Goal: Information Seeking & Learning: Learn about a topic

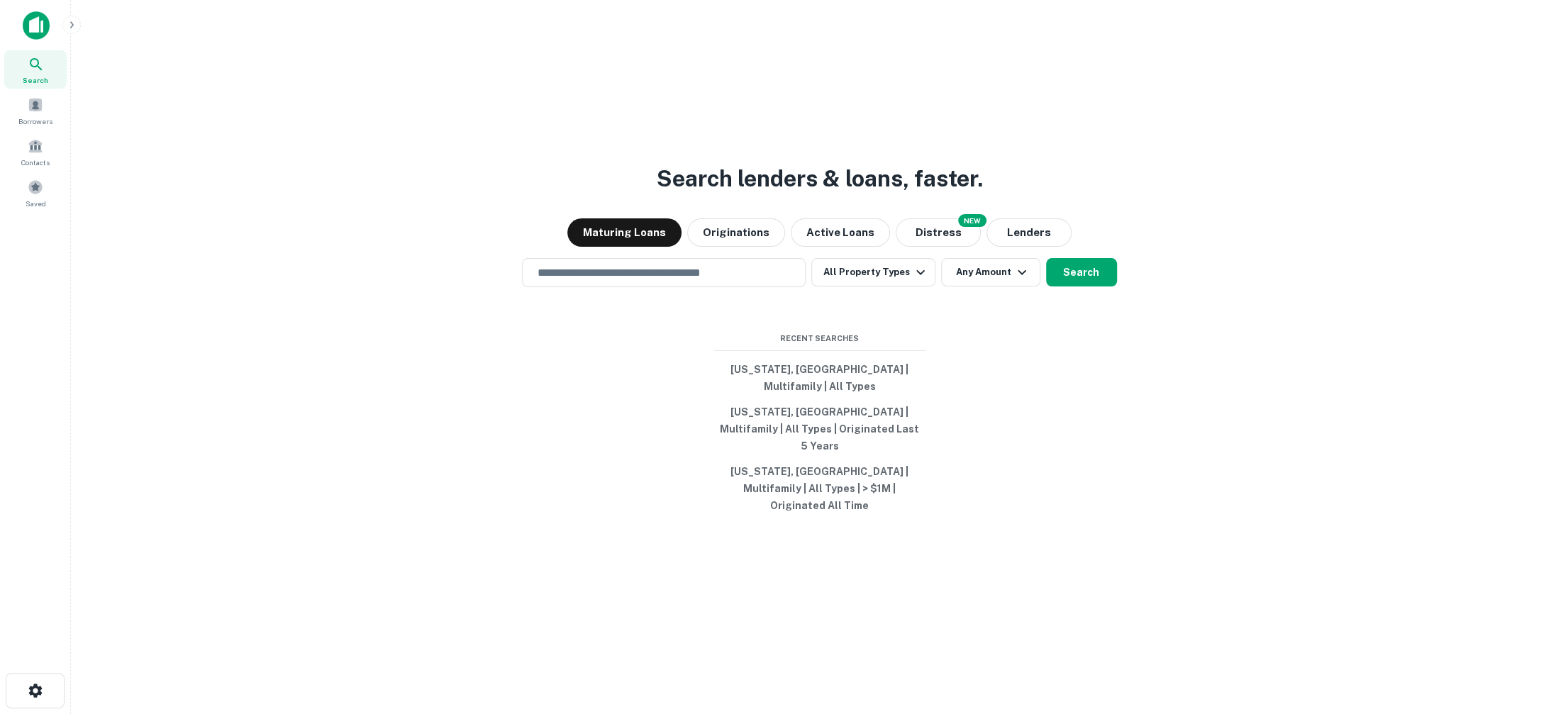
click at [70, 27] on icon "button" at bounding box center [72, 25] width 12 height 12
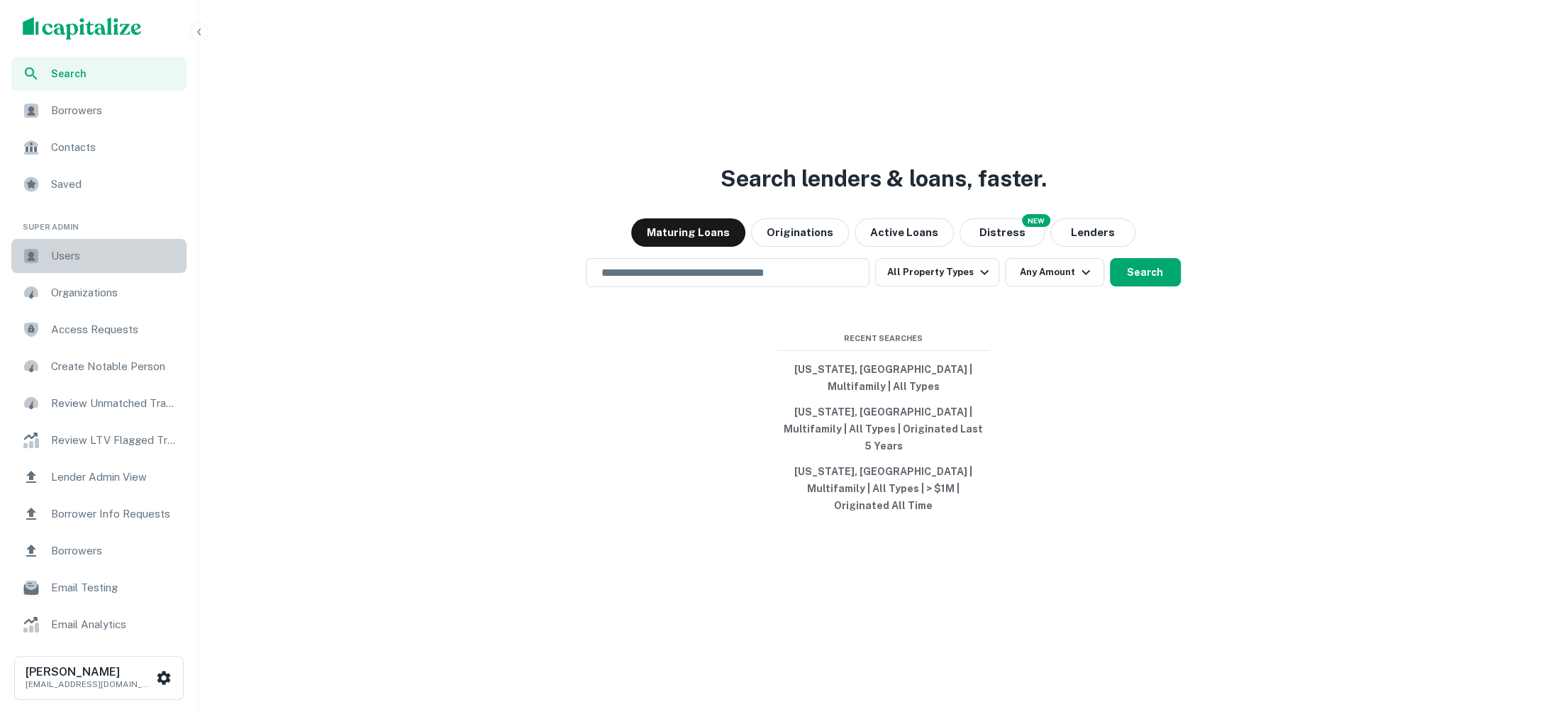
click at [86, 258] on span "Users" at bounding box center [114, 256] width 127 height 17
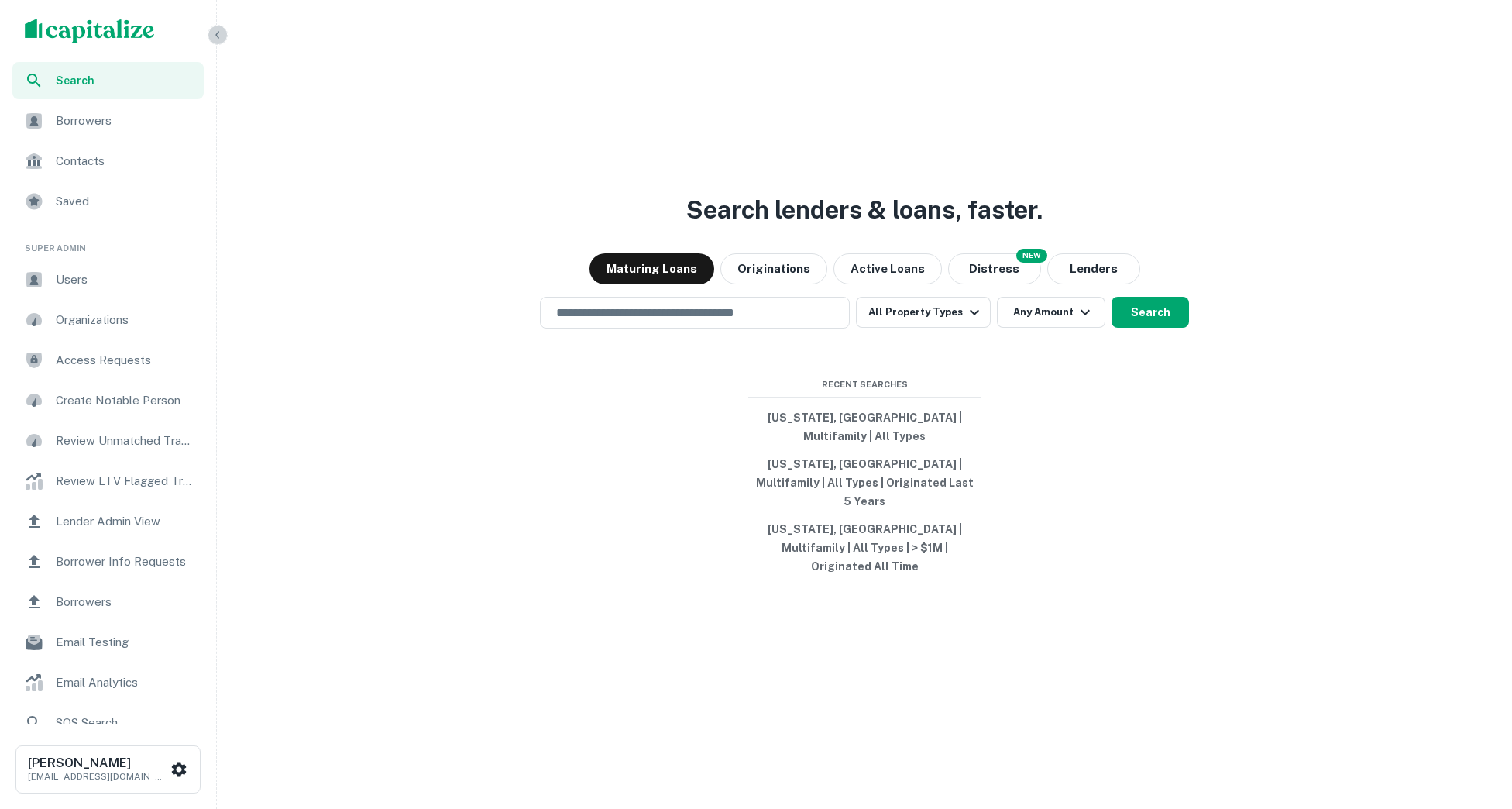
click at [223, 38] on button "button" at bounding box center [217, 34] width 20 height 20
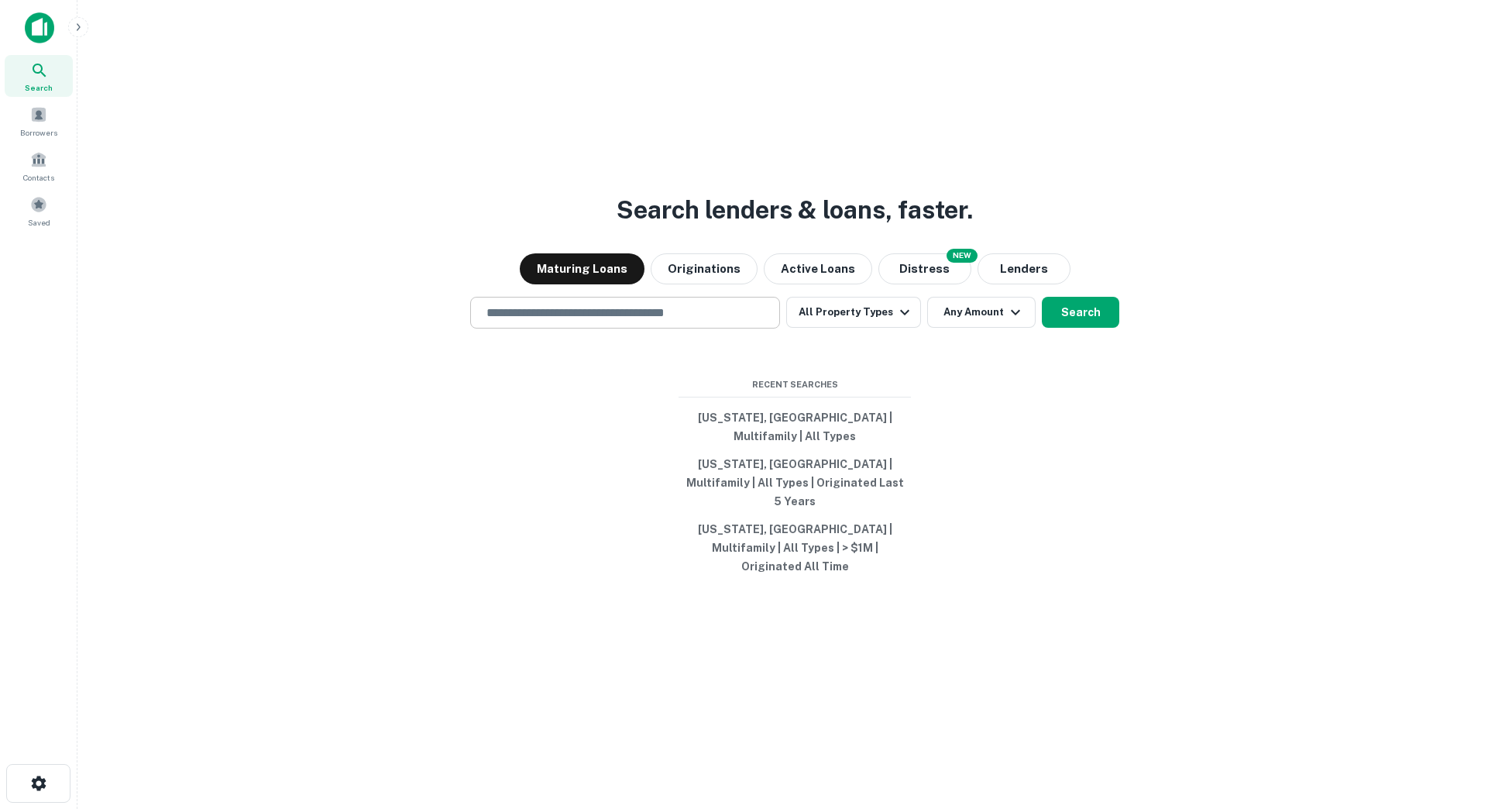
click at [659, 321] on input "text" at bounding box center [624, 313] width 296 height 18
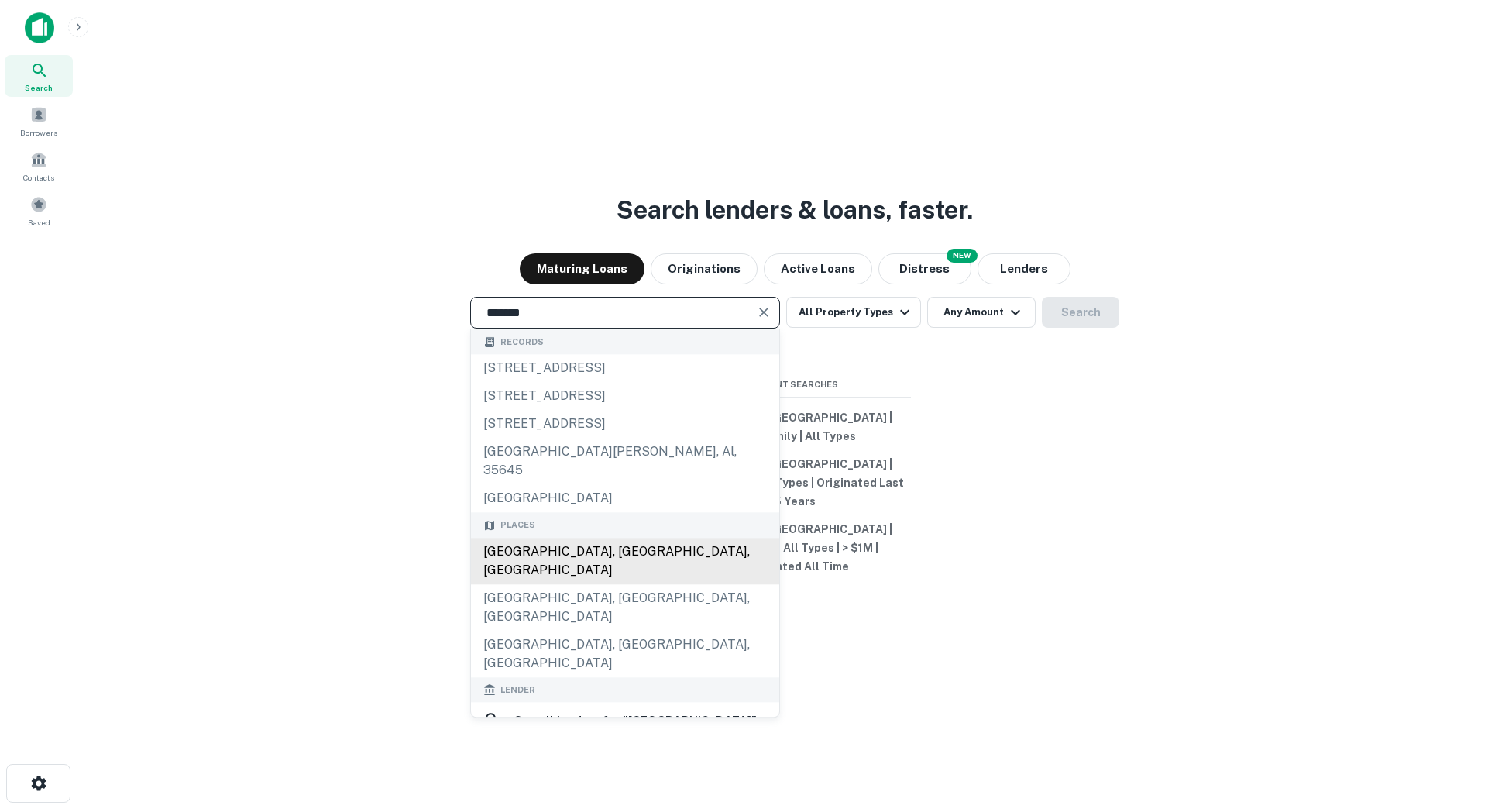
click at [606, 566] on div "[GEOGRAPHIC_DATA], [GEOGRAPHIC_DATA], [GEOGRAPHIC_DATA]" at bounding box center [624, 560] width 309 height 46
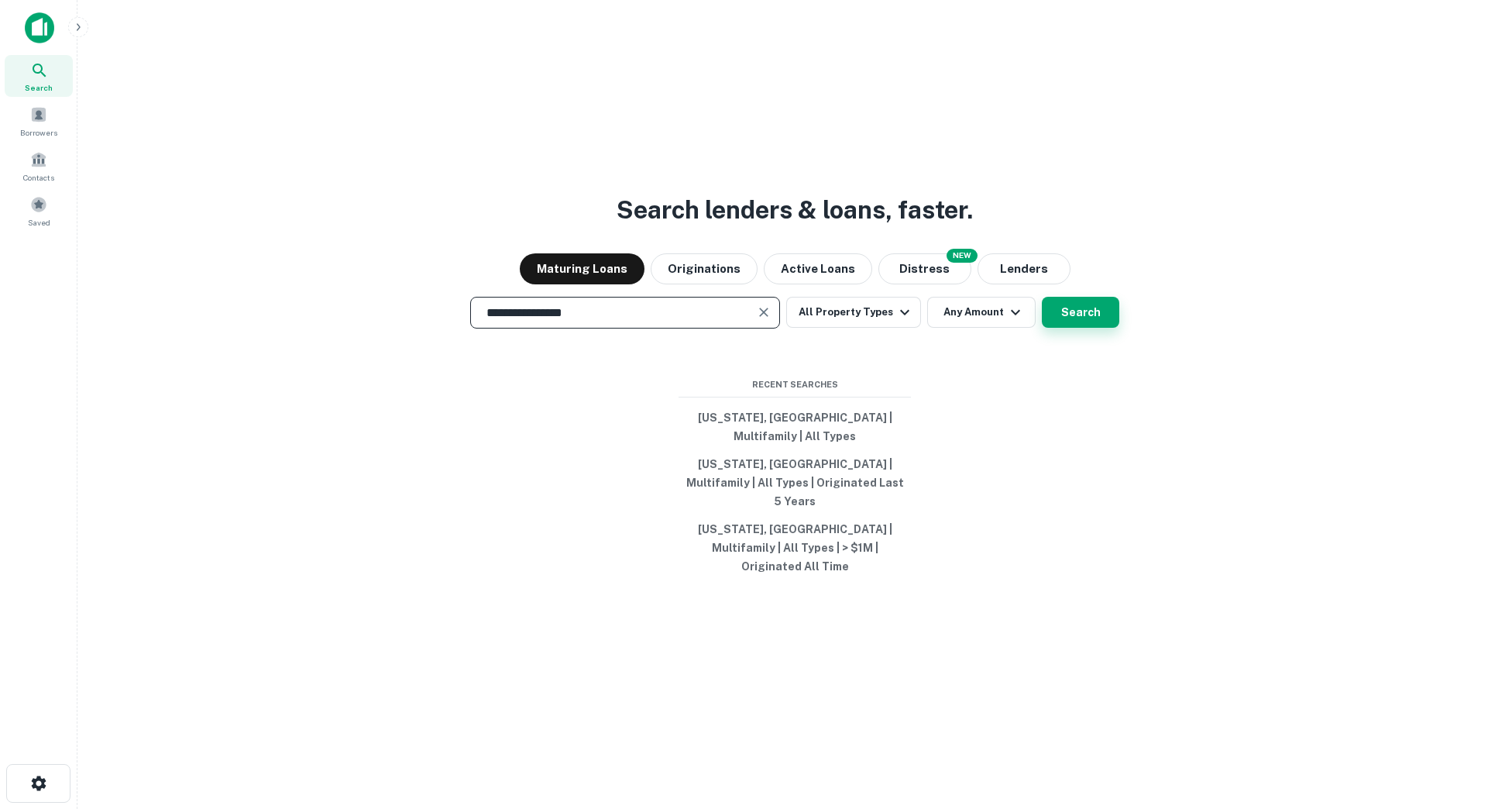
type input "**********"
click at [1070, 328] on button "Search" at bounding box center [1080, 312] width 78 height 31
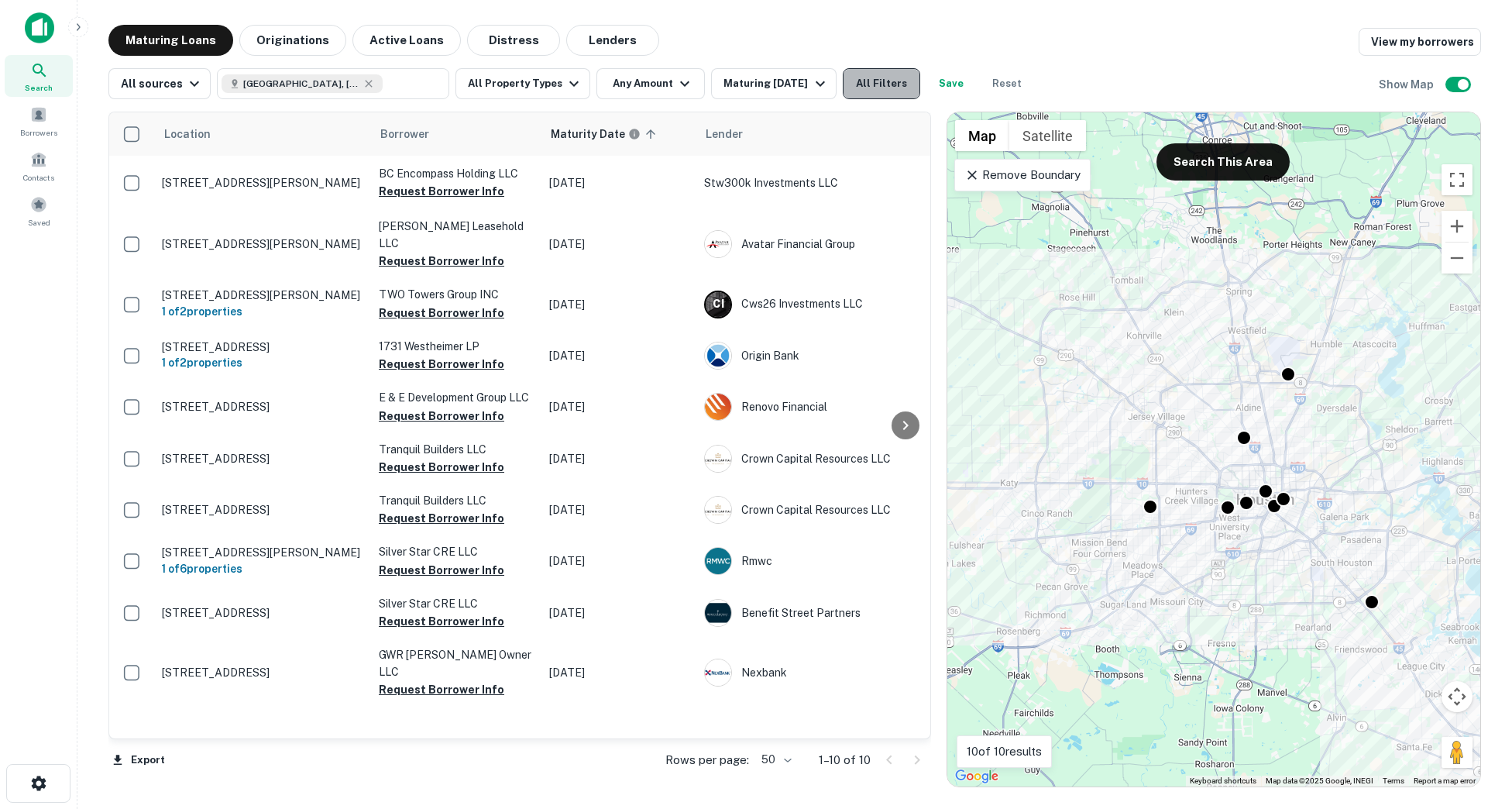
click at [868, 91] on button "All Filters" at bounding box center [881, 83] width 78 height 31
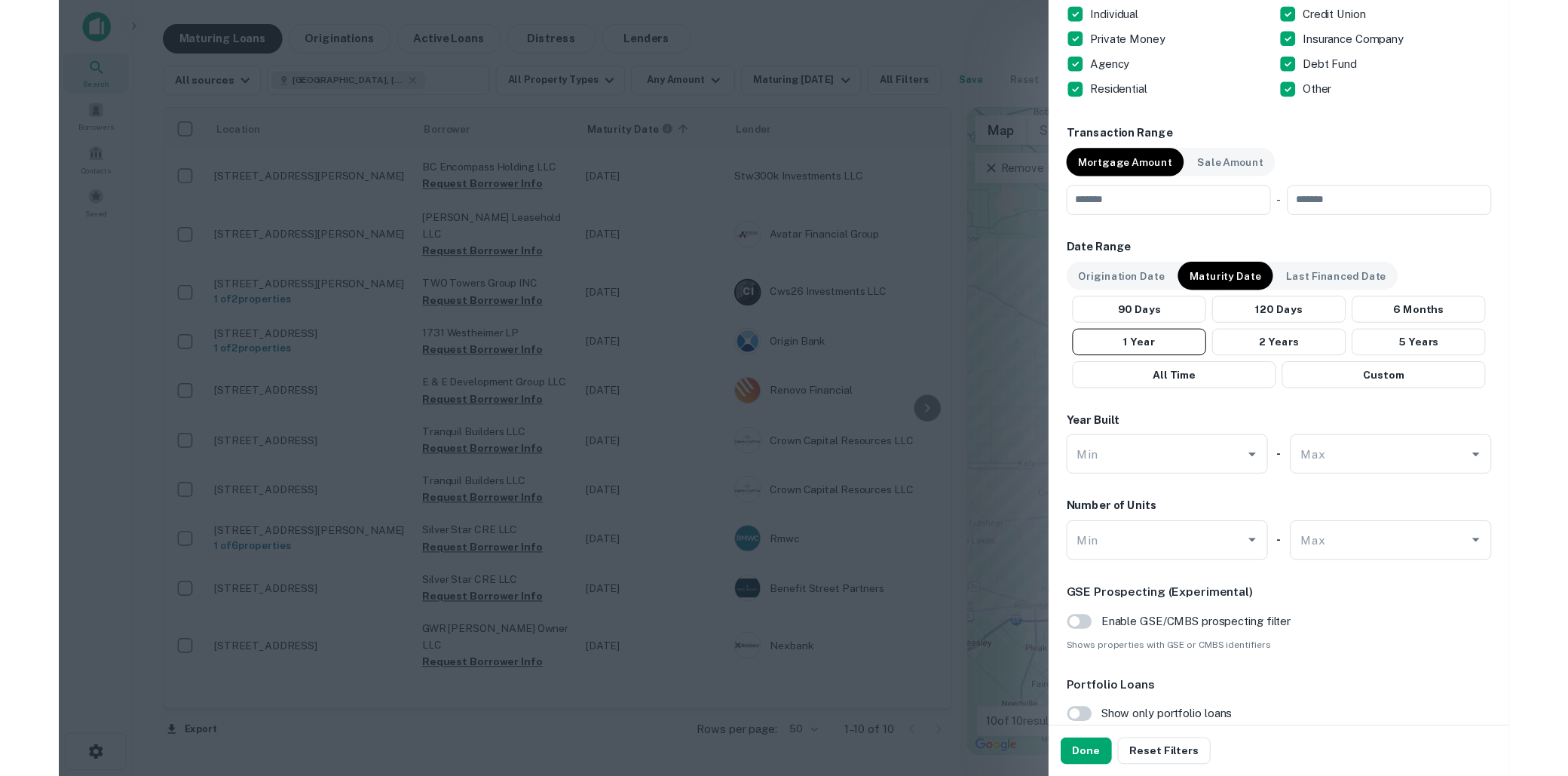
scroll to position [659, 0]
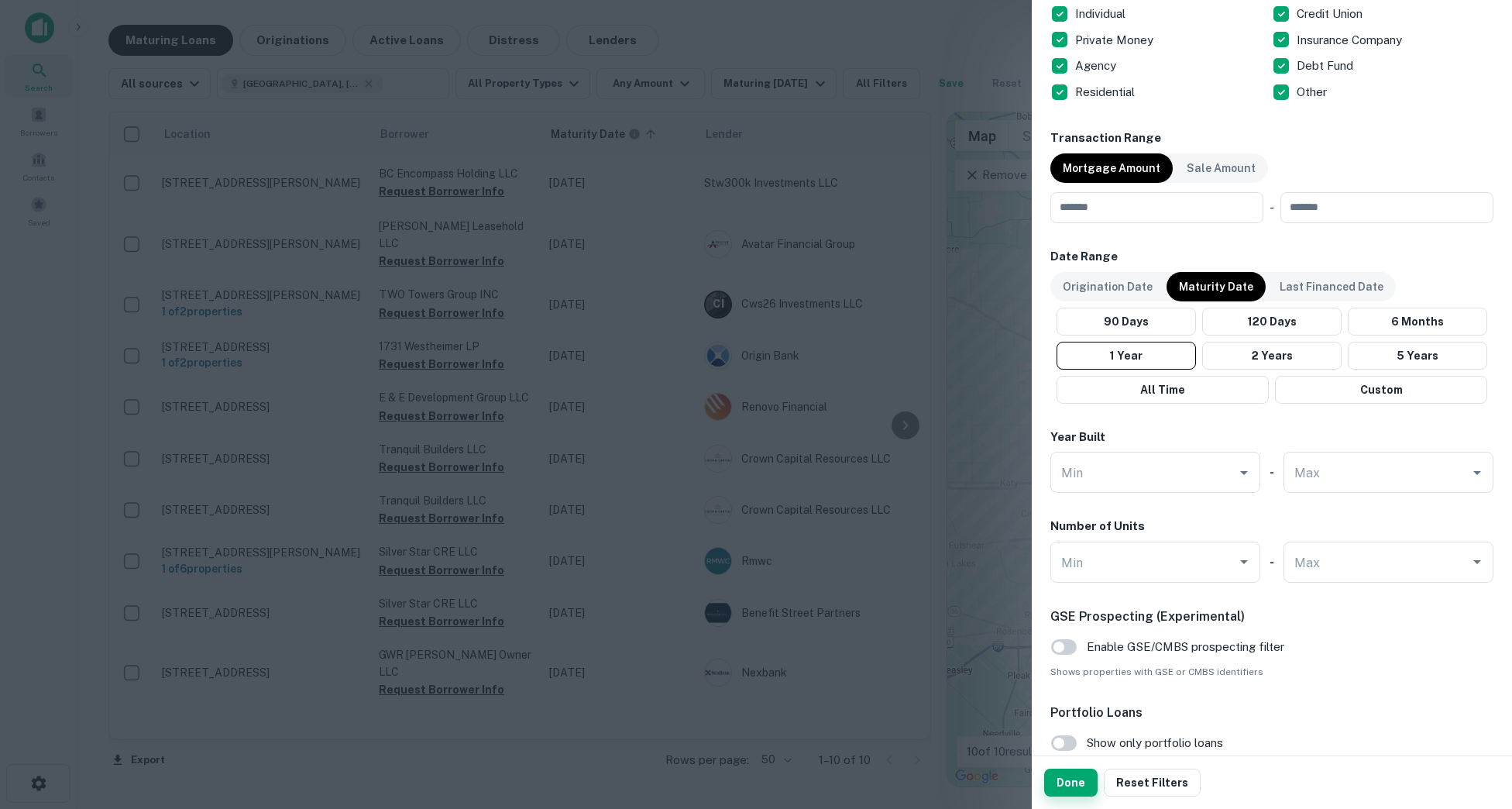
click at [1052, 773] on button "Done" at bounding box center [1070, 782] width 53 height 28
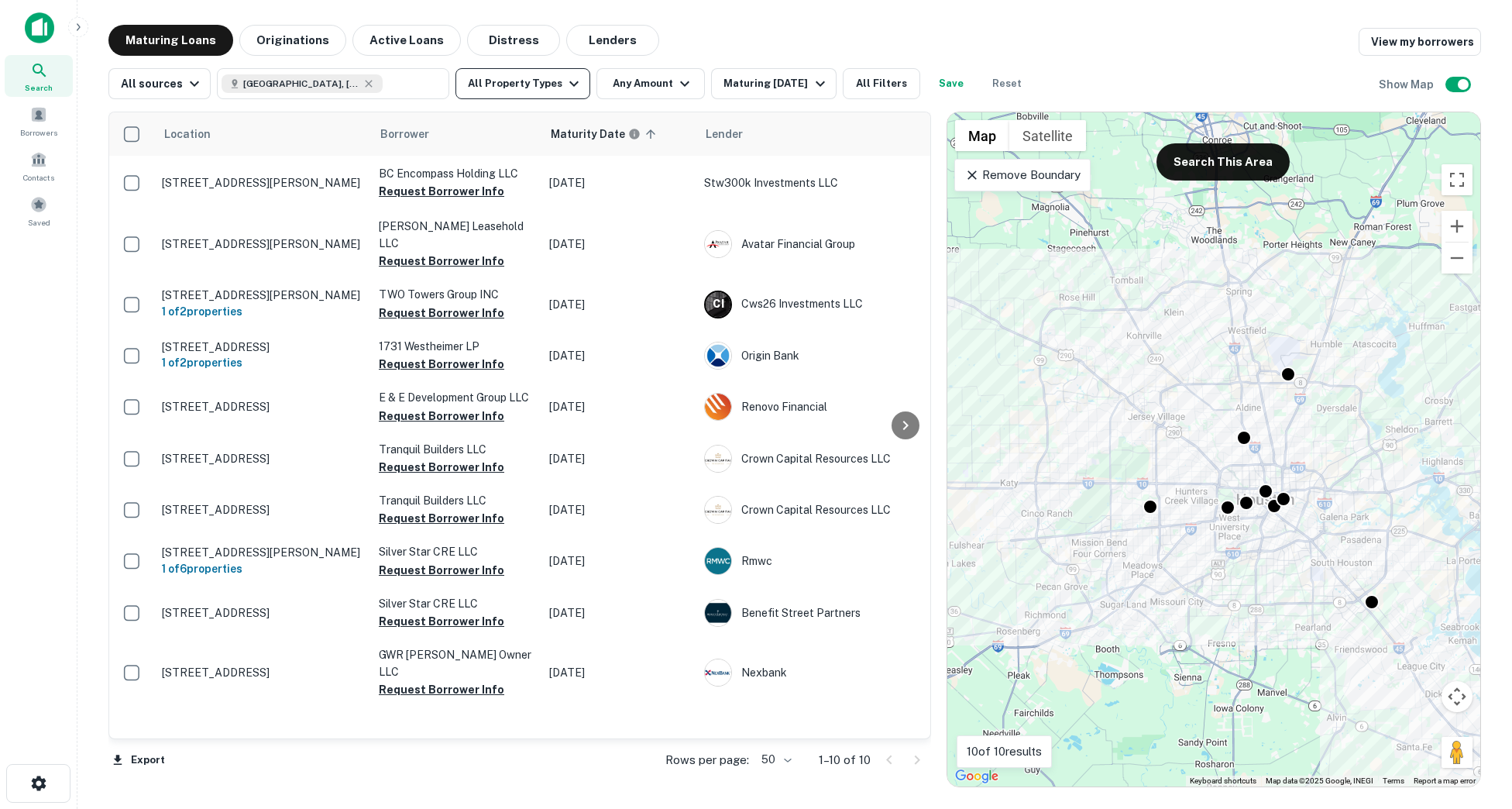
click at [578, 94] on button "All Property Types" at bounding box center [522, 83] width 135 height 31
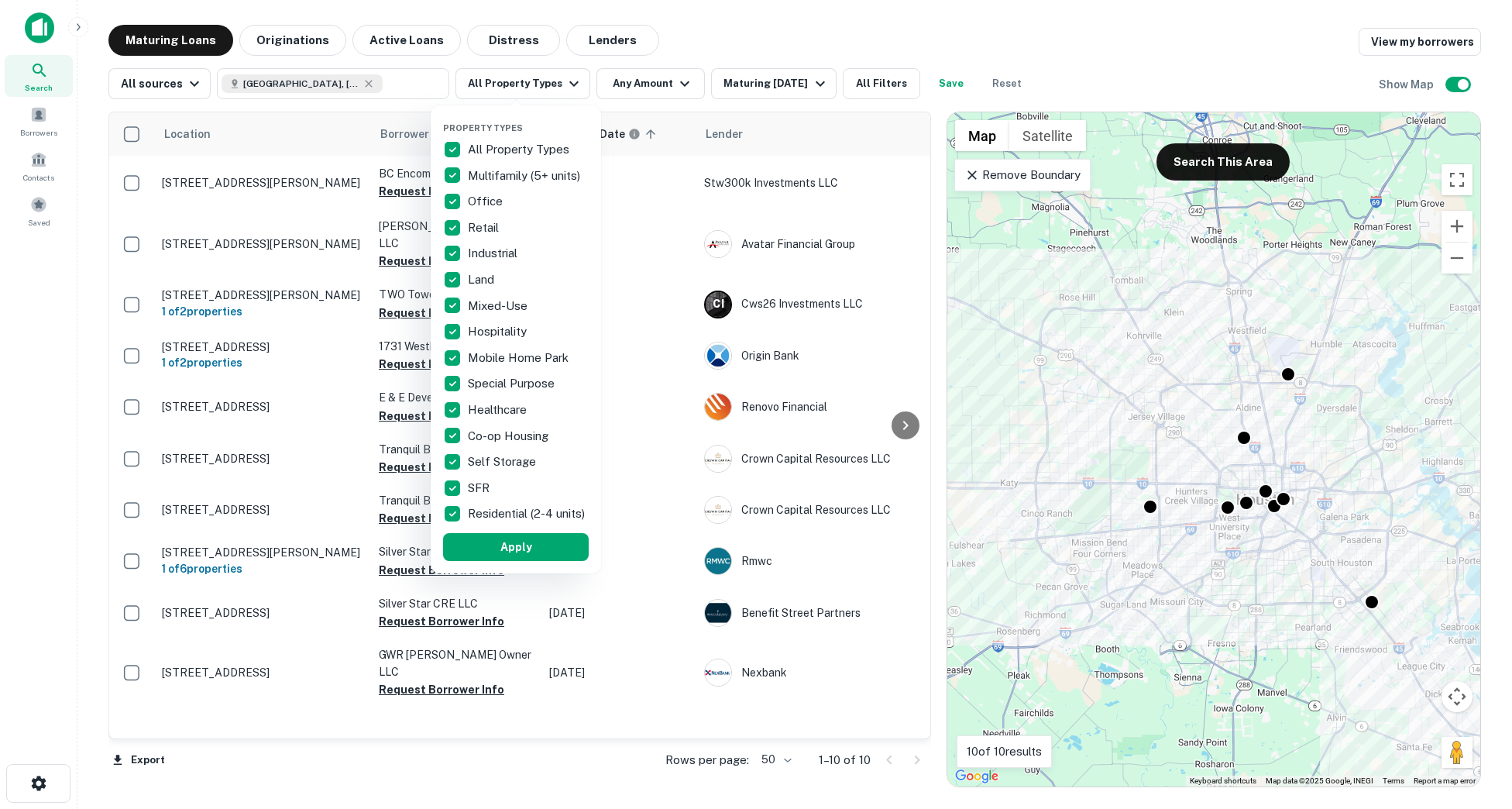
click at [49, 788] on div at bounding box center [756, 404] width 1512 height 809
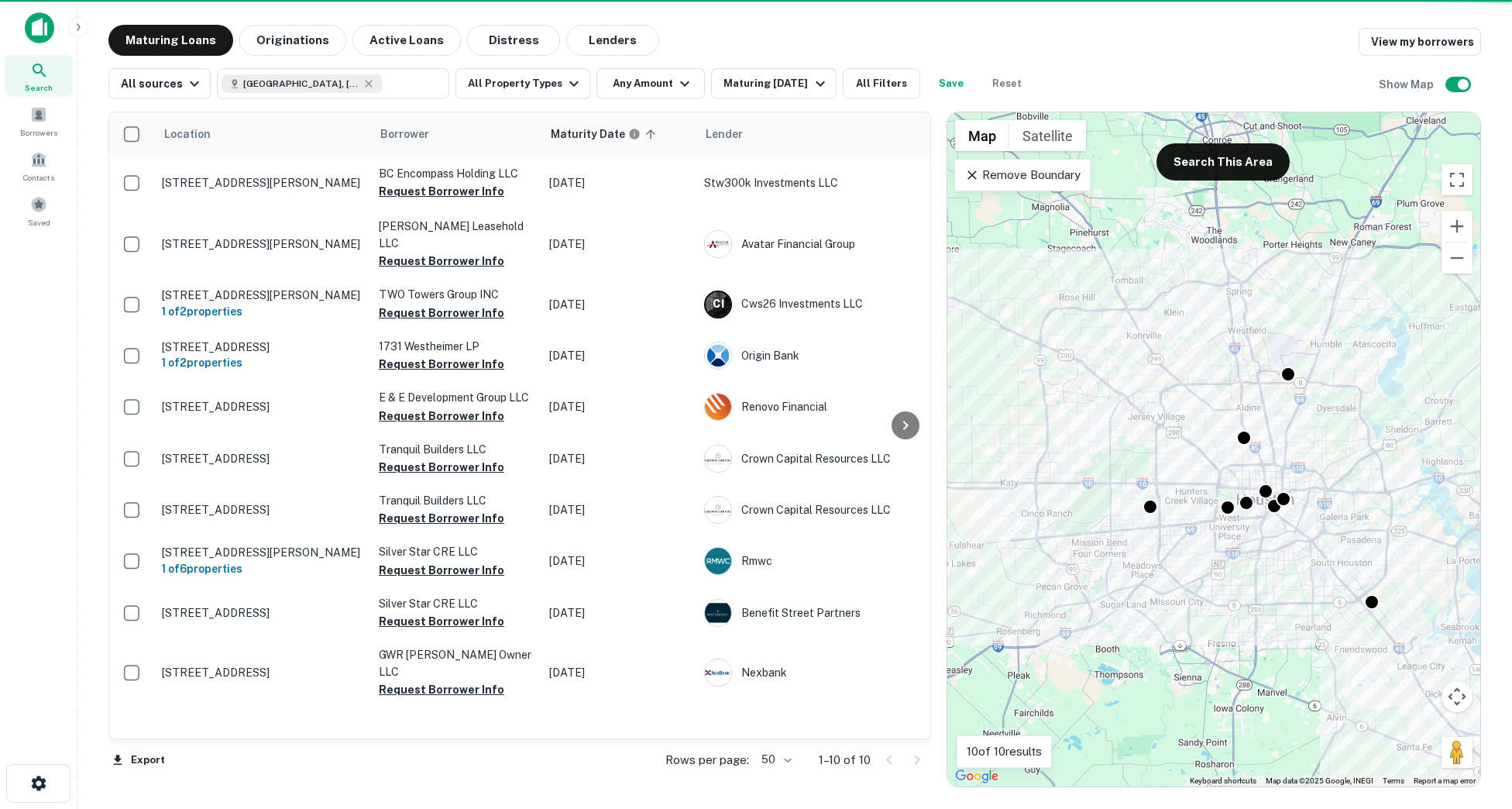
click at [41, 784] on div "Property Types All Property Types Multifamily (5+ units) Office Retail Industri…" at bounding box center [756, 404] width 1512 height 809
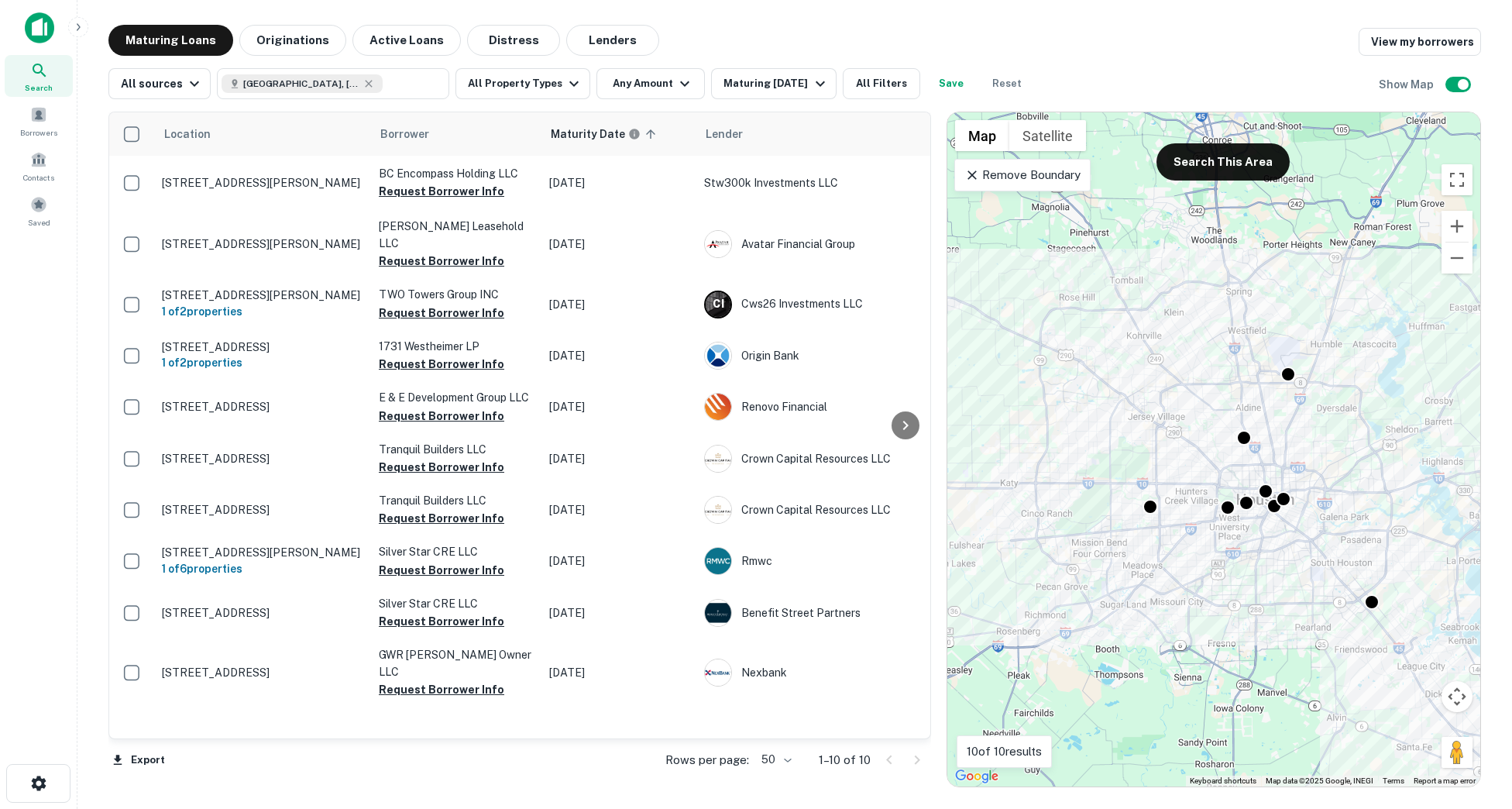
click at [41, 784] on icon "button" at bounding box center [39, 783] width 19 height 19
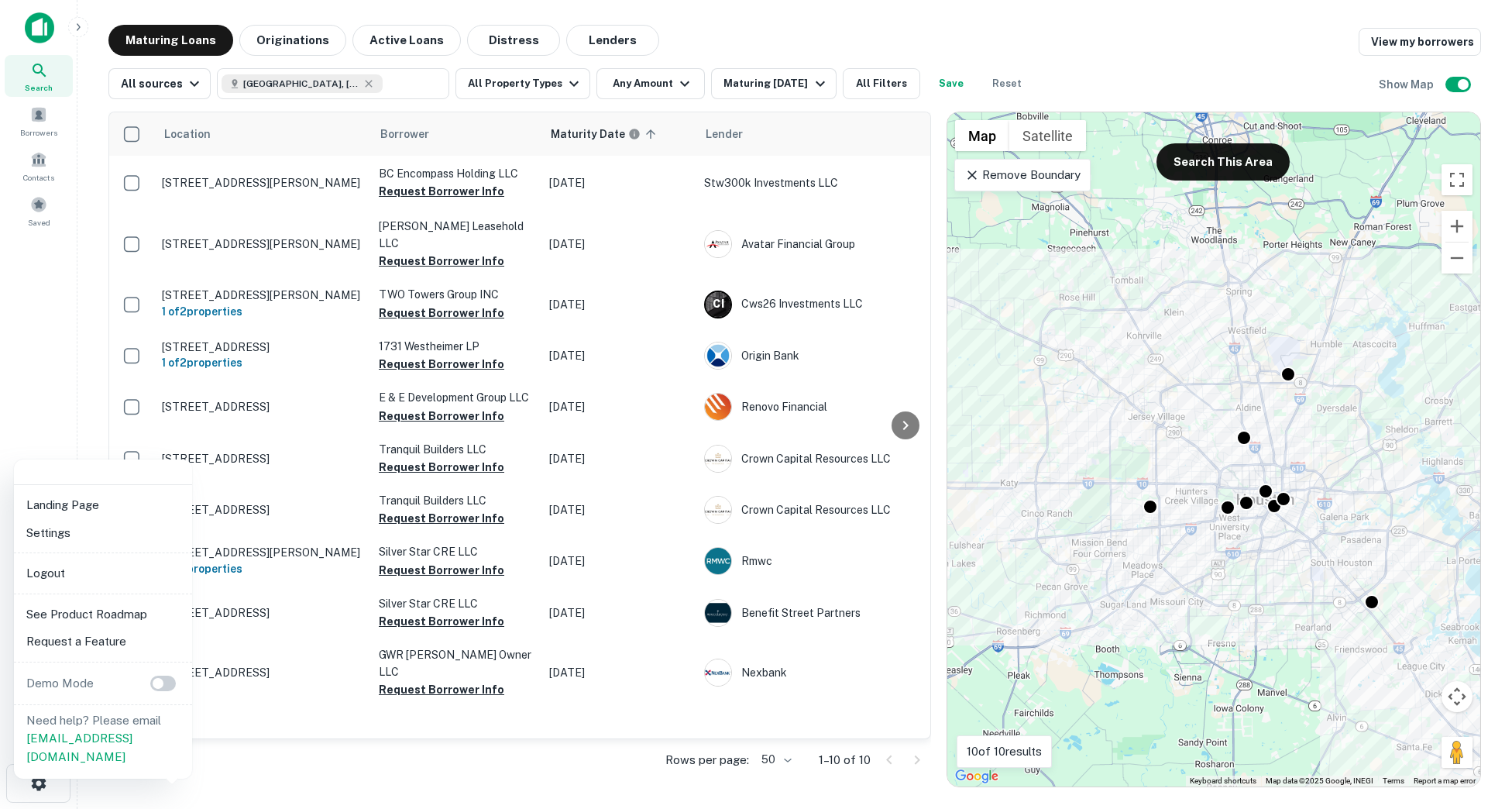
click at [78, 581] on li "Logout" at bounding box center [102, 573] width 166 height 28
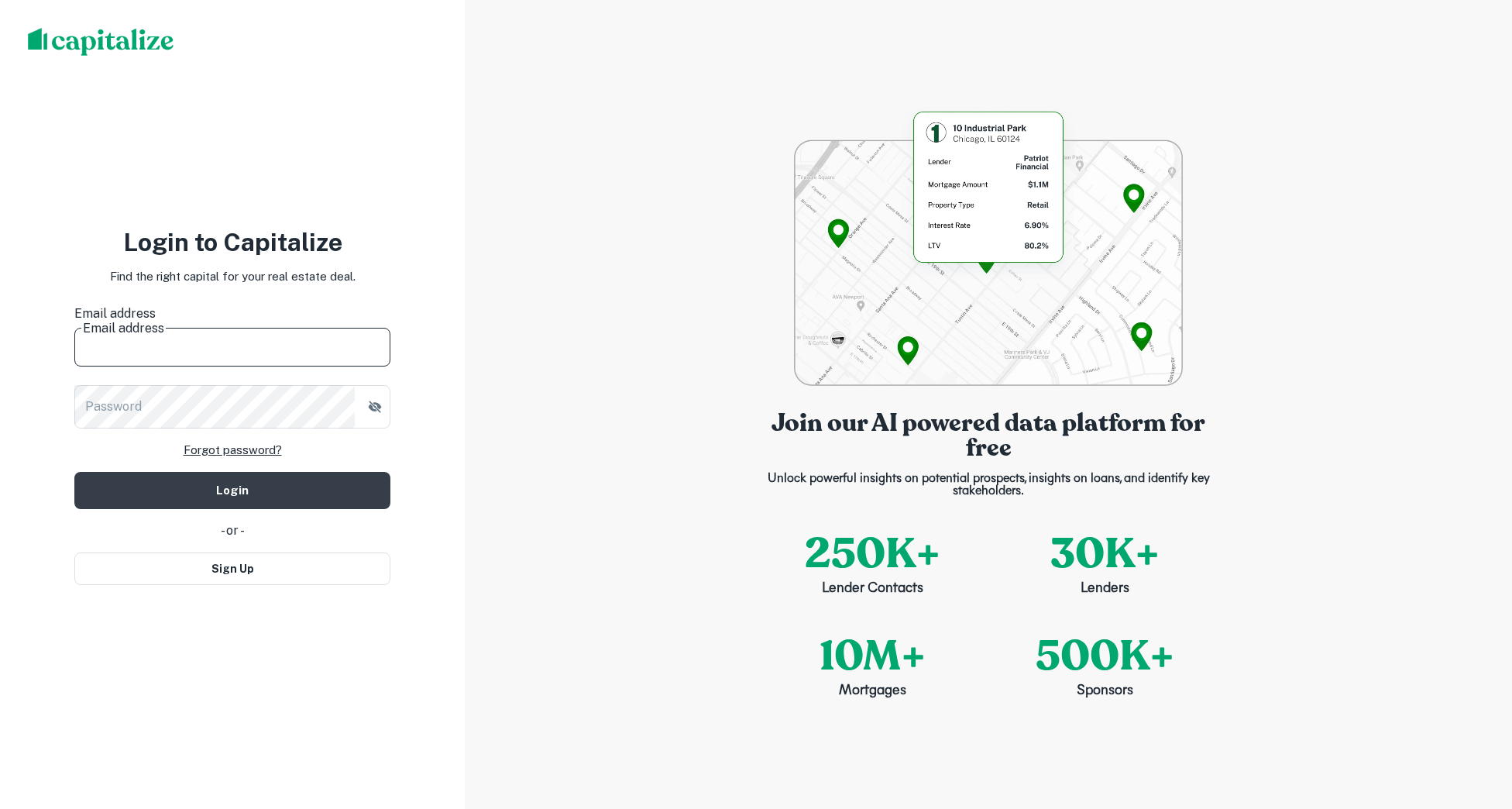
click at [337, 341] on input "Email address" at bounding box center [232, 345] width 316 height 43
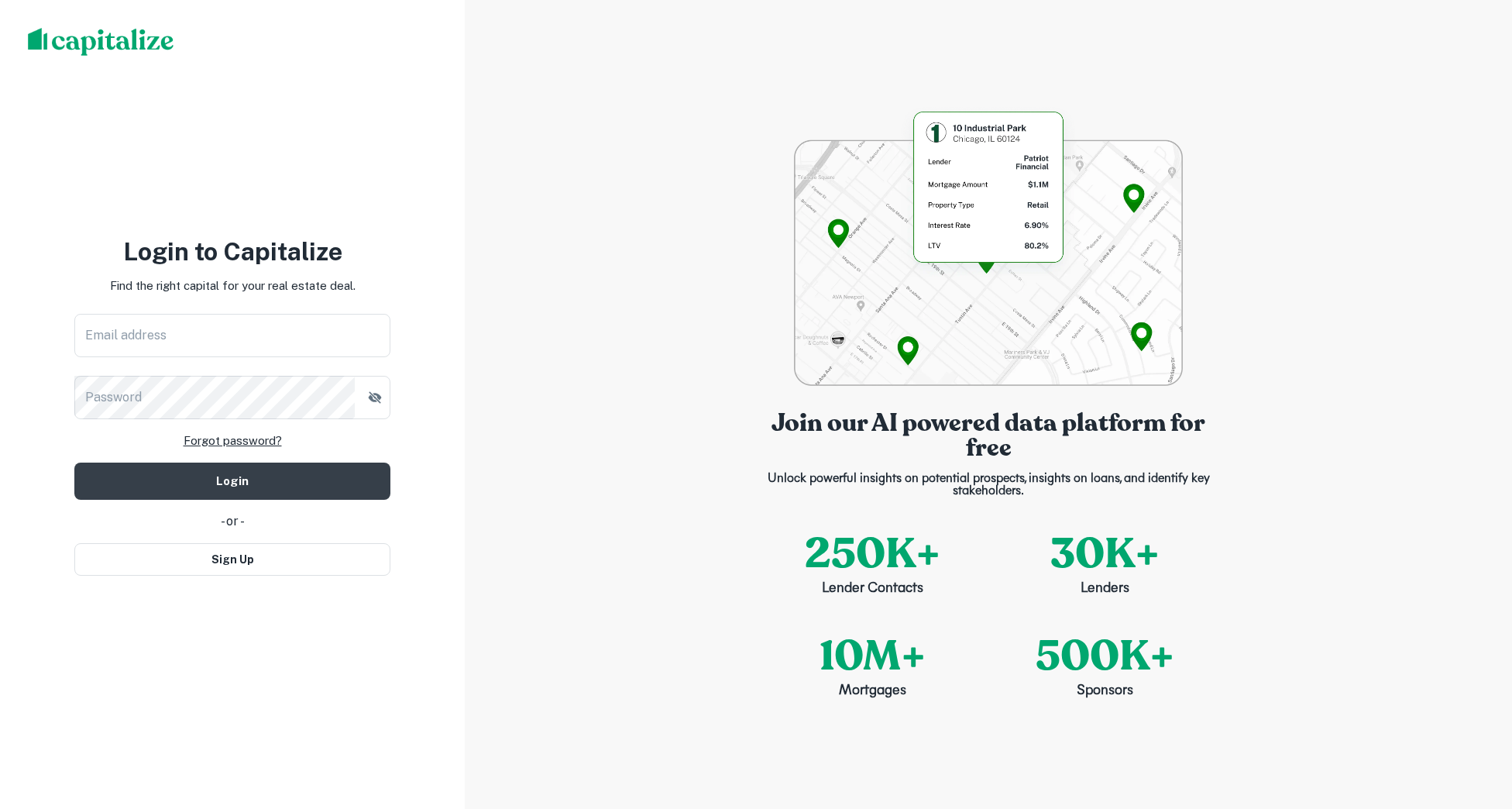
type input "**********"
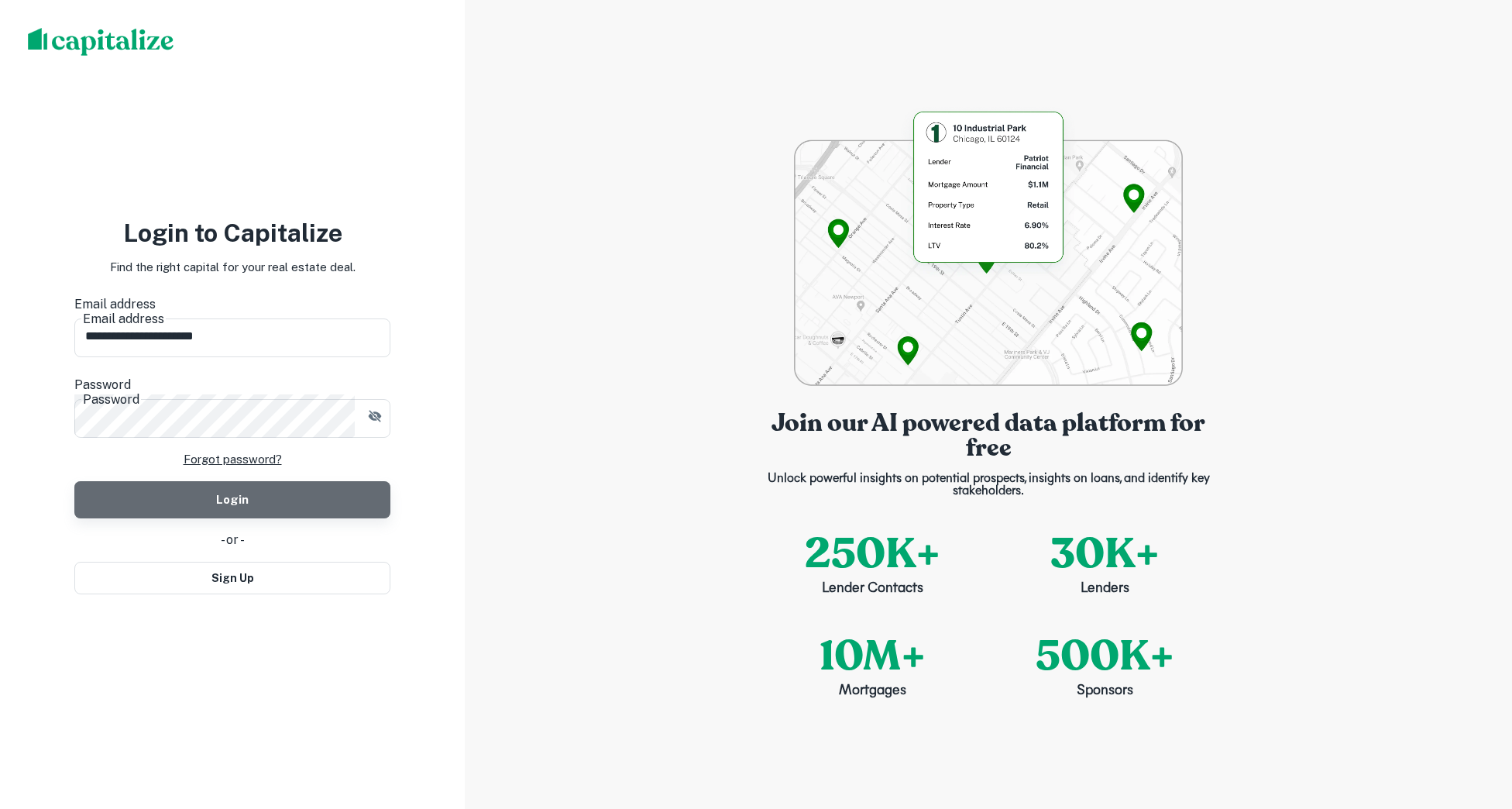
click at [261, 487] on button "Login" at bounding box center [232, 500] width 316 height 37
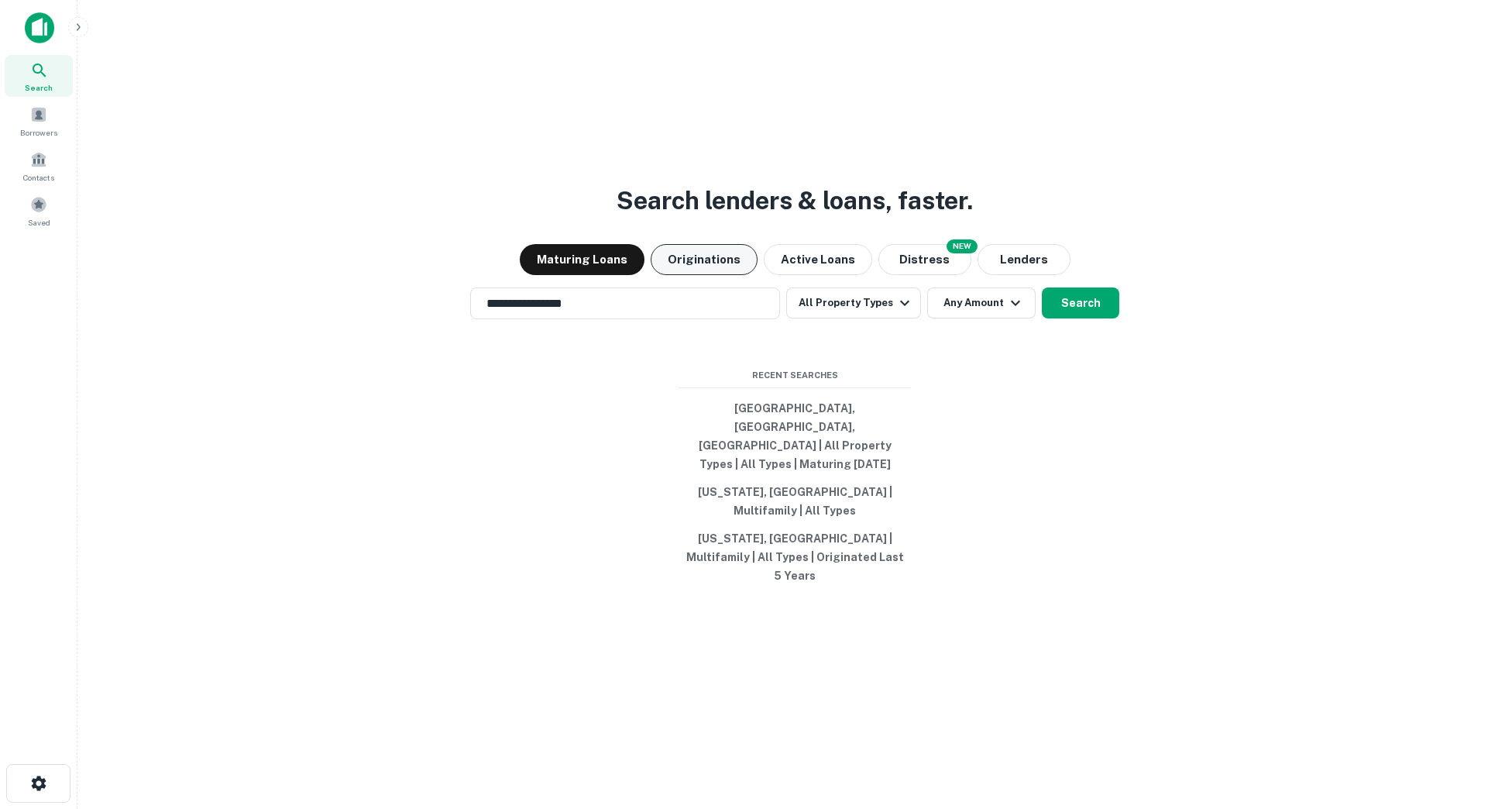
click at [715, 275] on button "Originations" at bounding box center [704, 260] width 107 height 31
click at [1062, 319] on button "Search" at bounding box center [1080, 303] width 78 height 31
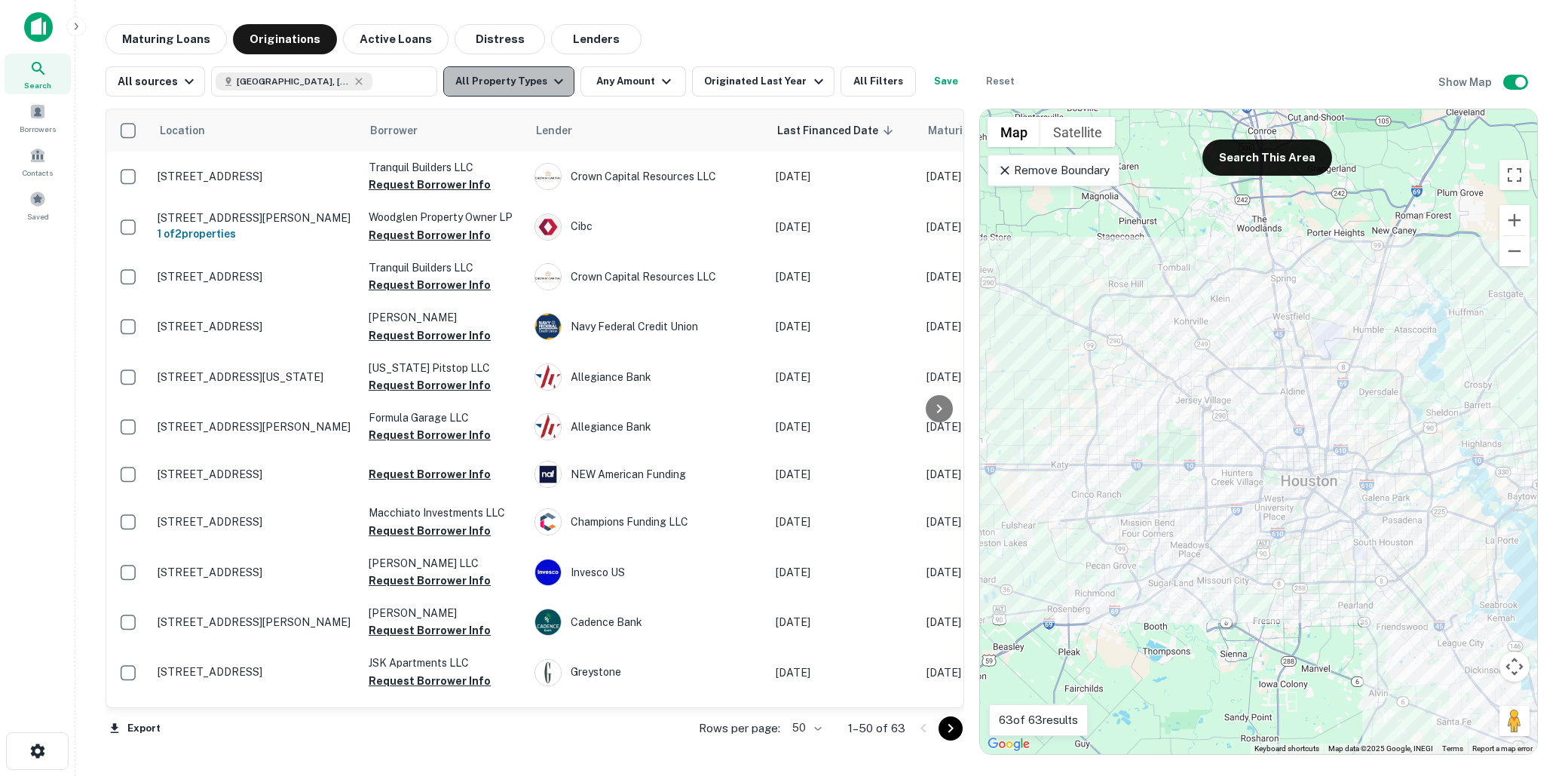
click at [551, 86] on icon "button" at bounding box center [558, 81] width 18 height 18
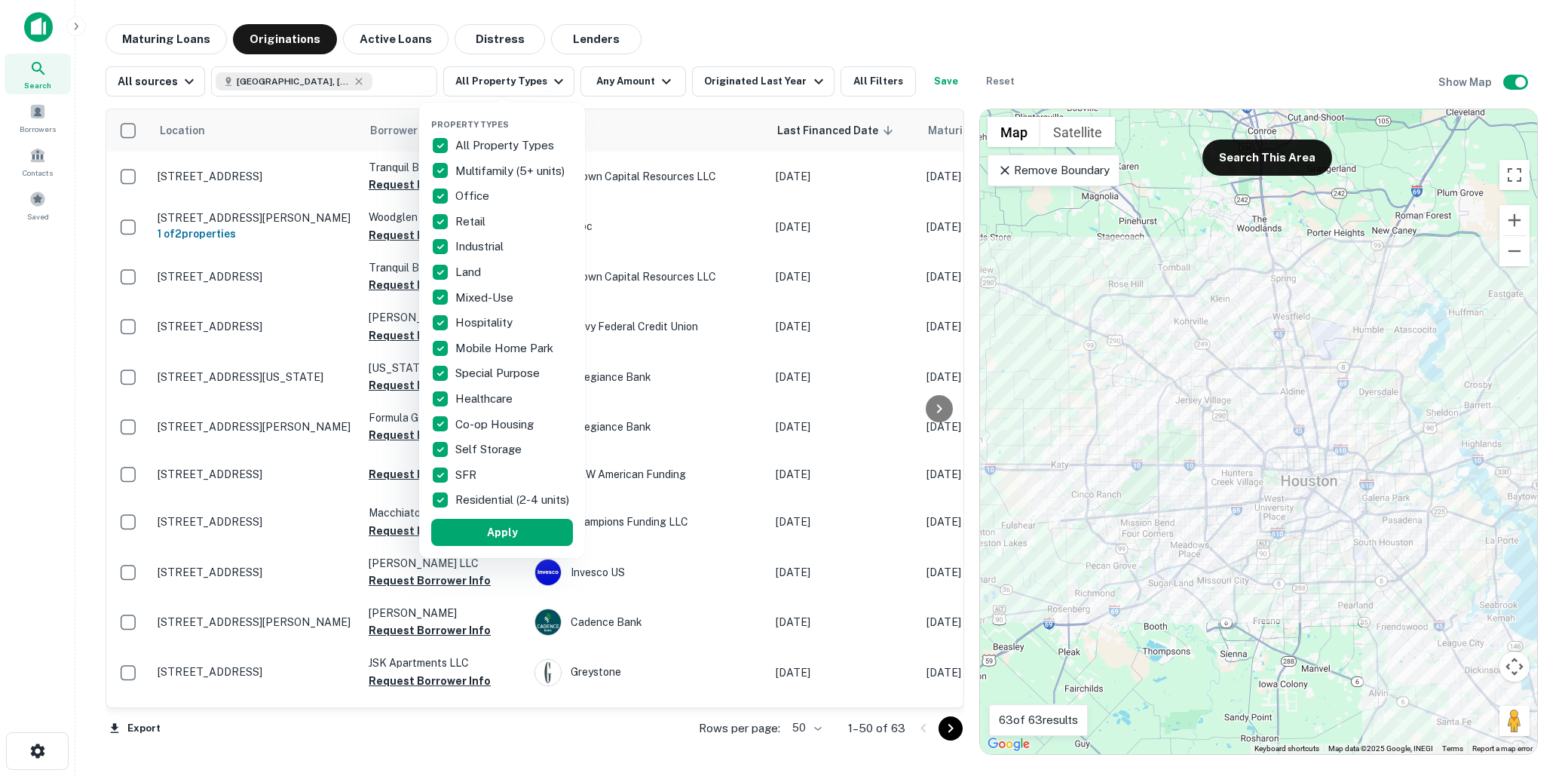
click at [840, 80] on div at bounding box center [784, 388] width 1568 height 776
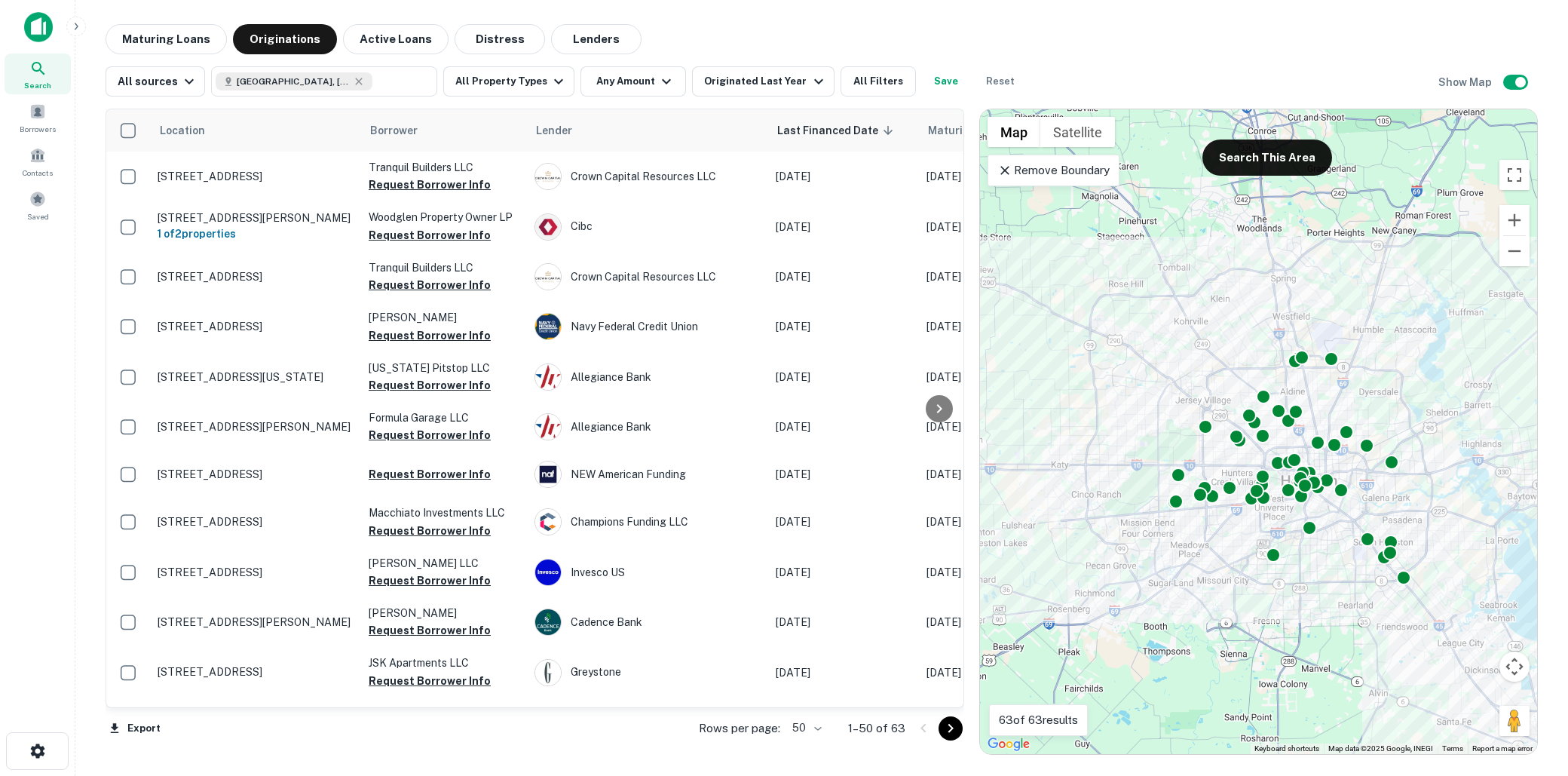
click at [862, 81] on button "All Filters" at bounding box center [878, 81] width 76 height 30
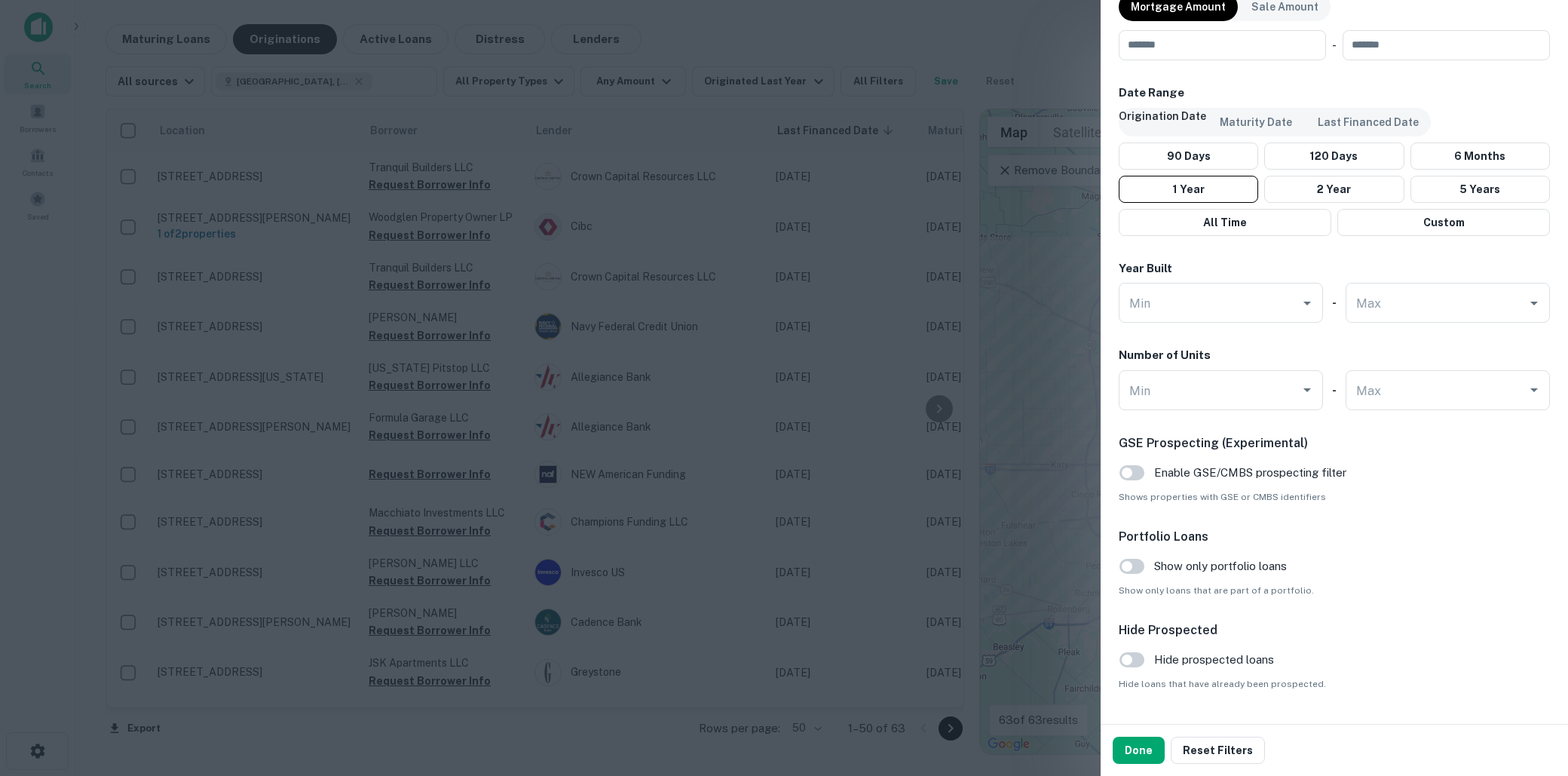
scroll to position [852, 0]
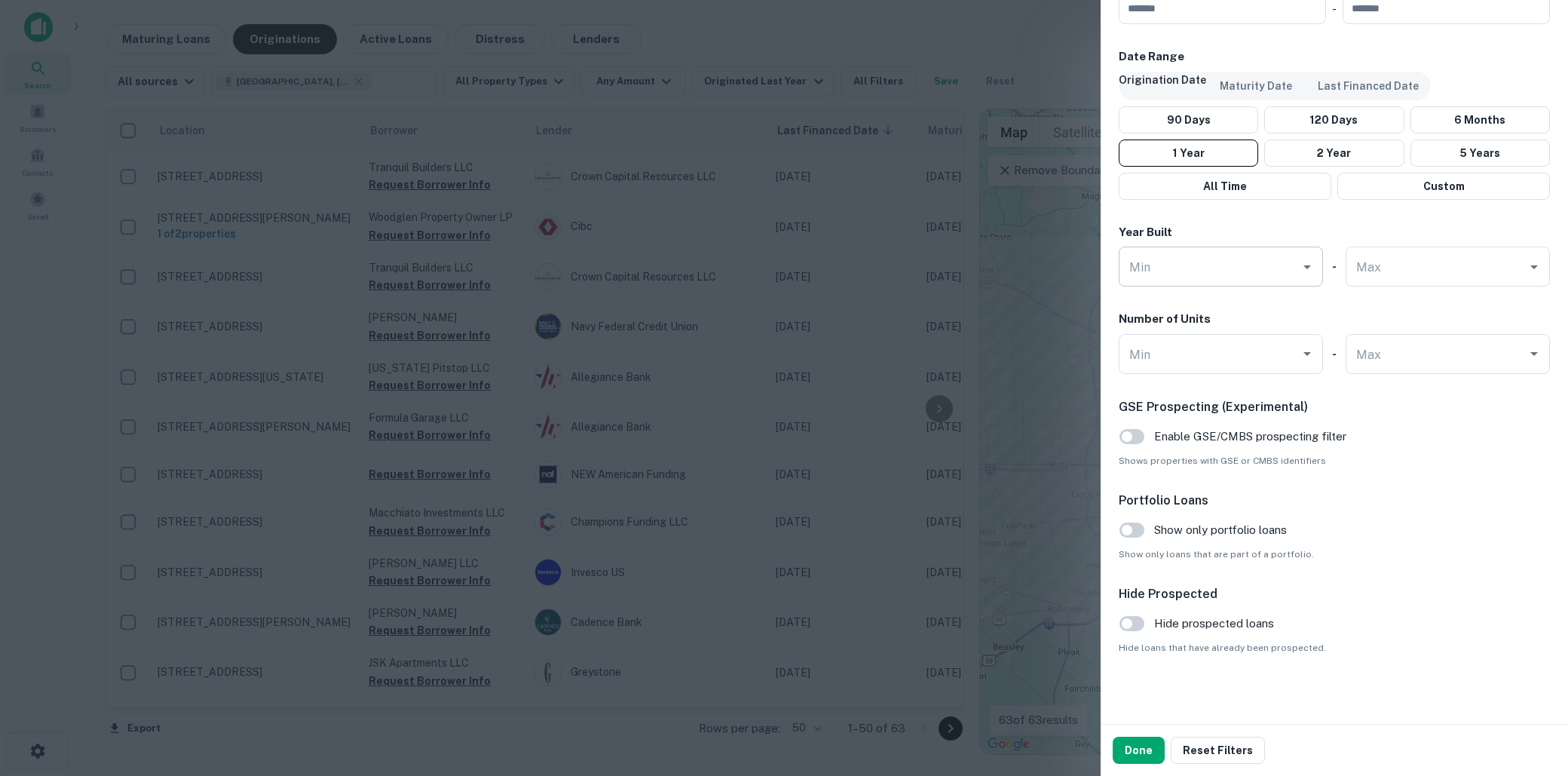
click at [1291, 277] on div "Min" at bounding box center [1221, 266] width 204 height 40
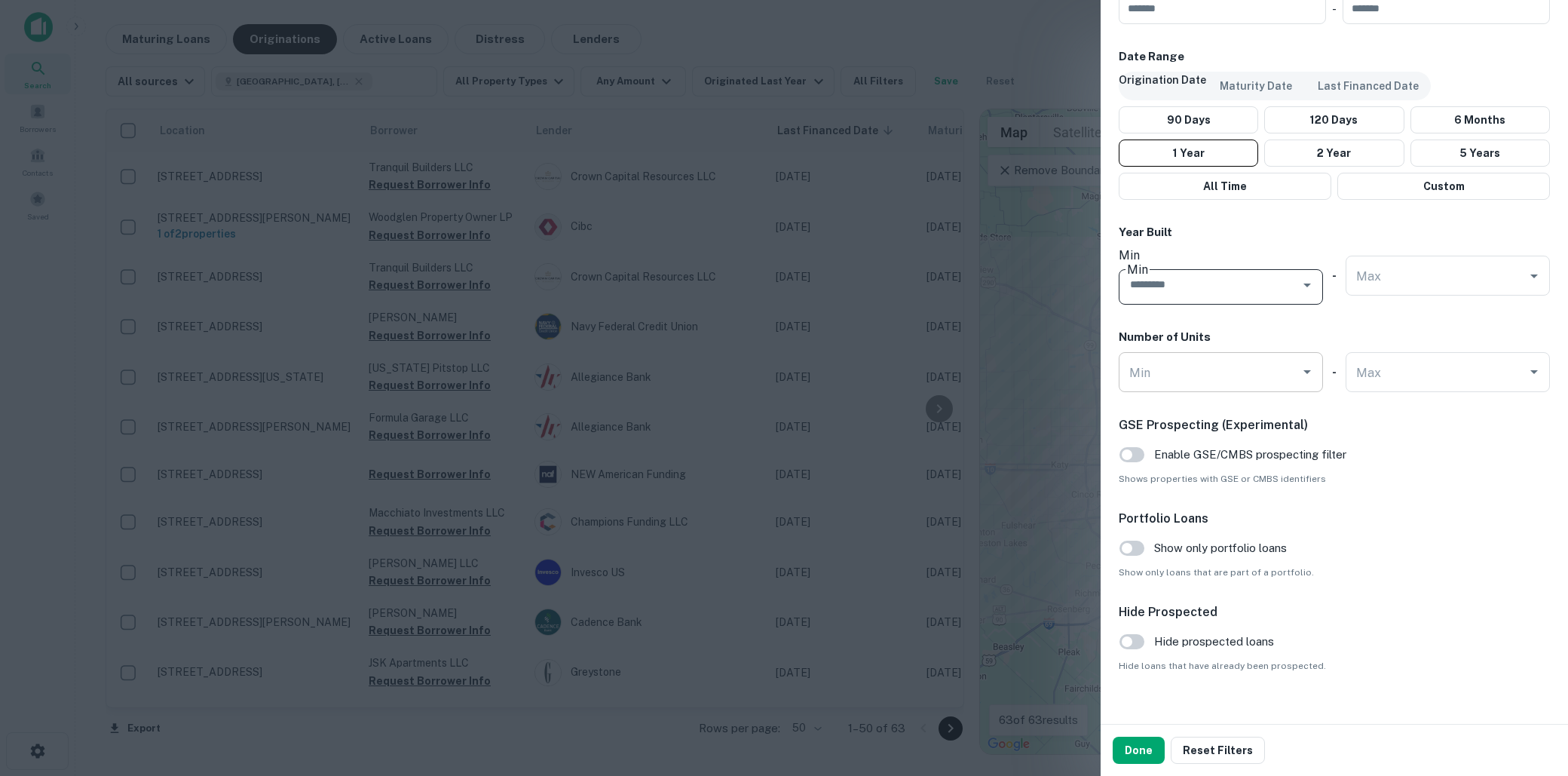
click at [1290, 358] on input "Min" at bounding box center [1209, 372] width 168 height 26
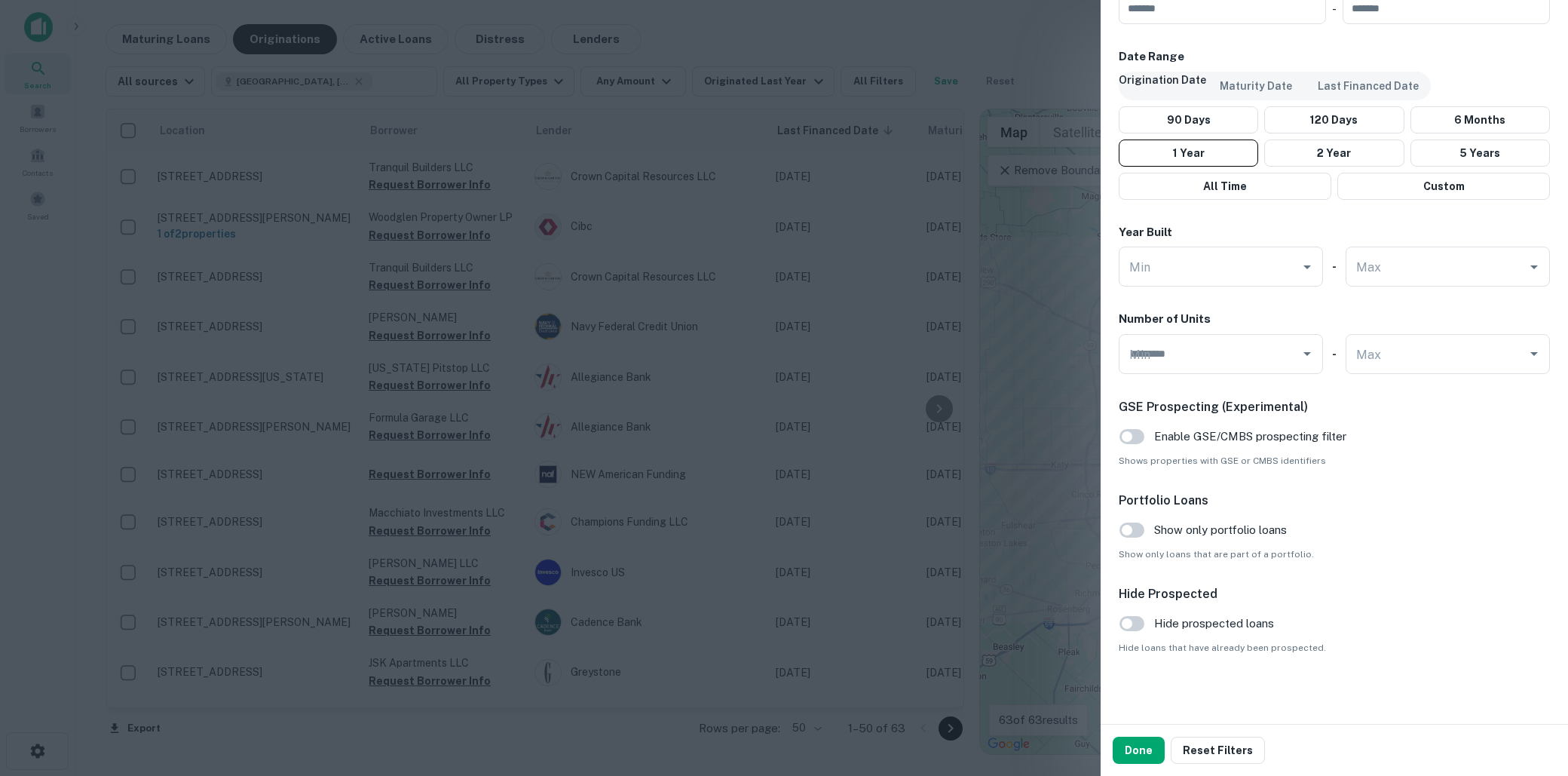
click at [958, 491] on div at bounding box center [784, 388] width 1568 height 776
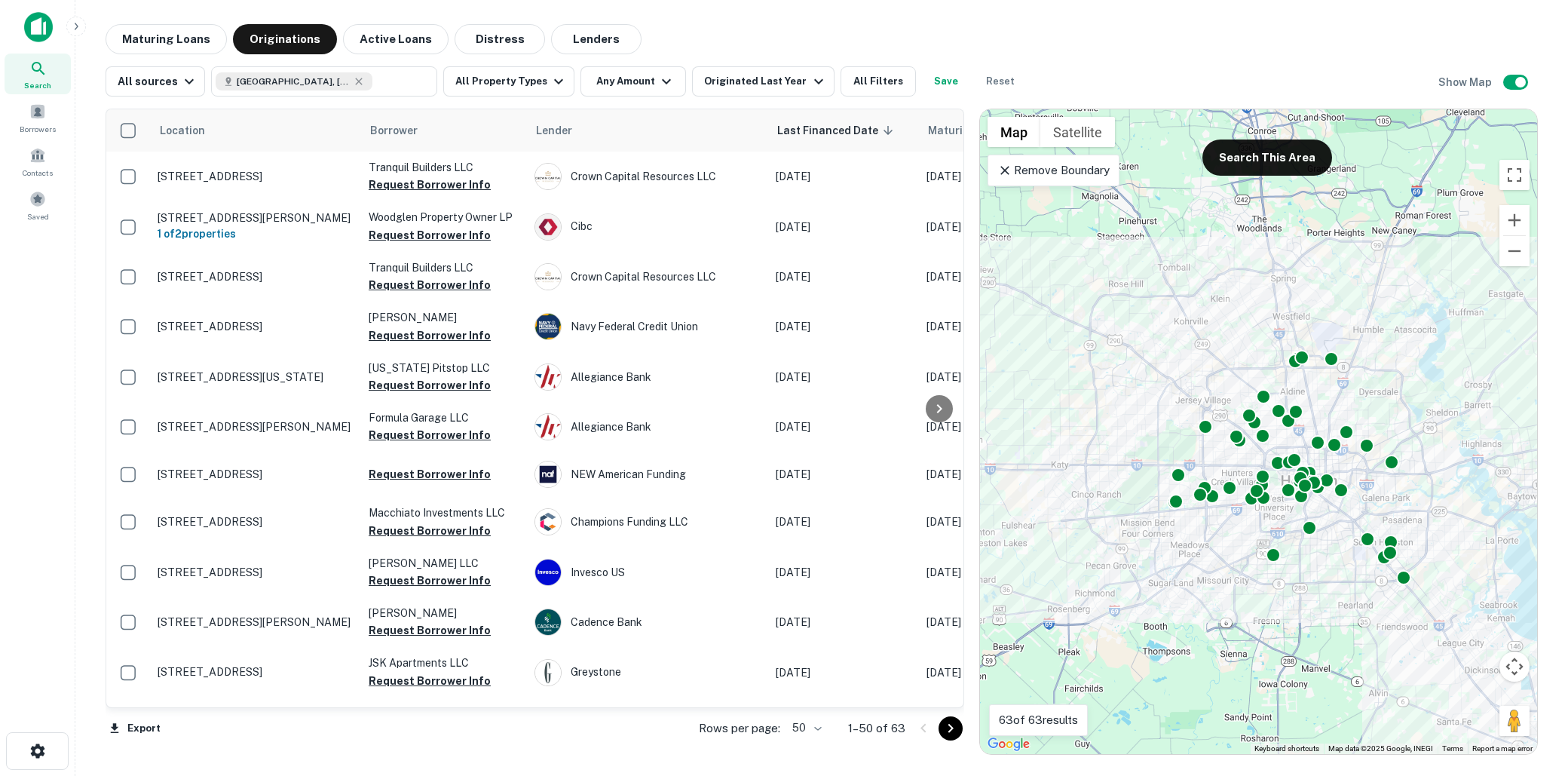
click at [1005, 168] on icon at bounding box center [1005, 170] width 9 height 9
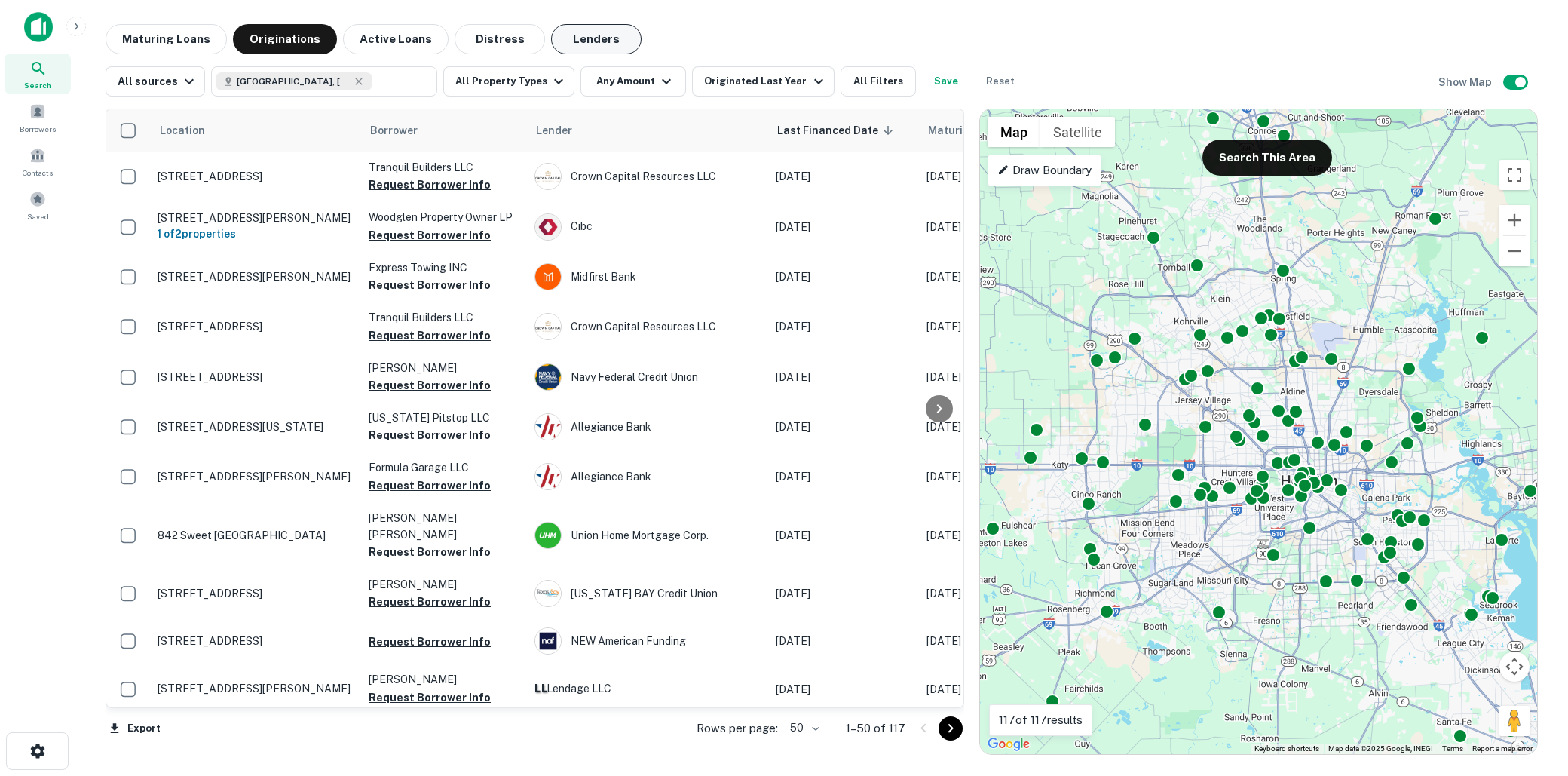
click at [578, 34] on button "Lenders" at bounding box center [596, 39] width 91 height 30
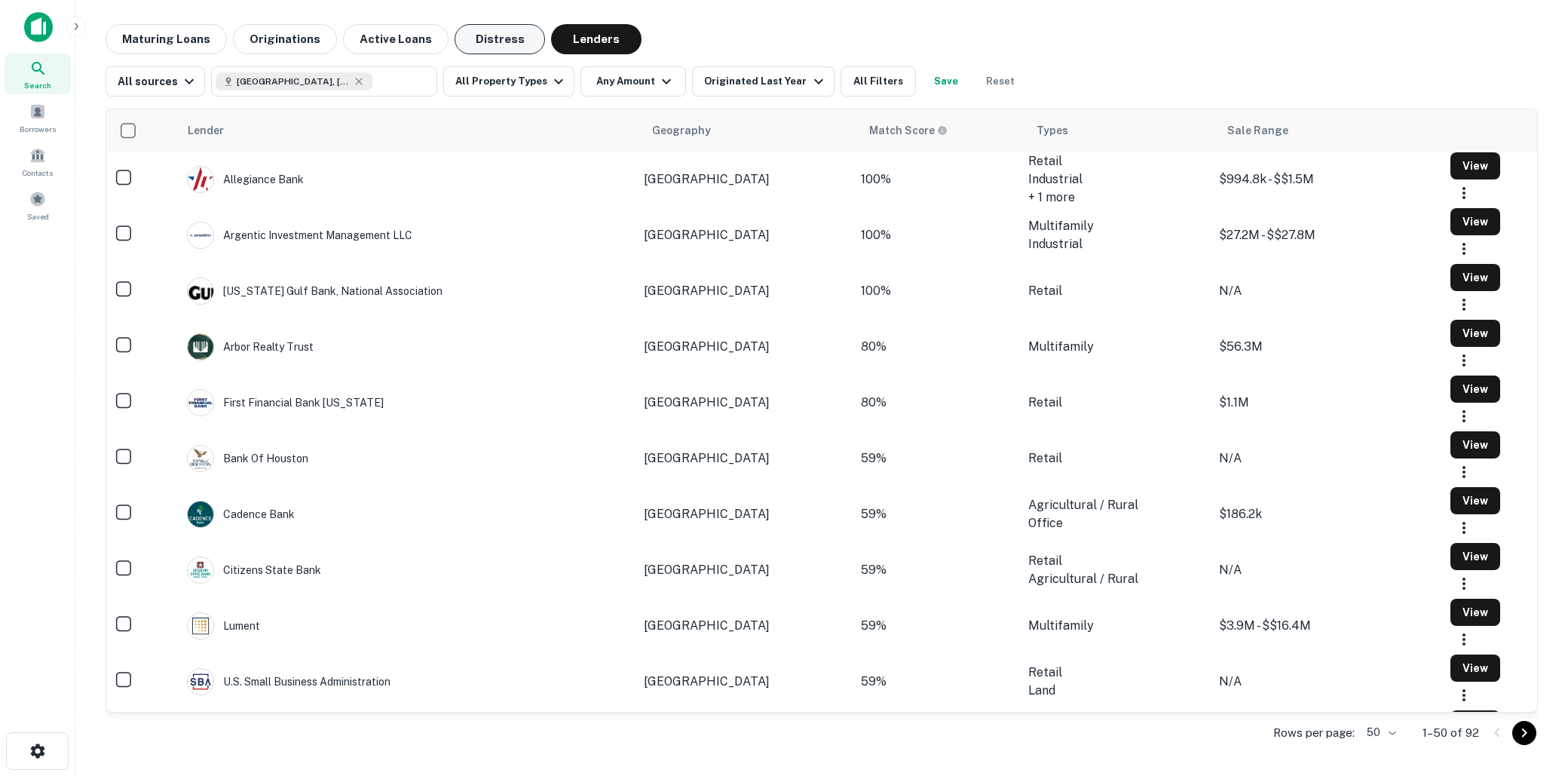
drag, startPoint x: 170, startPoint y: 40, endPoint x: 458, endPoint y: 53, distance: 288.3
click at [170, 40] on button "Maturing Loans" at bounding box center [166, 39] width 122 height 30
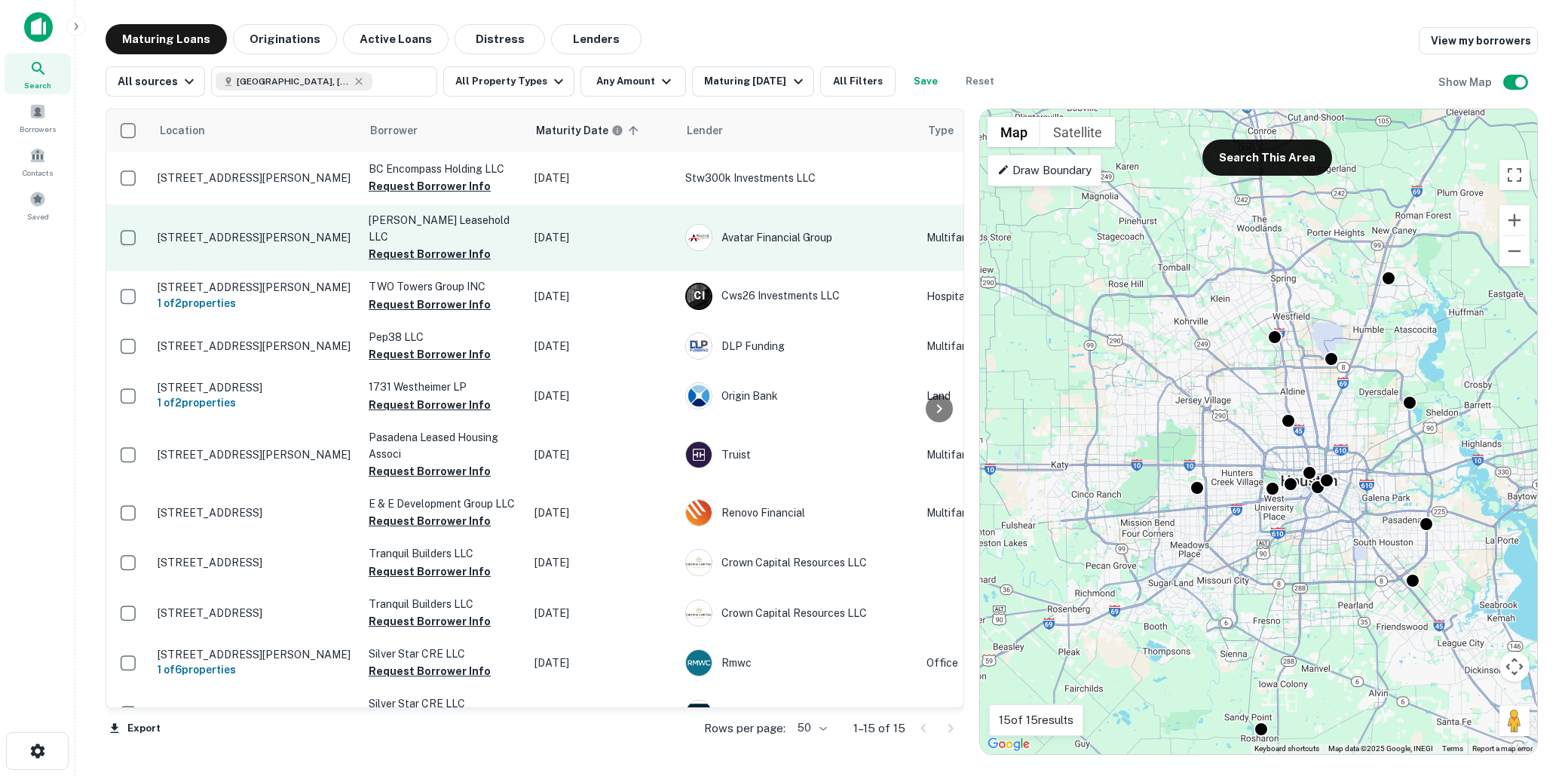
click at [268, 231] on p "601 W Donovan St Houston, TX77091" at bounding box center [255, 237] width 196 height 13
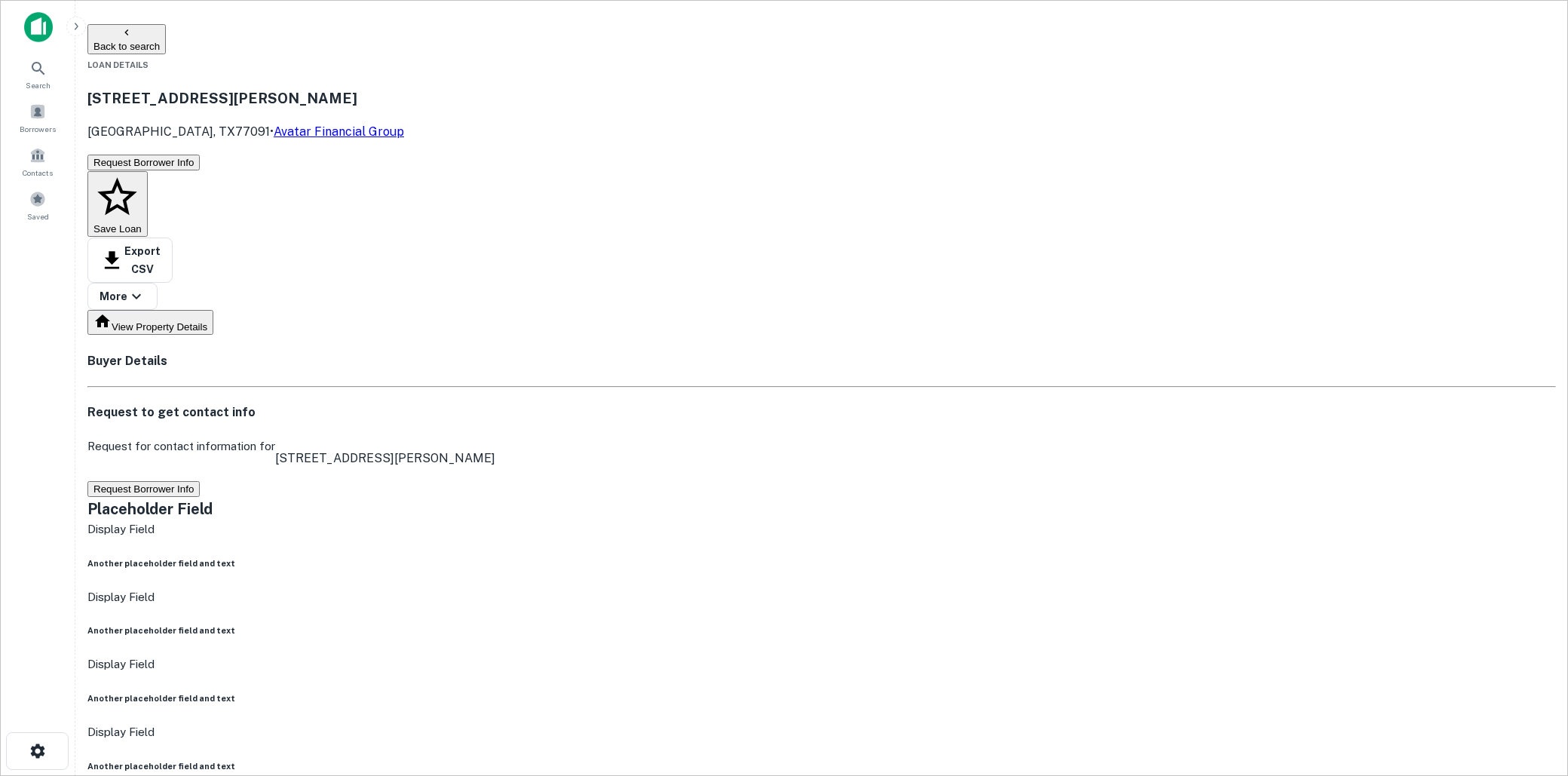
click at [200, 481] on button "Request Borrower Info" at bounding box center [144, 489] width 113 height 16
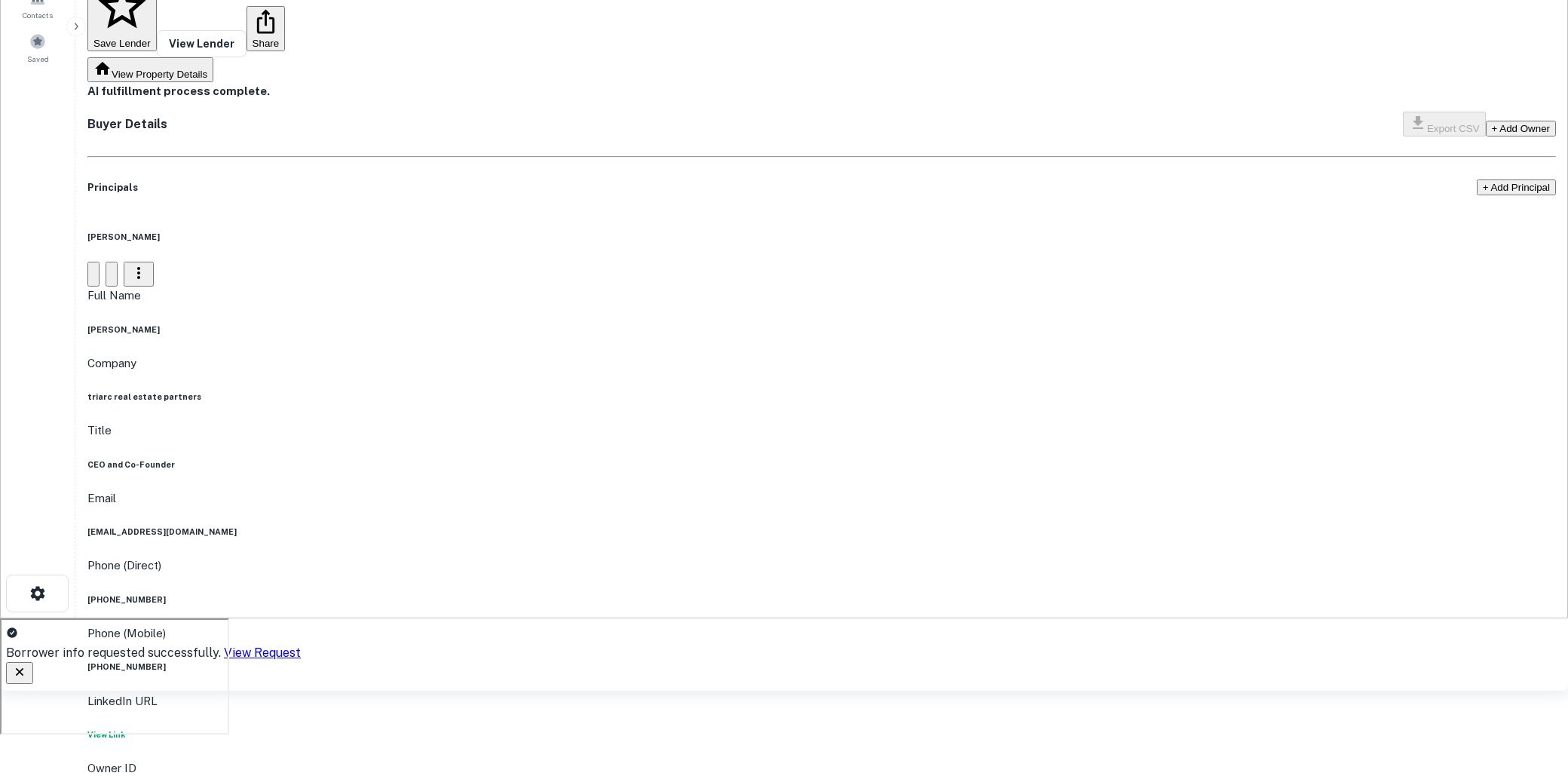
scroll to position [166, 0]
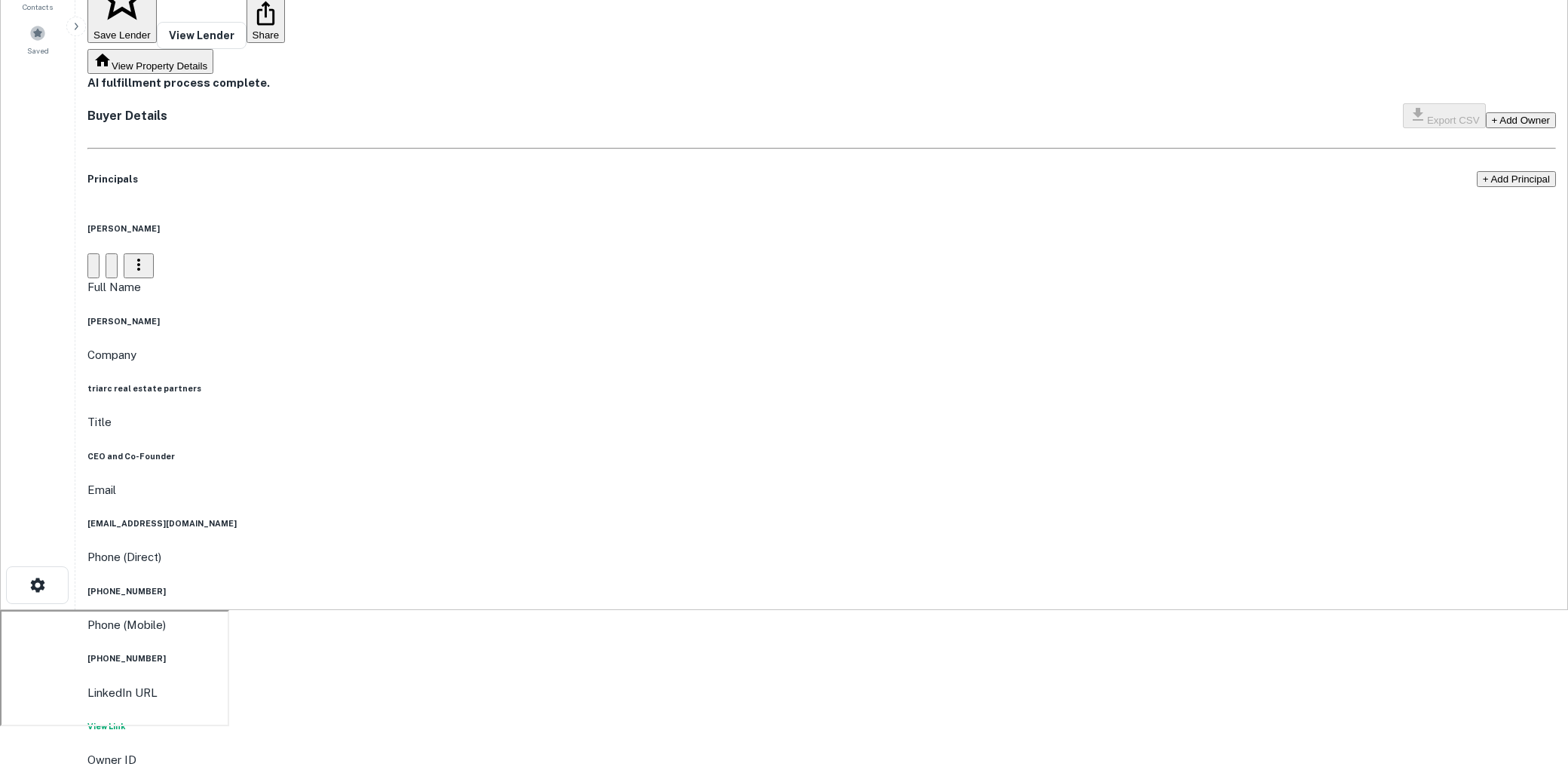
drag, startPoint x: 717, startPoint y: 217, endPoint x: 795, endPoint y: 218, distance: 78.0
click at [795, 278] on div "Full Name joseph bramante" at bounding box center [455, 303] width 735 height 49
drag, startPoint x: 678, startPoint y: 317, endPoint x: 801, endPoint y: 314, distance: 123.0
click at [801, 517] on h6 "jbramante@triarcrep.com" at bounding box center [455, 523] width 735 height 12
drag, startPoint x: 728, startPoint y: 387, endPoint x: 767, endPoint y: 387, distance: 39.0
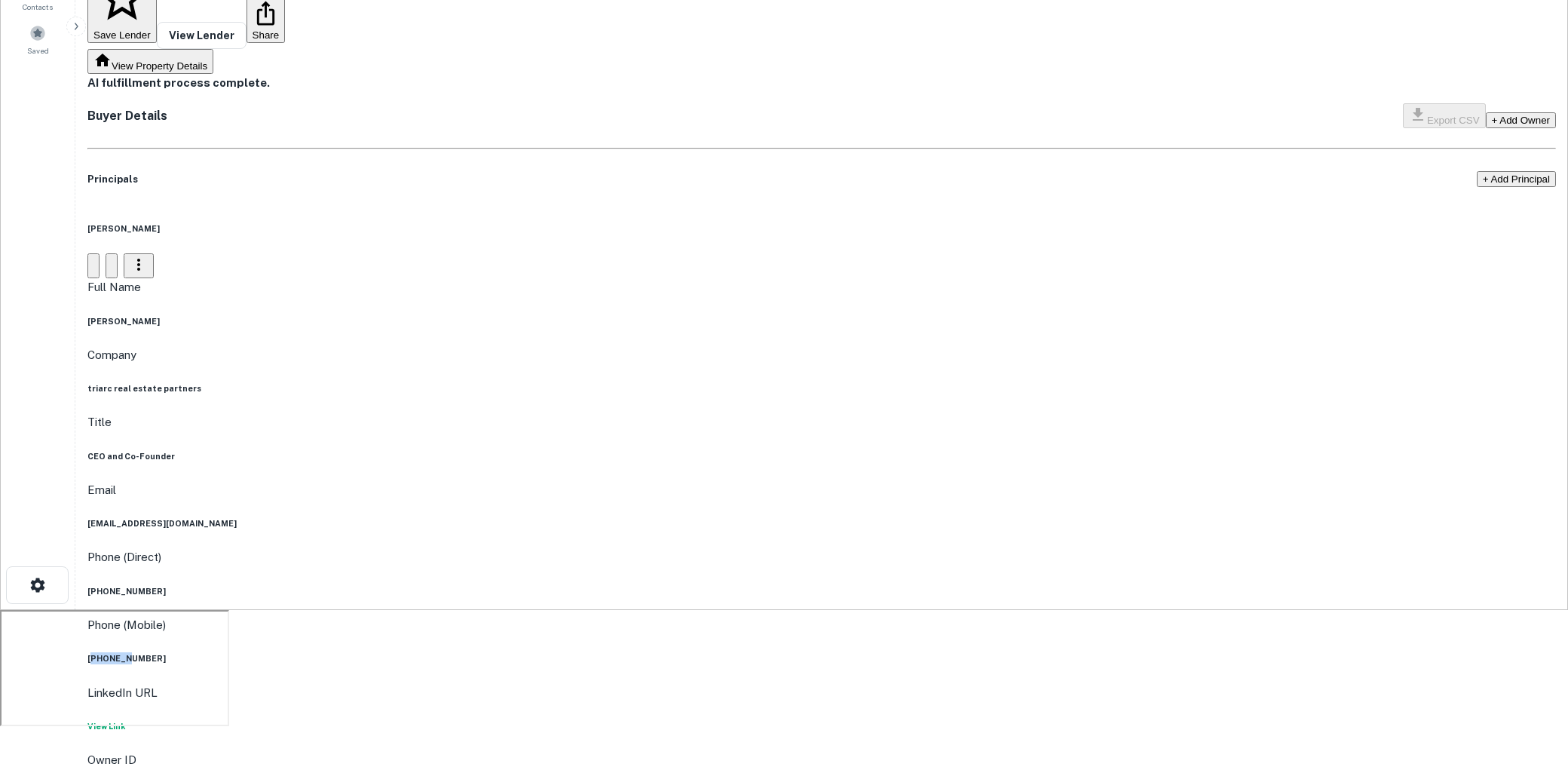
click at [767, 652] on h6 "(337) 380-2021" at bounding box center [455, 658] width 735 height 12
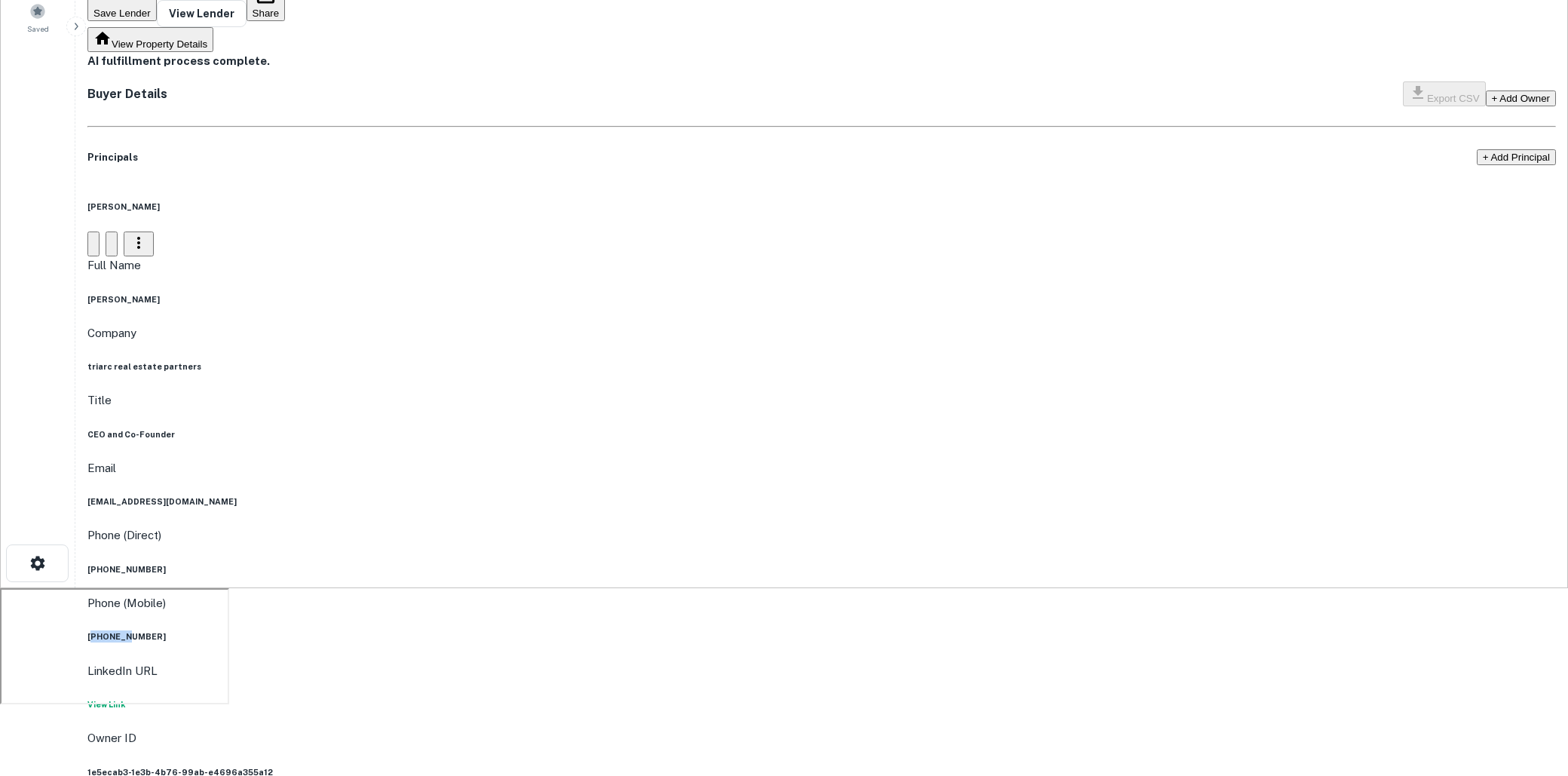
scroll to position [191, 0]
drag, startPoint x: 732, startPoint y: 181, endPoint x: 807, endPoint y: 186, distance: 75.2
click at [807, 254] on div "Full Name joseph bramante" at bounding box center [455, 278] width 735 height 49
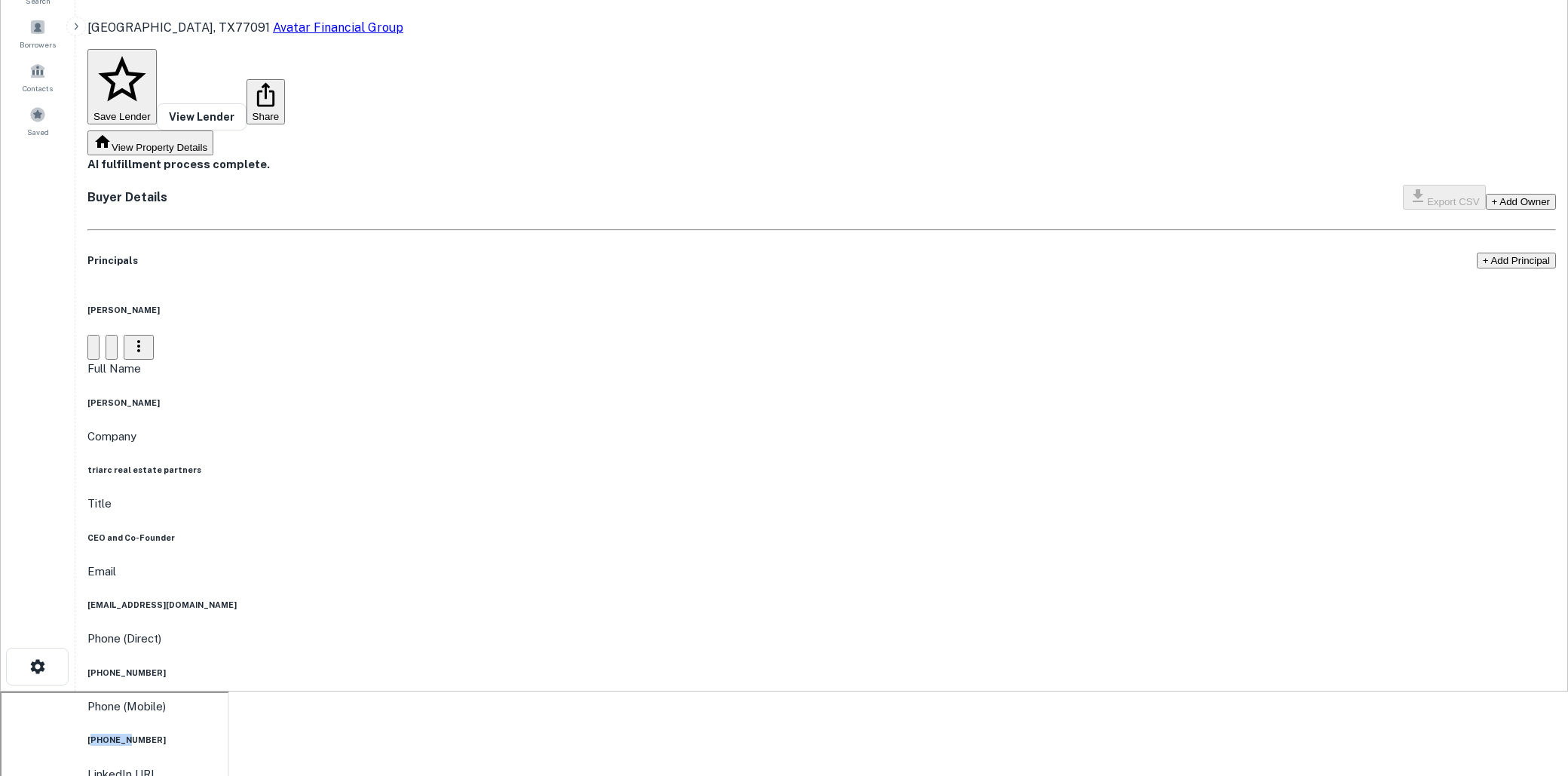
scroll to position [11, 0]
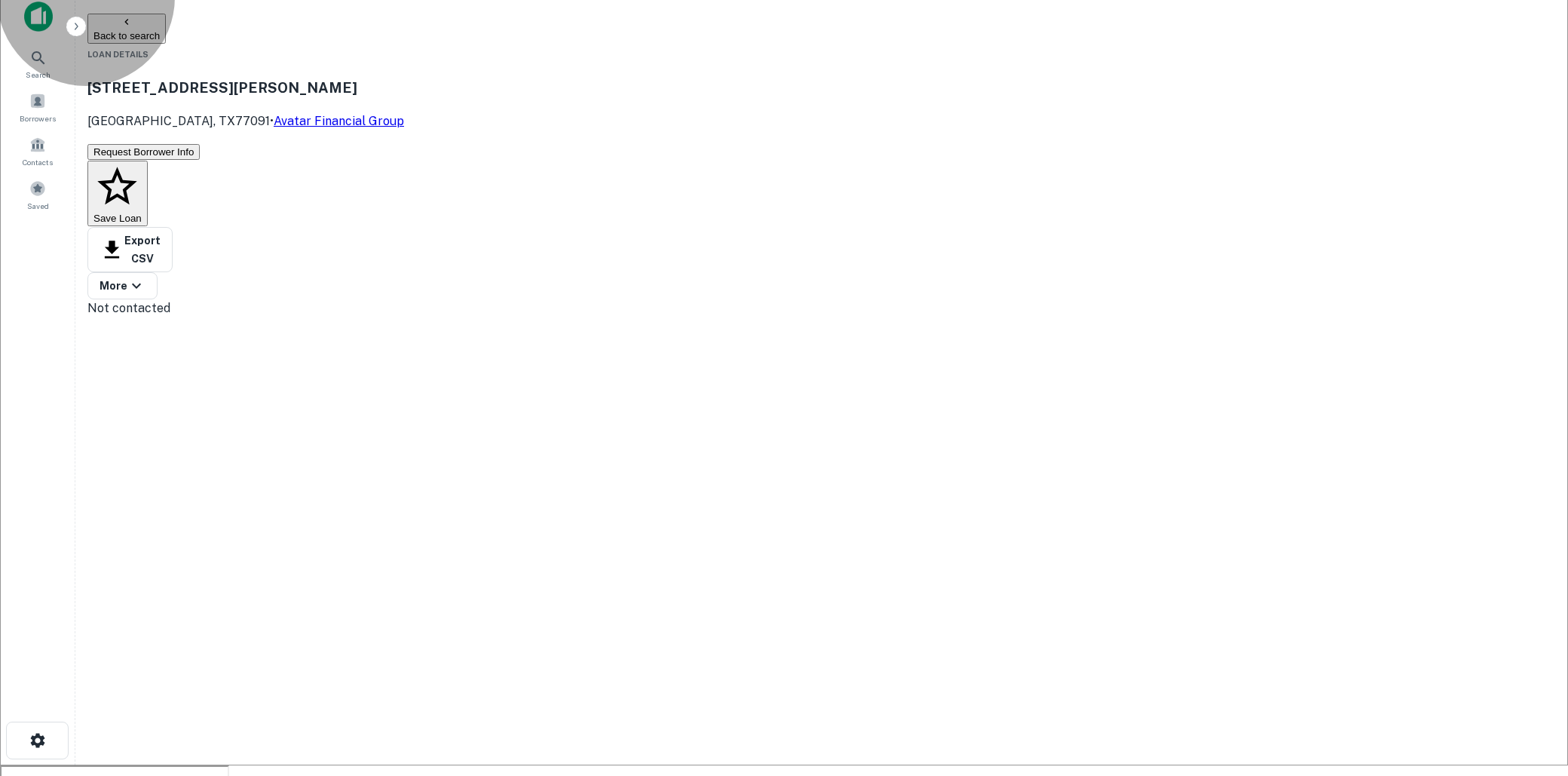
click at [166, 20] on button "Back to search" at bounding box center [126, 28] width 78 height 30
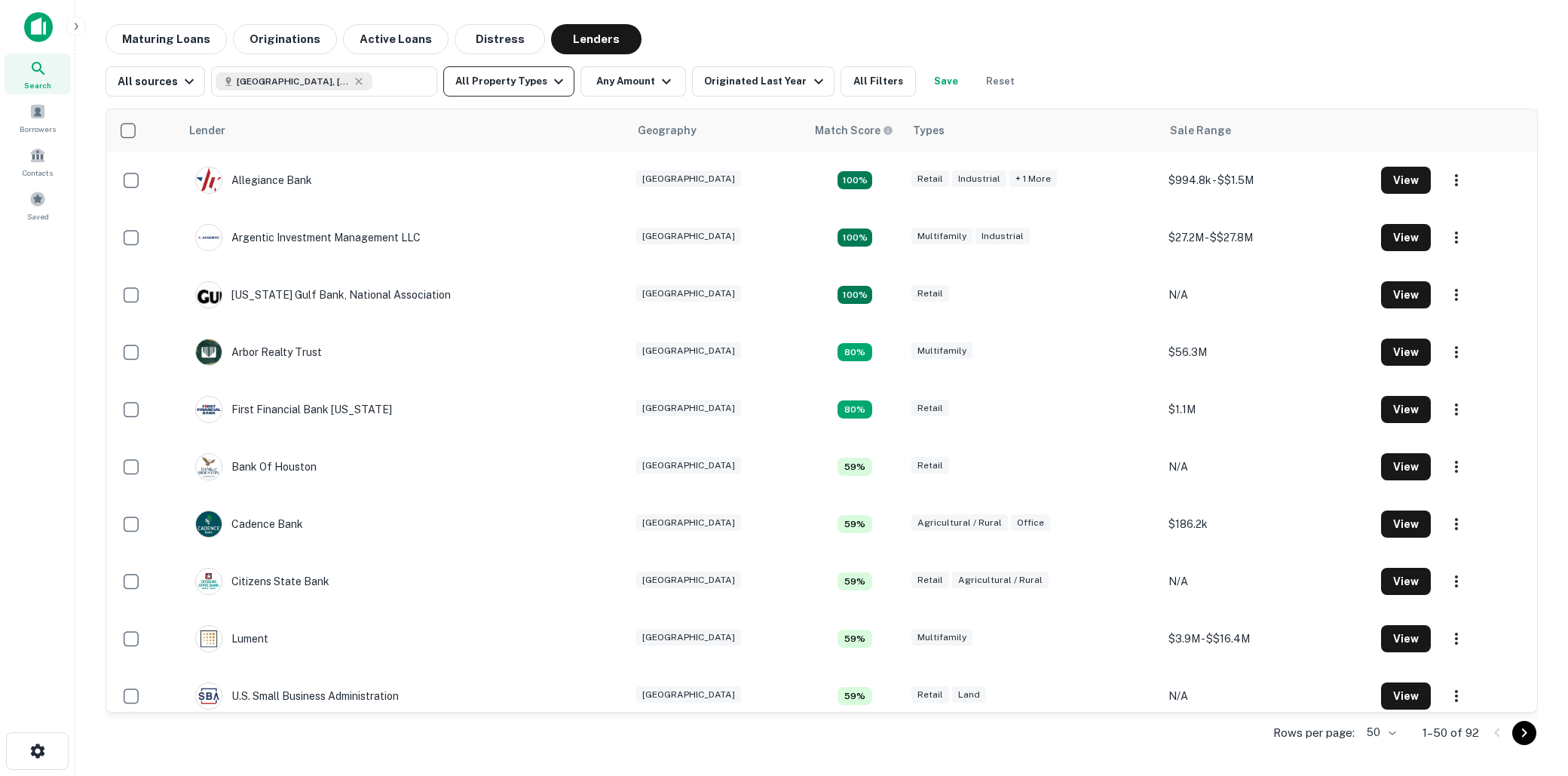
click at [525, 76] on button "All Property Types" at bounding box center [508, 81] width 131 height 30
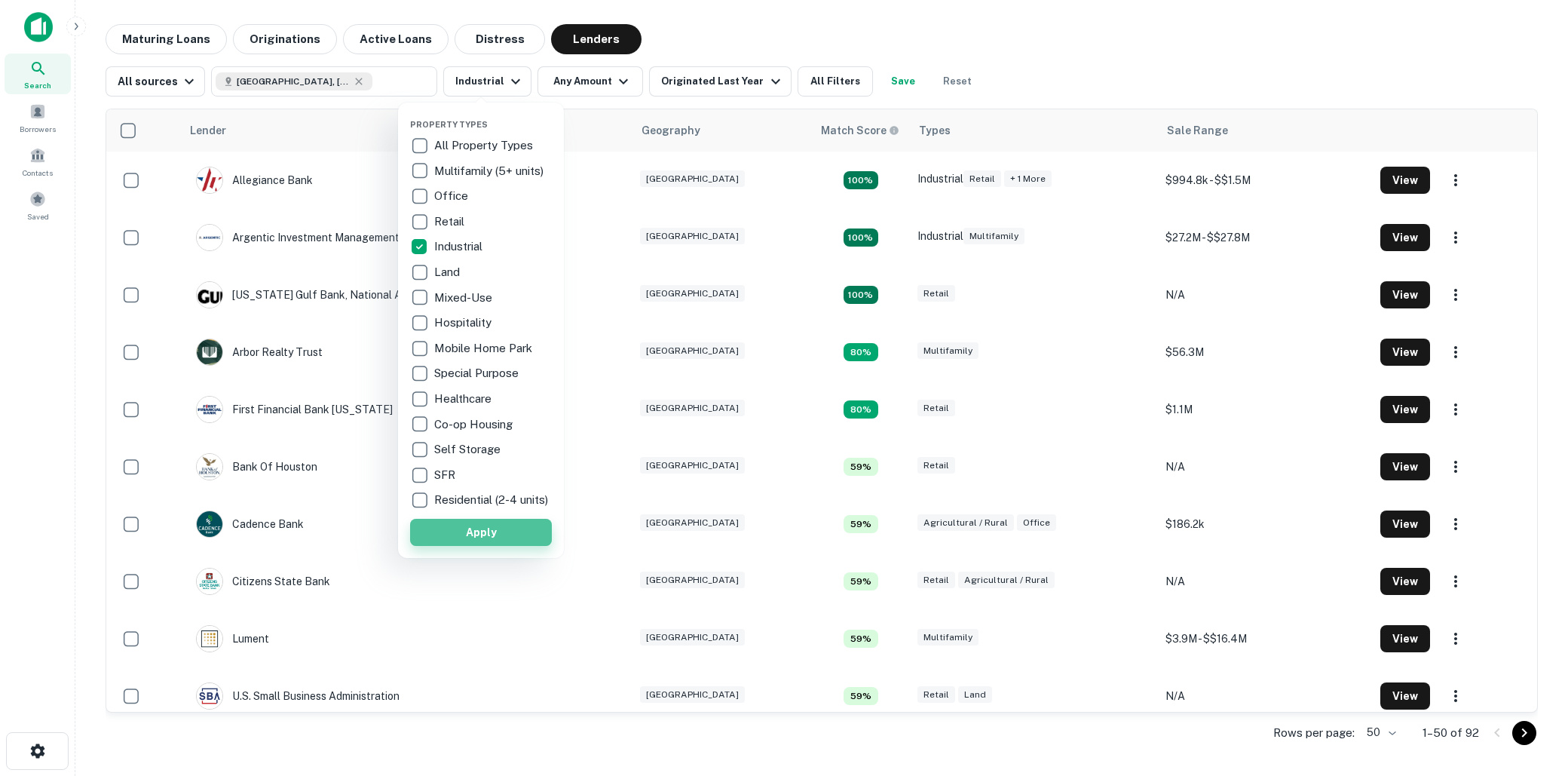
click at [477, 535] on button "Apply" at bounding box center [481, 532] width 142 height 27
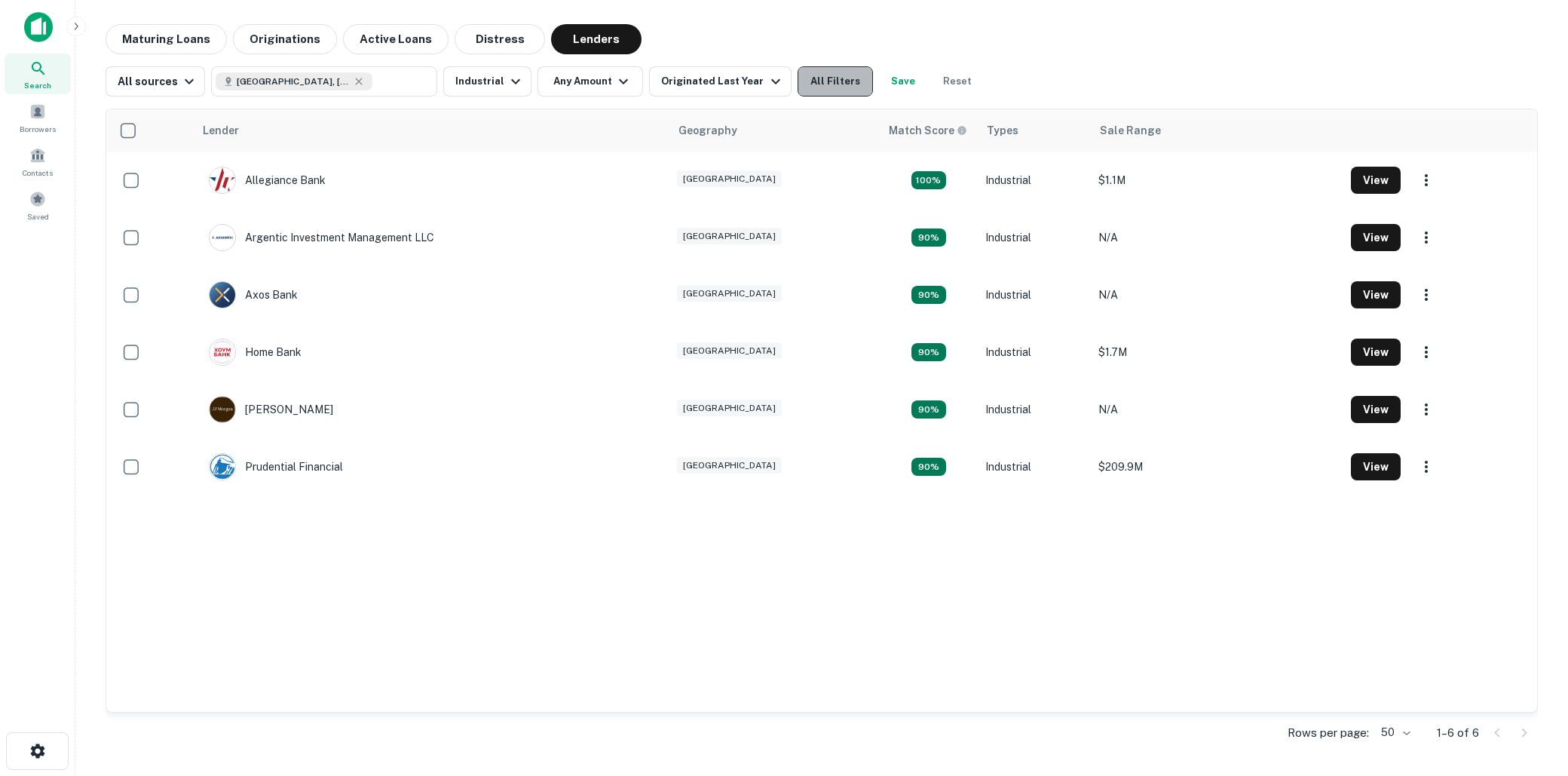
click at [817, 81] on button "All Filters" at bounding box center [836, 81] width 76 height 30
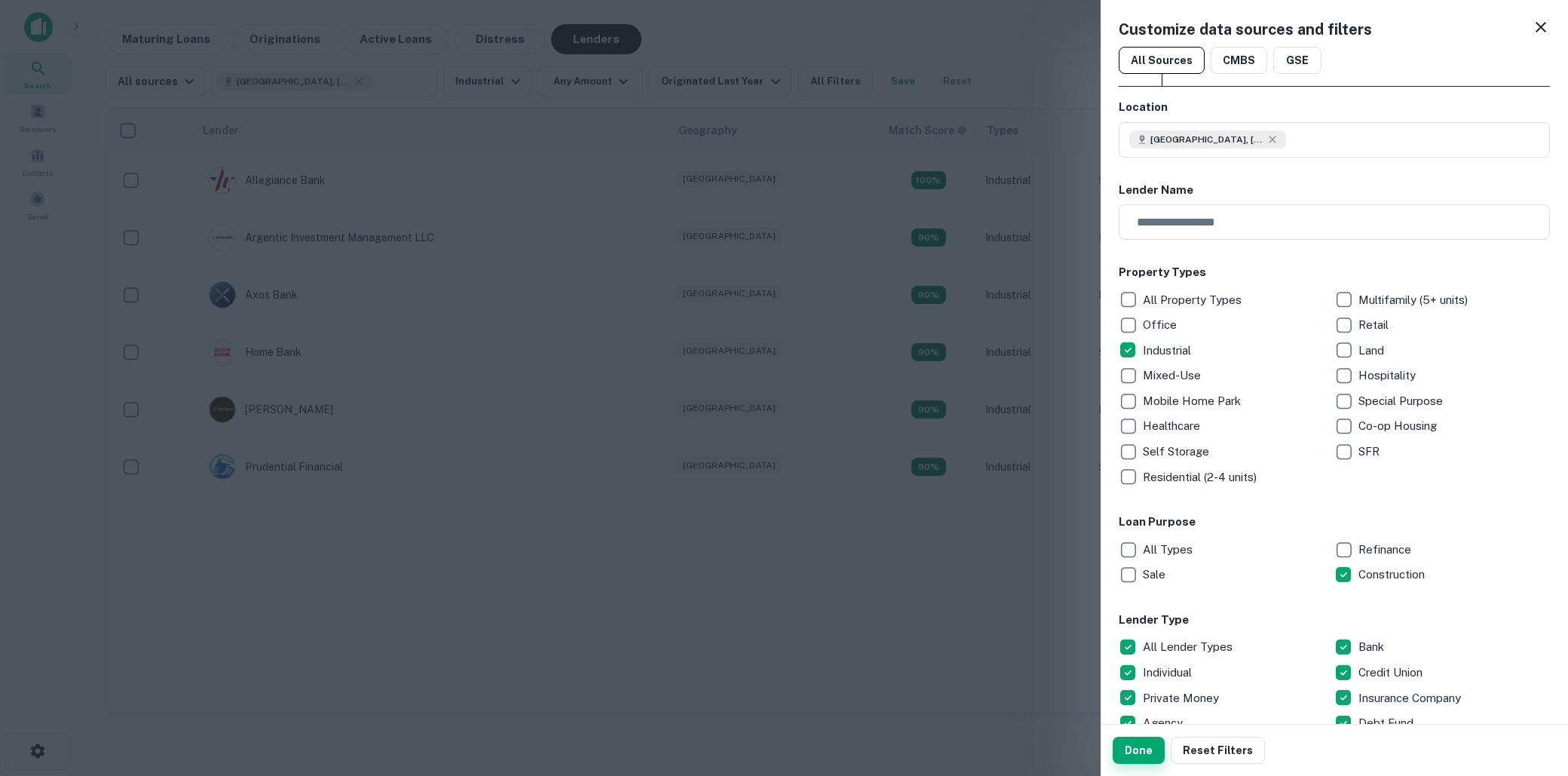
click at [1145, 737] on button "Done" at bounding box center [1138, 750] width 52 height 27
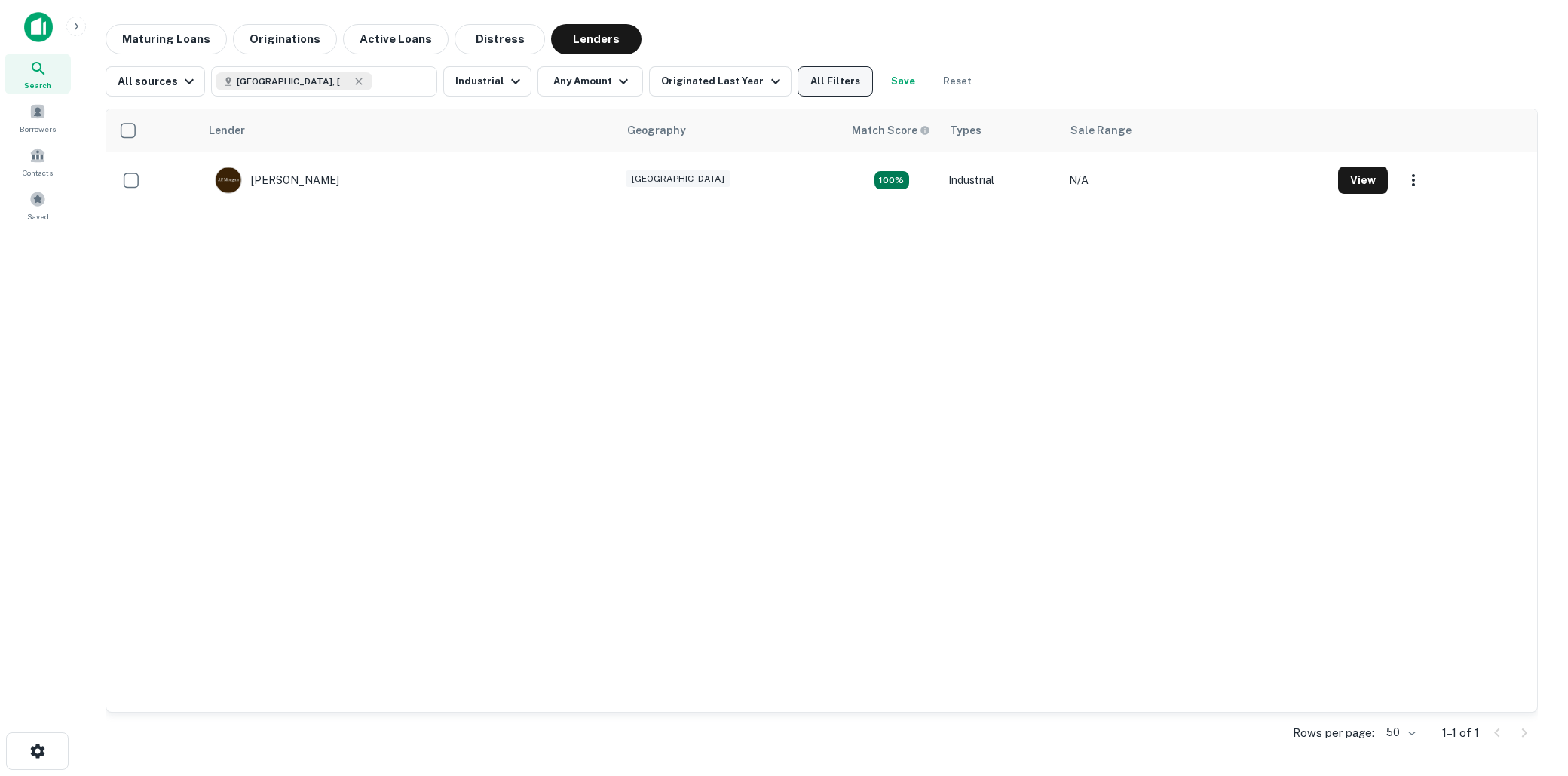
click at [817, 77] on button "All Filters" at bounding box center [836, 81] width 76 height 30
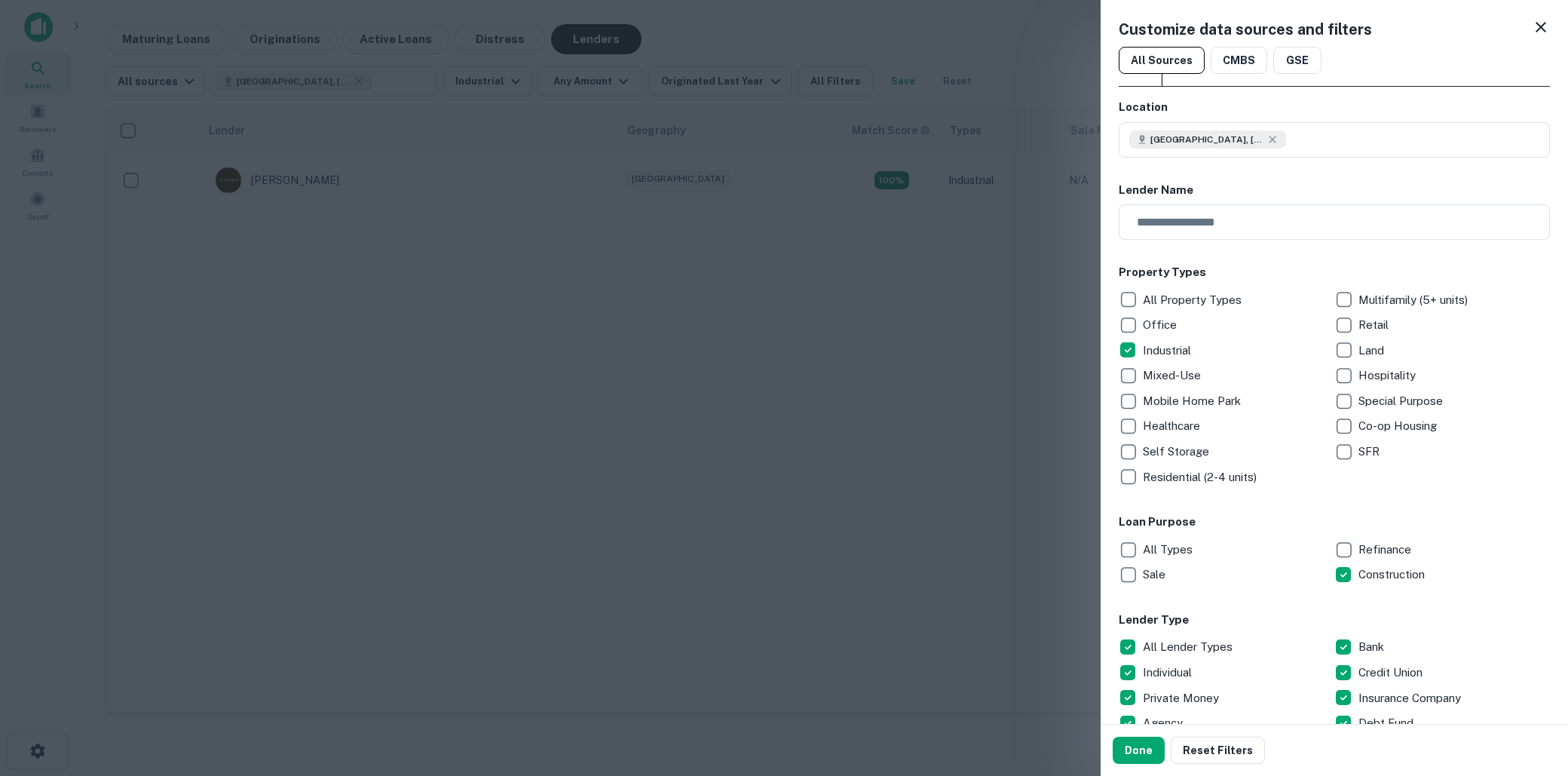
scroll to position [34, 0]
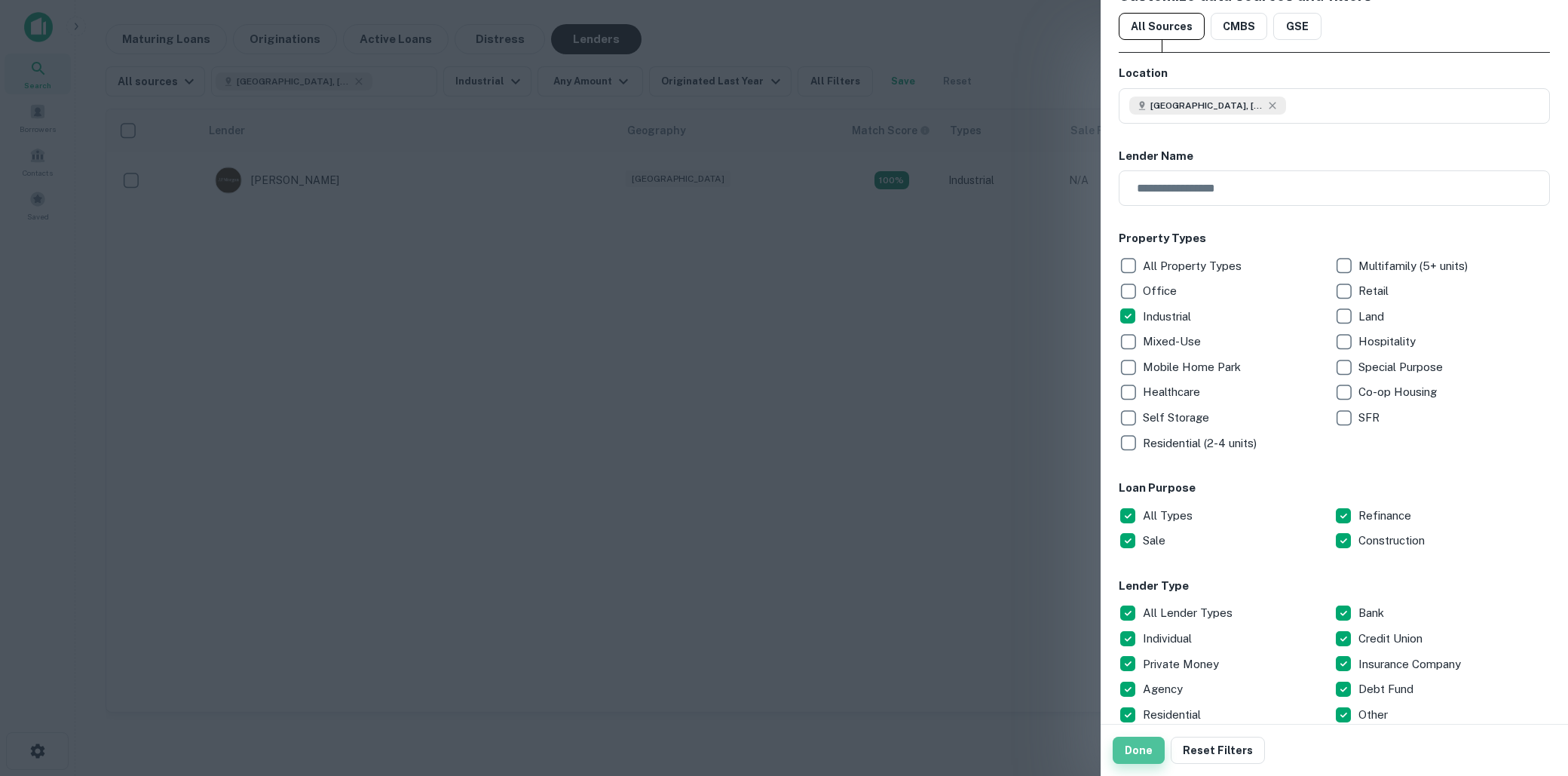
click at [1135, 757] on button "Done" at bounding box center [1138, 750] width 52 height 27
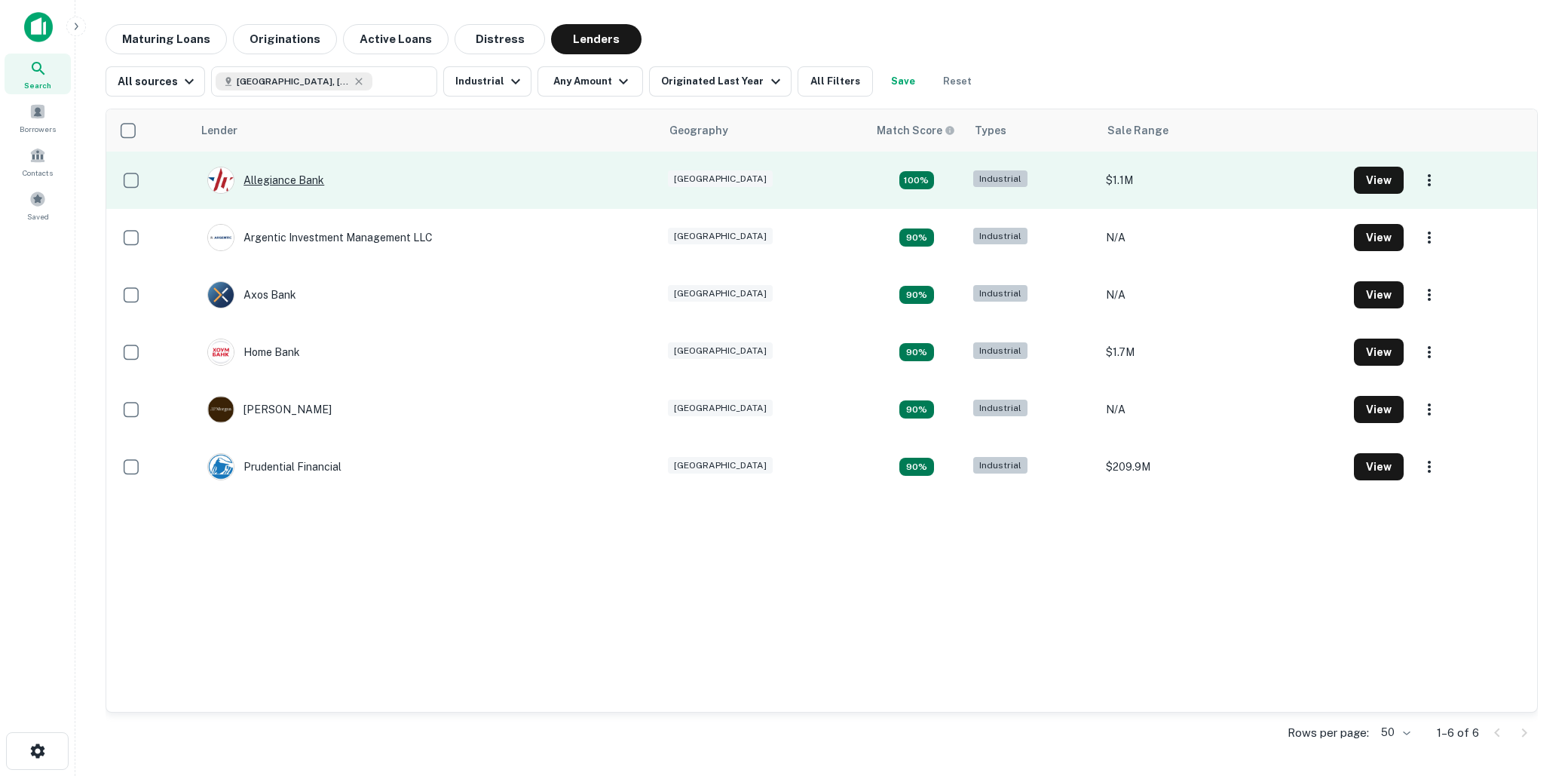
click at [298, 181] on div "Allegiance Bank" at bounding box center [265, 180] width 117 height 27
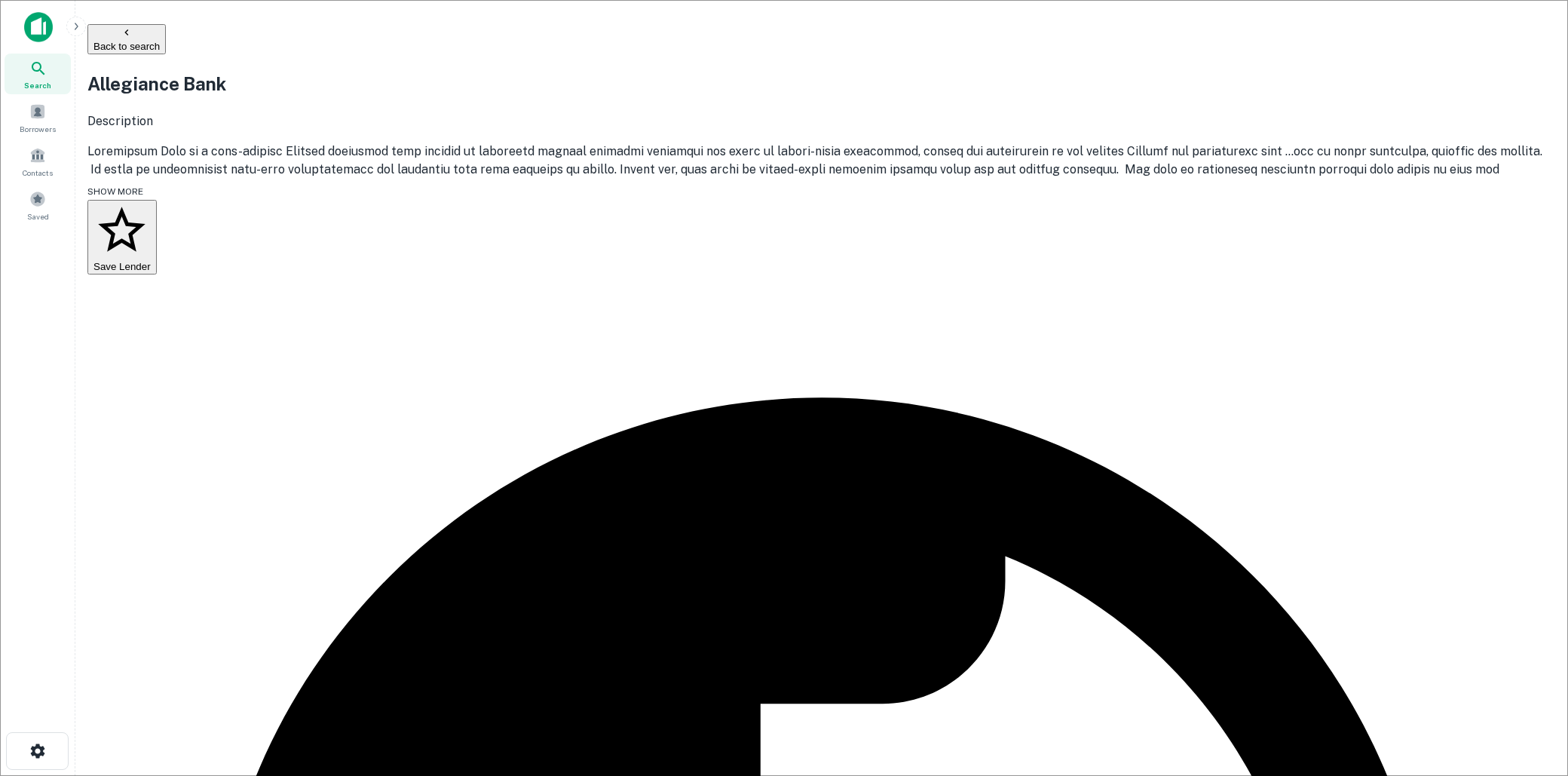
click at [166, 30] on button "Back to search" at bounding box center [126, 39] width 78 height 30
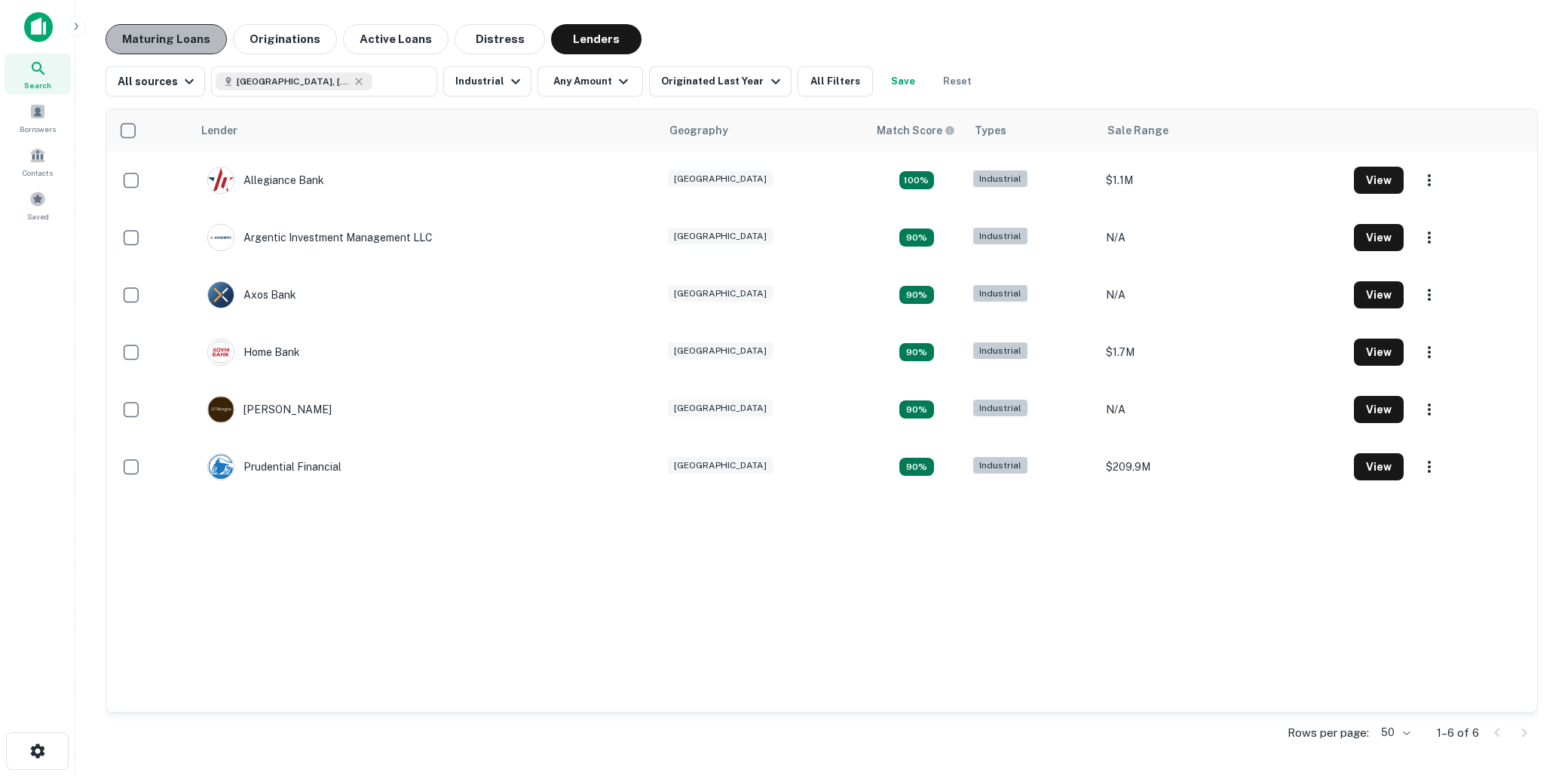
click at [186, 38] on button "Maturing Loans" at bounding box center [166, 39] width 122 height 30
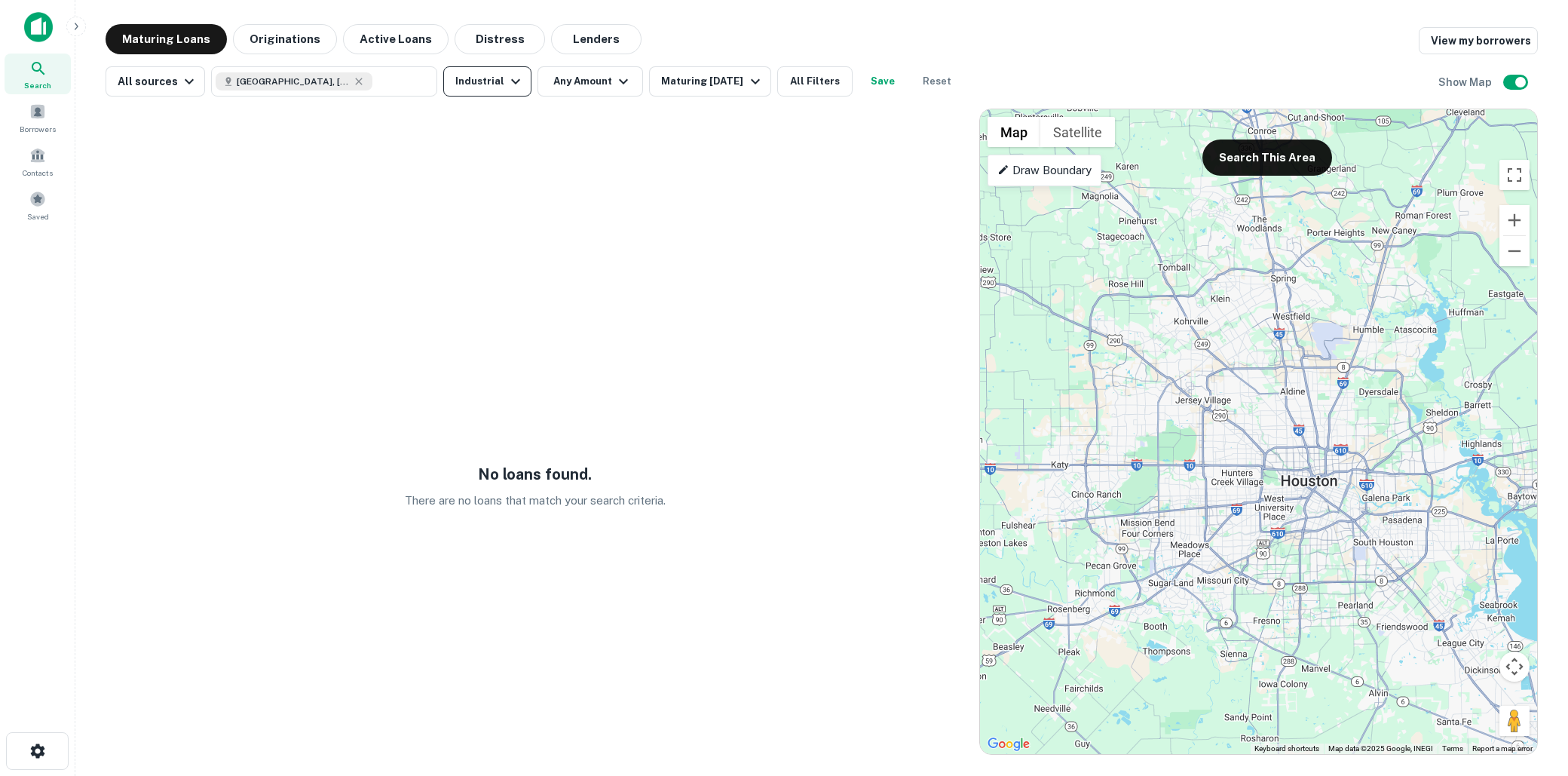
click at [508, 81] on icon "button" at bounding box center [515, 81] width 18 height 18
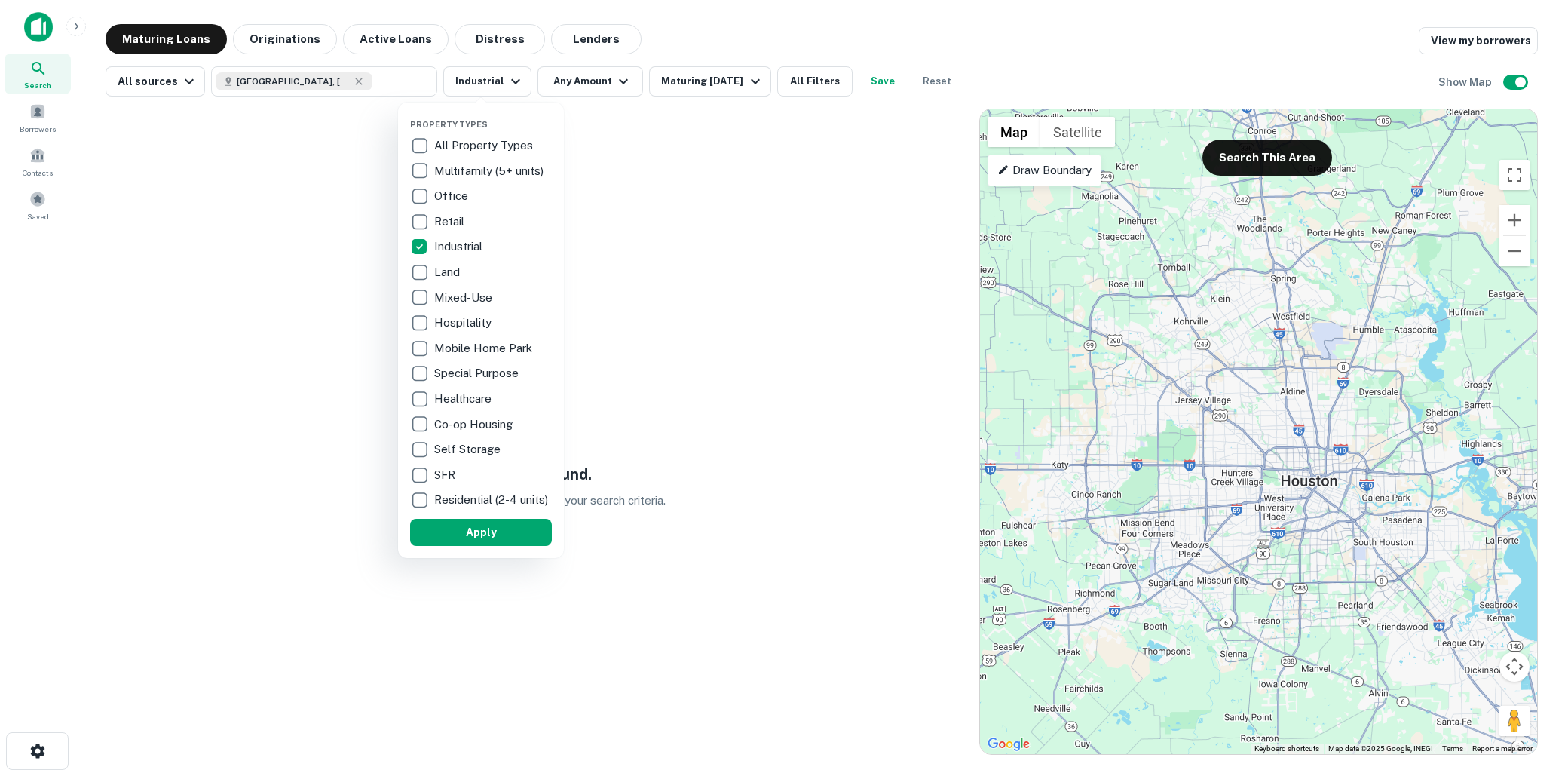
click at [440, 144] on p "All Property Types" at bounding box center [485, 145] width 102 height 18
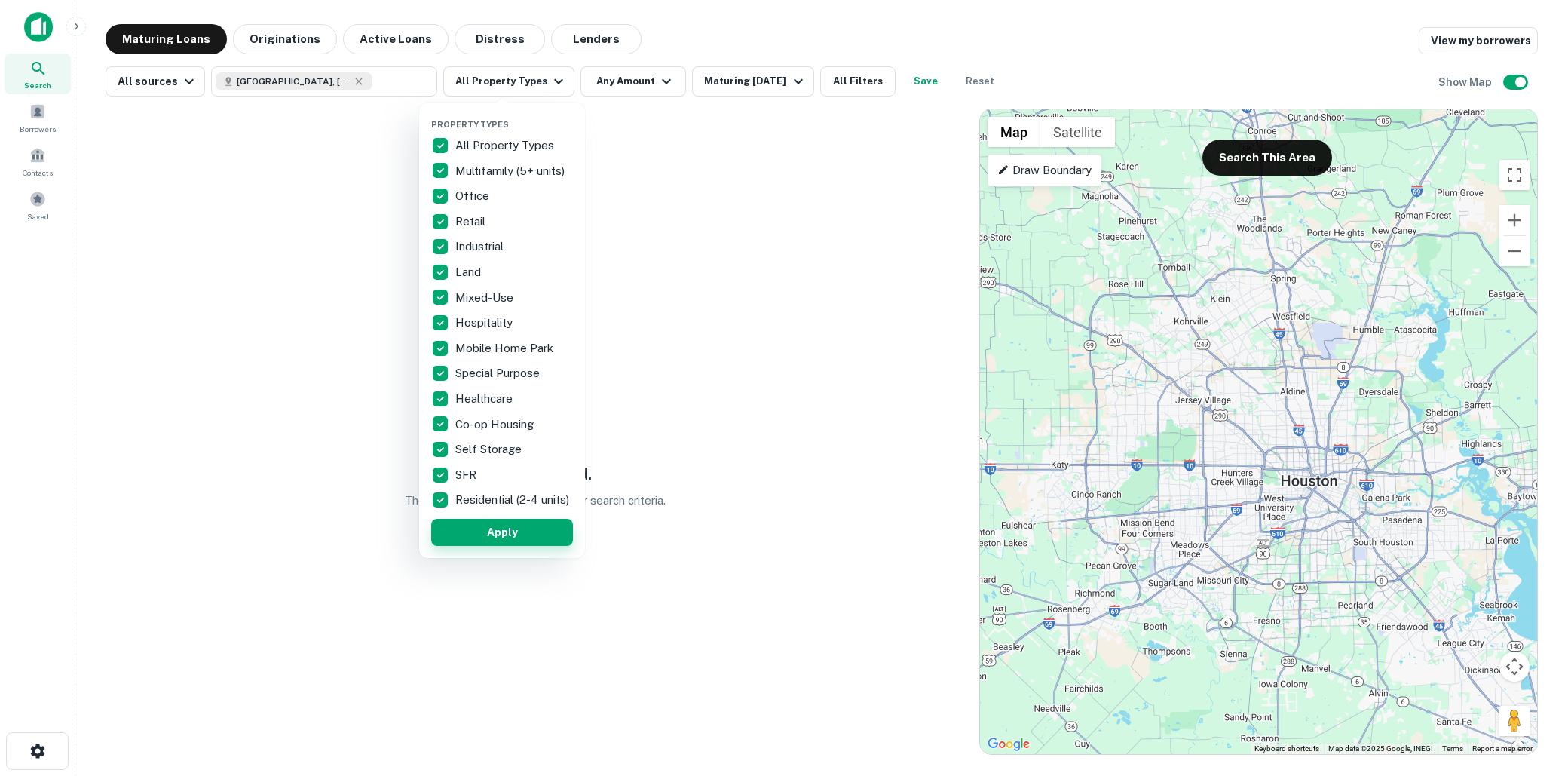
click at [526, 546] on button "Apply" at bounding box center [502, 532] width 142 height 27
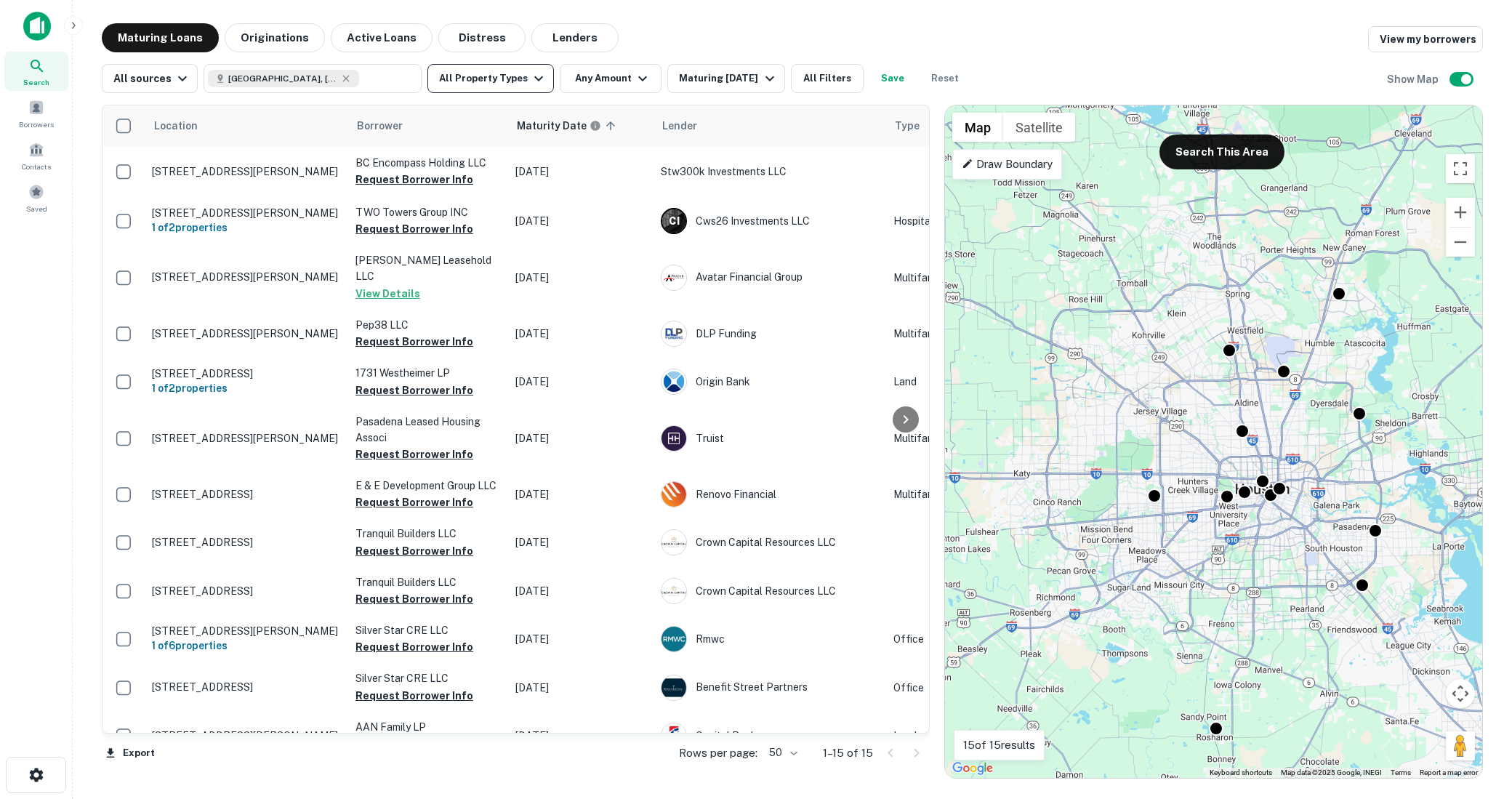
click at [516, 82] on button "All Property Types" at bounding box center [490, 78] width 127 height 29
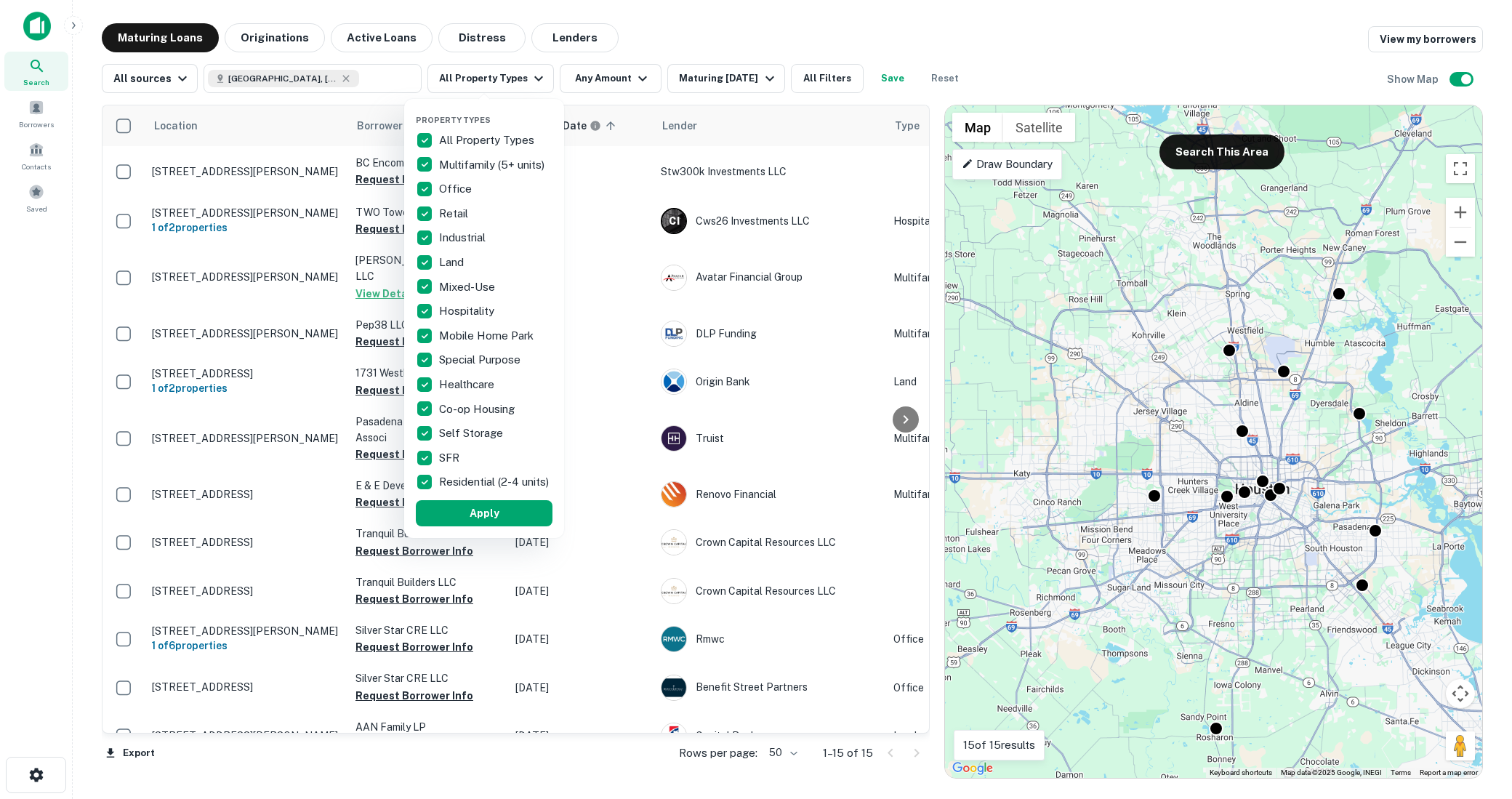
click at [608, 65] on div at bounding box center [756, 399] width 1512 height 799
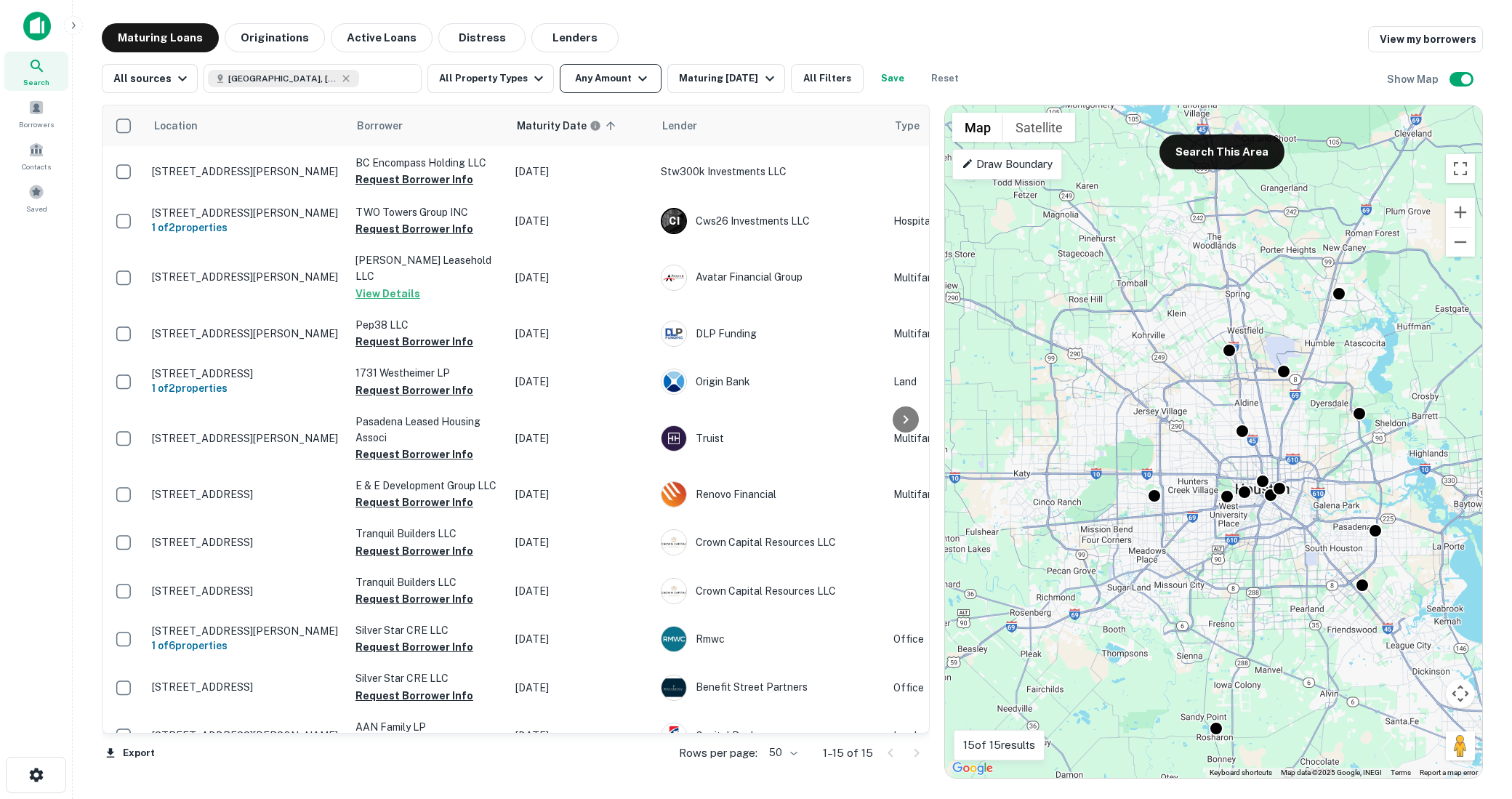
click at [608, 67] on button "Any Amount" at bounding box center [611, 78] width 102 height 29
click at [706, 78] on div at bounding box center [756, 399] width 1512 height 799
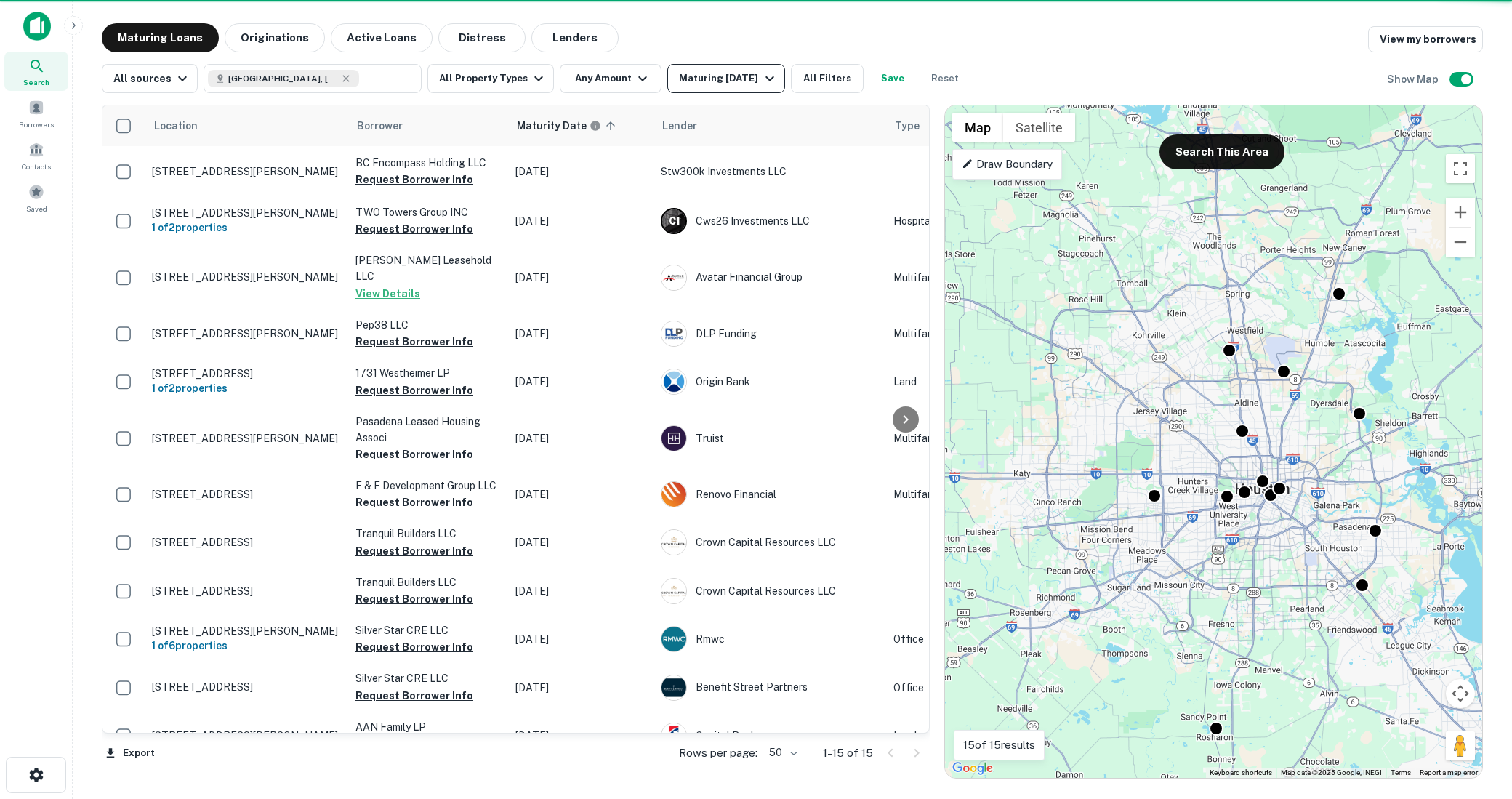
click at [736, 75] on div "Maturing In 1 Year" at bounding box center [728, 78] width 99 height 18
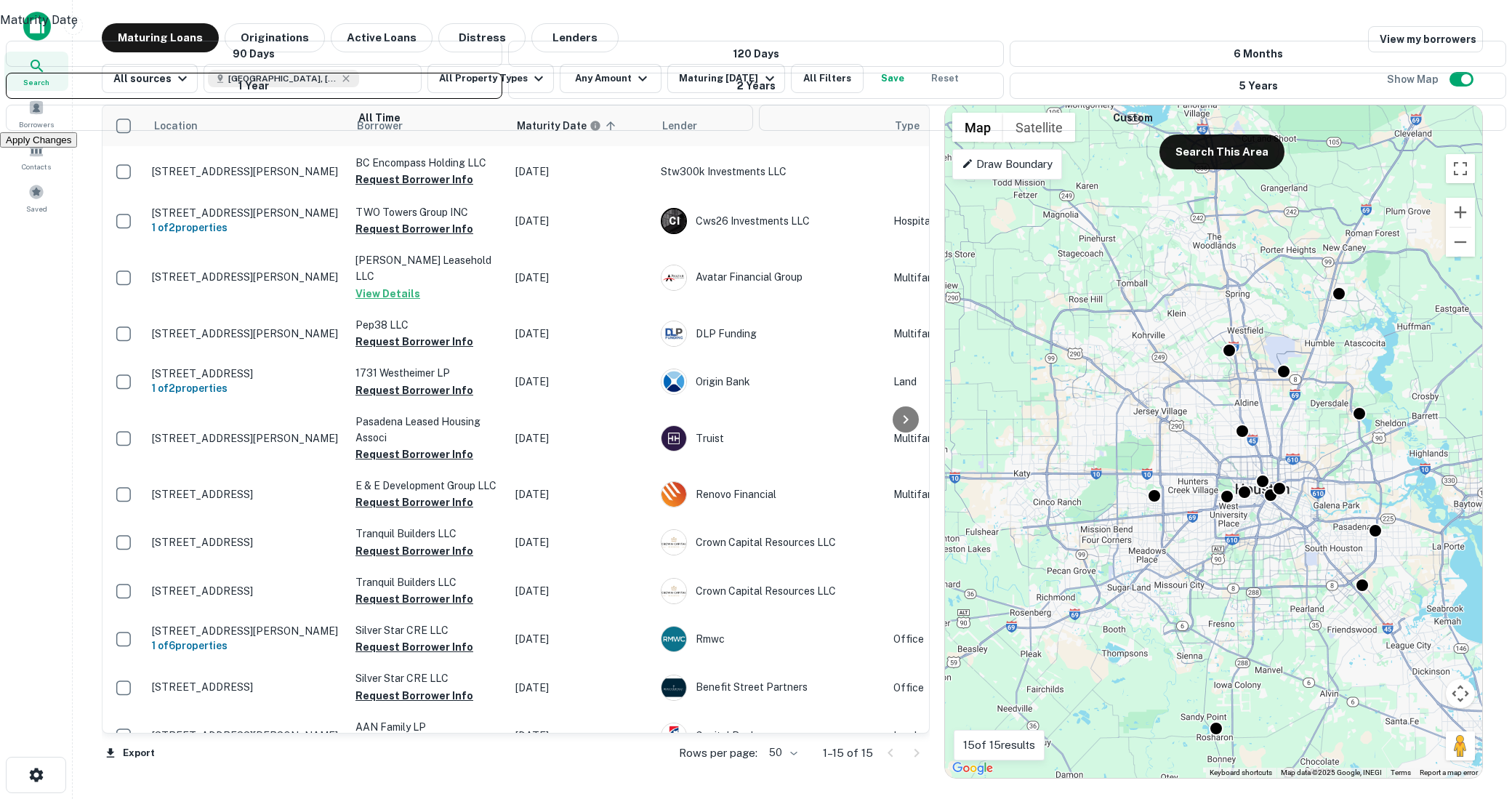
click at [808, 74] on div at bounding box center [756, 399] width 1512 height 799
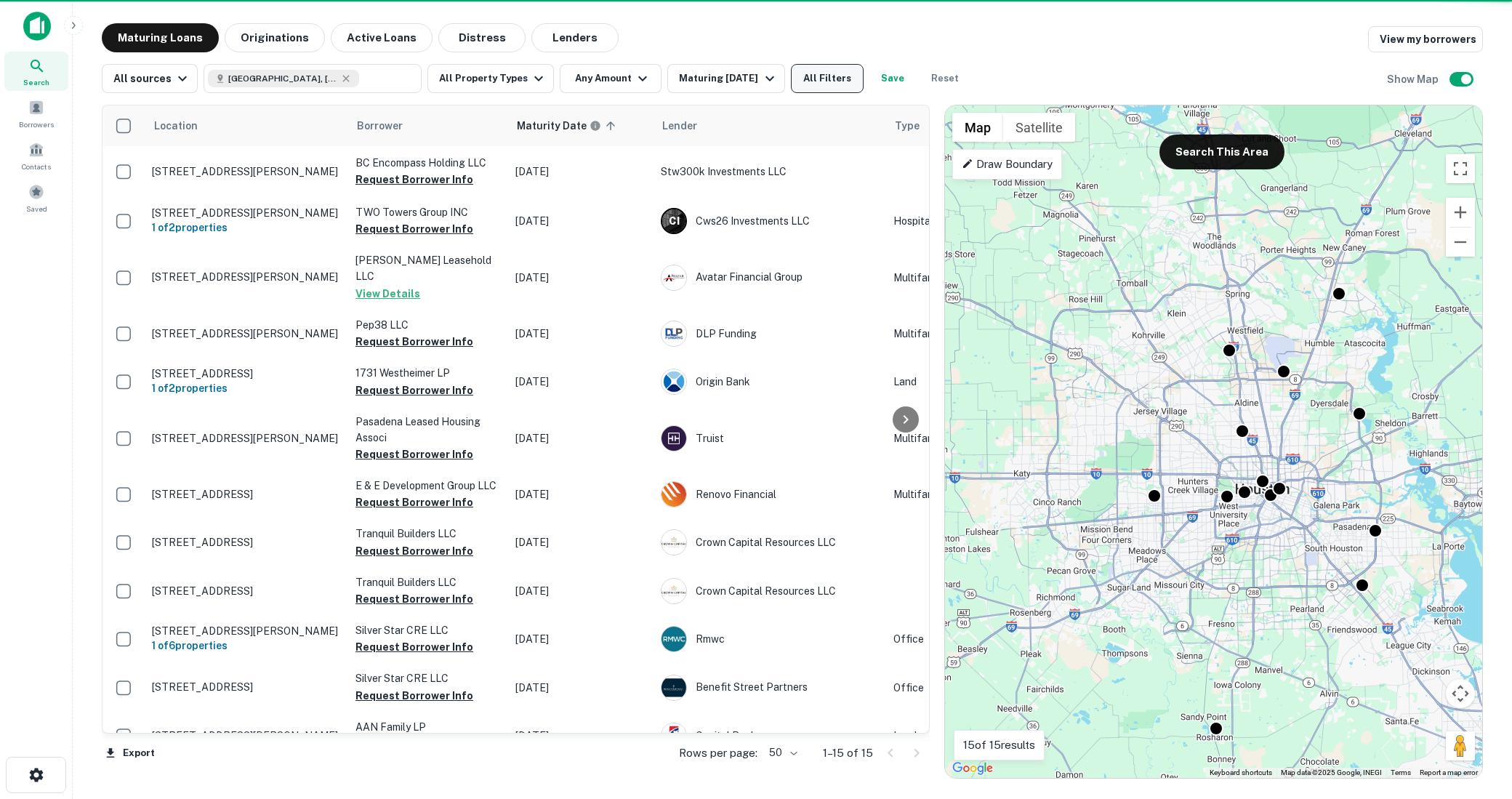
click at [815, 76] on button "All Filters" at bounding box center [827, 78] width 73 height 29
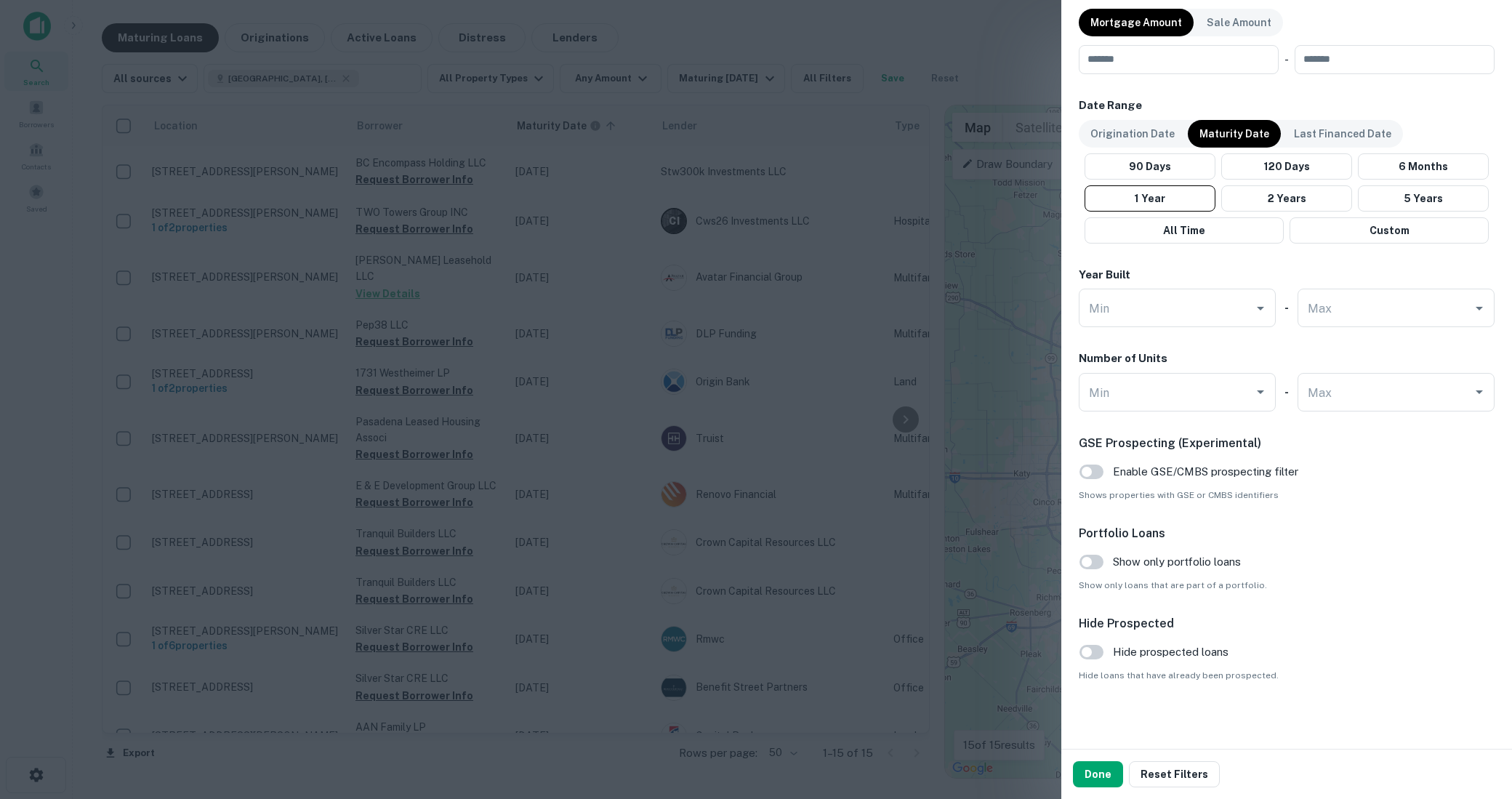
scroll to position [768, 0]
click at [879, 526] on div at bounding box center [756, 399] width 1512 height 799
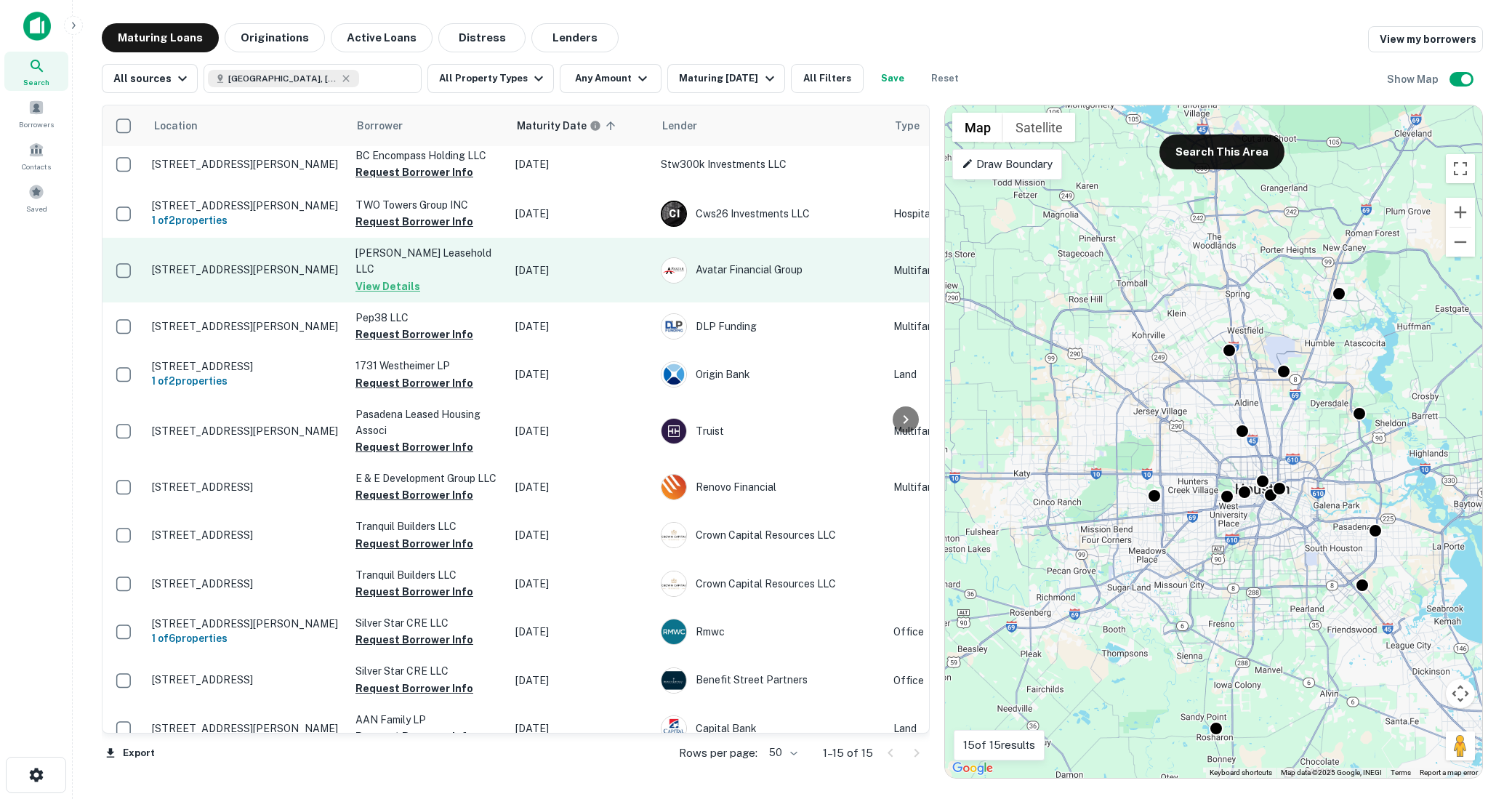
scroll to position [0, 0]
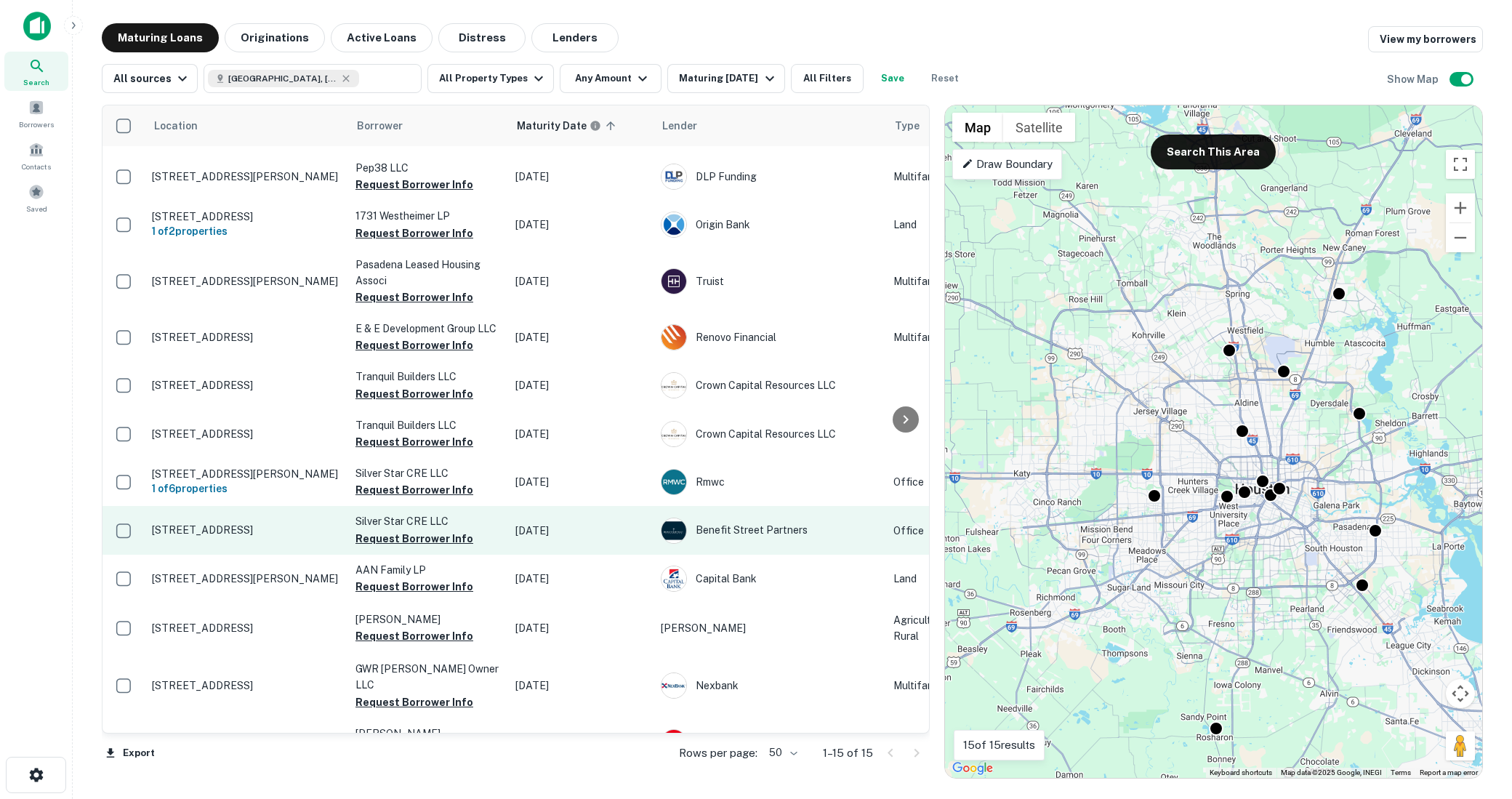
scroll to position [157, 3]
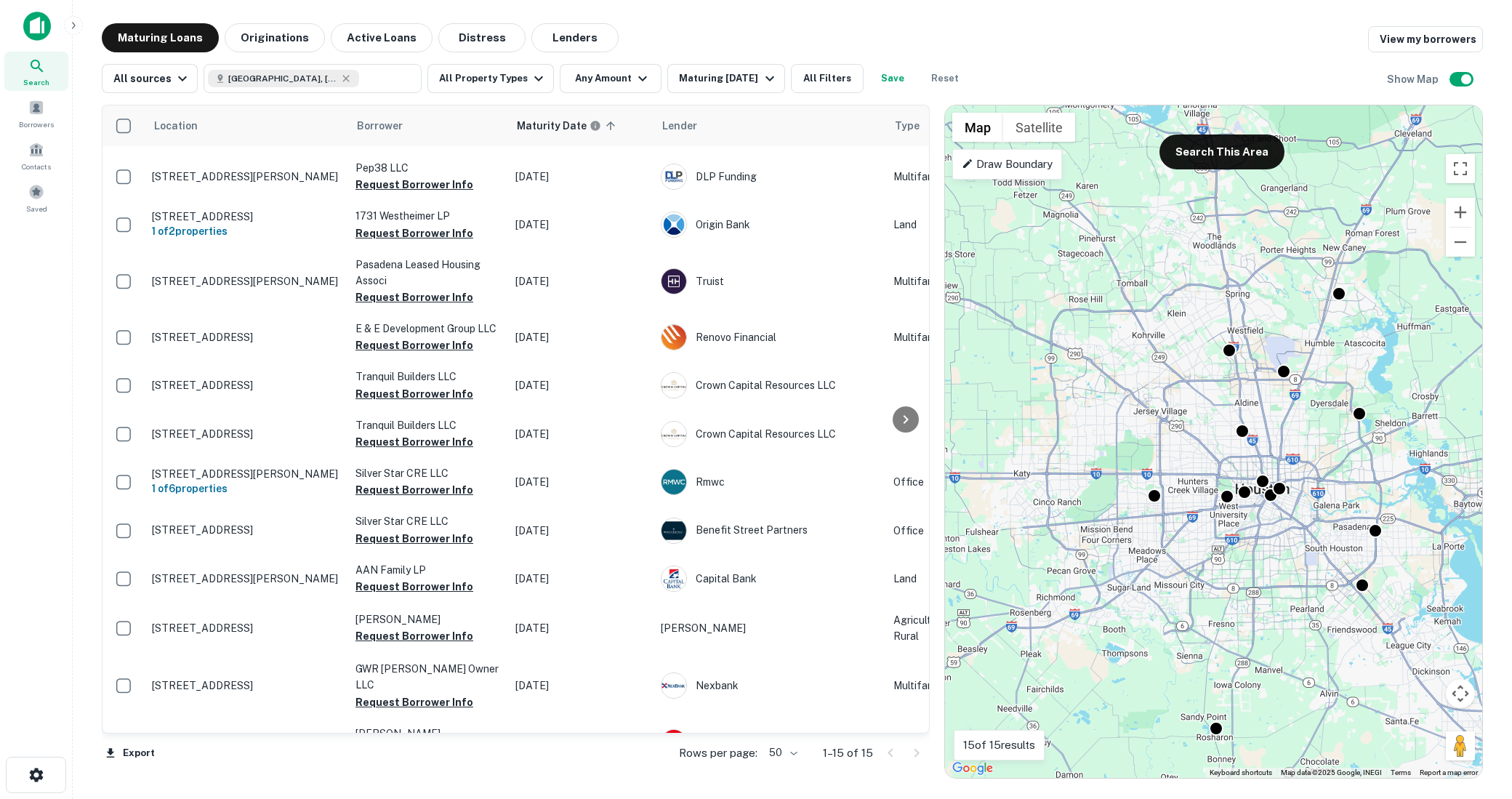
click at [26, 40] on img at bounding box center [37, 26] width 28 height 29
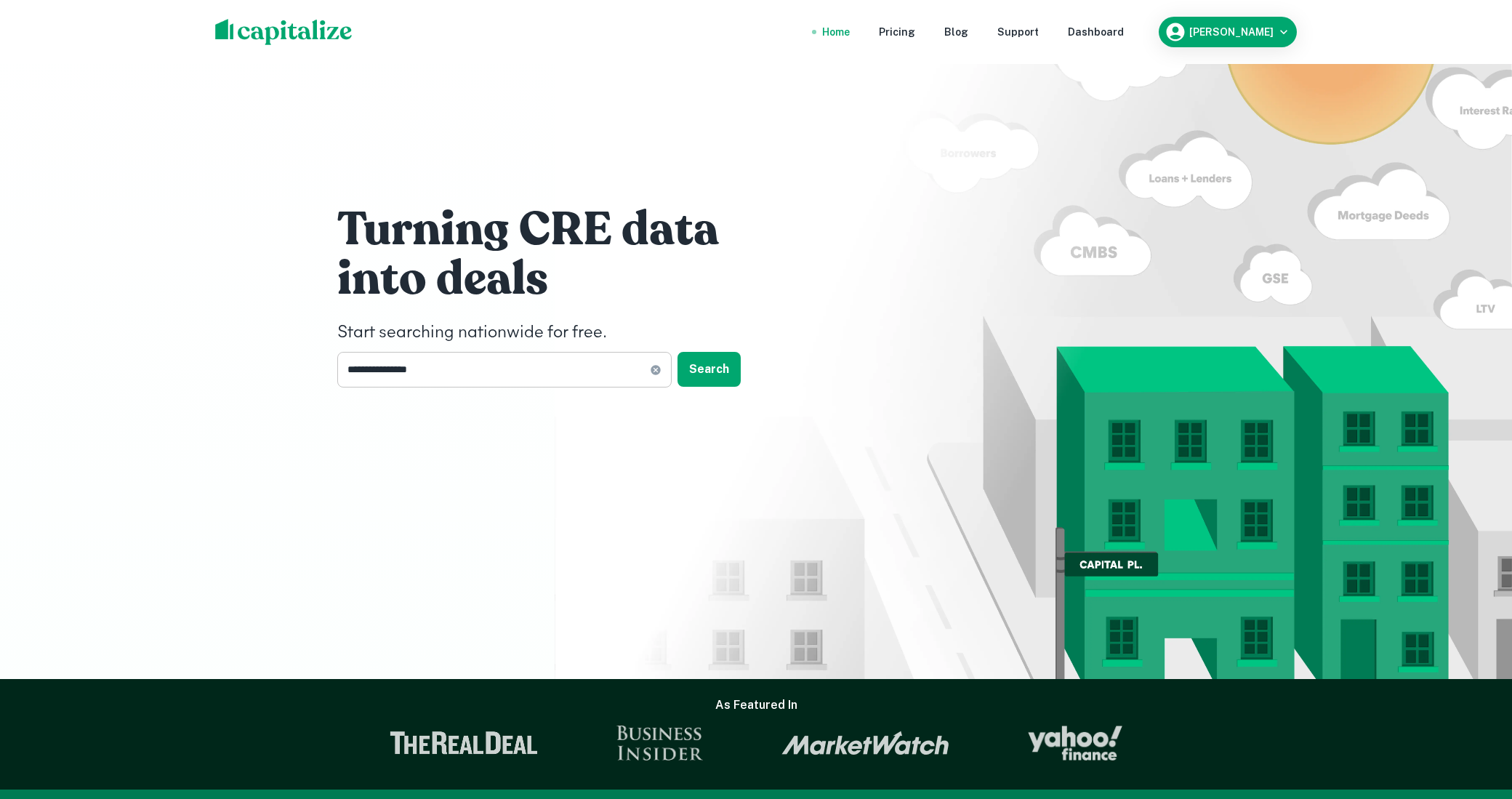
click at [543, 374] on input "**********" at bounding box center [494, 369] width 313 height 36
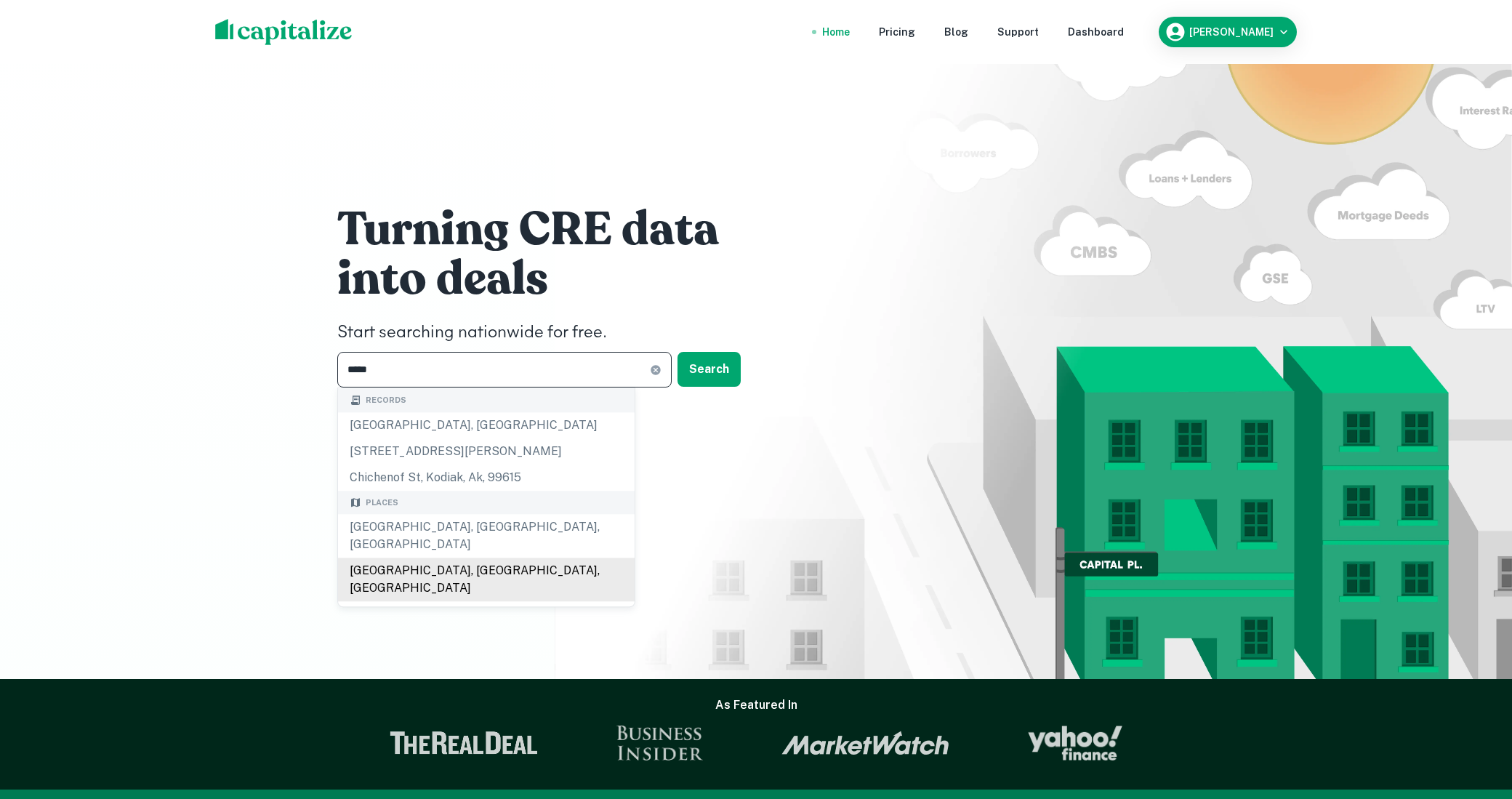
type input "****"
click at [395, 601] on div "Chico, CA, USA" at bounding box center [486, 622] width 296 height 43
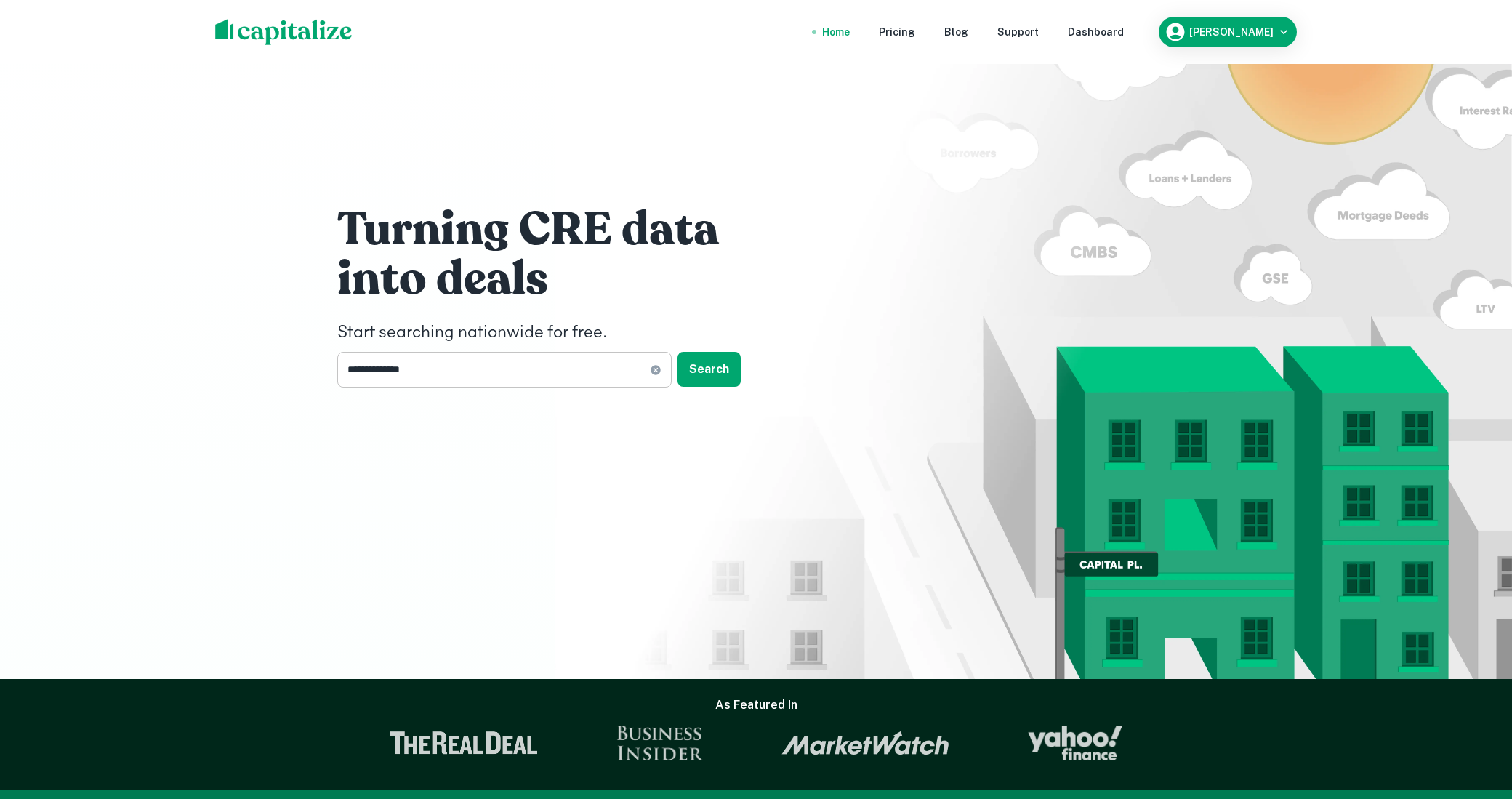
click at [532, 368] on input "**********" at bounding box center [494, 369] width 313 height 36
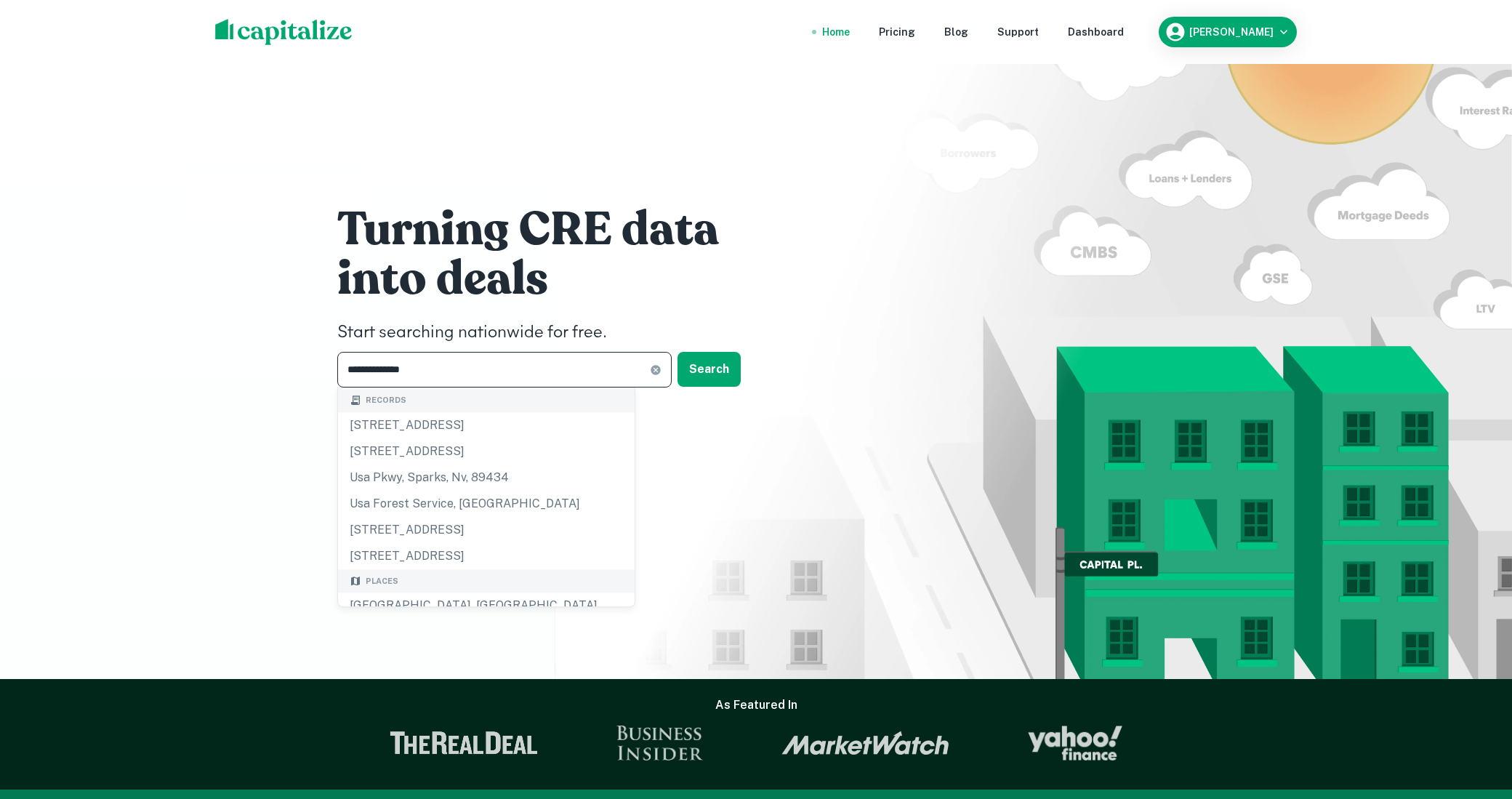
click at [532, 368] on input "**********" at bounding box center [494, 369] width 313 height 36
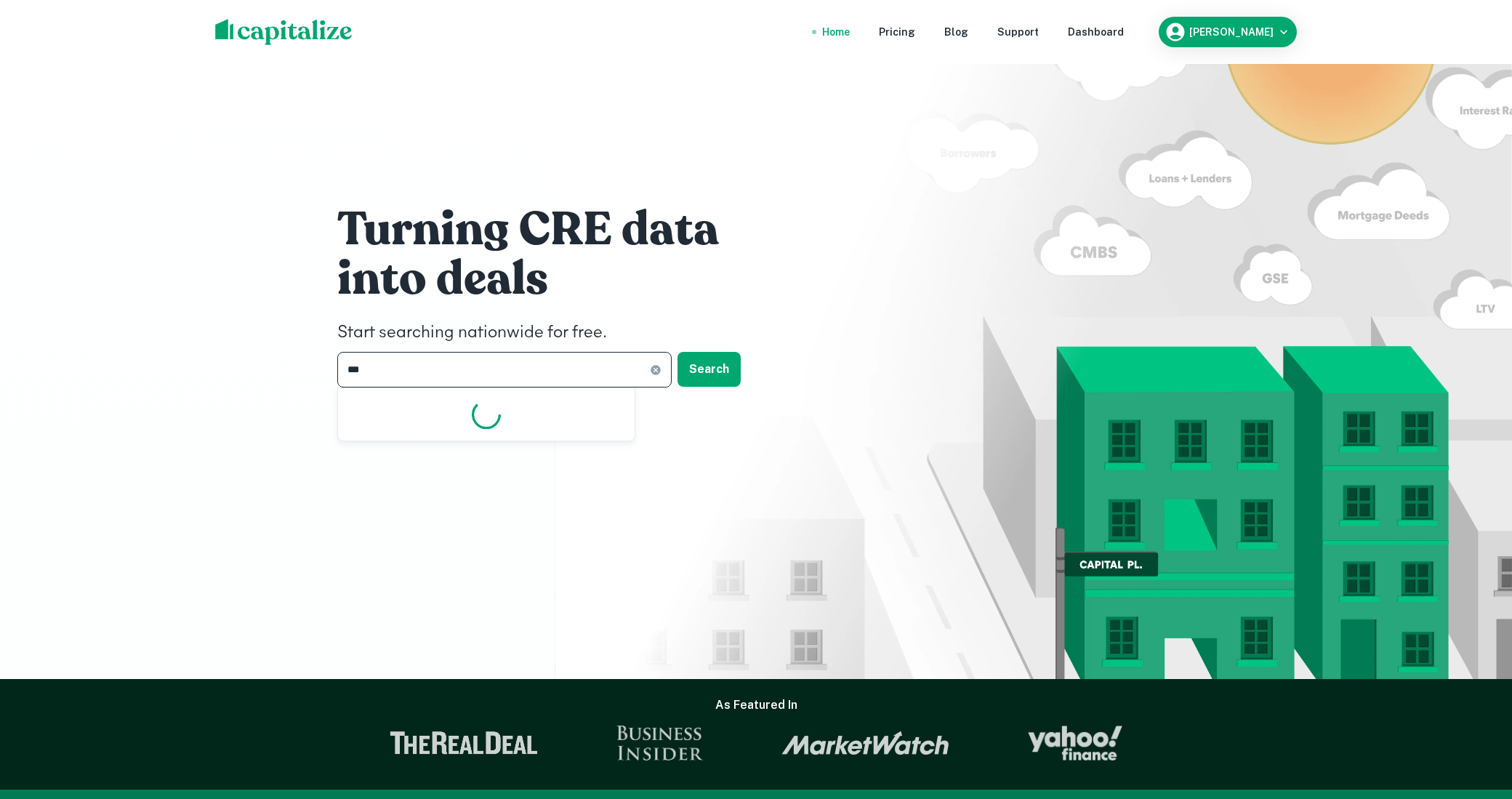
type input "****"
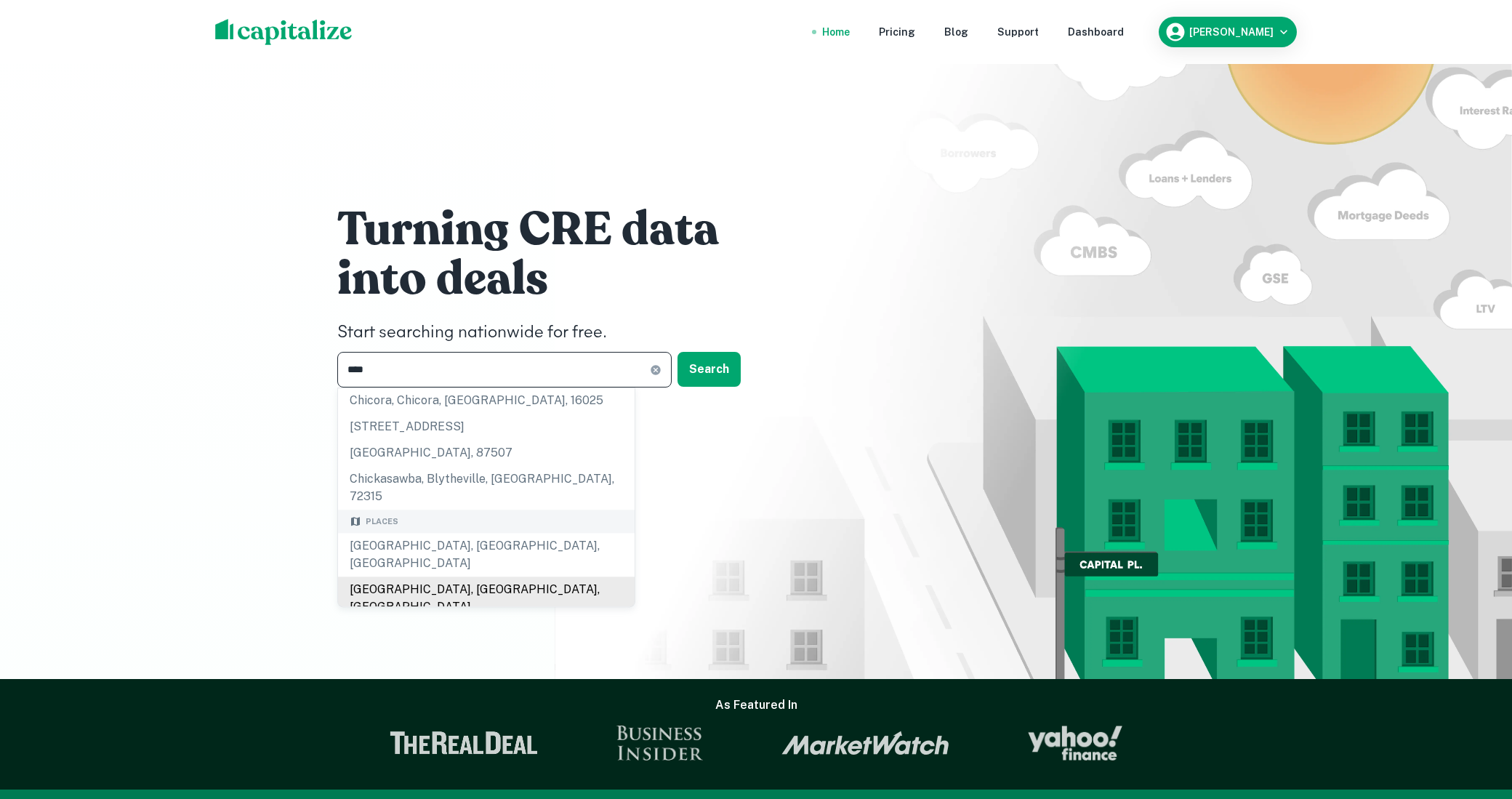
scroll to position [28, 0]
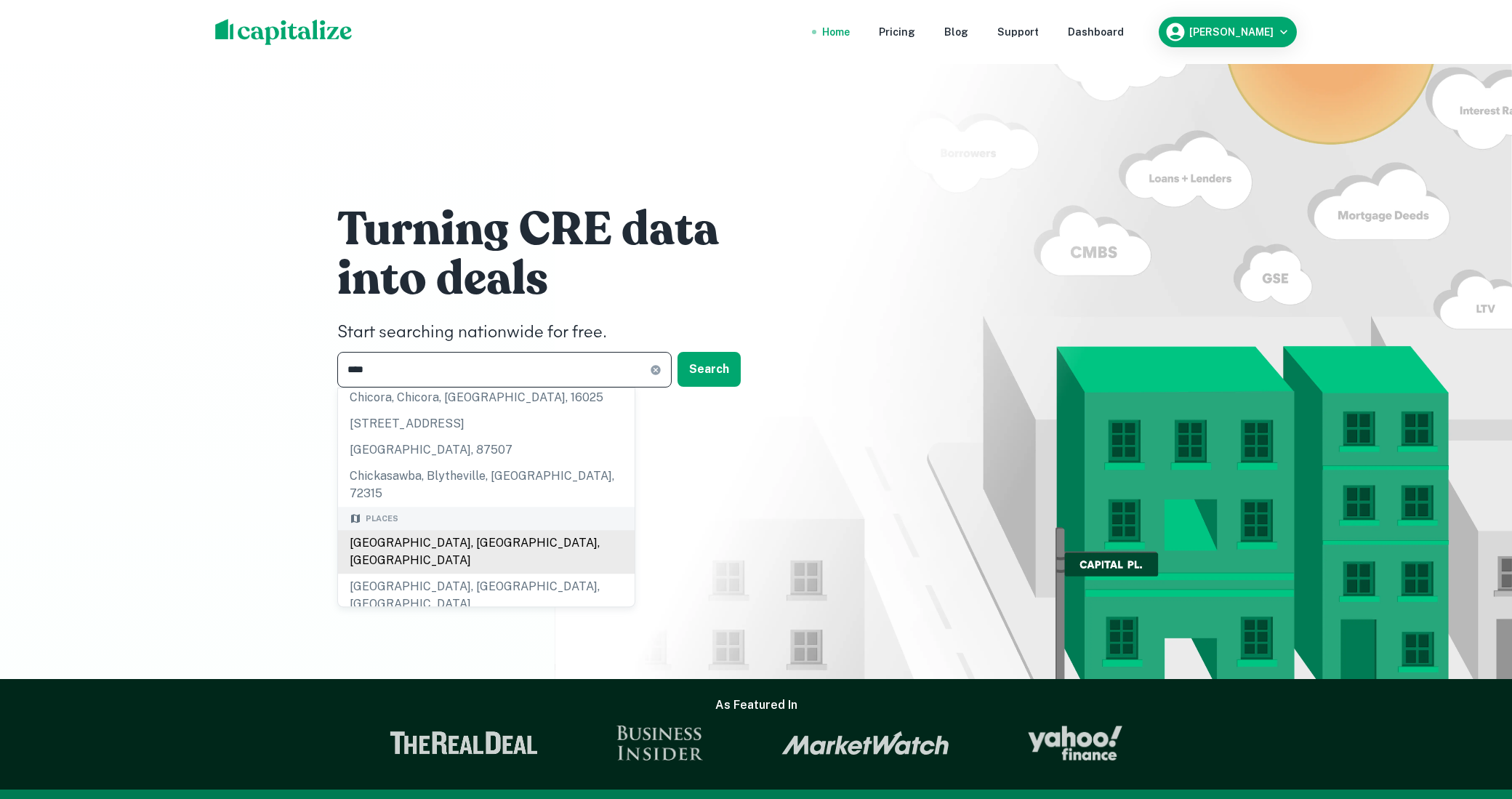
click at [425, 535] on div "[GEOGRAPHIC_DATA], [GEOGRAPHIC_DATA], [GEOGRAPHIC_DATA]" at bounding box center [486, 551] width 296 height 43
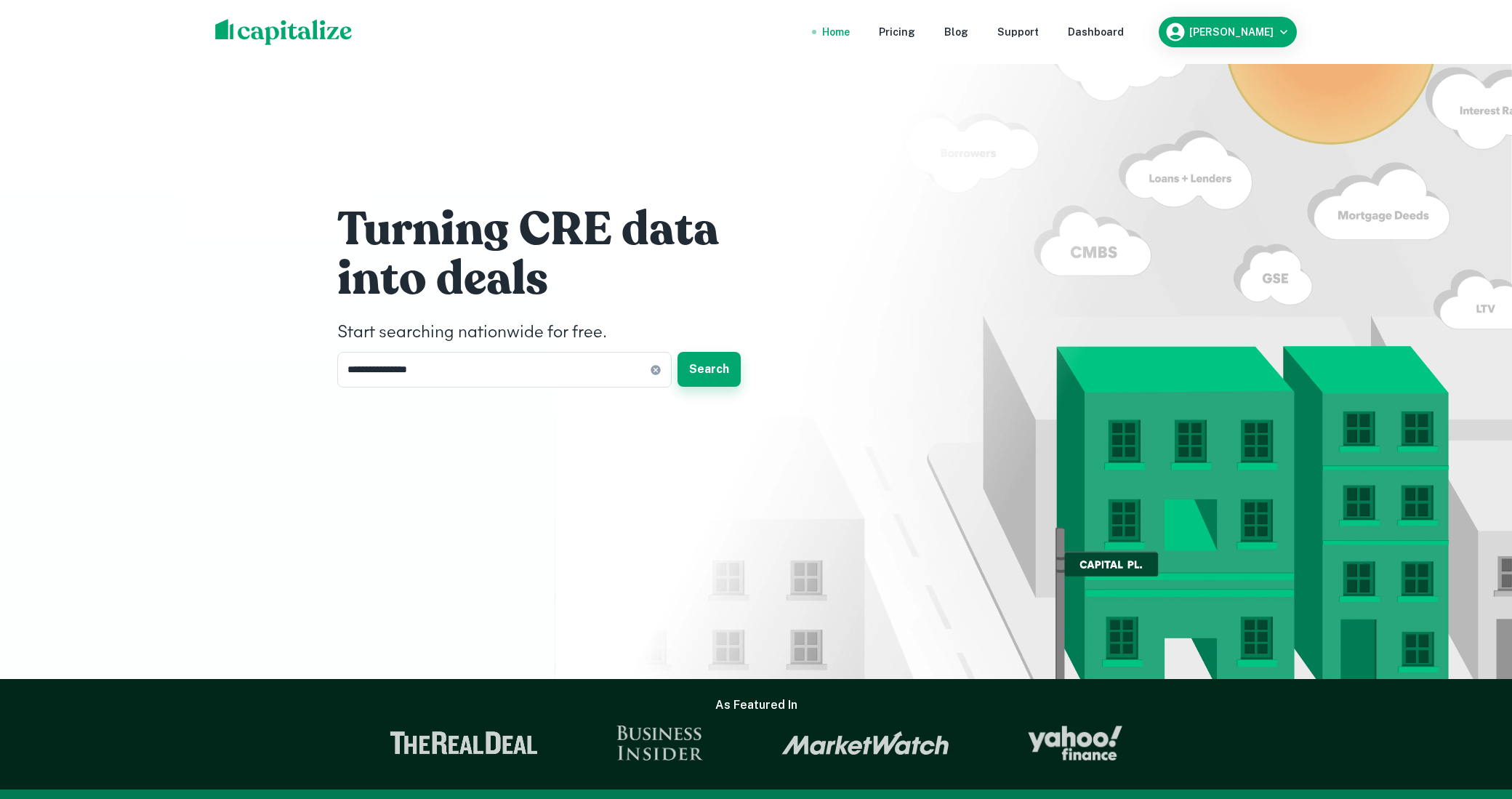
click at [708, 374] on button "Search" at bounding box center [709, 369] width 63 height 35
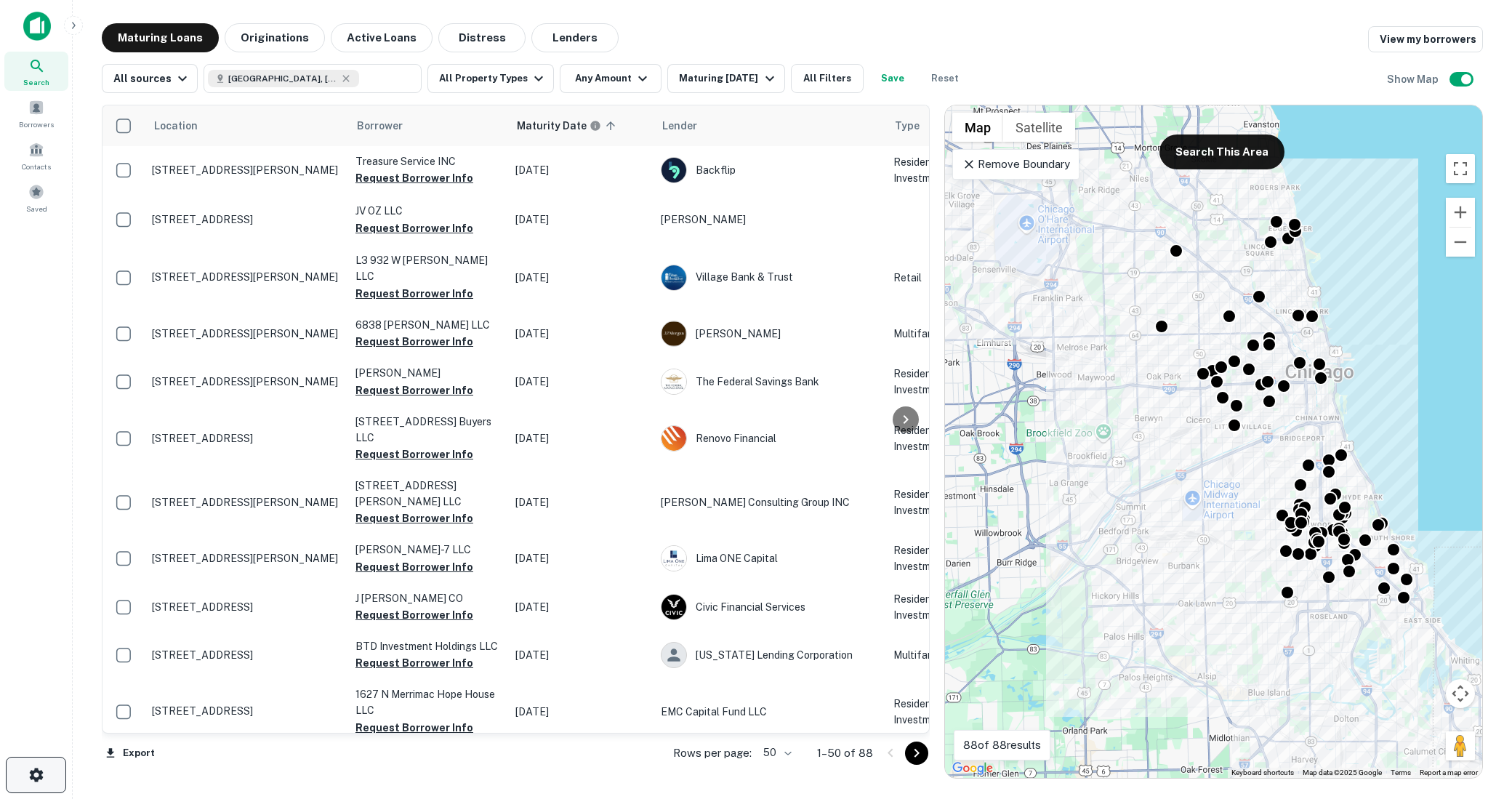
click at [32, 772] on icon "button" at bounding box center [36, 774] width 14 height 14
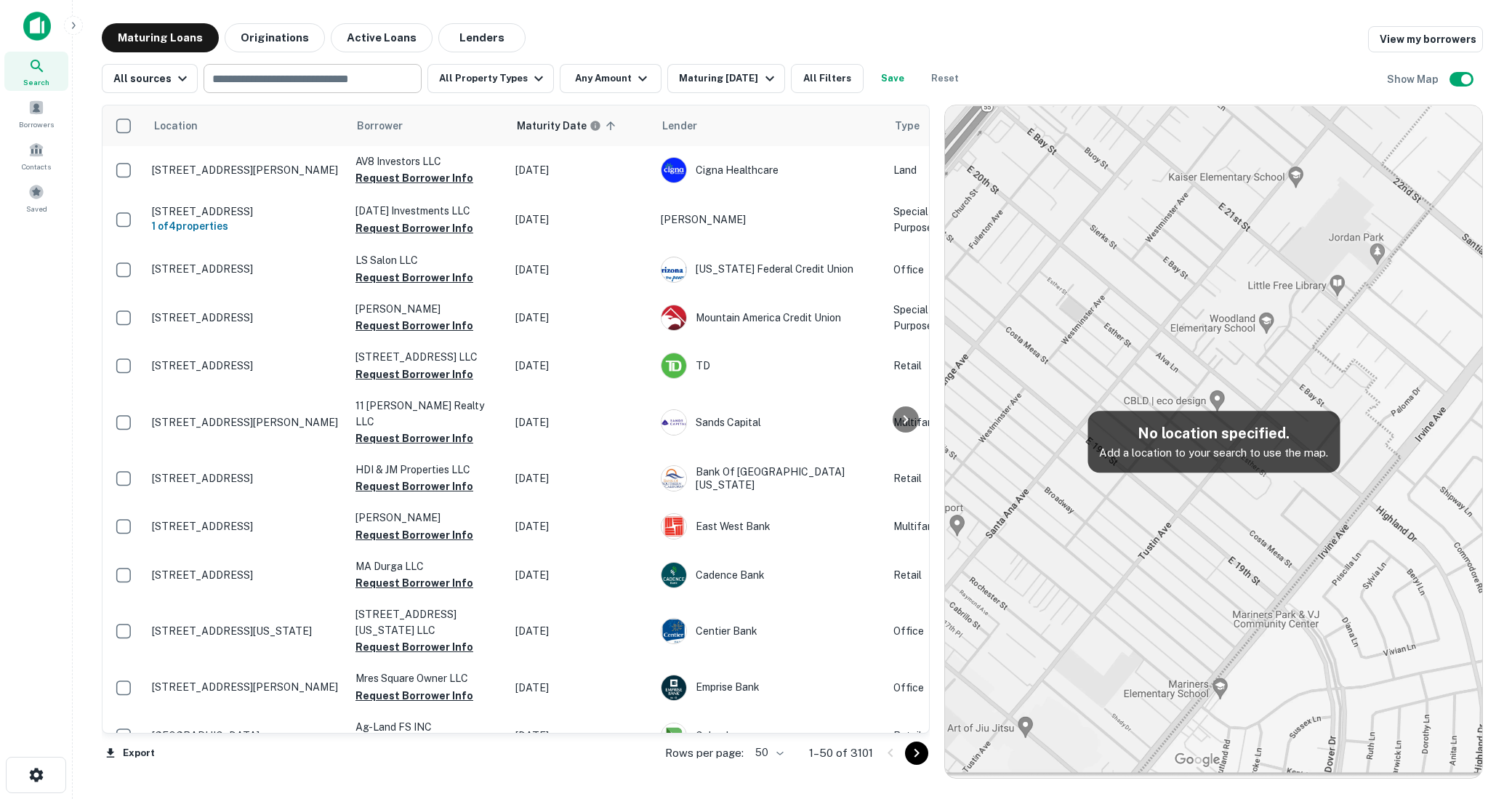
click at [296, 82] on input "text" at bounding box center [312, 78] width 207 height 20
type input "****"
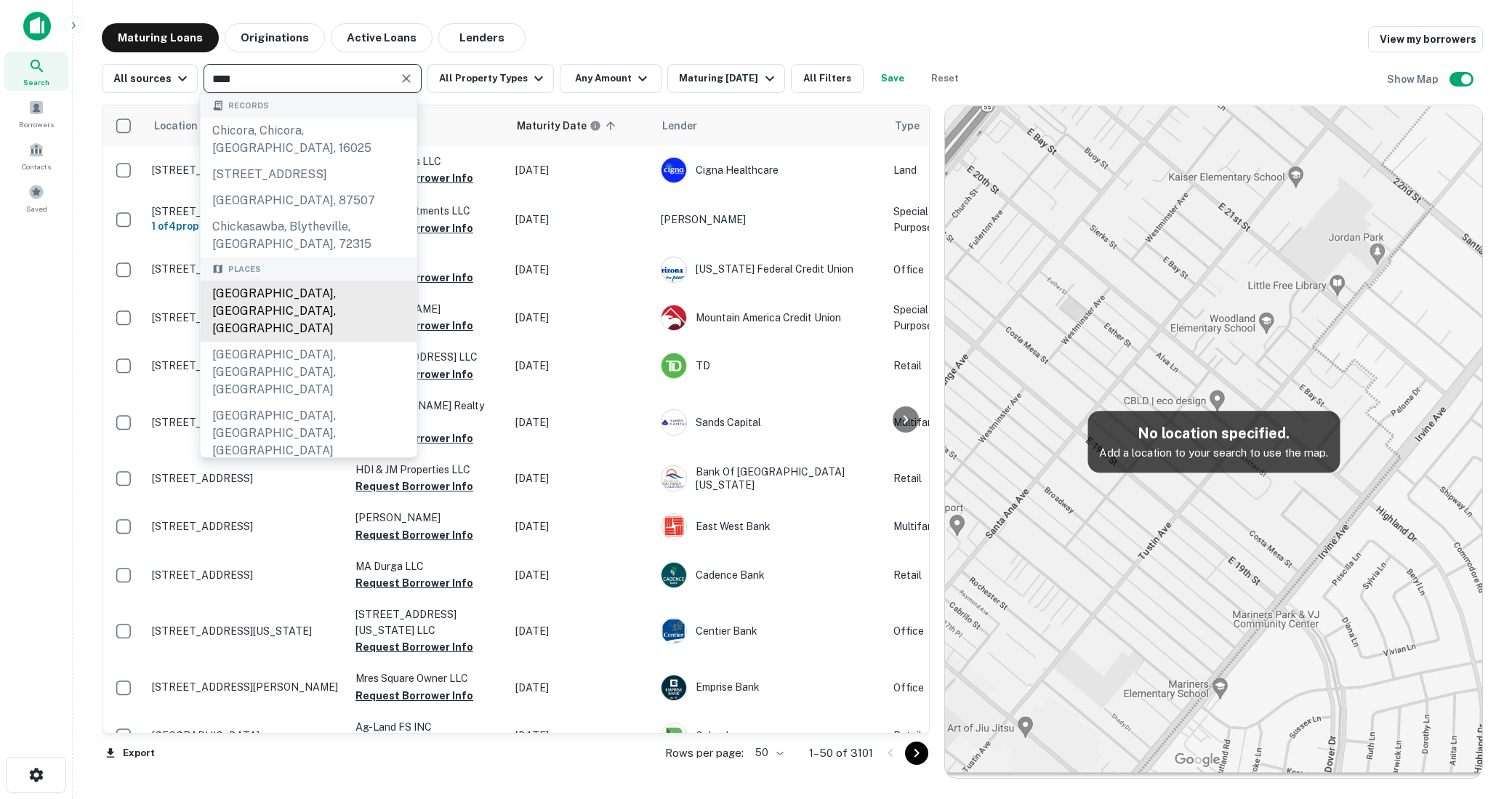
click at [317, 297] on div "[GEOGRAPHIC_DATA], [GEOGRAPHIC_DATA], [GEOGRAPHIC_DATA]" at bounding box center [308, 311] width 217 height 61
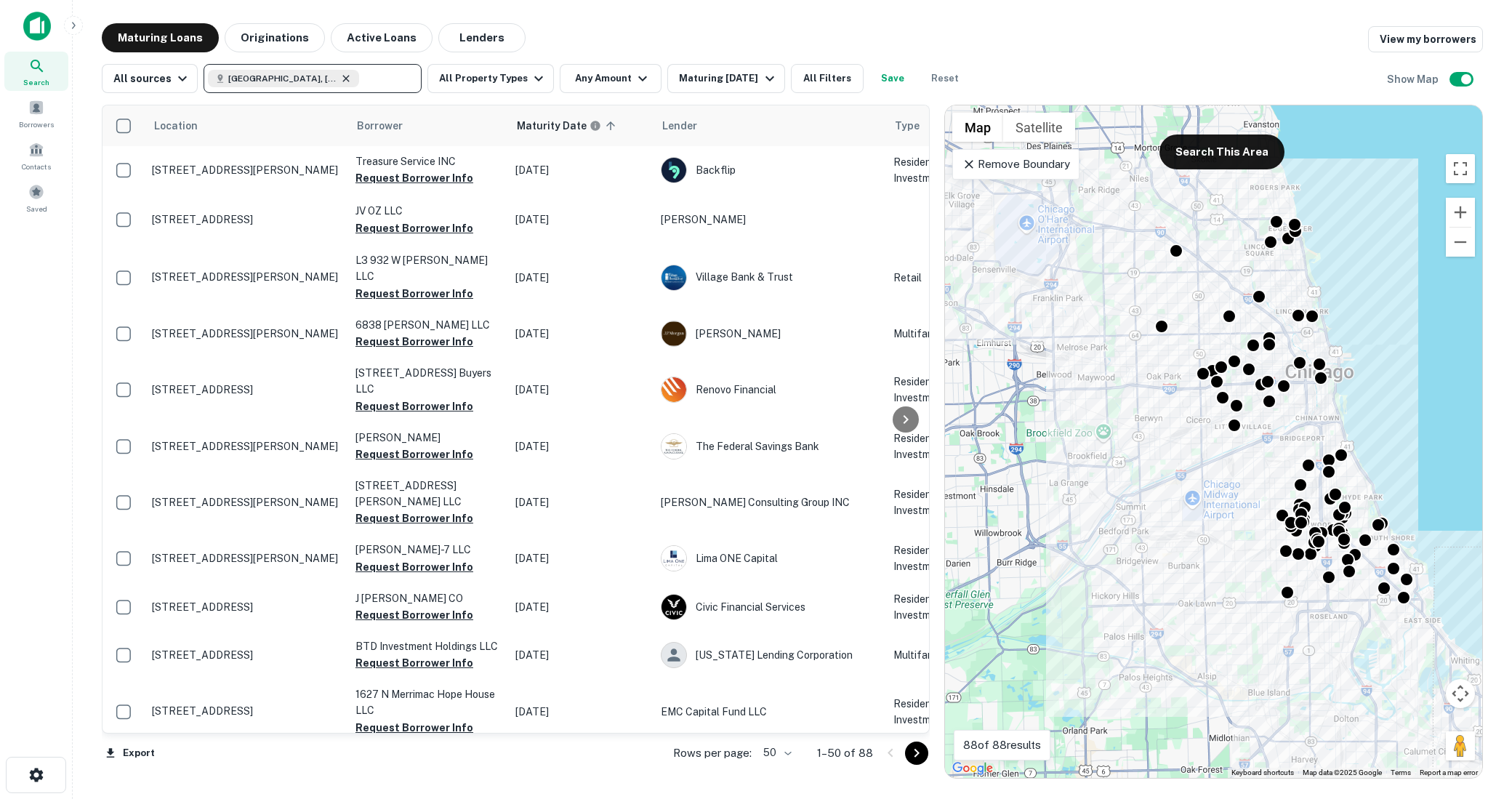
click at [341, 78] on icon at bounding box center [347, 79] width 12 height 12
click at [359, 81] on input "text" at bounding box center [387, 78] width 56 height 20
click at [343, 81] on input "**********" at bounding box center [301, 78] width 185 height 20
type input "******"
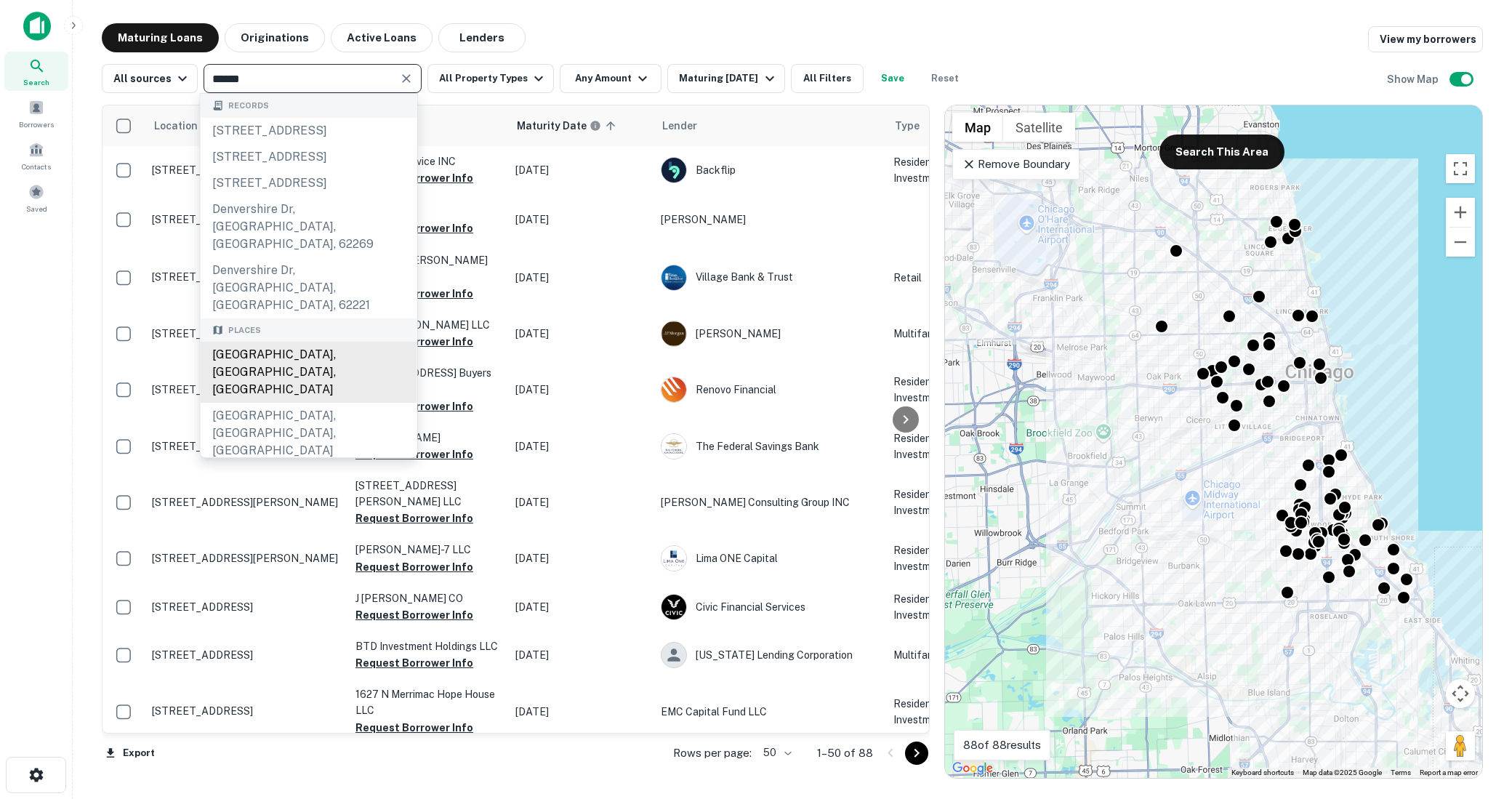
click at [291, 341] on div "Denver, CO, USA" at bounding box center [308, 372] width 217 height 61
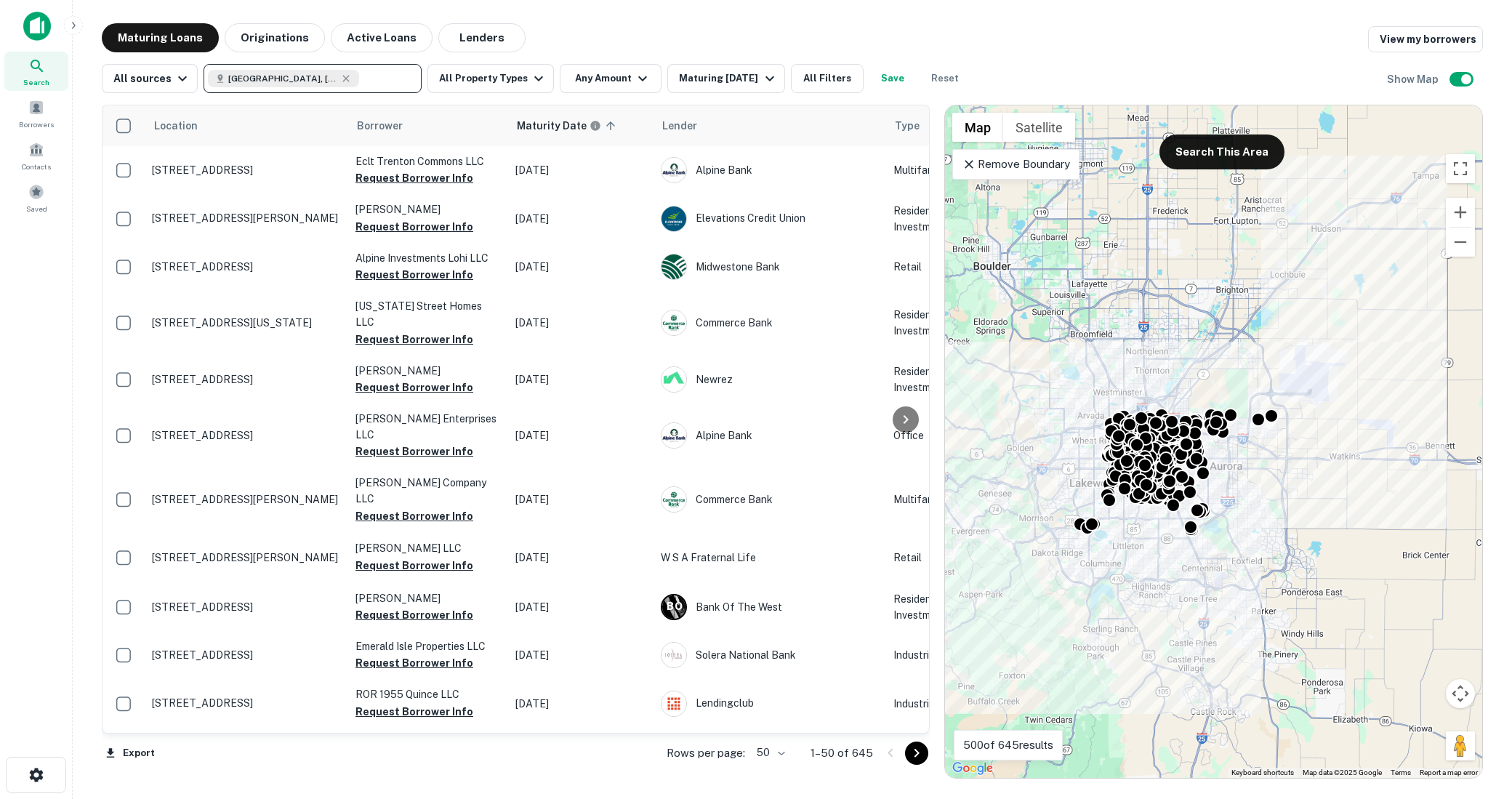
click at [391, 90] on div "Denver, CO, USA ​" at bounding box center [313, 78] width 218 height 29
click at [391, 82] on input "text" at bounding box center [387, 78] width 56 height 20
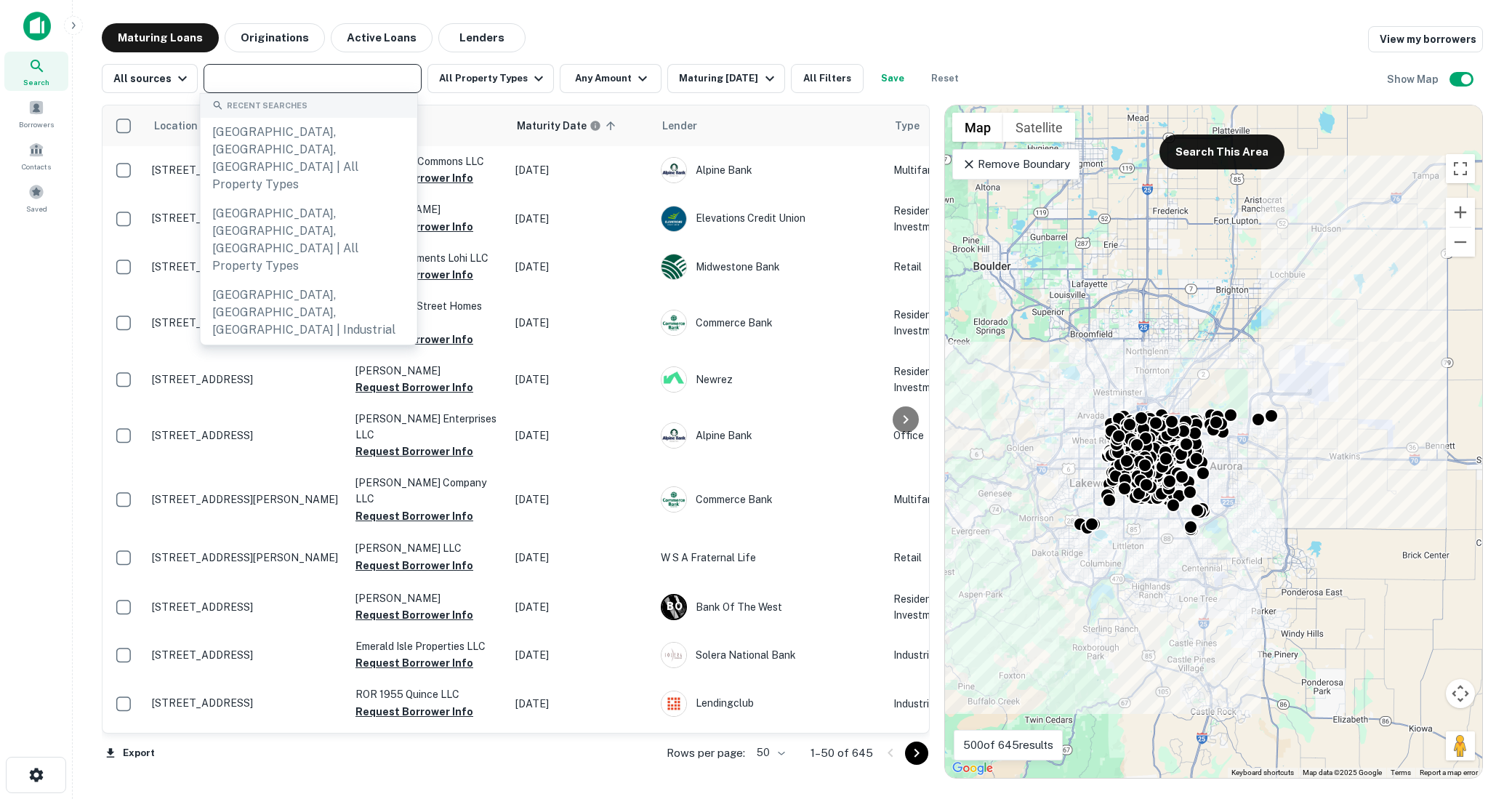
click at [391, 82] on input "text" at bounding box center [312, 78] width 207 height 20
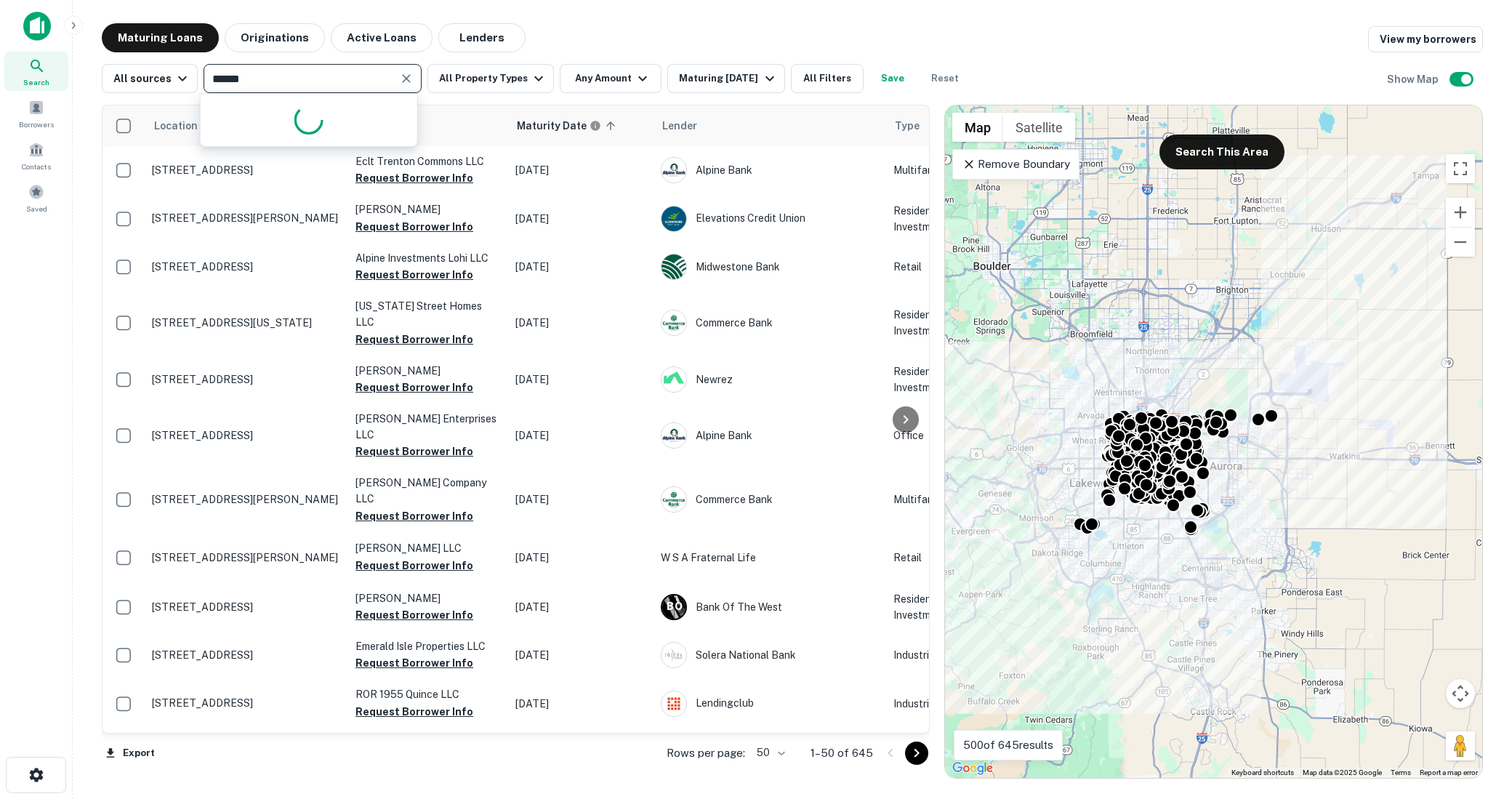
type input "*******"
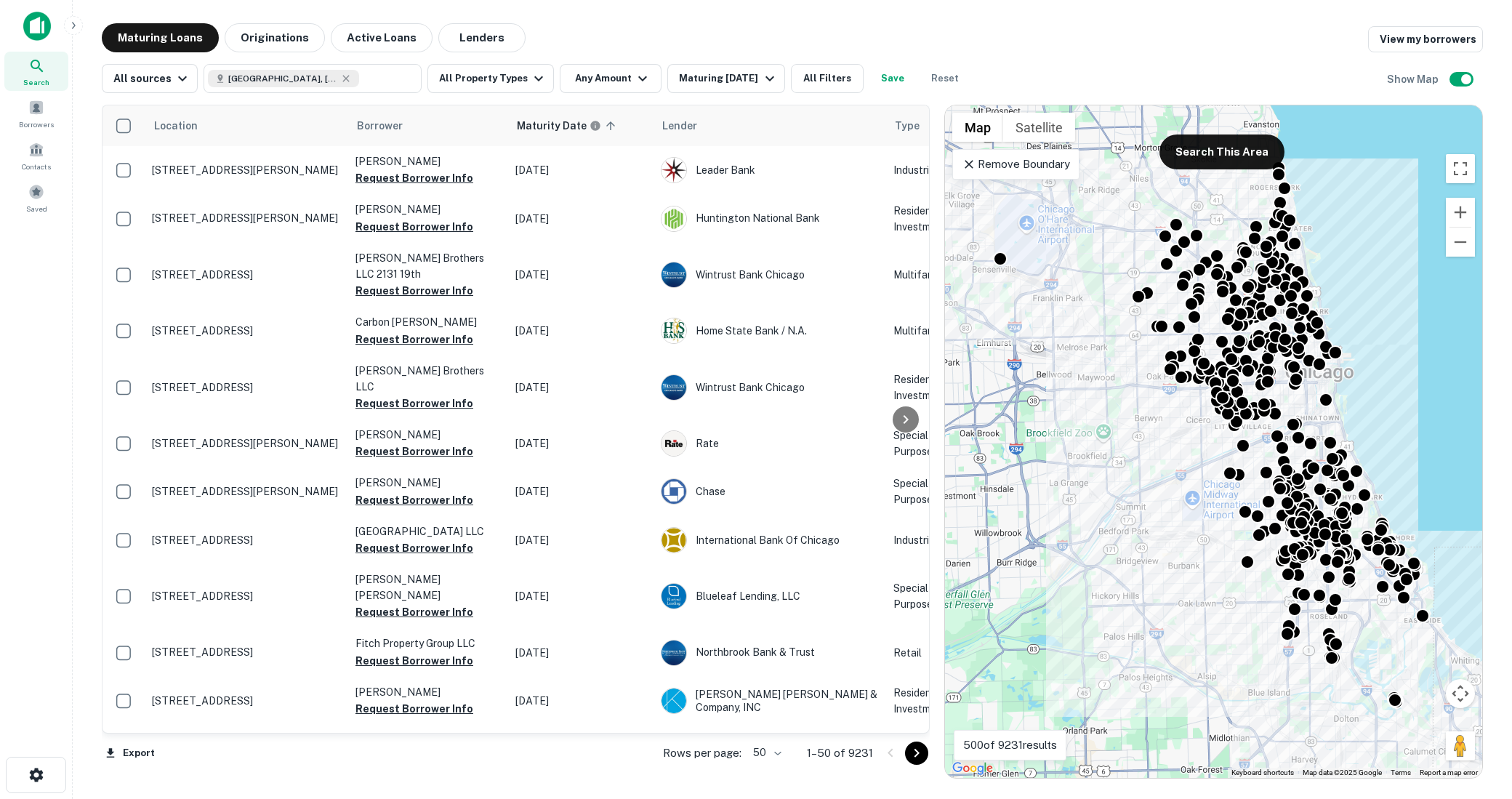
type input "**********"
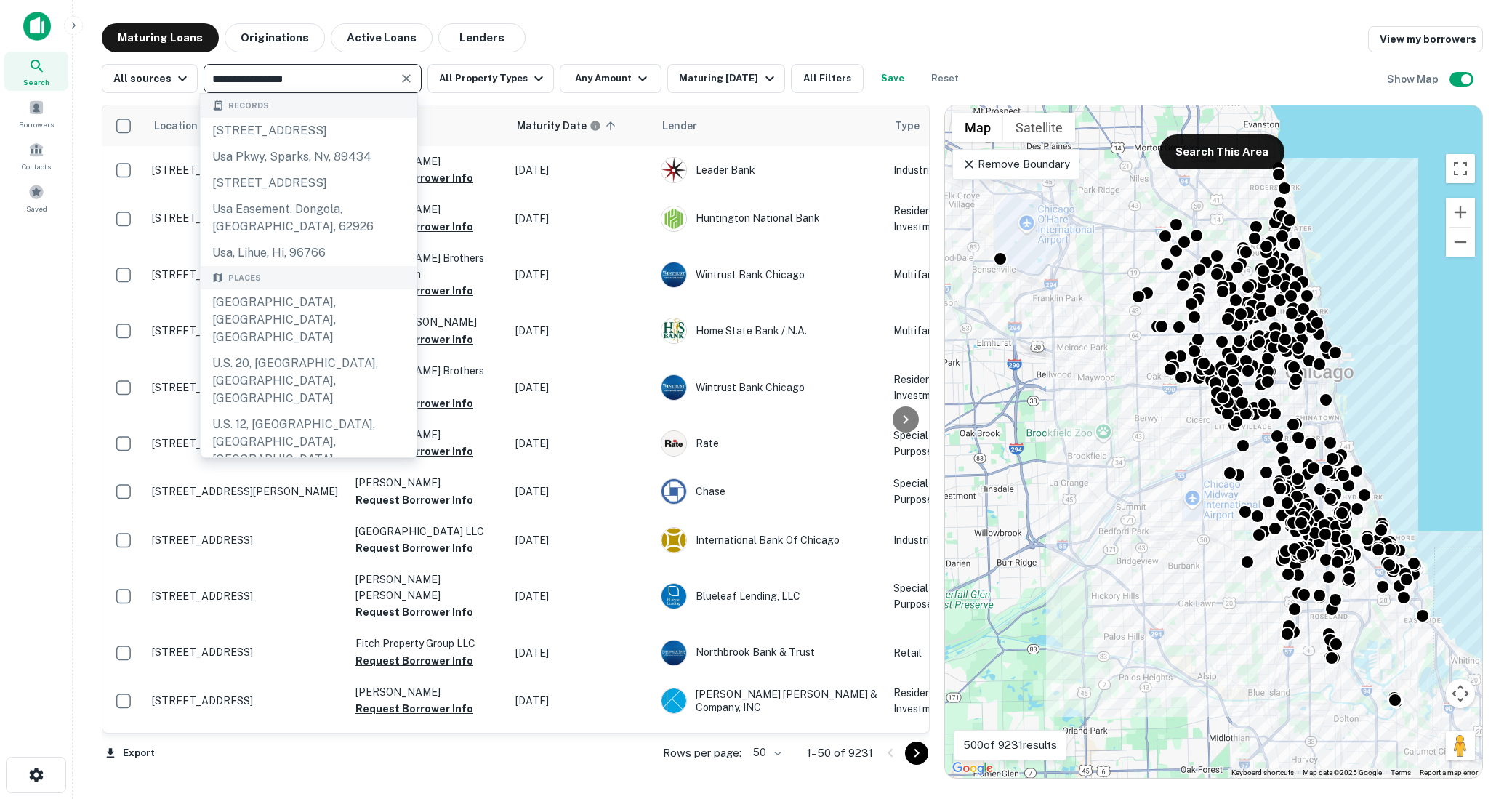
click at [35, 30] on img at bounding box center [37, 26] width 28 height 29
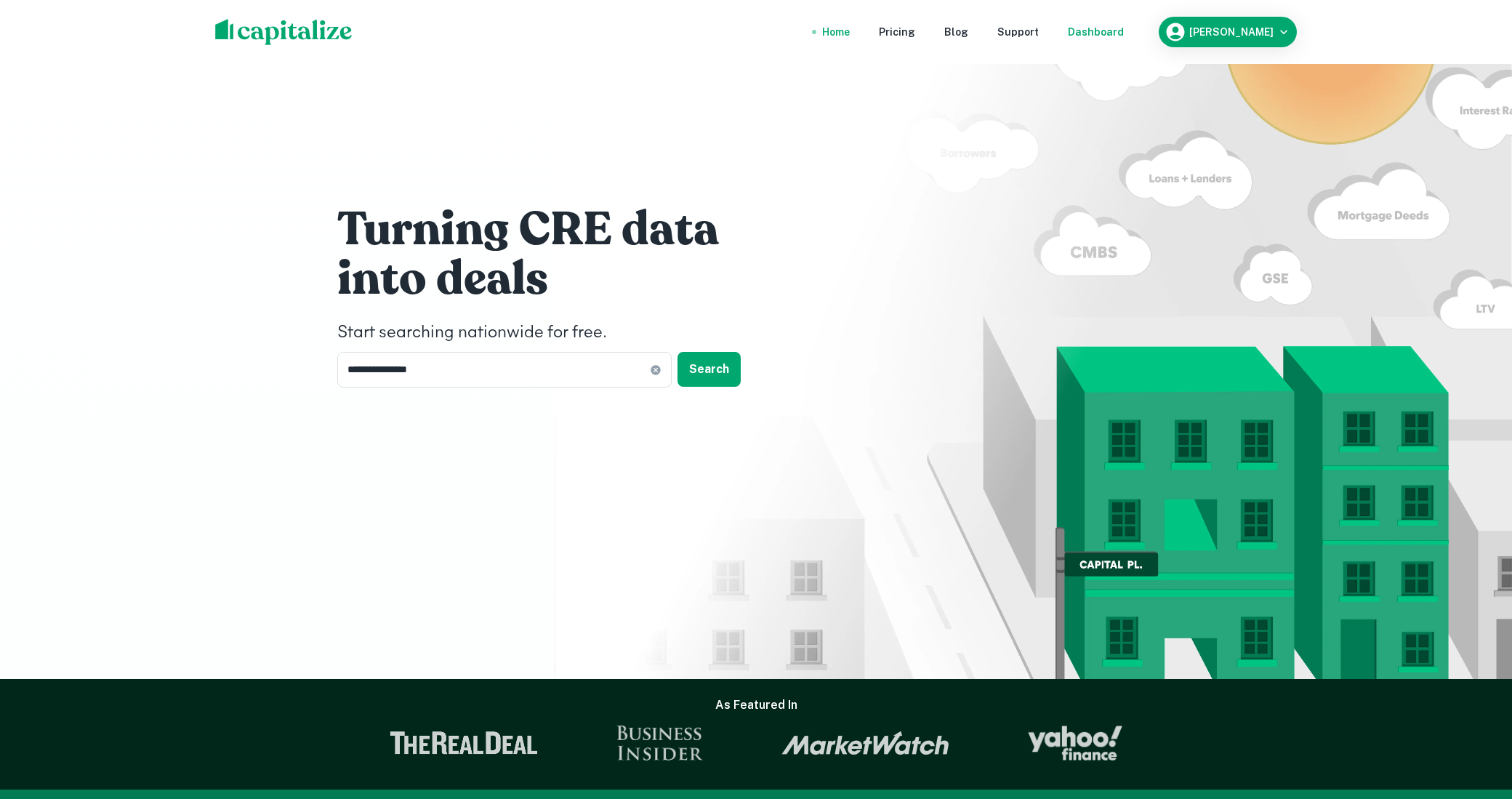
click at [1109, 33] on div "Dashboard" at bounding box center [1096, 31] width 56 height 16
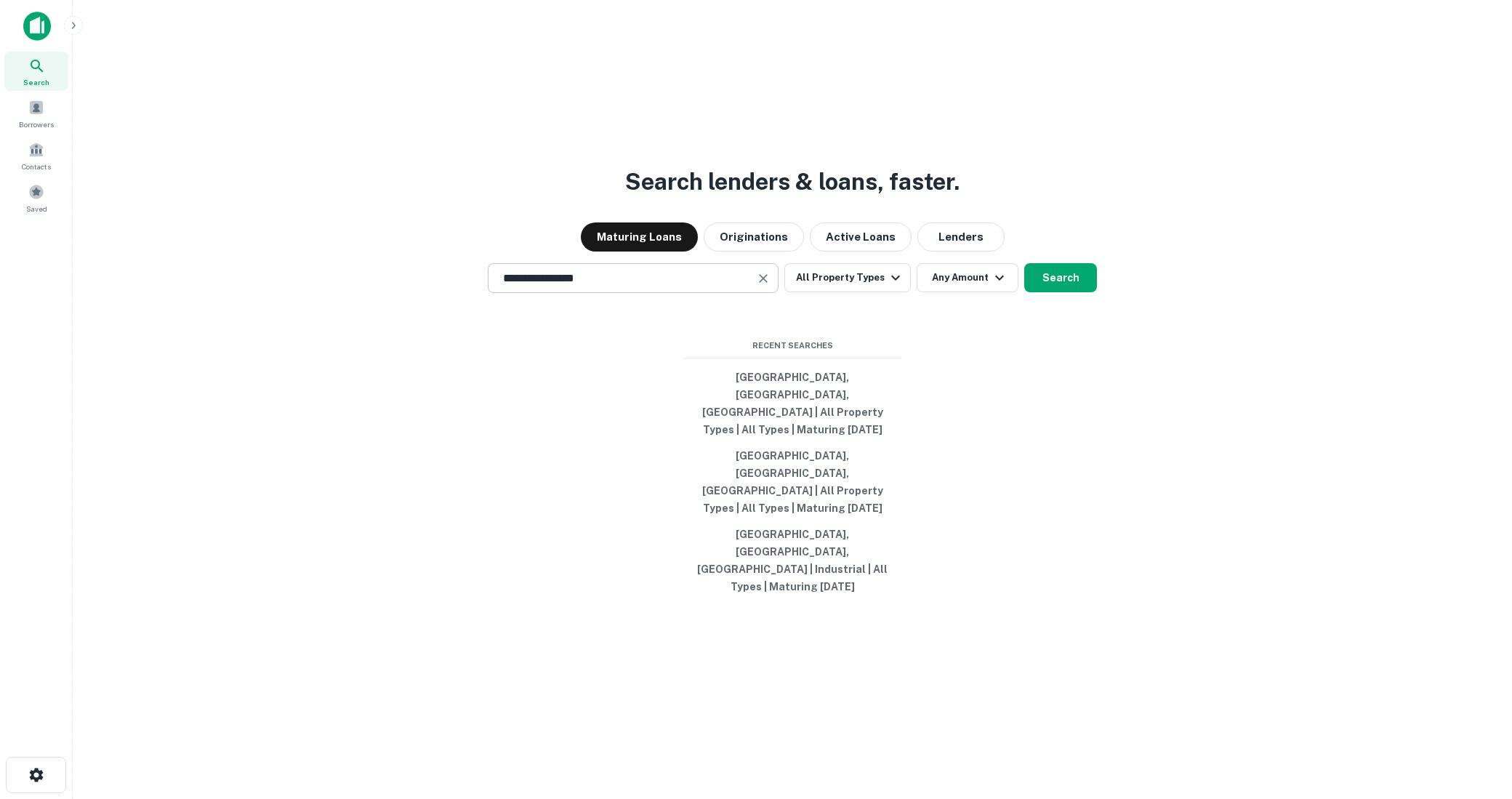
click at [728, 286] on input "**********" at bounding box center [622, 279] width 256 height 17
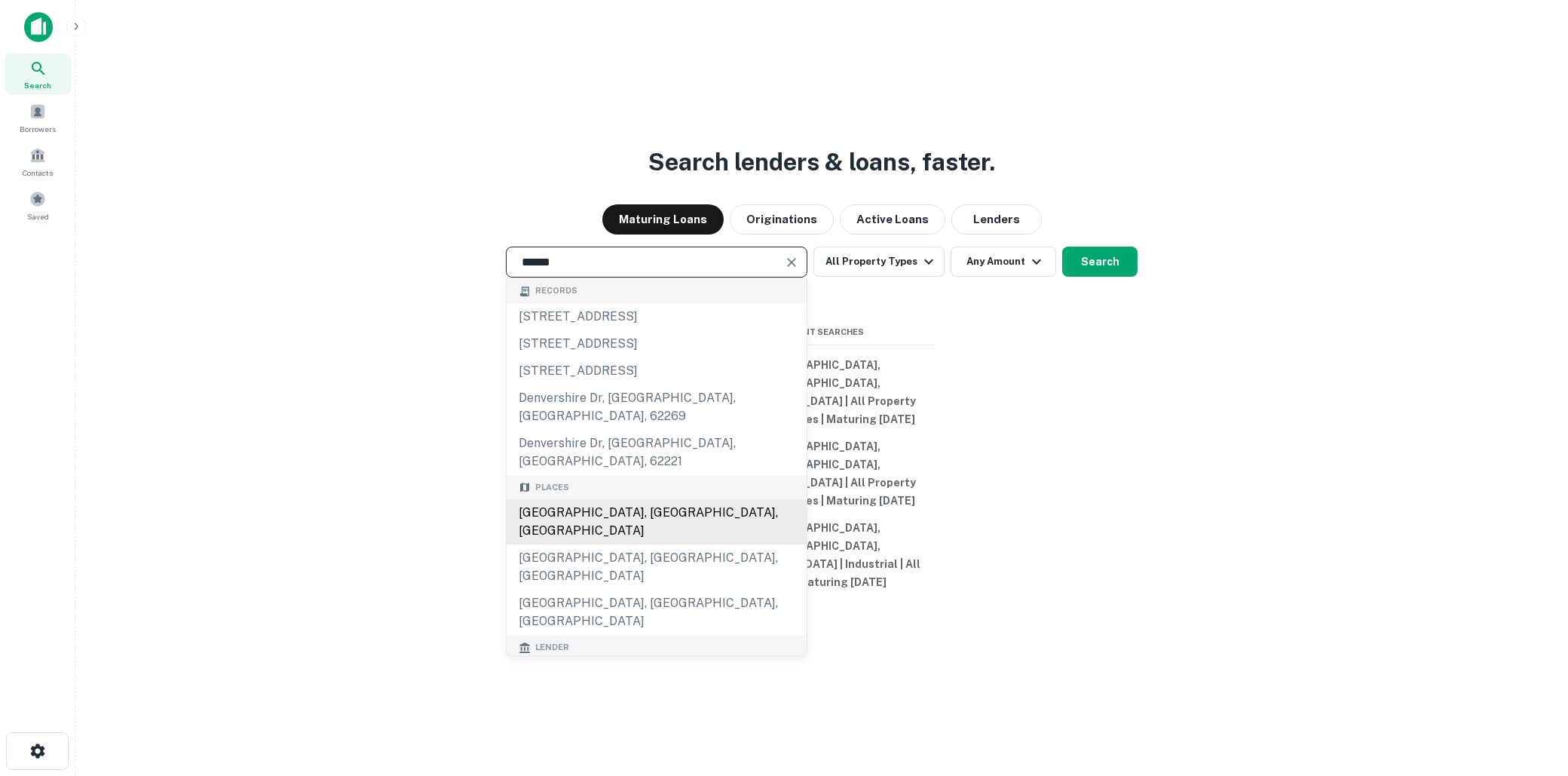
click at [718, 531] on div "Denver, CO, USA" at bounding box center [656, 522] width 300 height 45
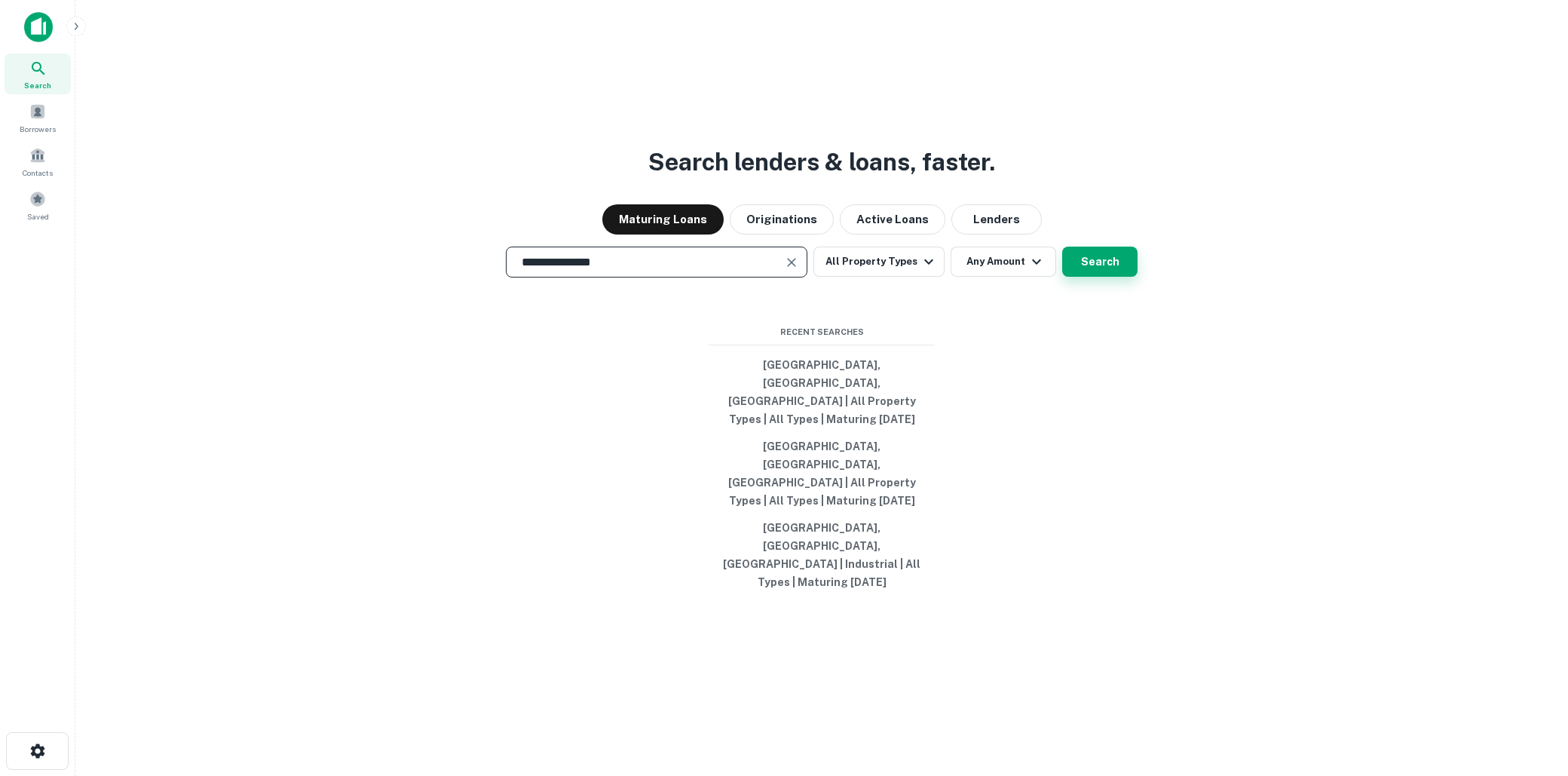
type input "**********"
click at [1103, 277] on button "Search" at bounding box center [1100, 262] width 76 height 30
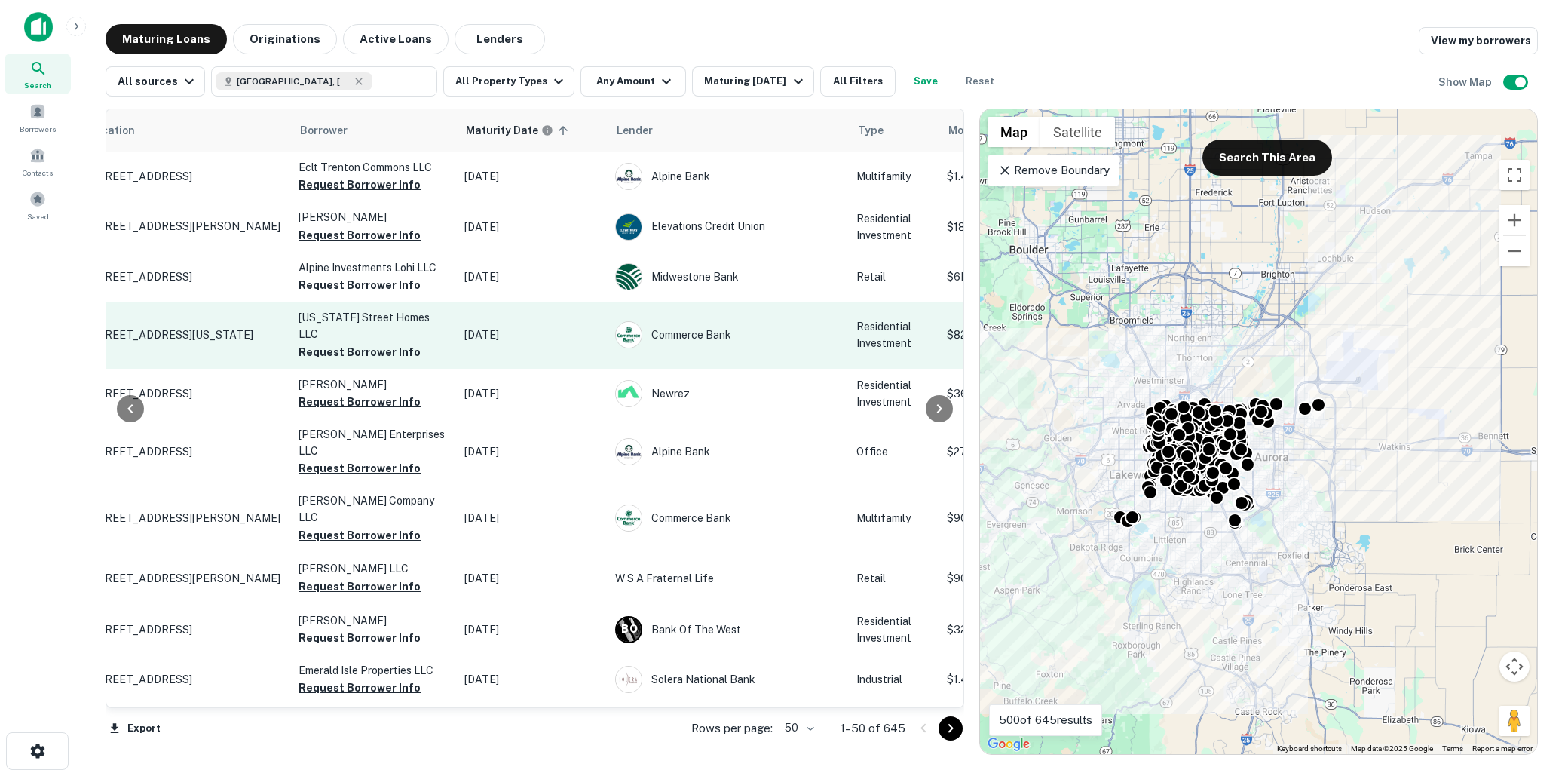
scroll to position [0, 63]
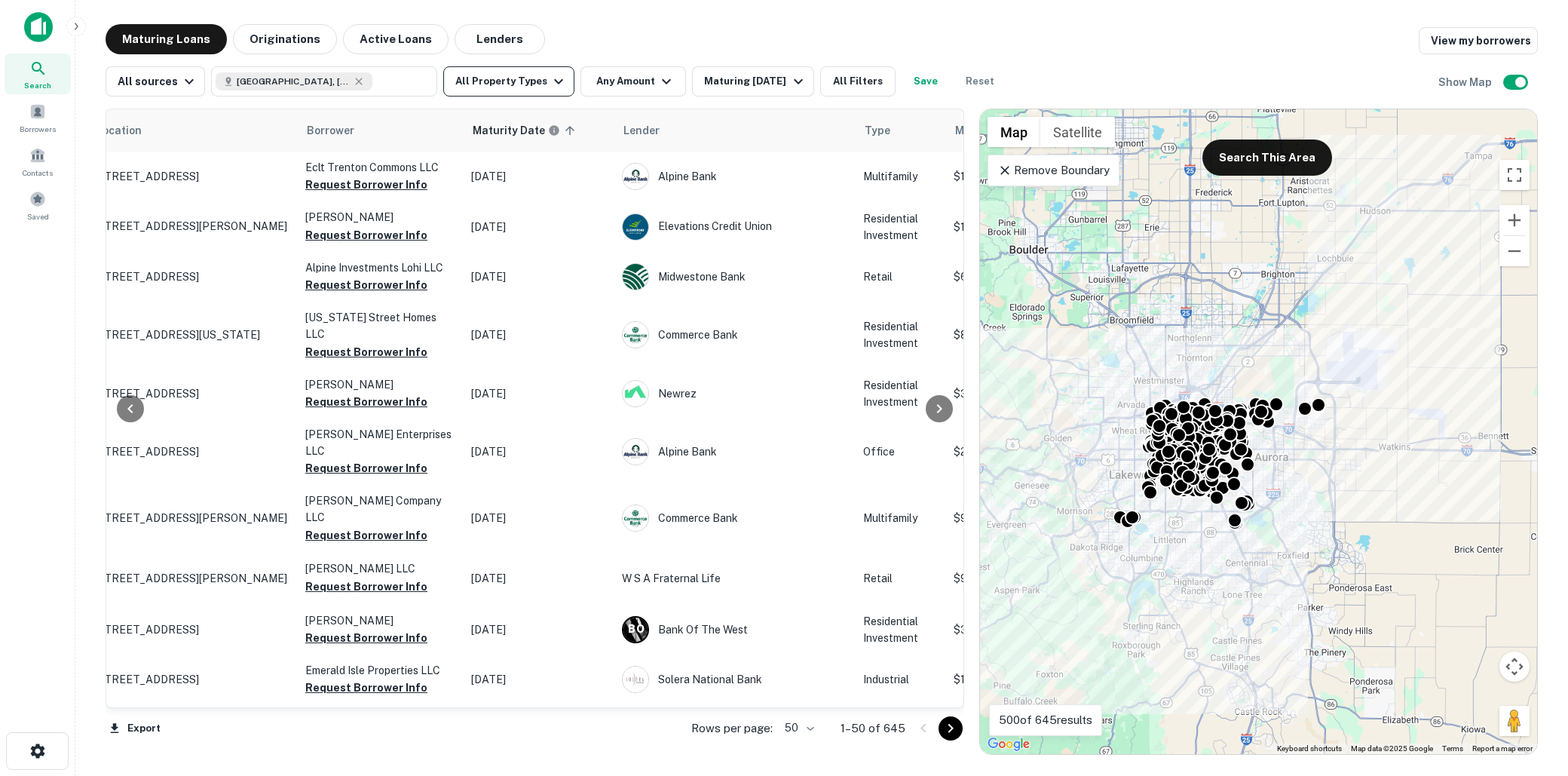
click at [550, 81] on icon "button" at bounding box center [558, 81] width 18 height 18
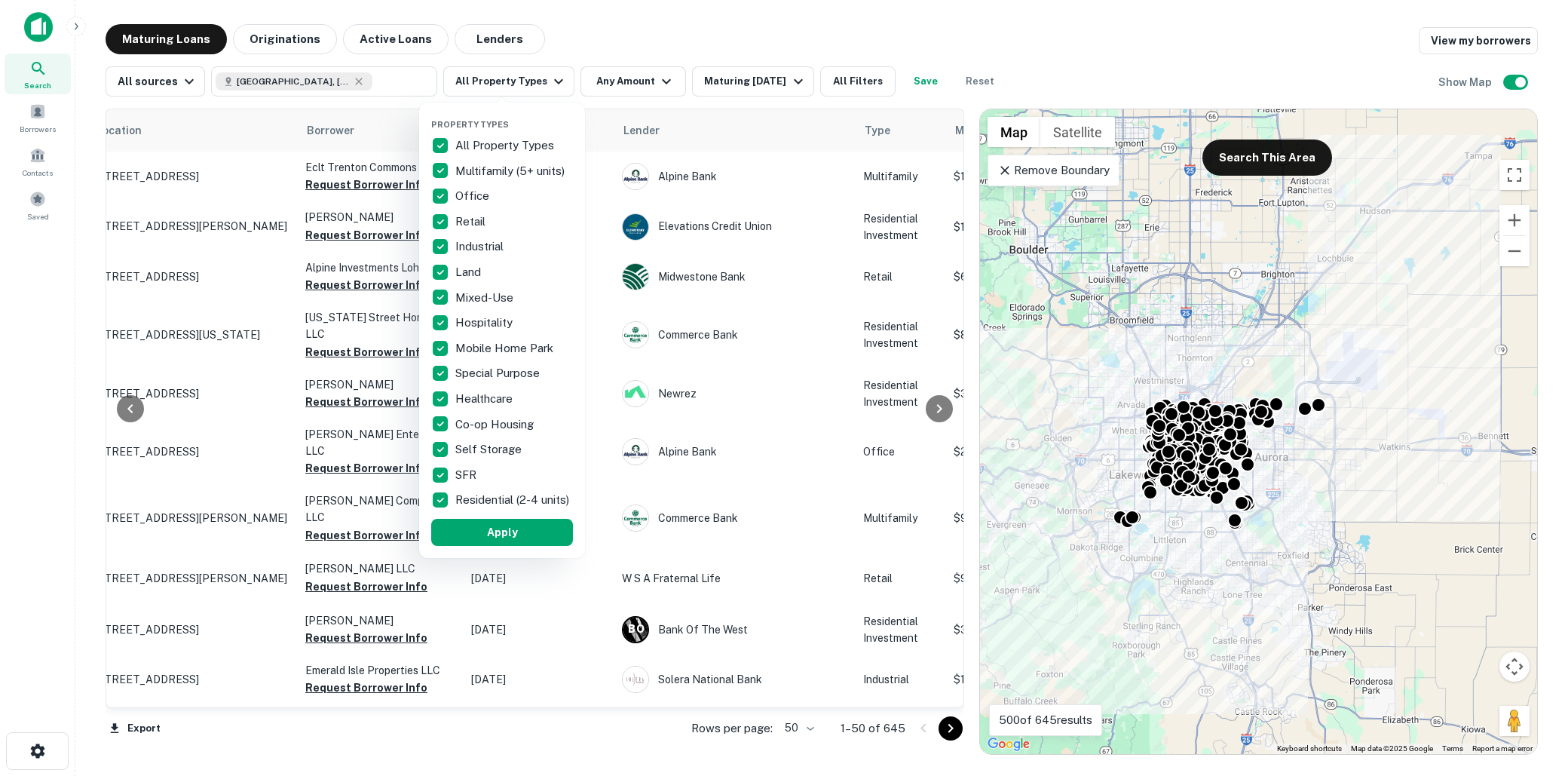
click at [638, 50] on div at bounding box center [784, 388] width 1568 height 776
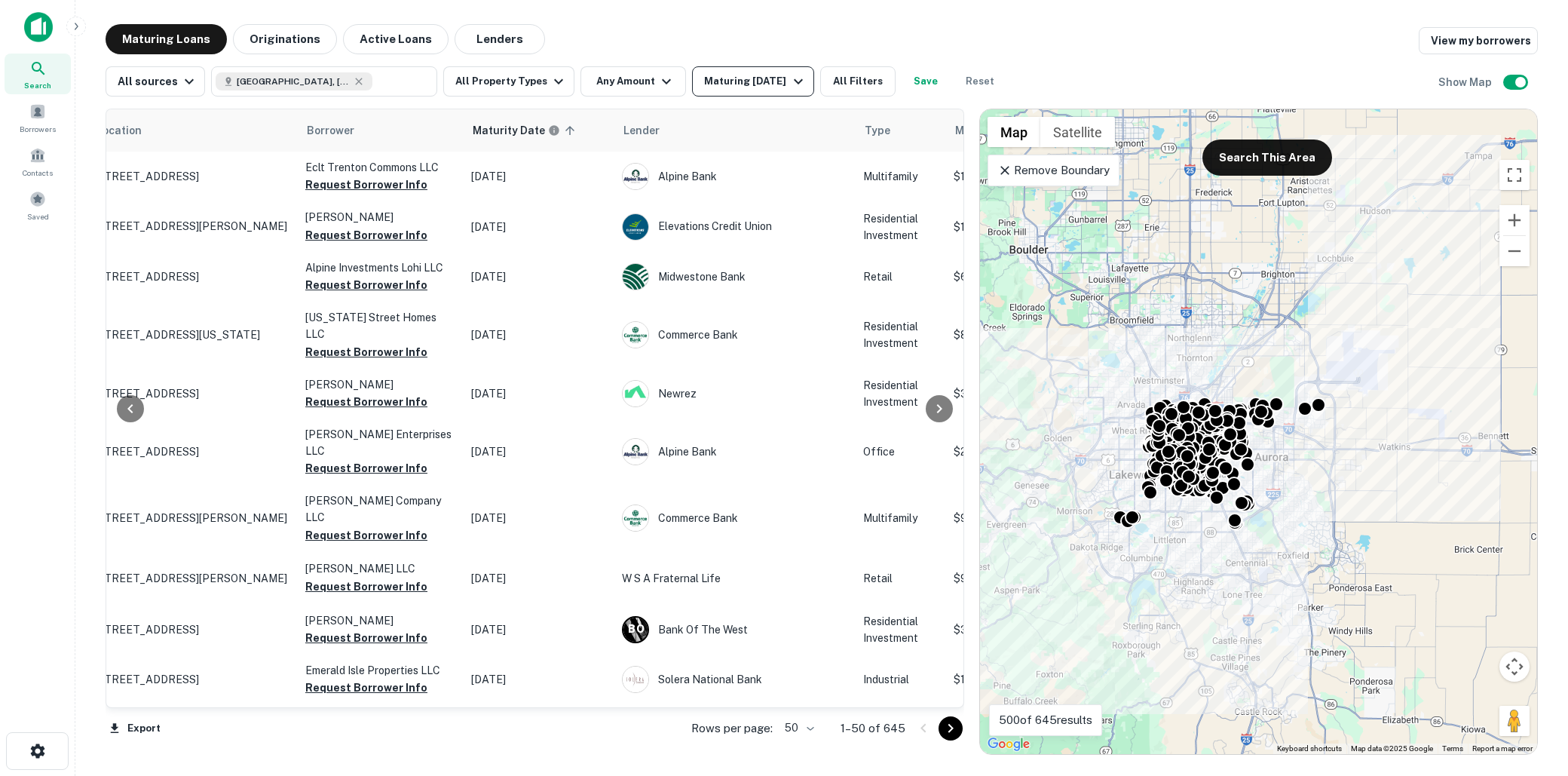
click at [789, 73] on icon "button" at bounding box center [798, 81] width 18 height 18
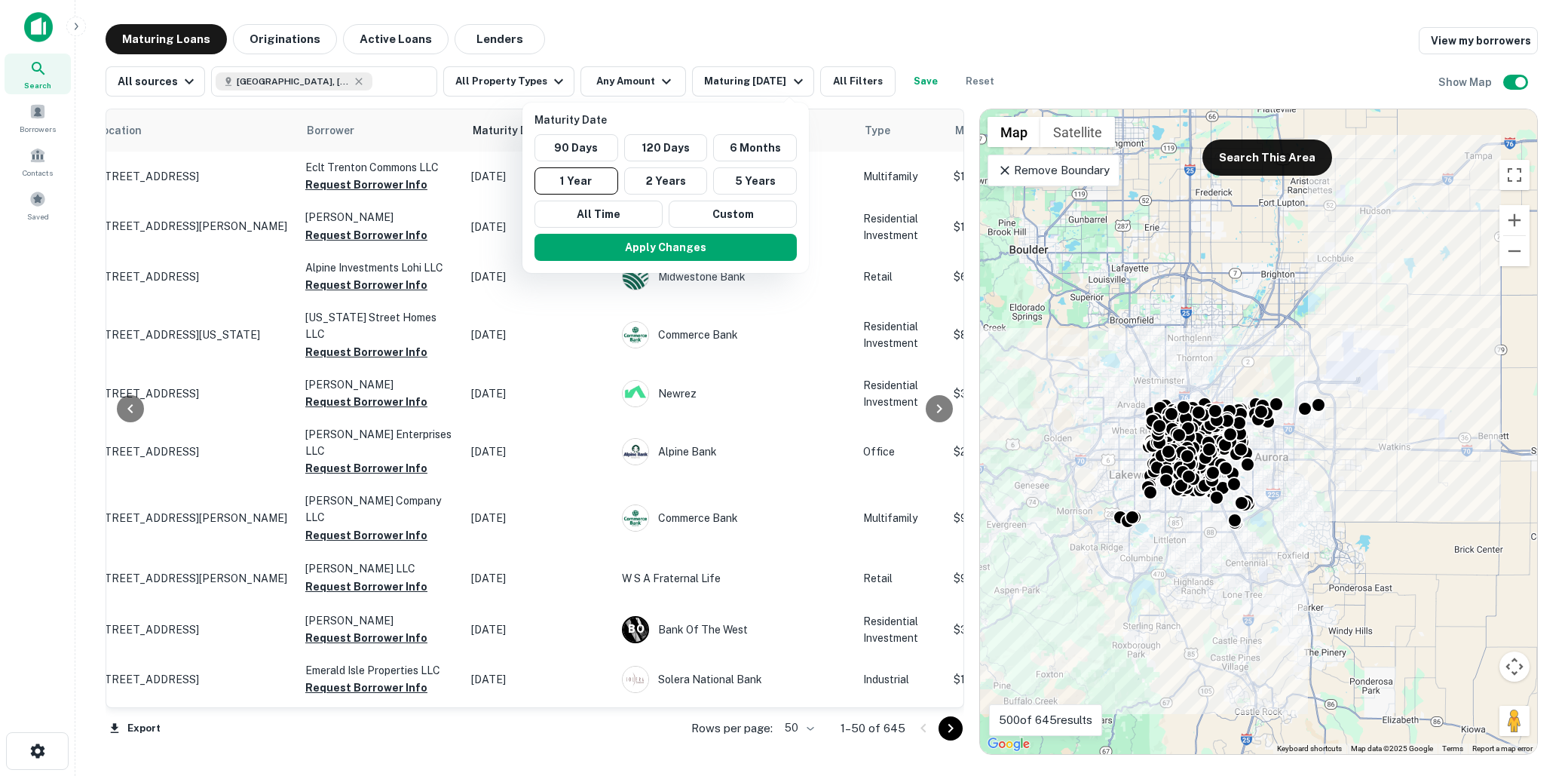
click at [857, 81] on div at bounding box center [784, 388] width 1568 height 776
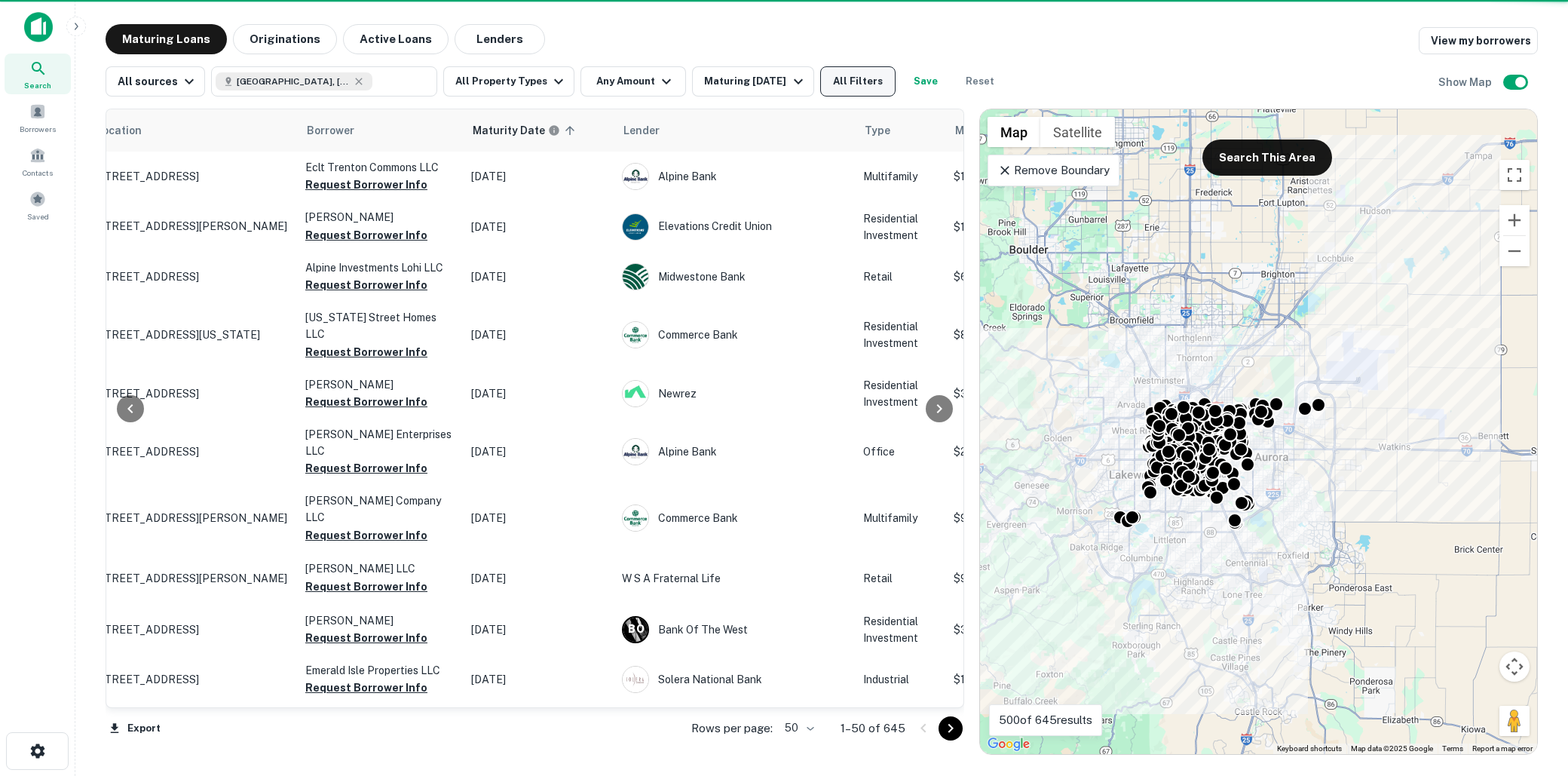
click at [870, 81] on button "All Filters" at bounding box center [858, 81] width 76 height 30
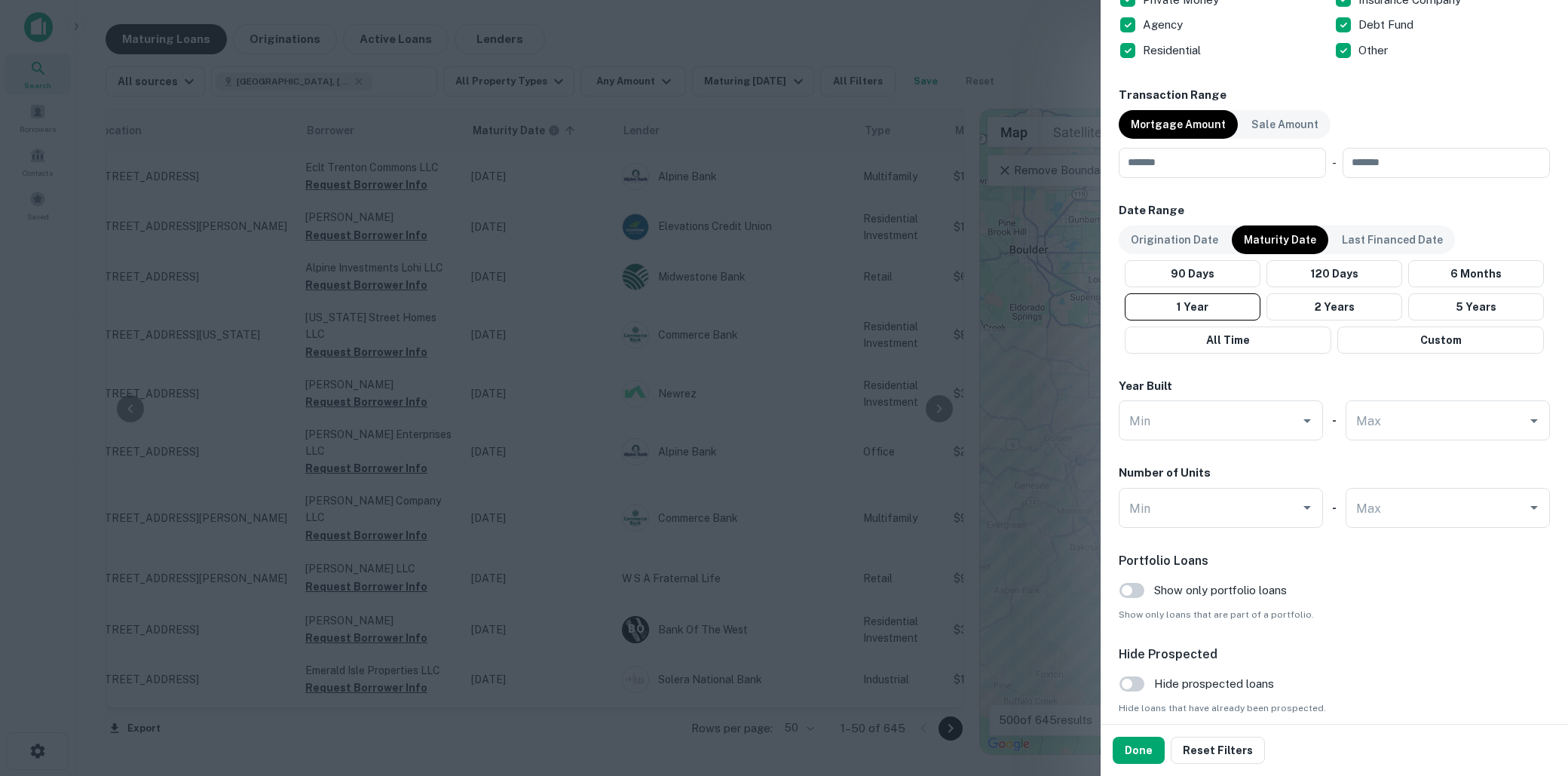
scroll to position [758, 0]
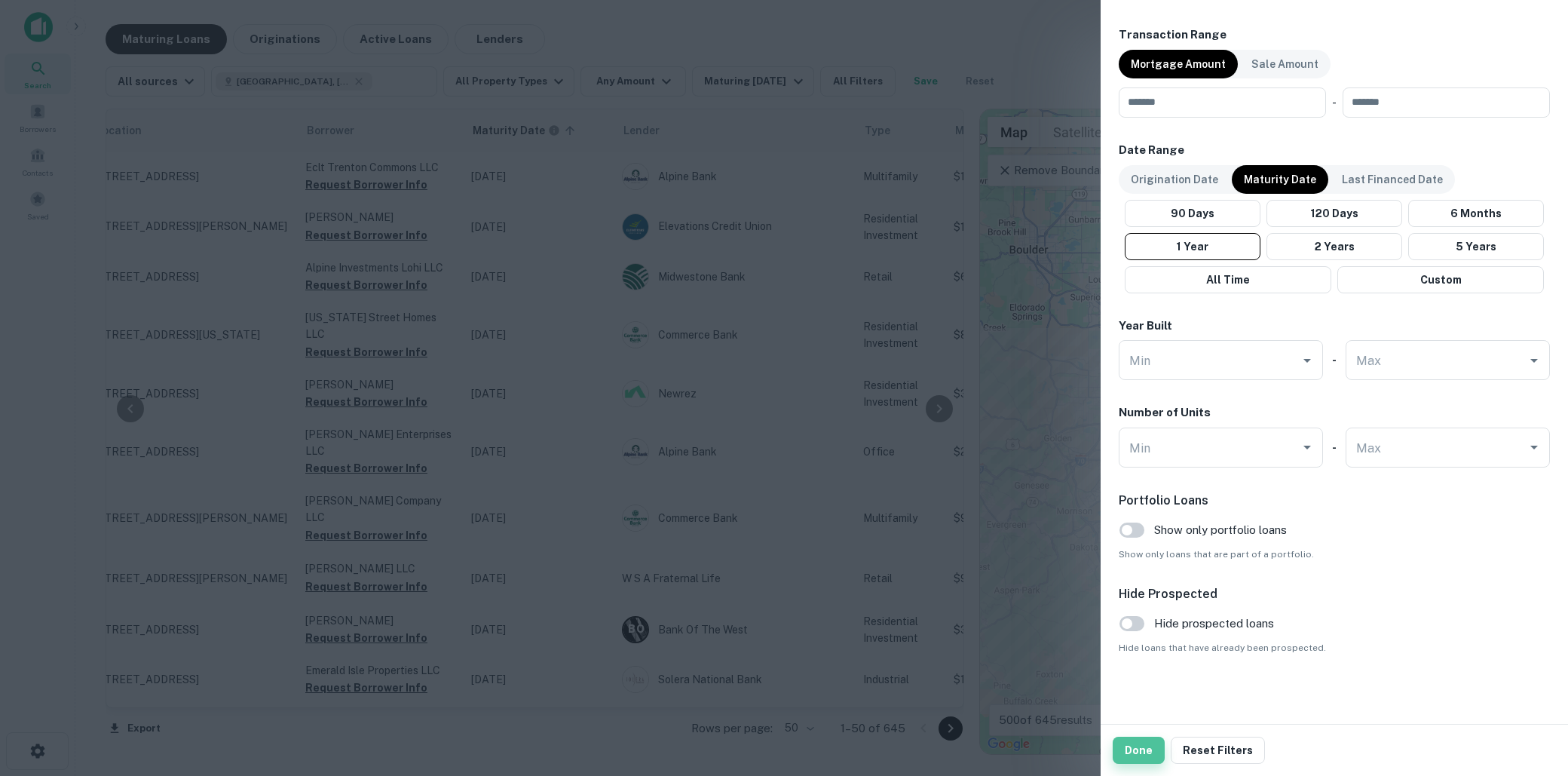
click at [1143, 746] on button "Done" at bounding box center [1138, 750] width 52 height 27
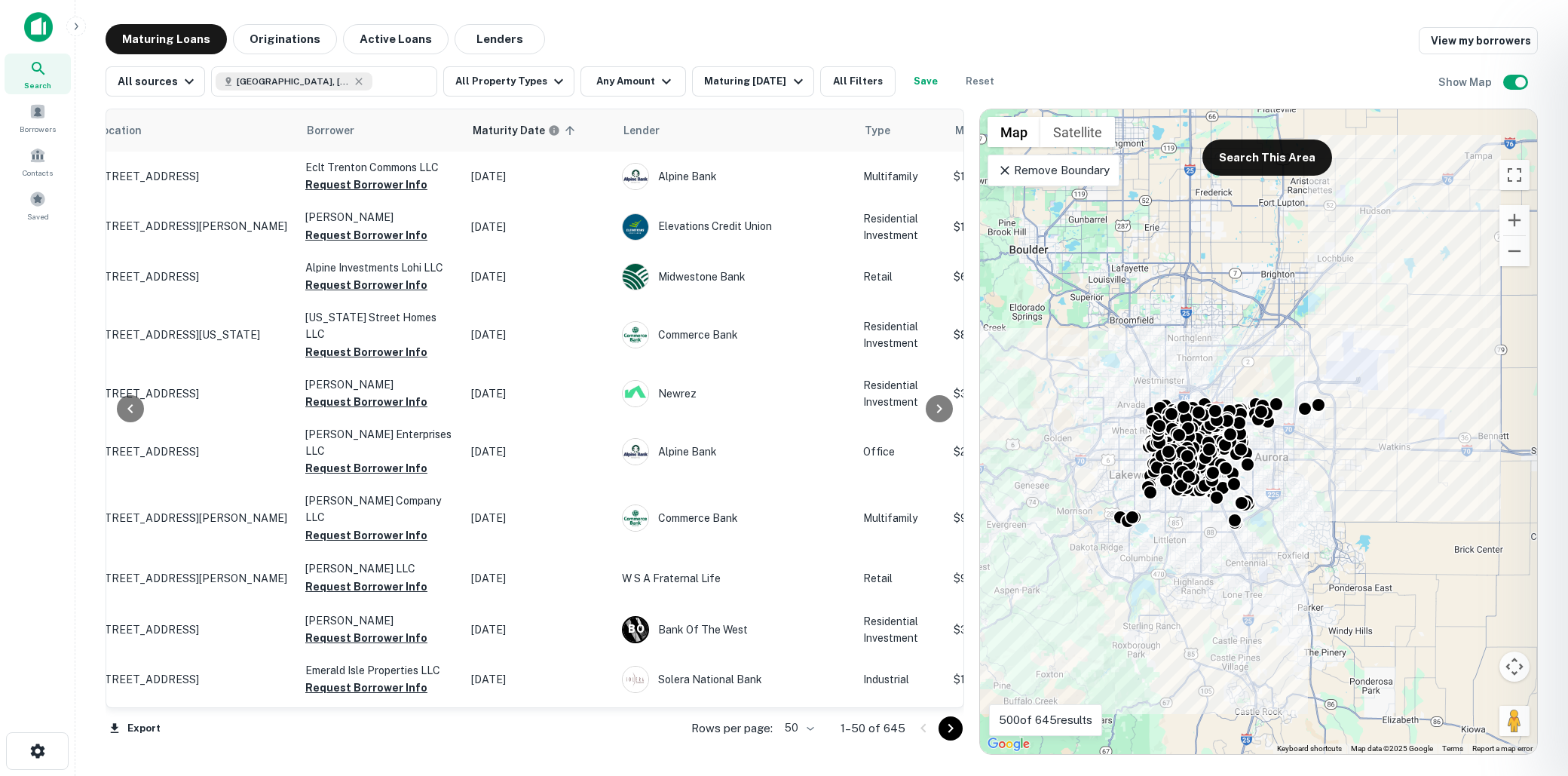
click at [257, 175] on div at bounding box center [784, 388] width 1568 height 776
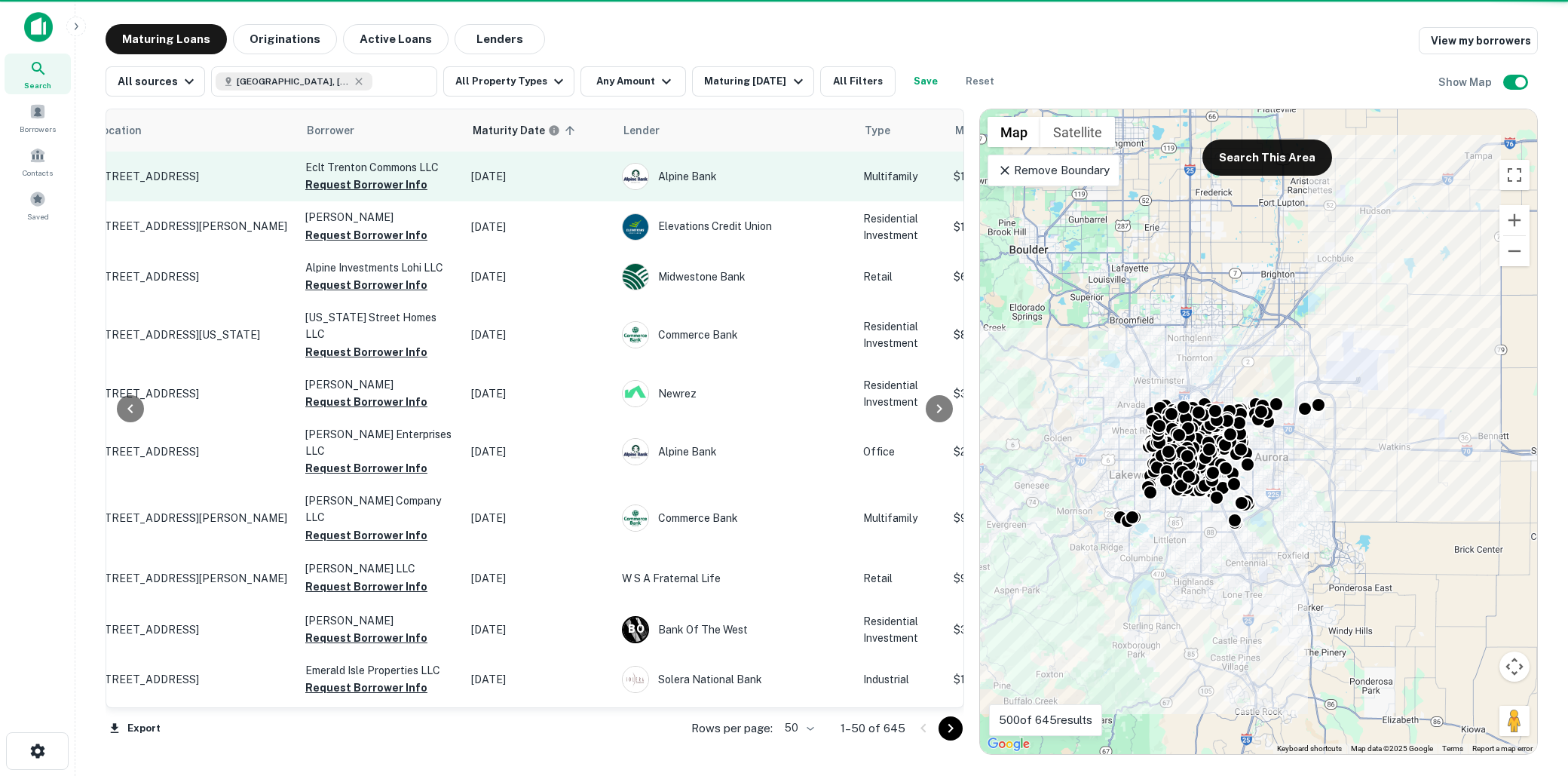
scroll to position [0, 0]
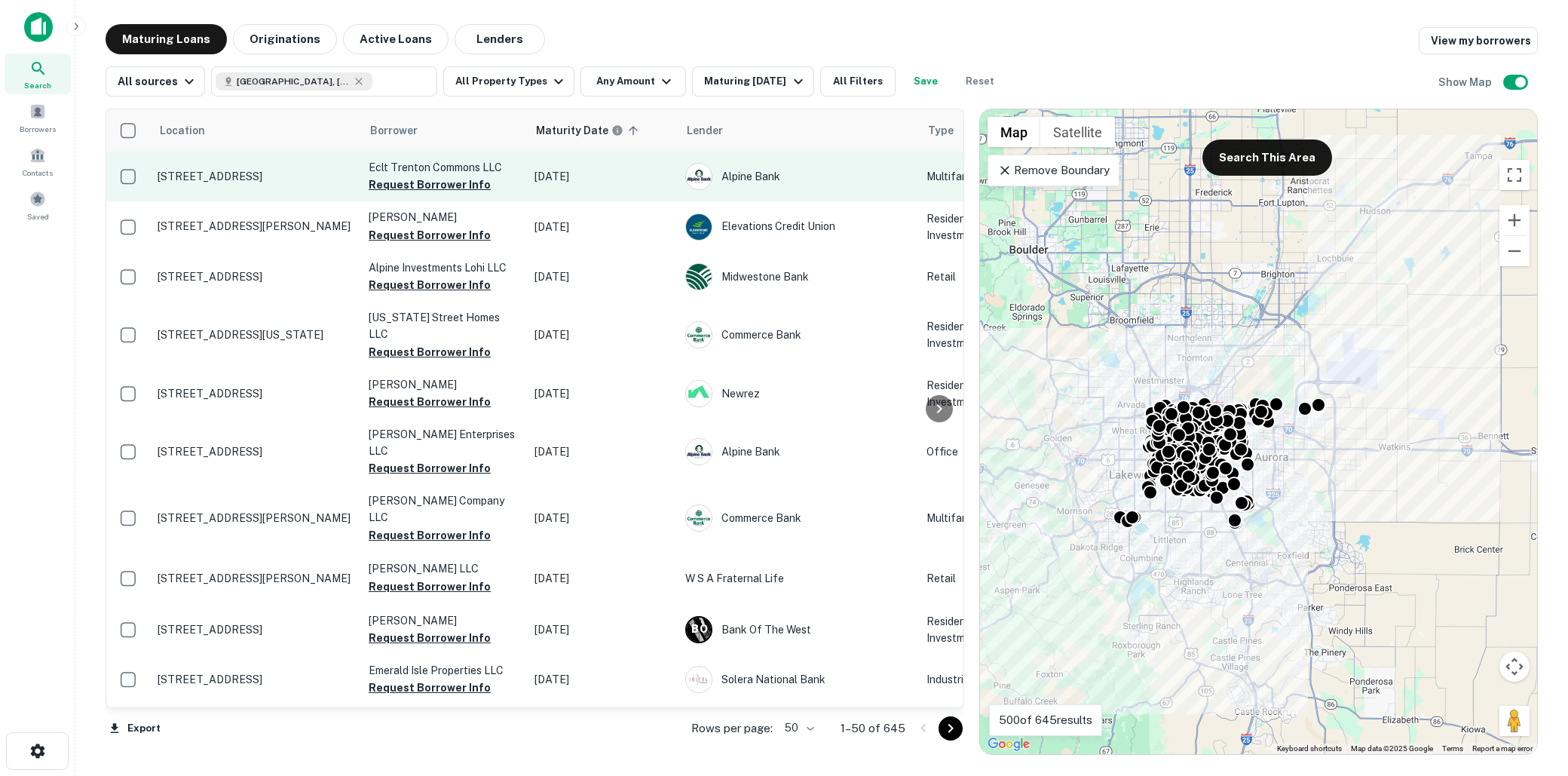
click at [273, 175] on p "1520 Trenton St Denver, CO80220" at bounding box center [255, 176] width 196 height 13
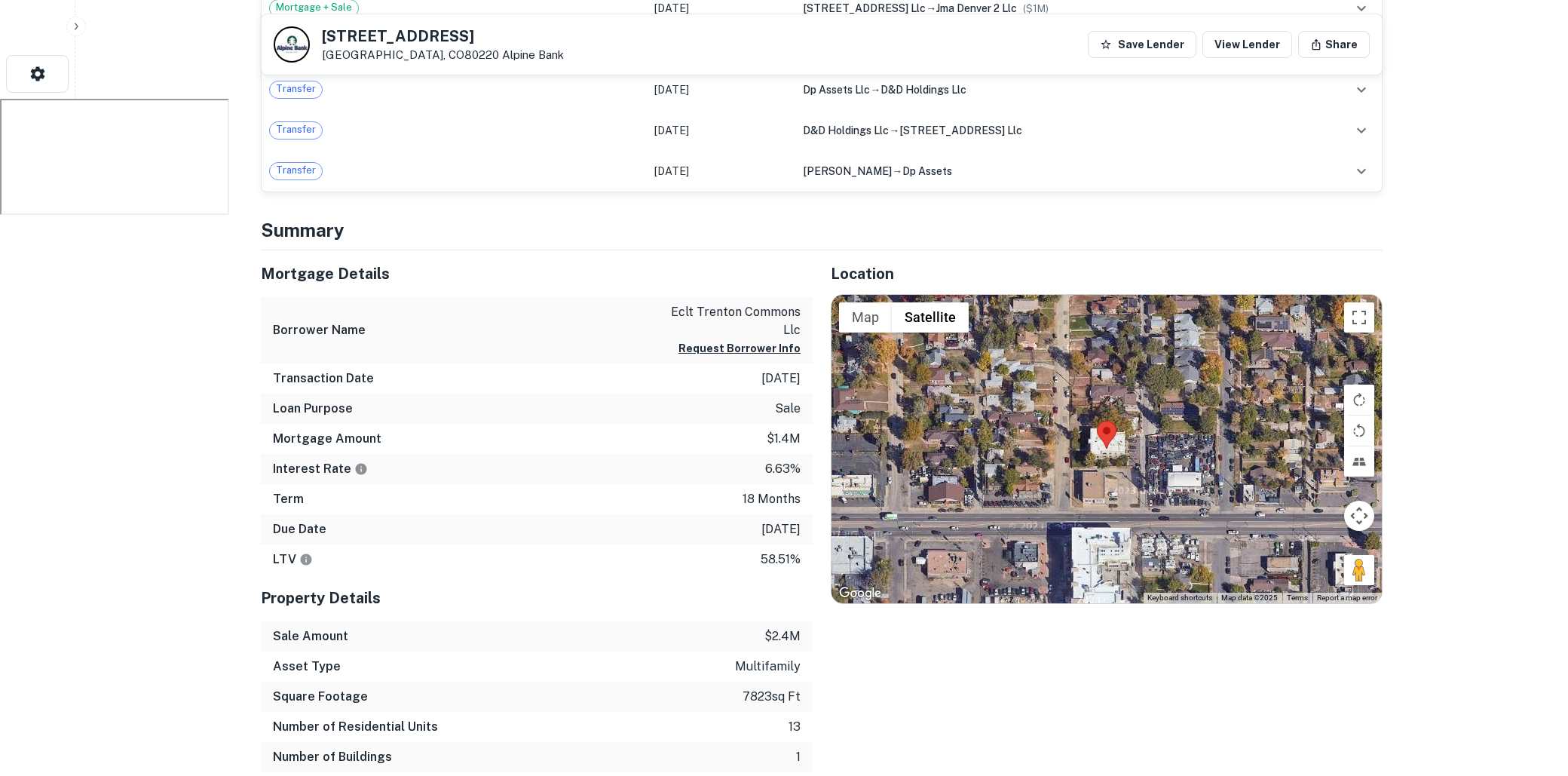
scroll to position [676, 0]
drag, startPoint x: 741, startPoint y: 435, endPoint x: 795, endPoint y: 432, distance: 54.1
click at [795, 432] on div "Mortgage Amount $1.4m" at bounding box center [536, 440] width 552 height 30
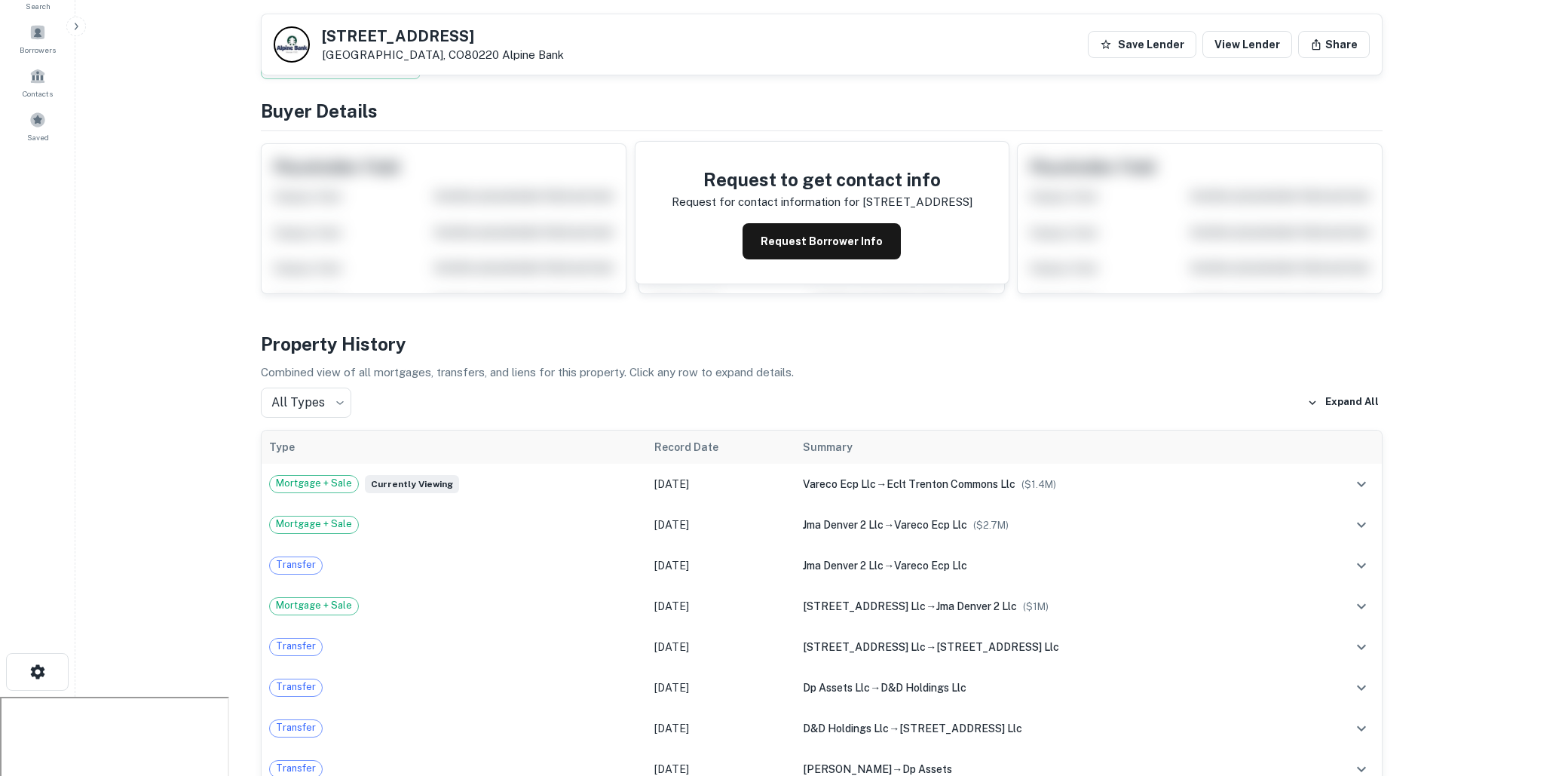
scroll to position [0, 0]
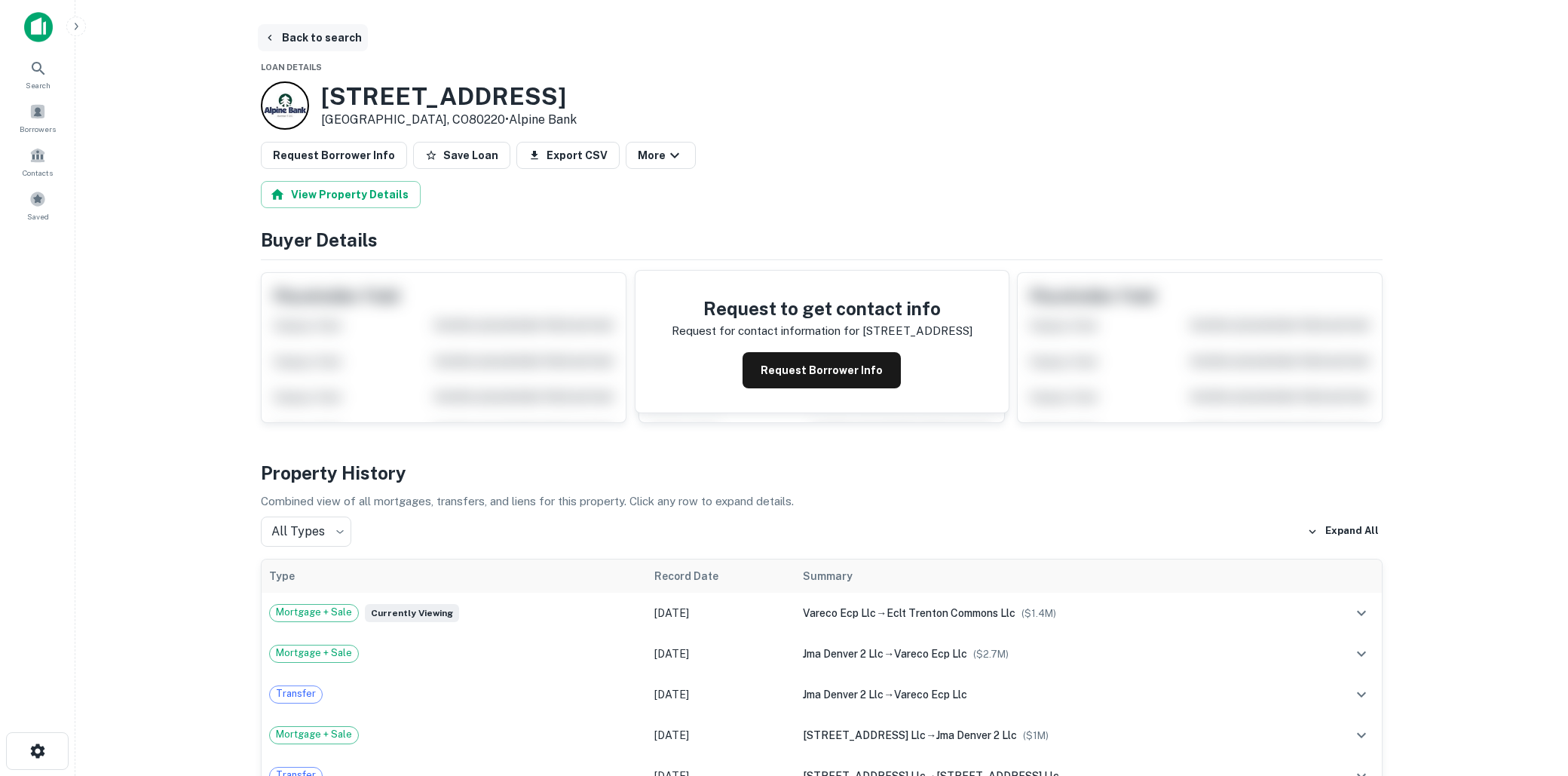
click at [328, 40] on button "Back to search" at bounding box center [313, 37] width 110 height 27
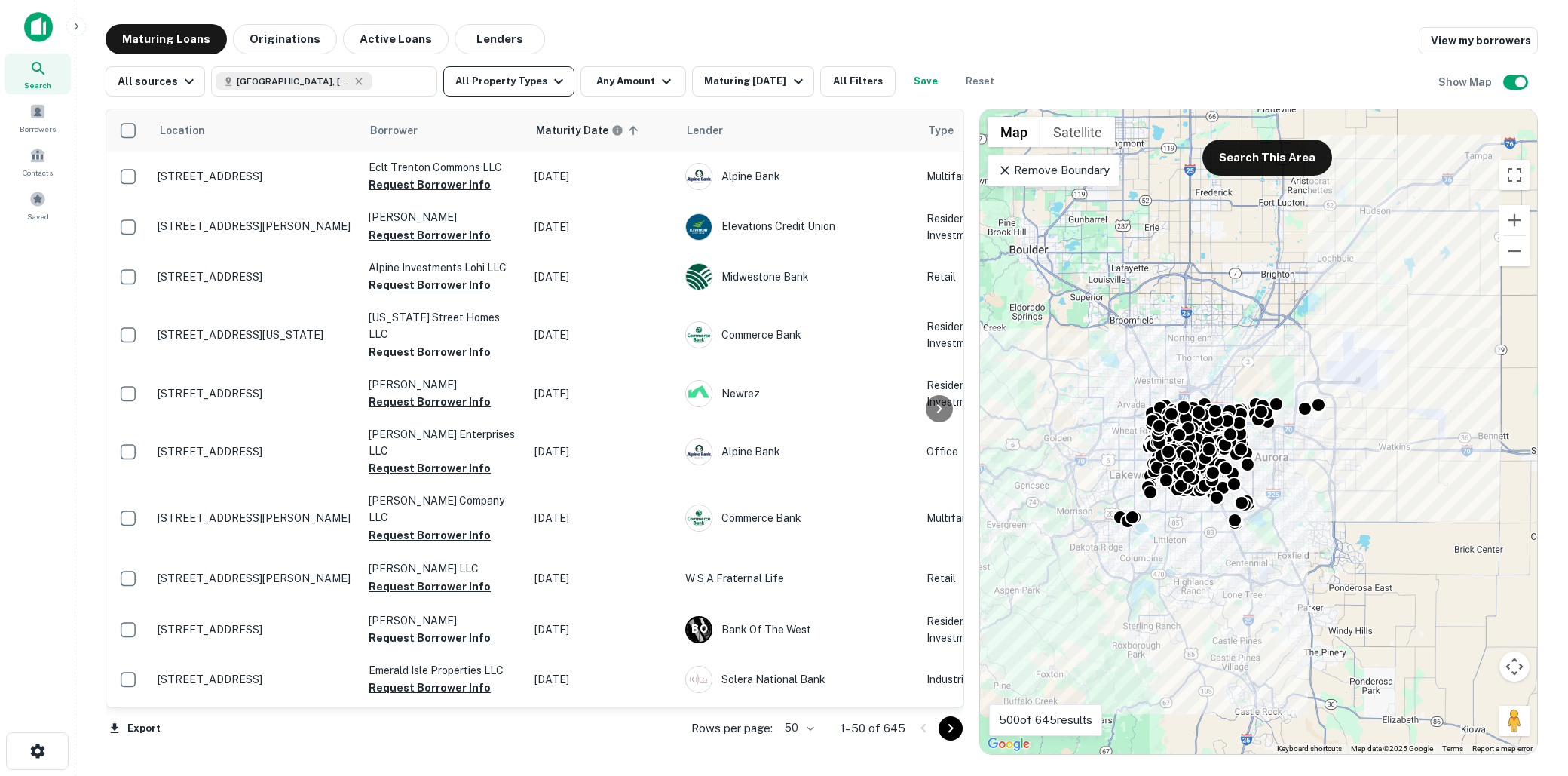
click at [550, 75] on icon "button" at bounding box center [558, 81] width 18 height 18
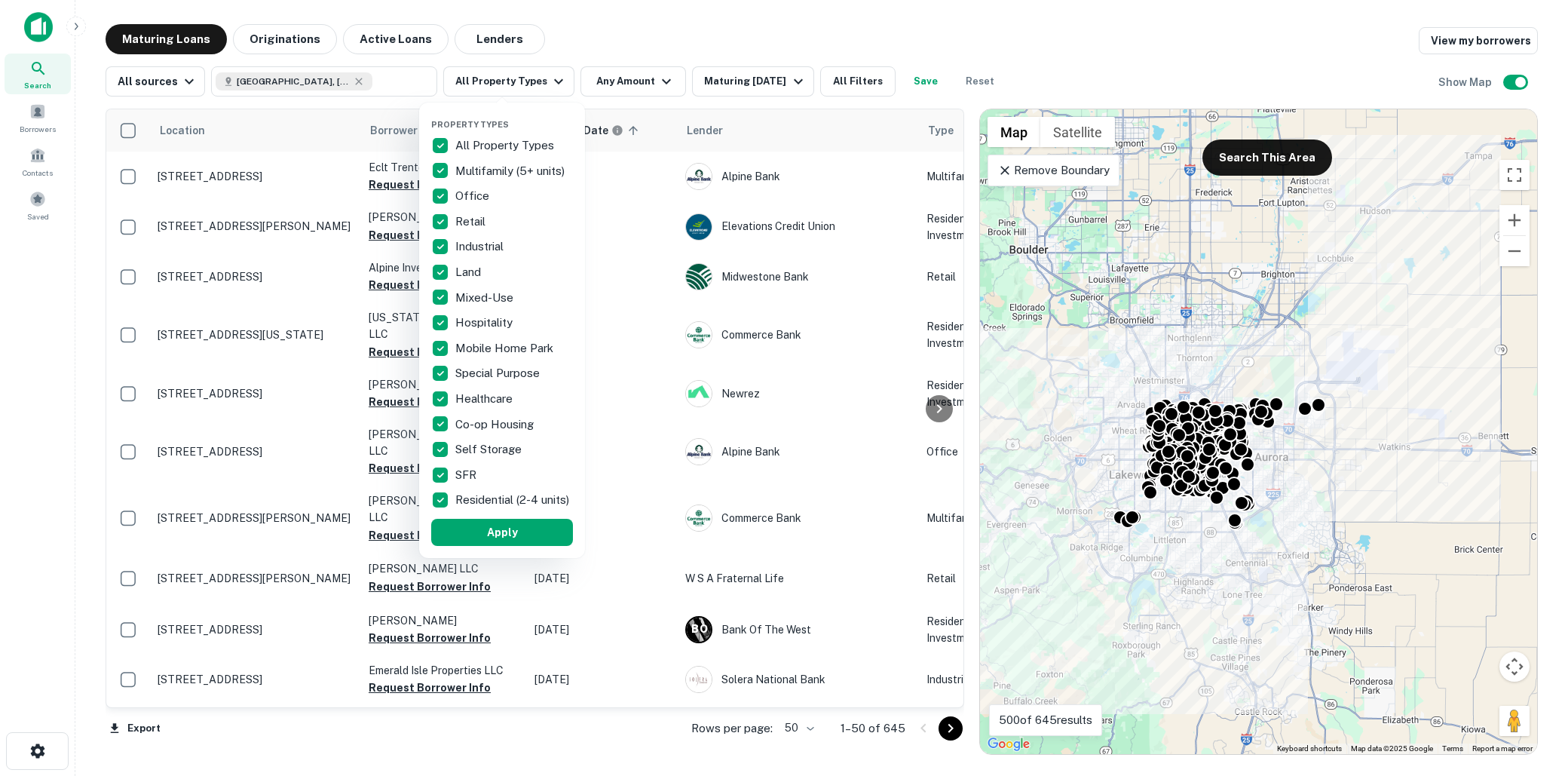
click at [669, 29] on div at bounding box center [784, 388] width 1568 height 776
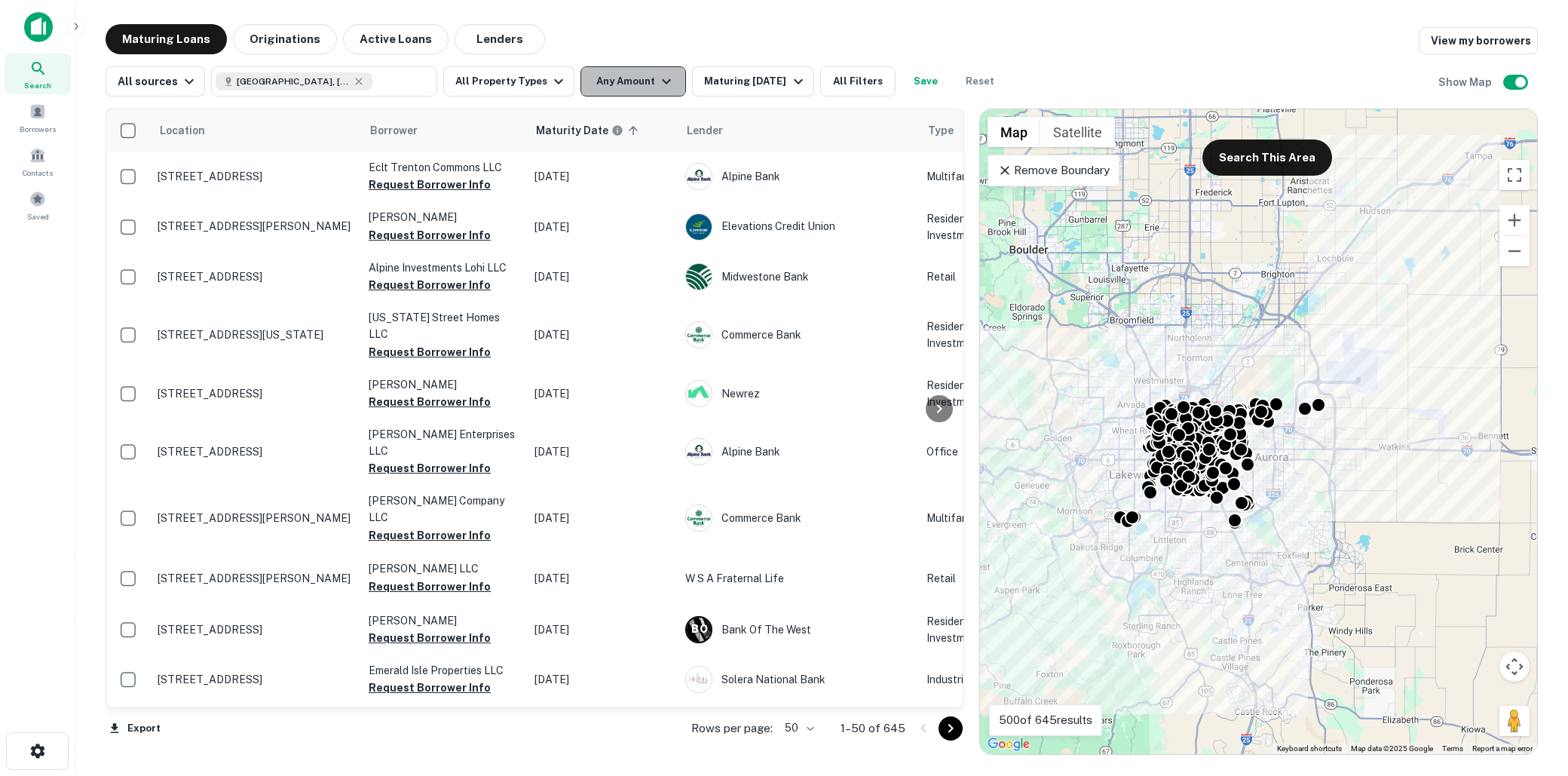
click at [666, 74] on button "Any Amount" at bounding box center [633, 81] width 106 height 30
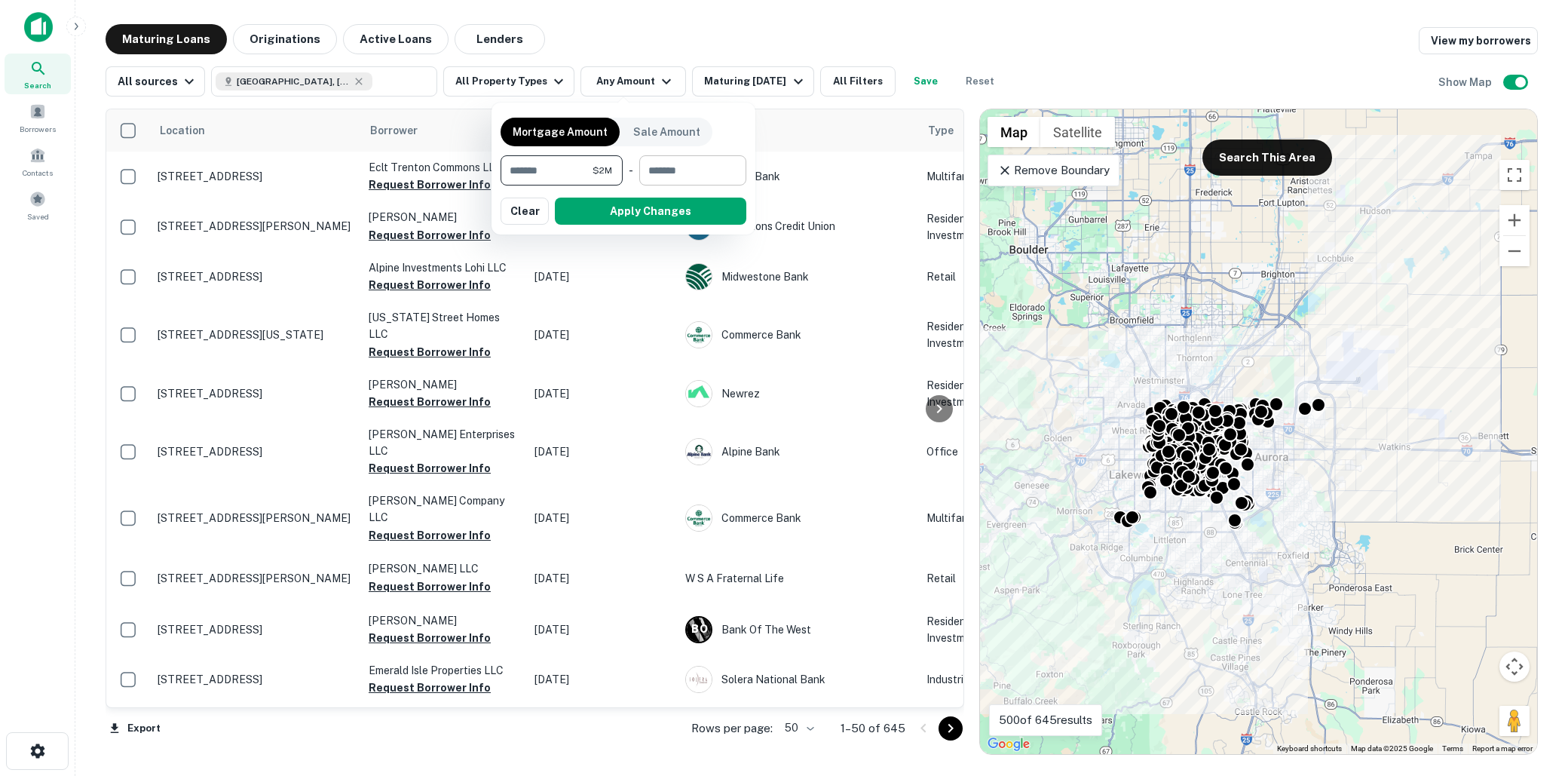
type input "*******"
click at [704, 166] on input "number" at bounding box center [688, 170] width 97 height 30
type input "********"
click at [692, 206] on button "Apply Changes" at bounding box center [650, 211] width 191 height 27
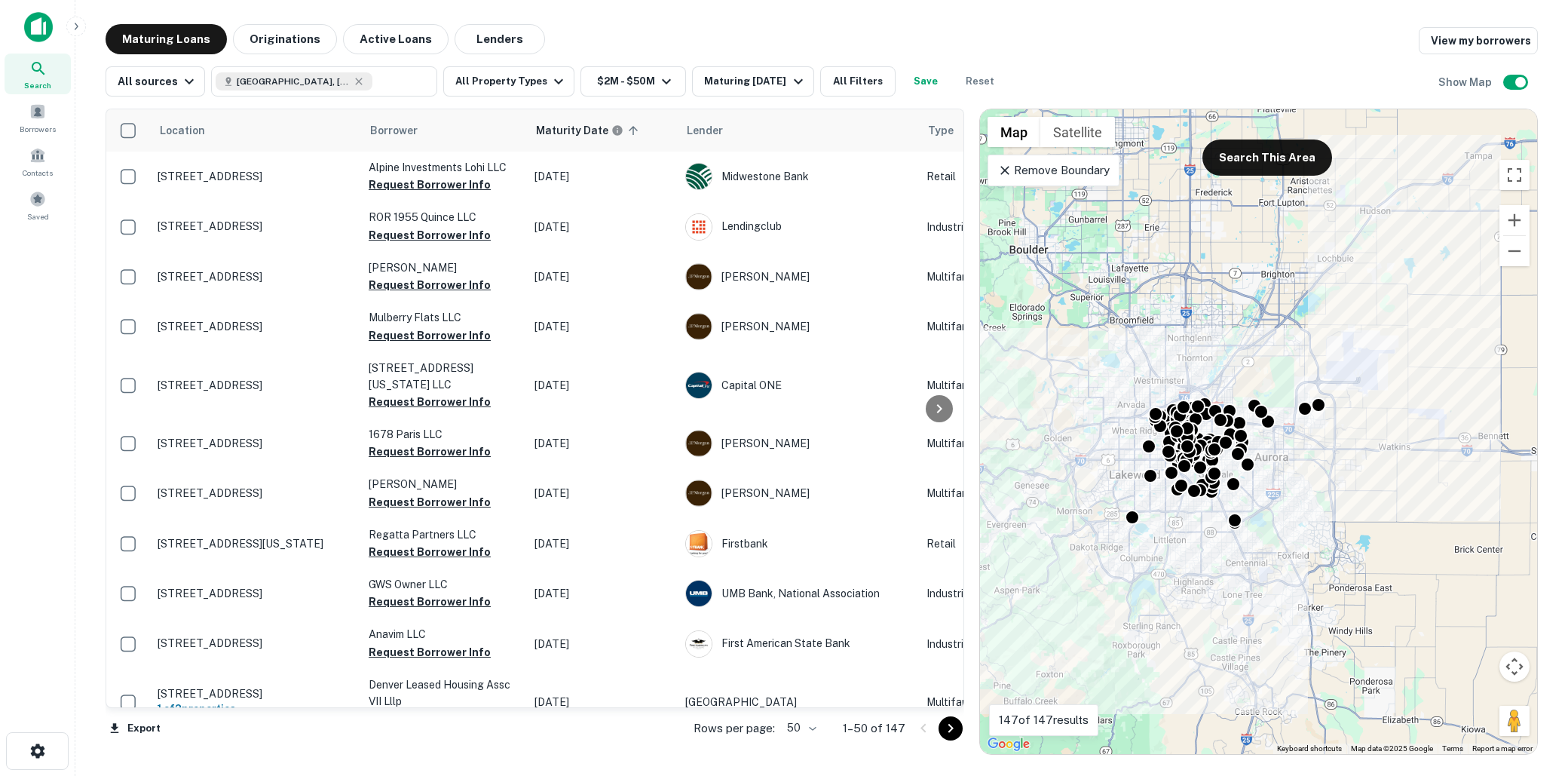
drag, startPoint x: 908, startPoint y: 722, endPoint x: 890, endPoint y: 722, distance: 18.0
click at [890, 722] on div "Rows per page: 50 ** 1–50 of 147" at bounding box center [820, 728] width 289 height 41
click at [847, 743] on div "Rows per page: 50 ** 1–50 of 147" at bounding box center [820, 728] width 289 height 41
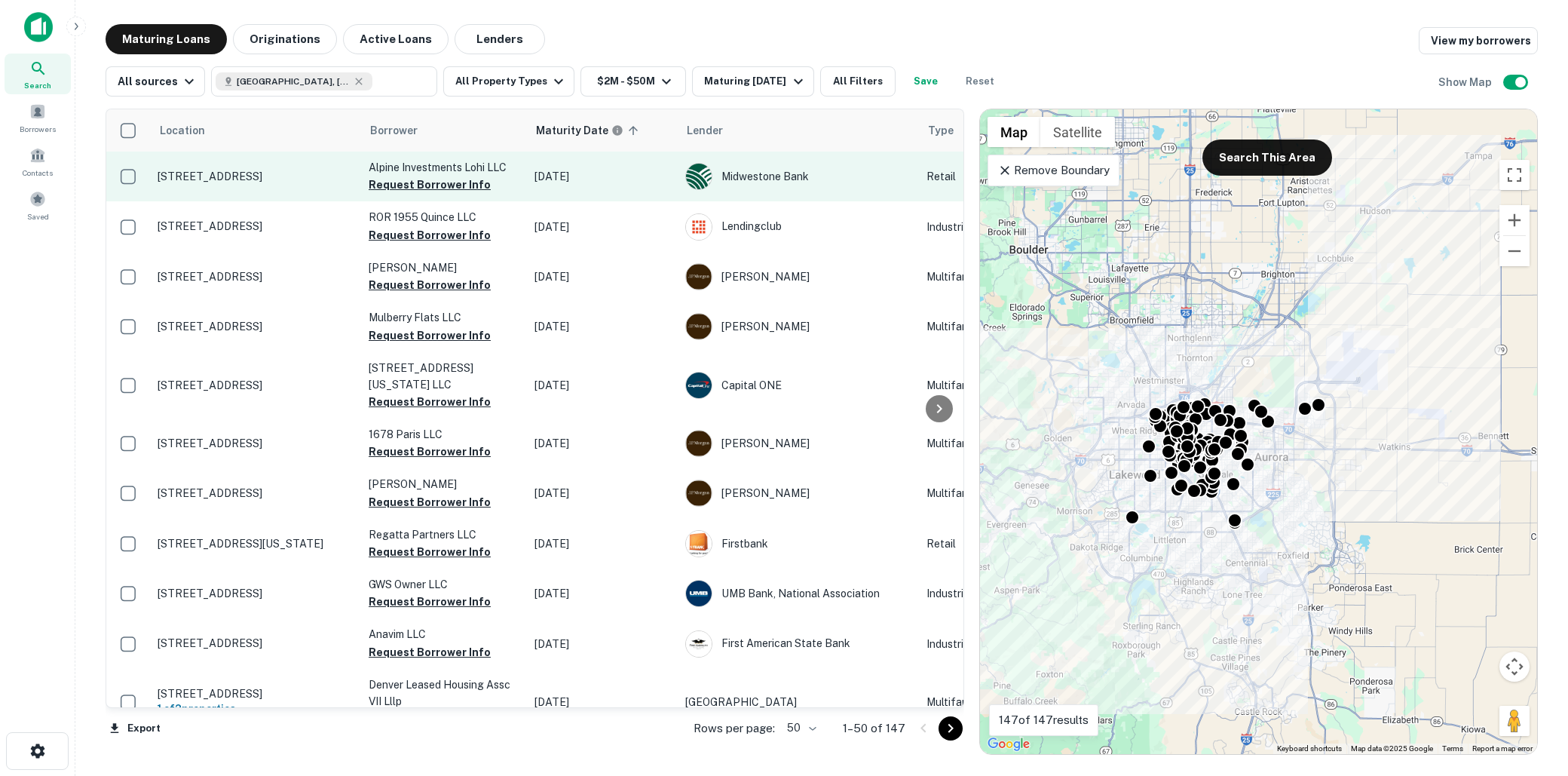
click at [283, 170] on p "1735 Central St Denver, CO80211" at bounding box center [255, 176] width 196 height 13
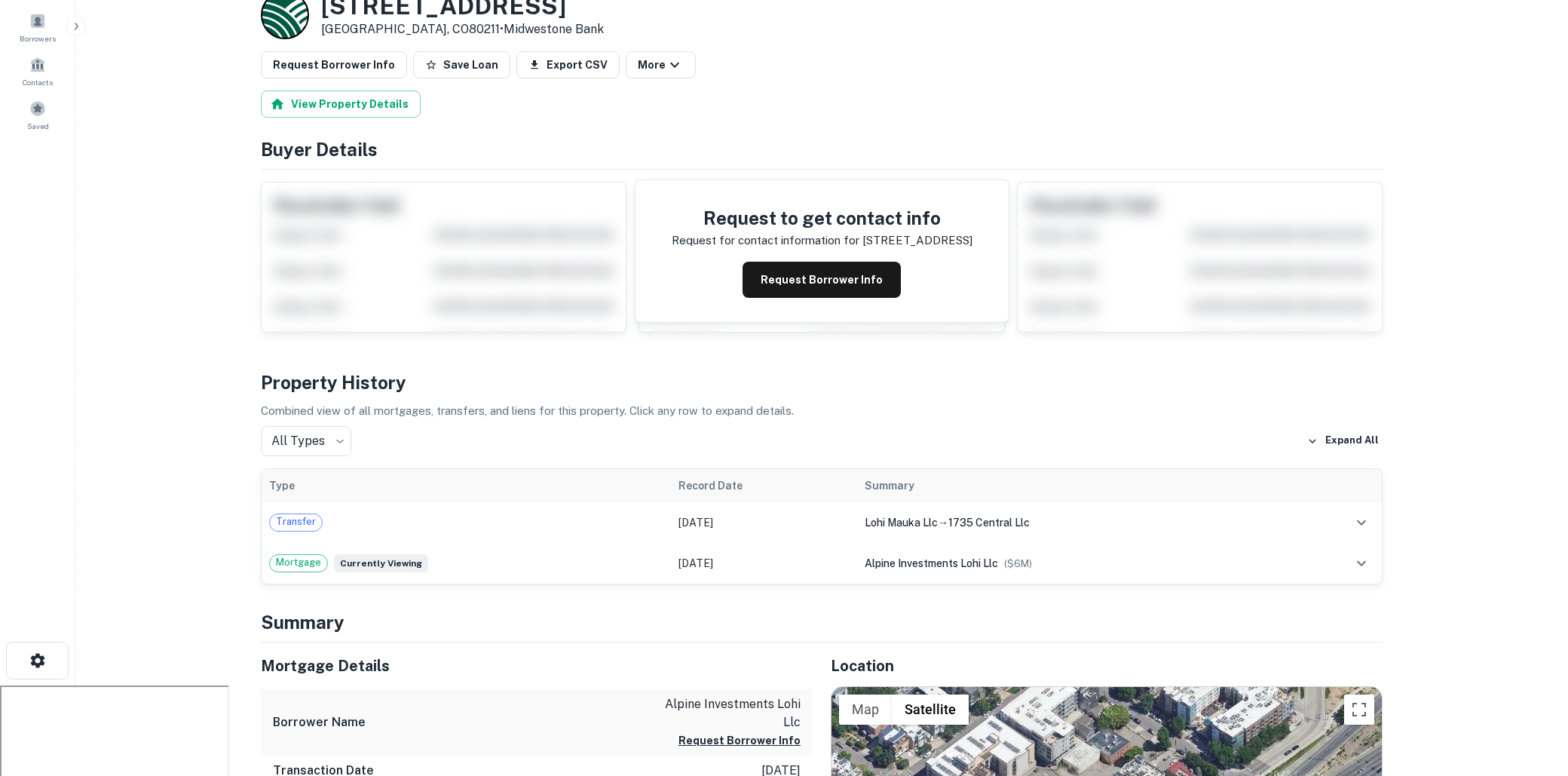
scroll to position [70, 0]
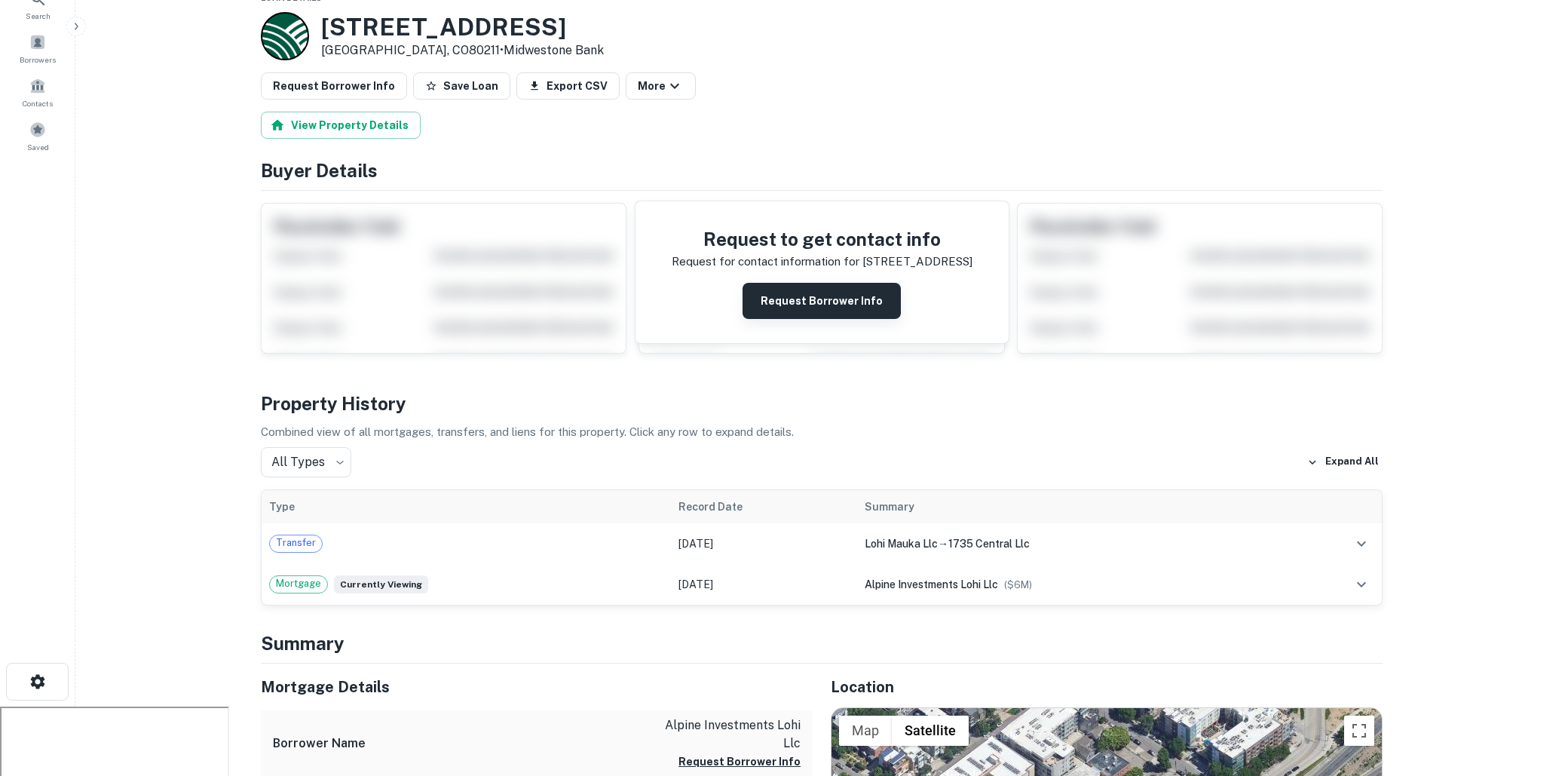
click at [830, 293] on button "Request Borrower Info" at bounding box center [822, 300] width 159 height 36
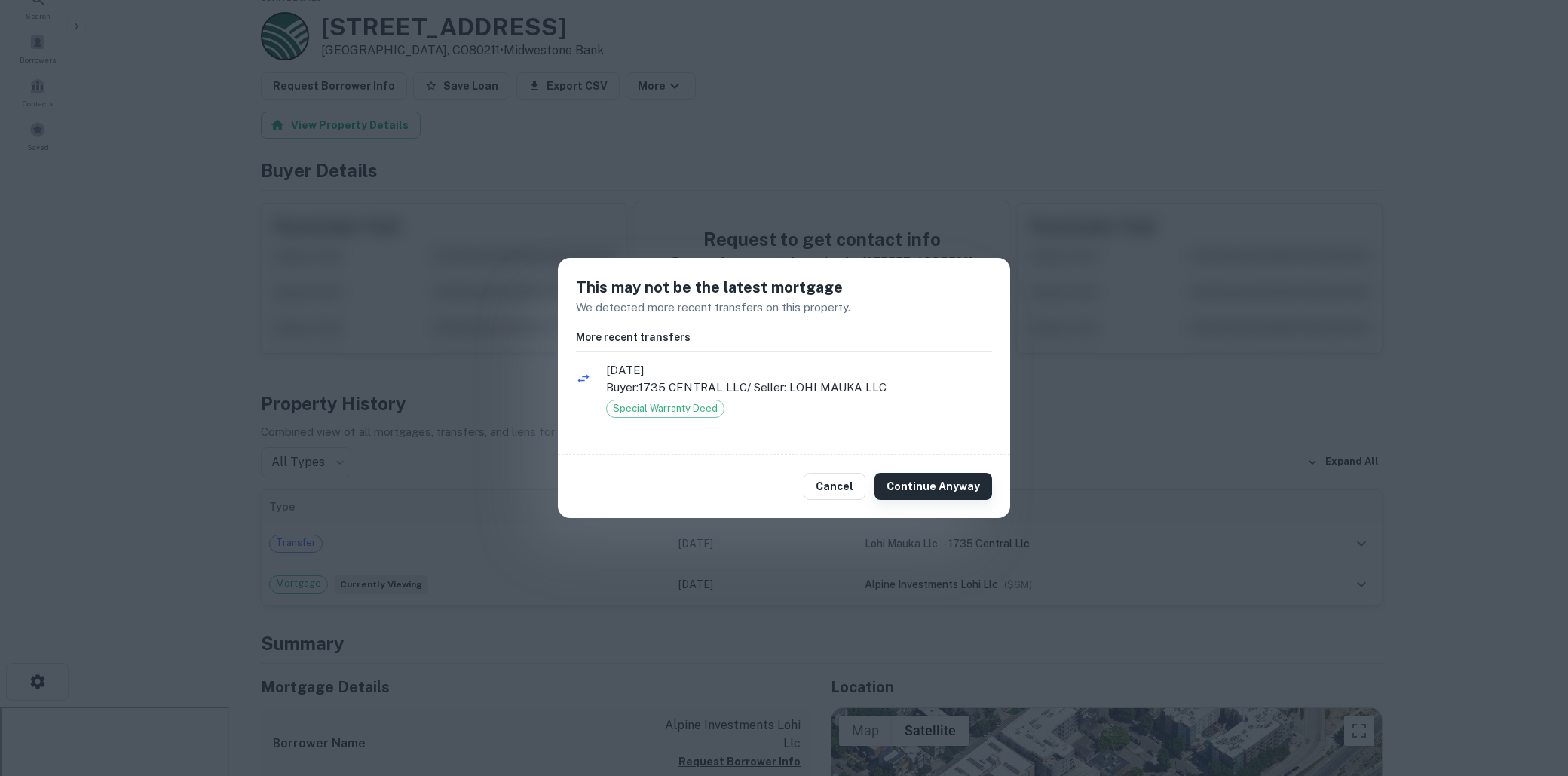
click at [928, 487] on button "Continue Anyway" at bounding box center [934, 486] width 118 height 27
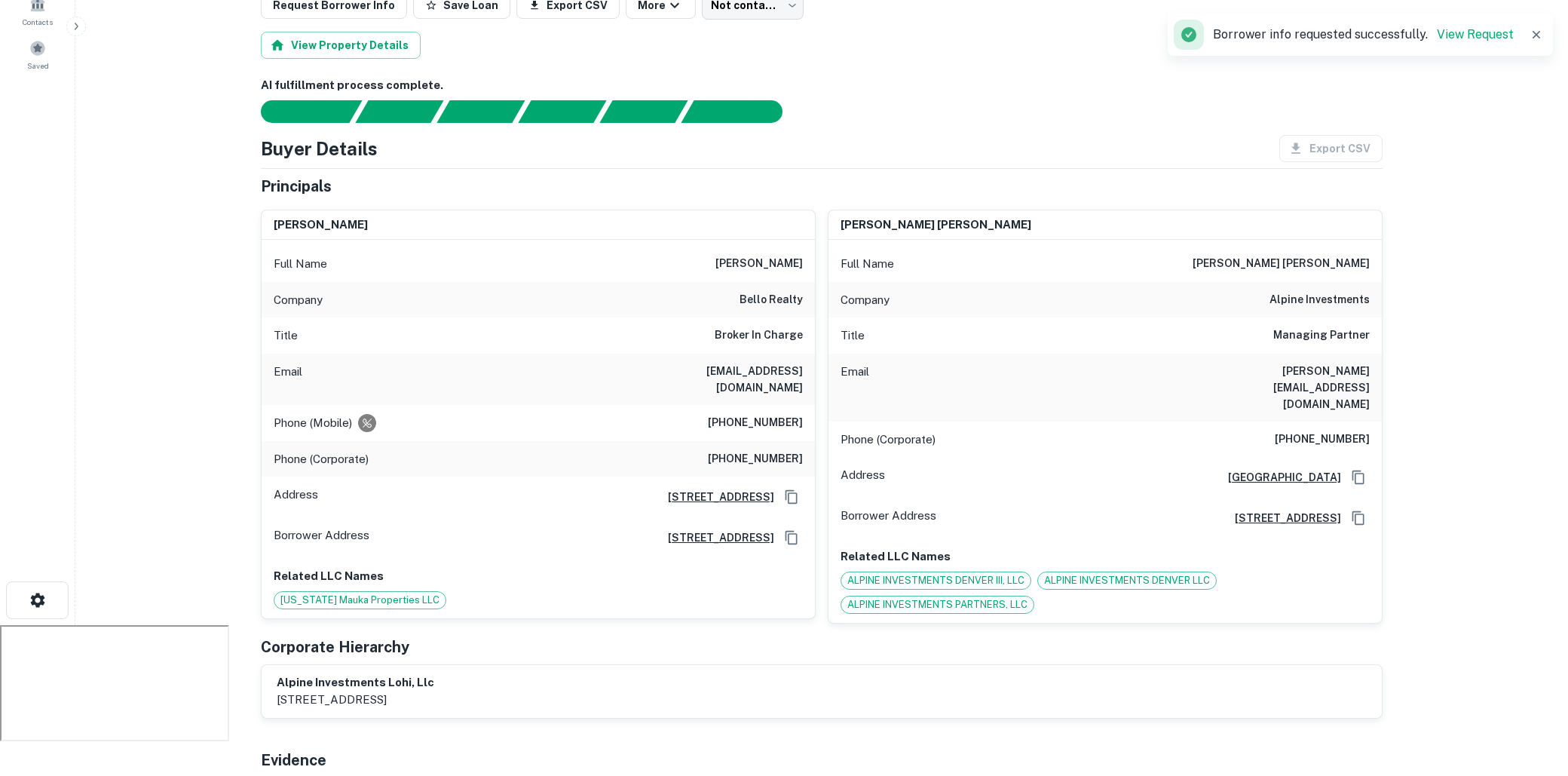
scroll to position [149, 0]
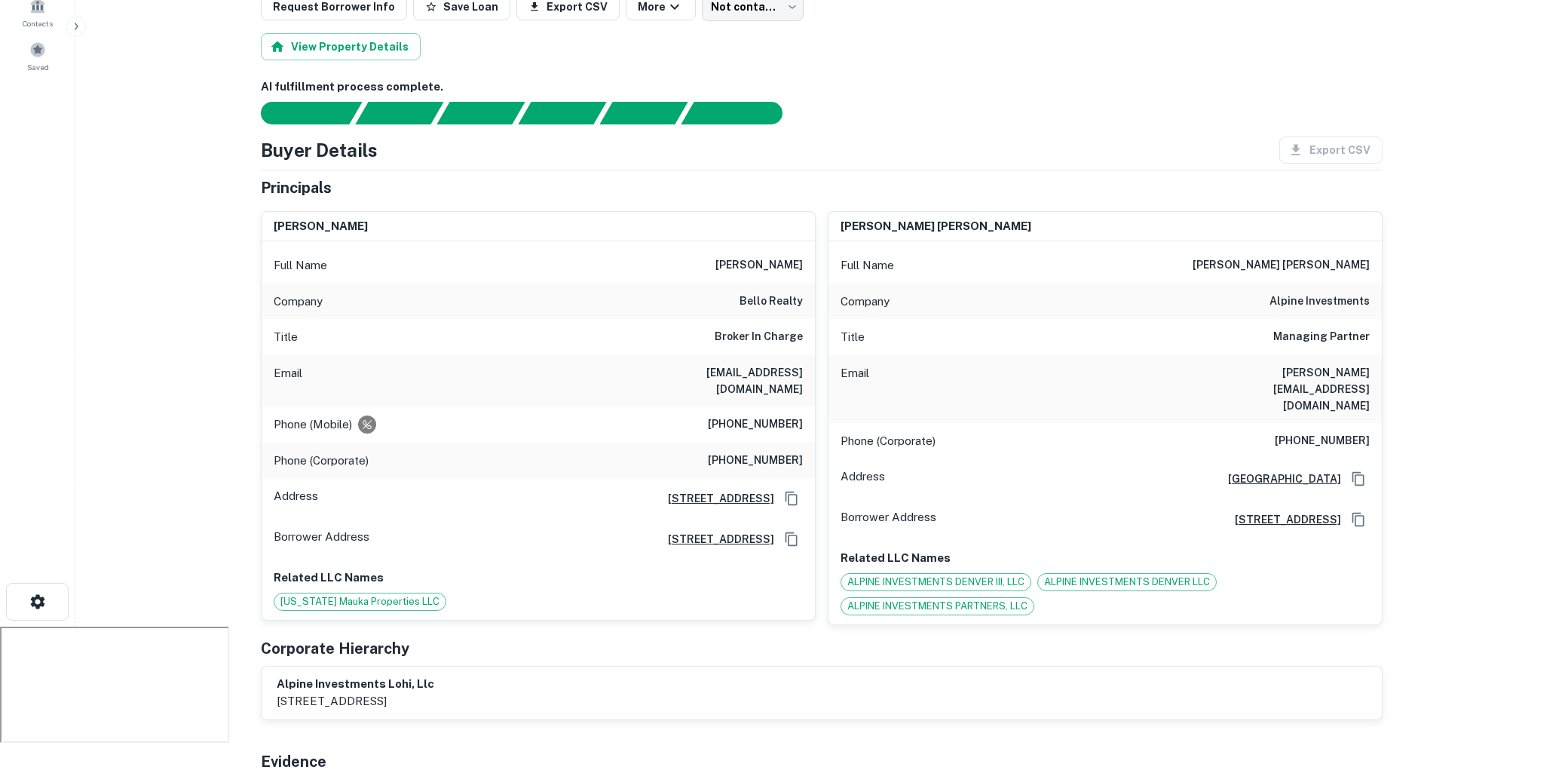
click at [721, 264] on h6 "eduardo f . bello" at bounding box center [758, 265] width 87 height 18
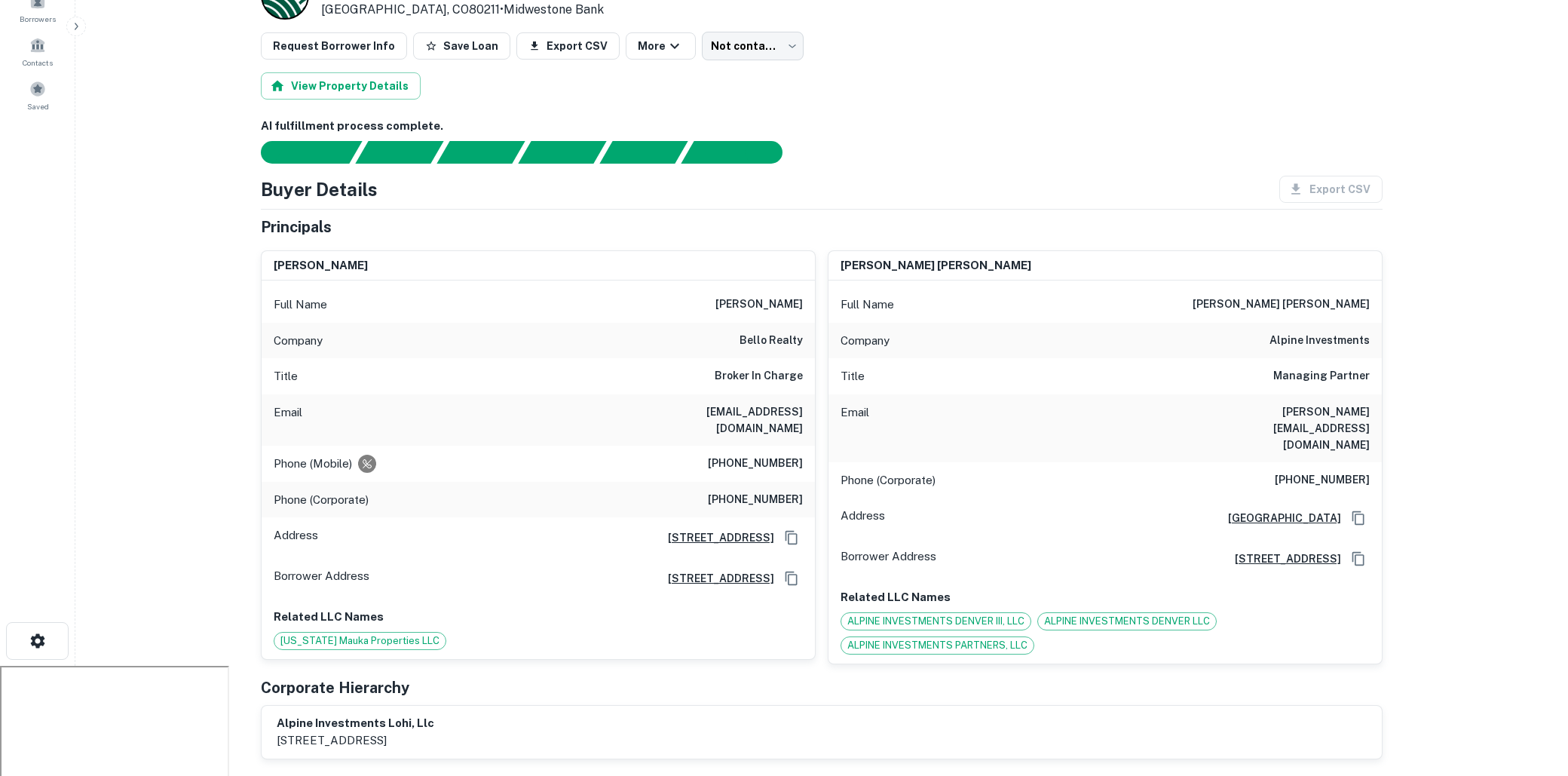
scroll to position [0, 0]
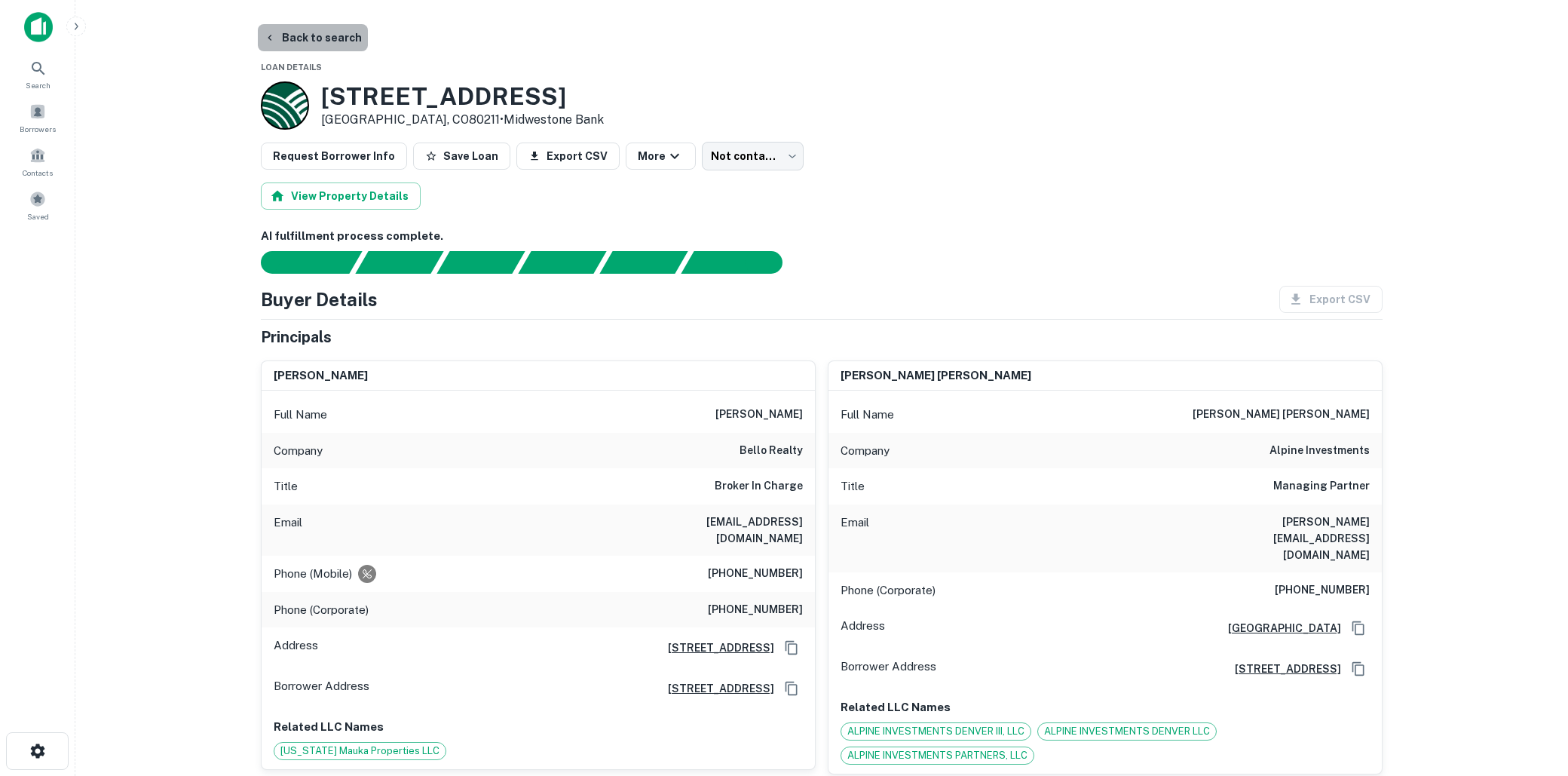
click at [331, 45] on button "Back to search" at bounding box center [313, 37] width 110 height 27
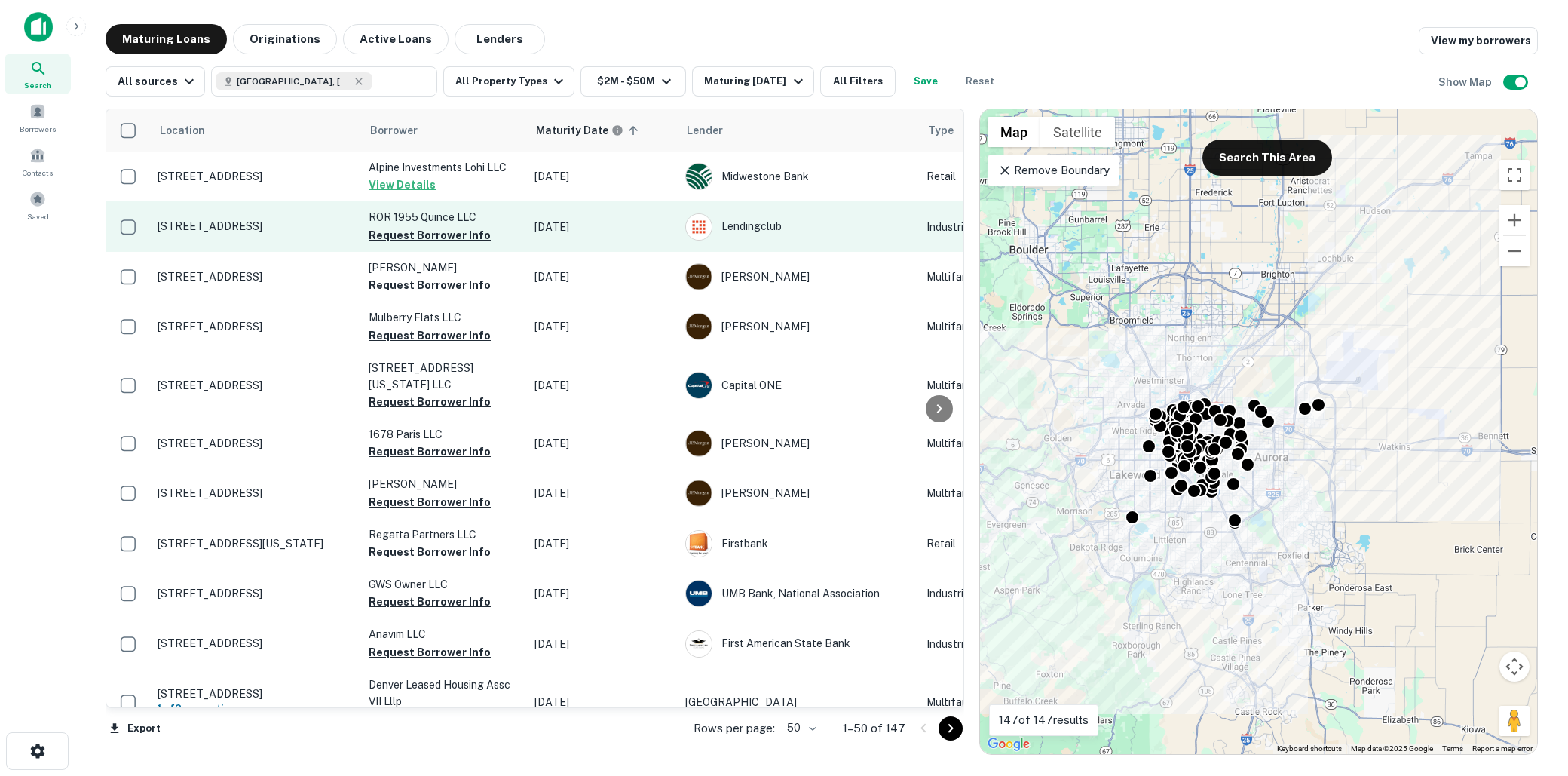
click at [275, 227] on p "1955 S Quince St Denver, CO80231" at bounding box center [255, 225] width 196 height 13
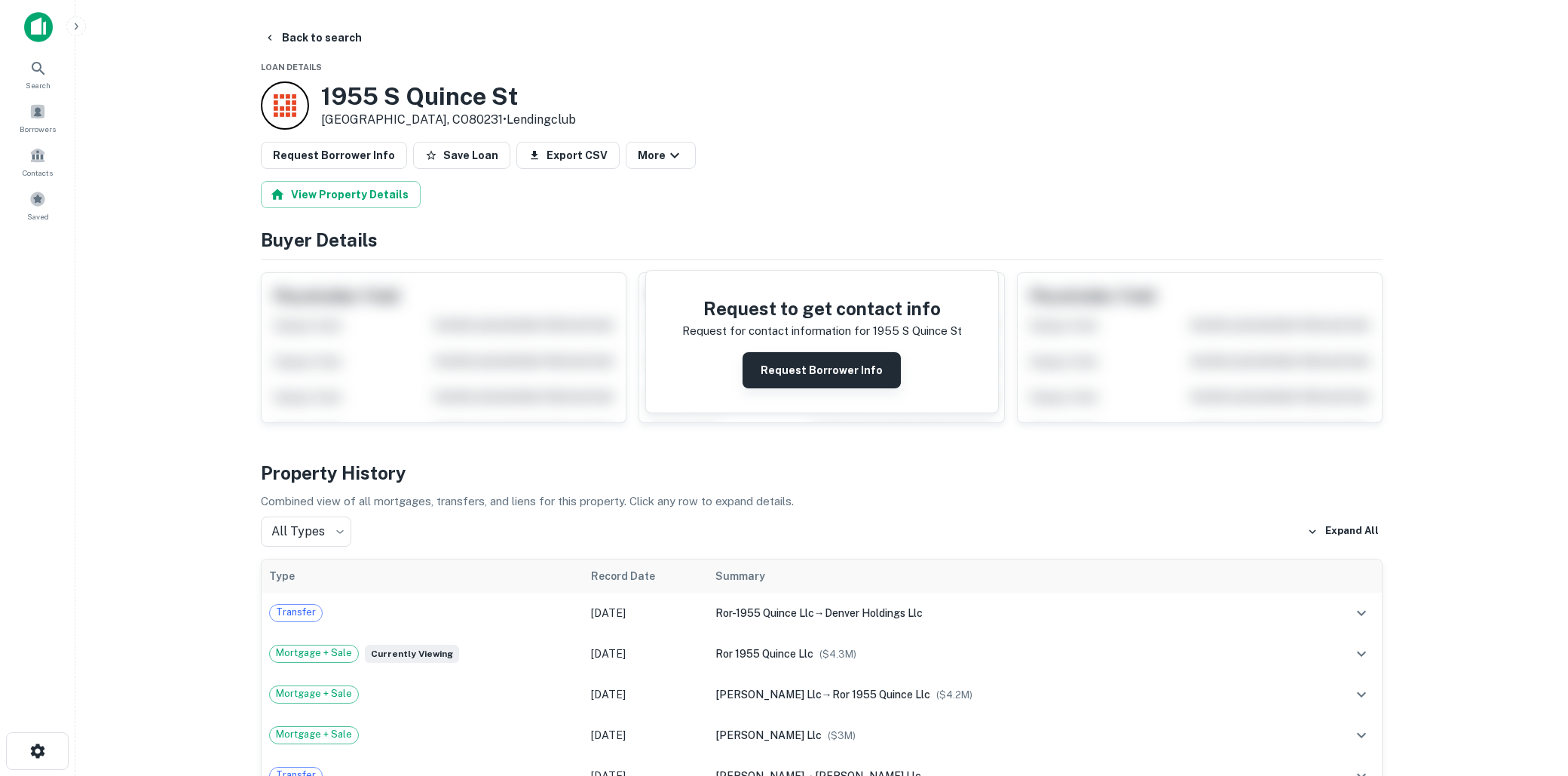
click at [837, 381] on button "Request Borrower Info" at bounding box center [822, 370] width 159 height 36
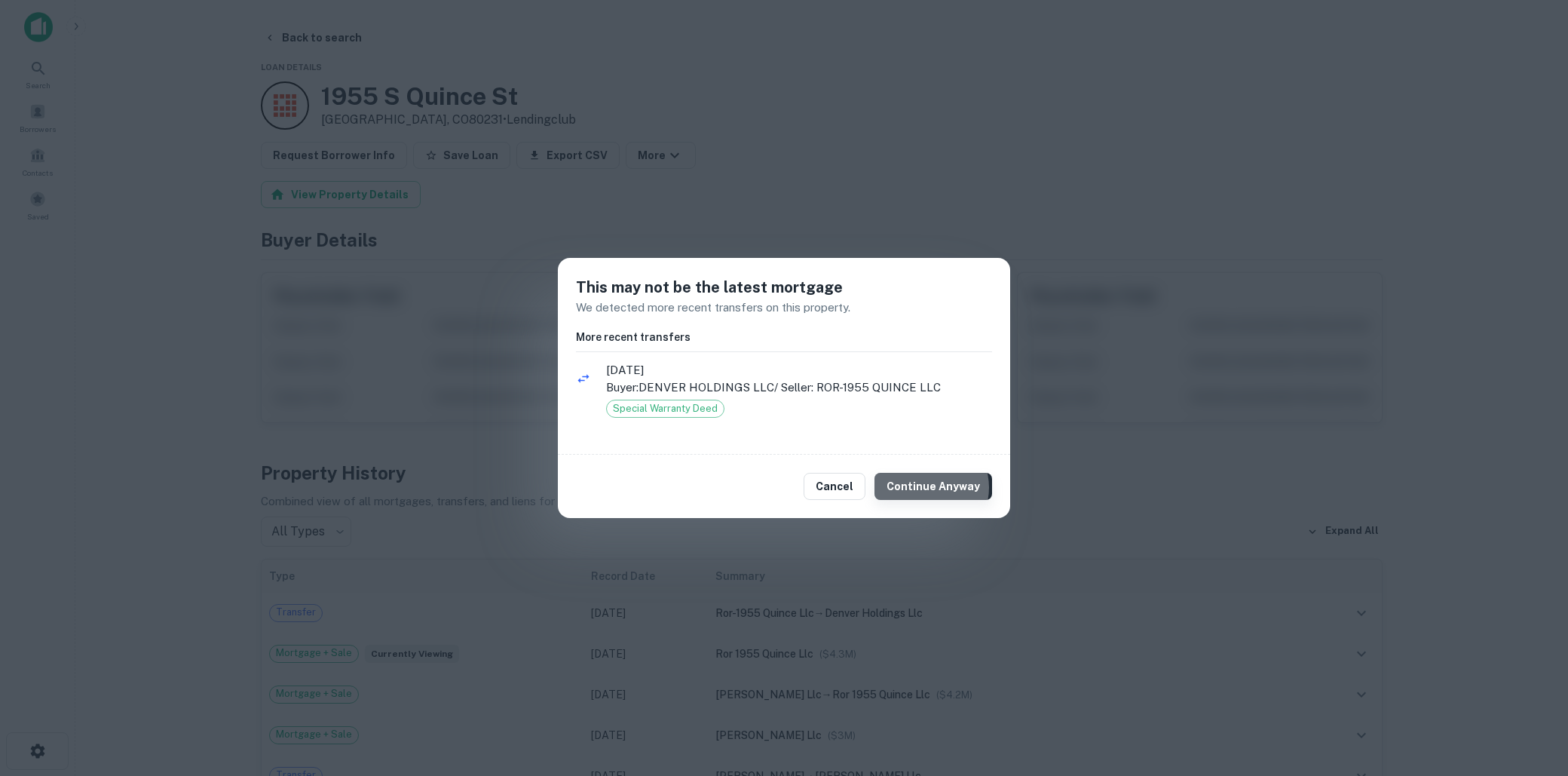
click at [931, 488] on button "Continue Anyway" at bounding box center [934, 486] width 118 height 27
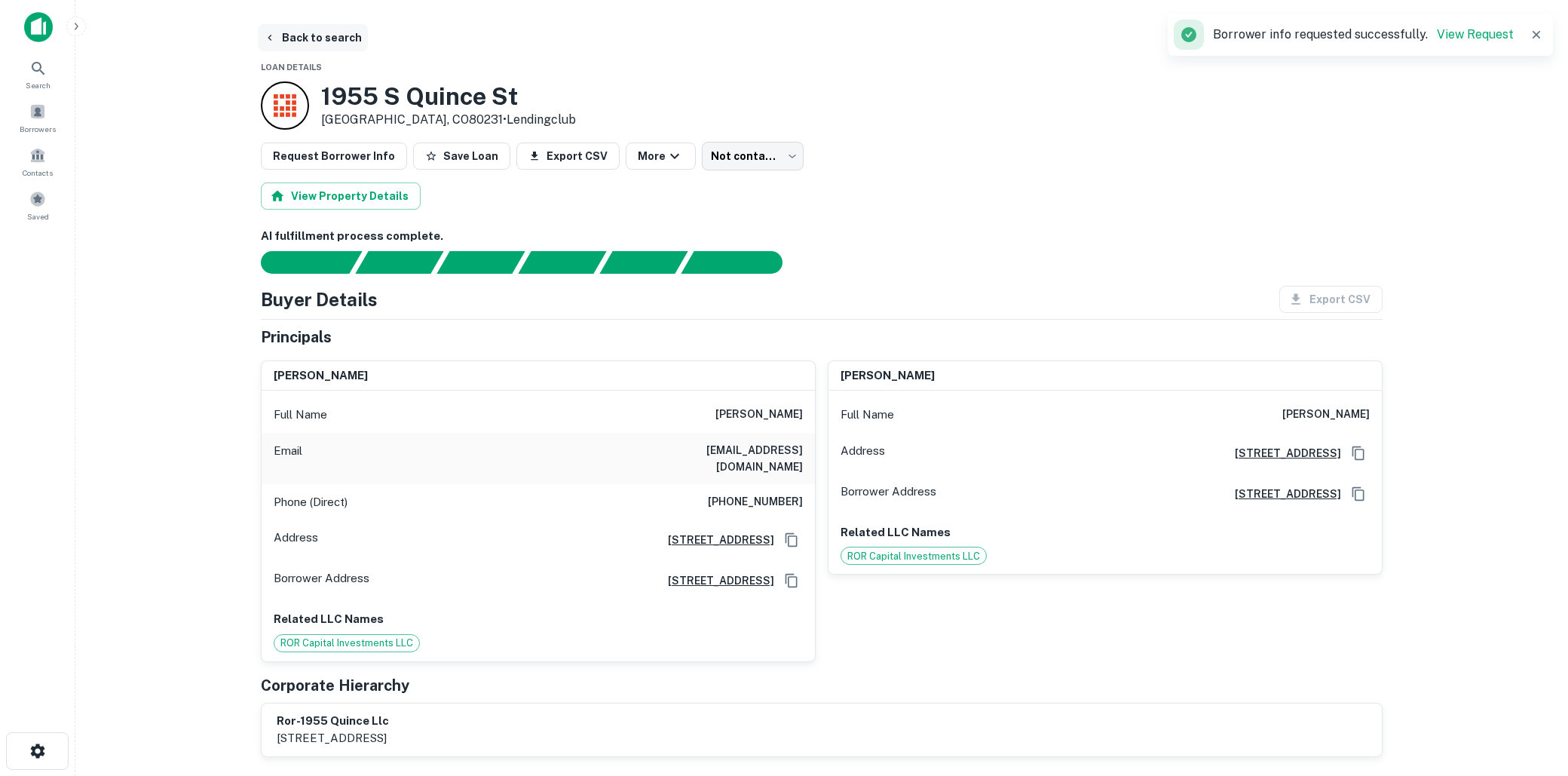
click at [338, 44] on button "Back to search" at bounding box center [313, 37] width 110 height 27
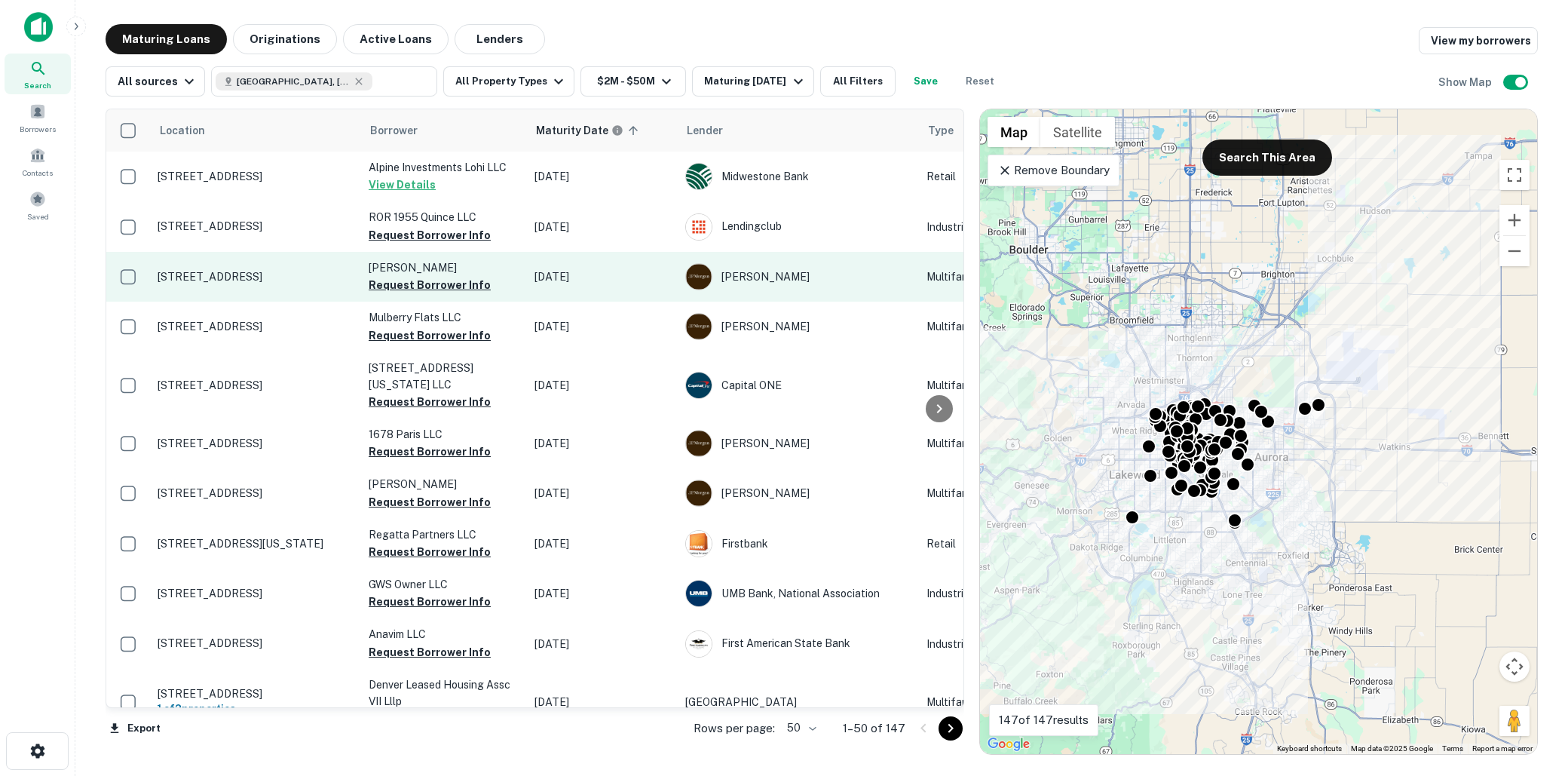
click at [268, 275] on p "785 N Humboldt St Denver, CO80218" at bounding box center [255, 276] width 196 height 13
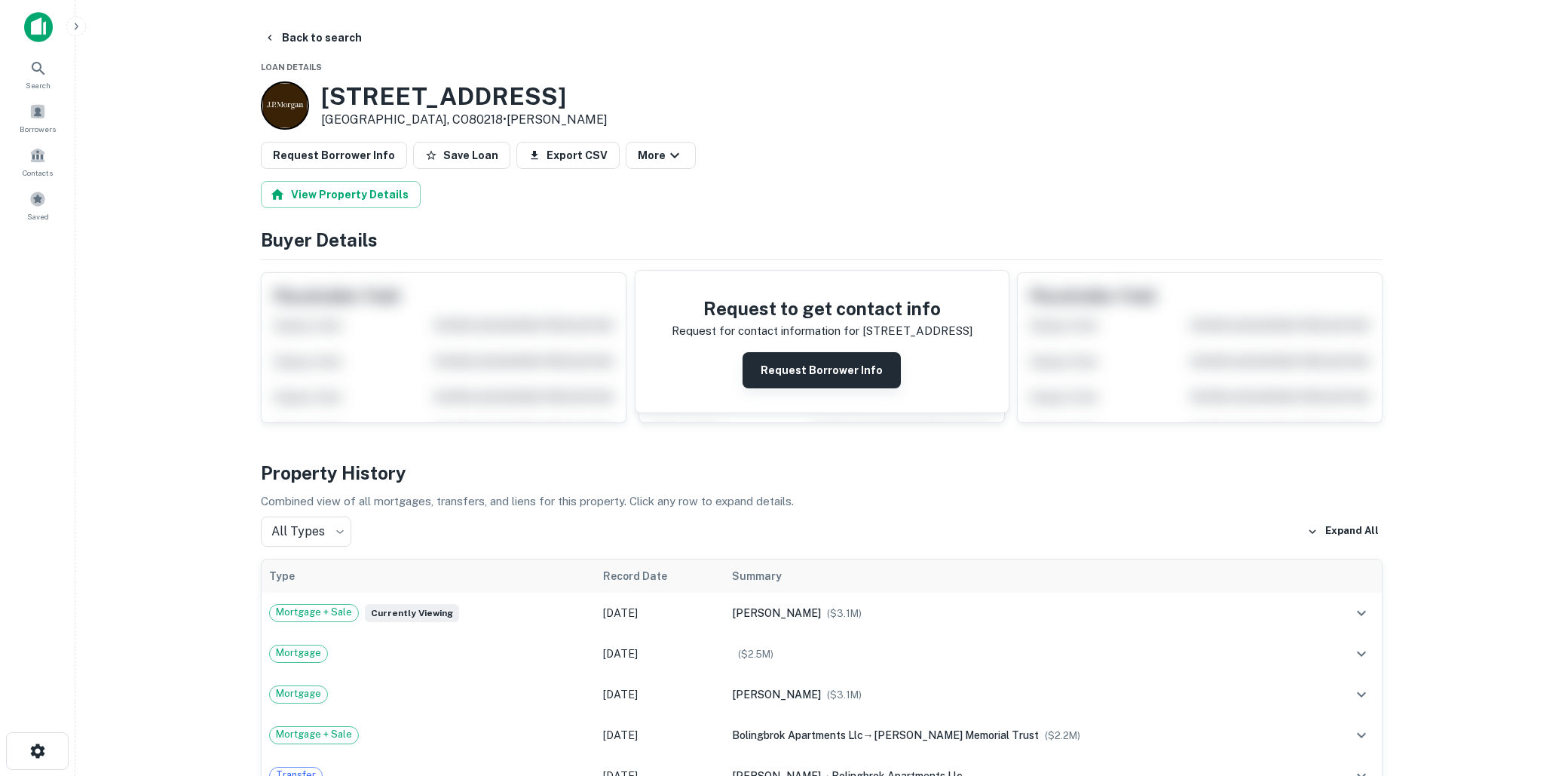
click at [792, 373] on button "Request Borrower Info" at bounding box center [822, 370] width 159 height 36
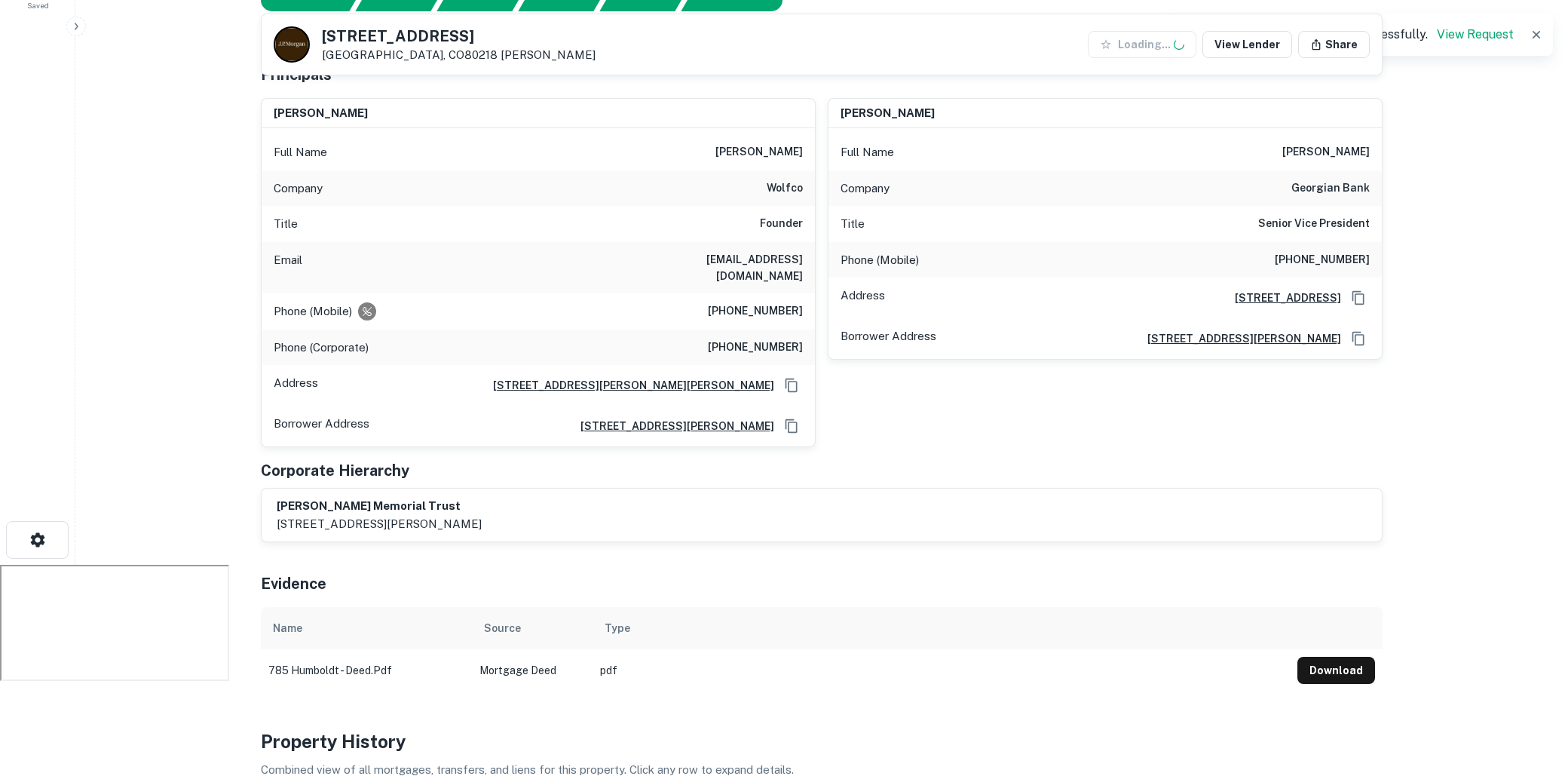
scroll to position [225, 0]
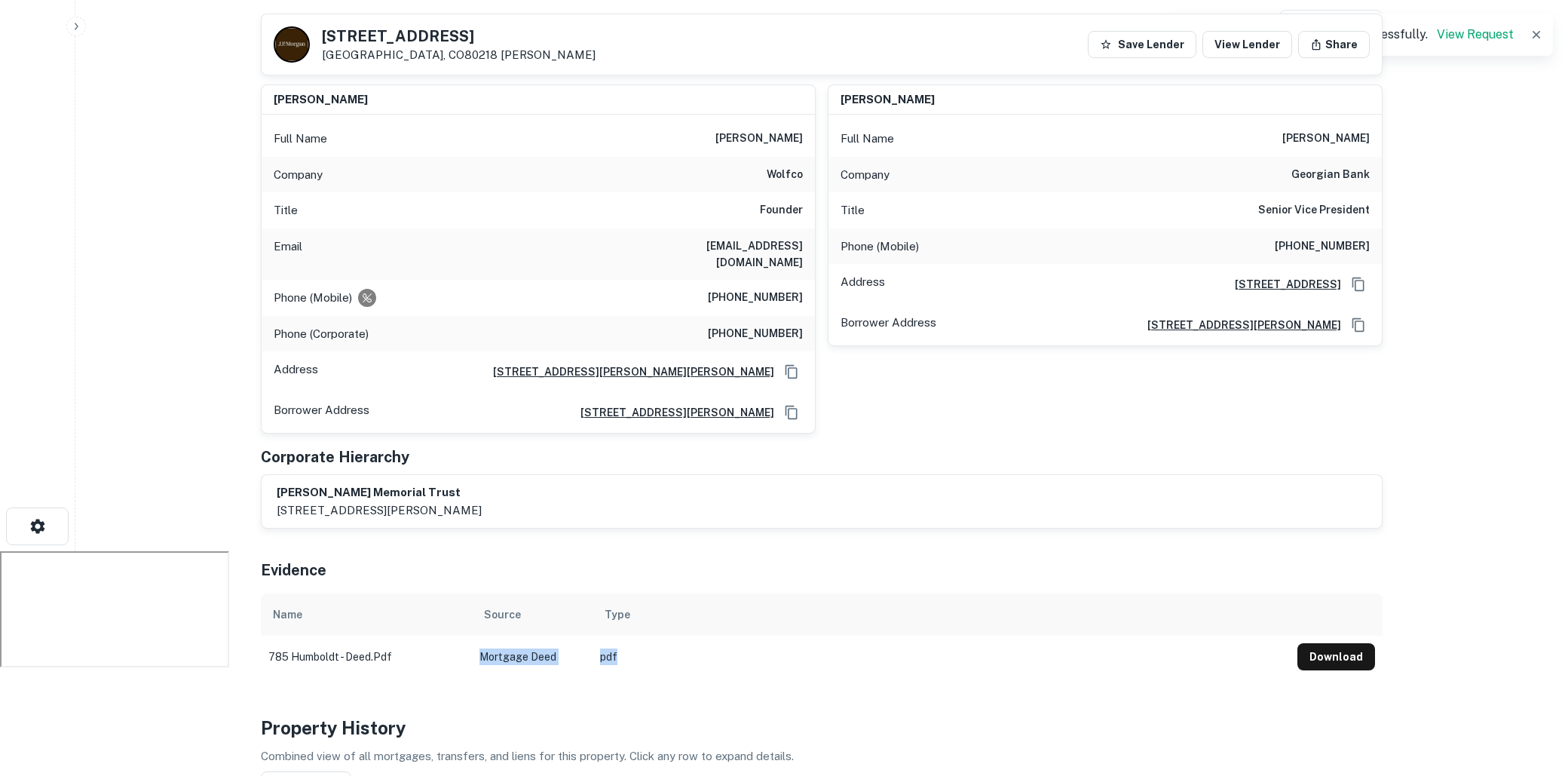
drag, startPoint x: 647, startPoint y: 651, endPoint x: 447, endPoint y: 639, distance: 200.4
click at [447, 639] on tr "785 humboldt - deed.pdf Mortgage Deed pdf Download" at bounding box center [822, 657] width 1122 height 42
drag, startPoint x: 748, startPoint y: 139, endPoint x: 806, endPoint y: 137, distance: 58.0
click at [806, 137] on div "Full Name daniel wolf" at bounding box center [538, 138] width 553 height 36
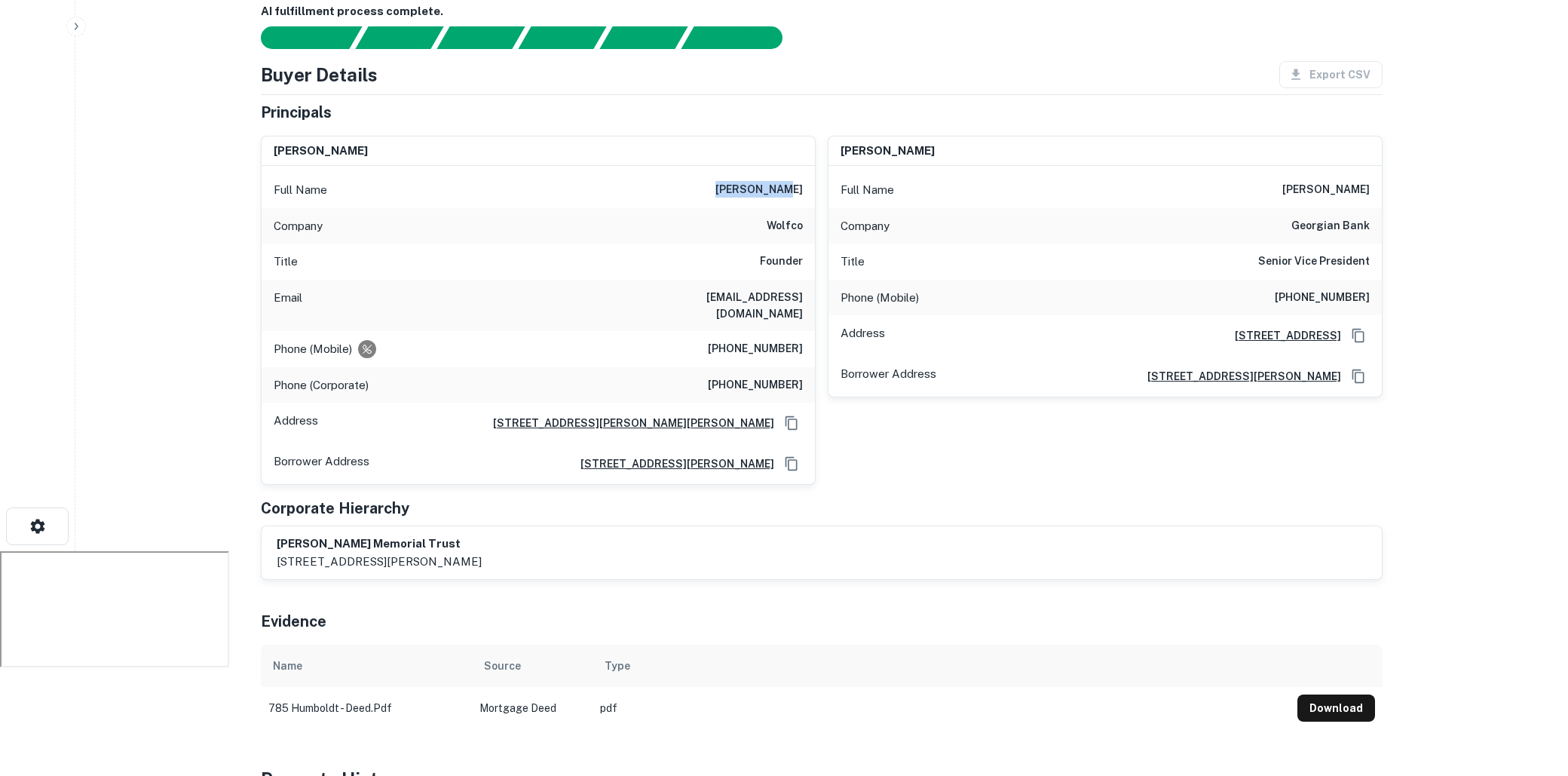
scroll to position [0, 0]
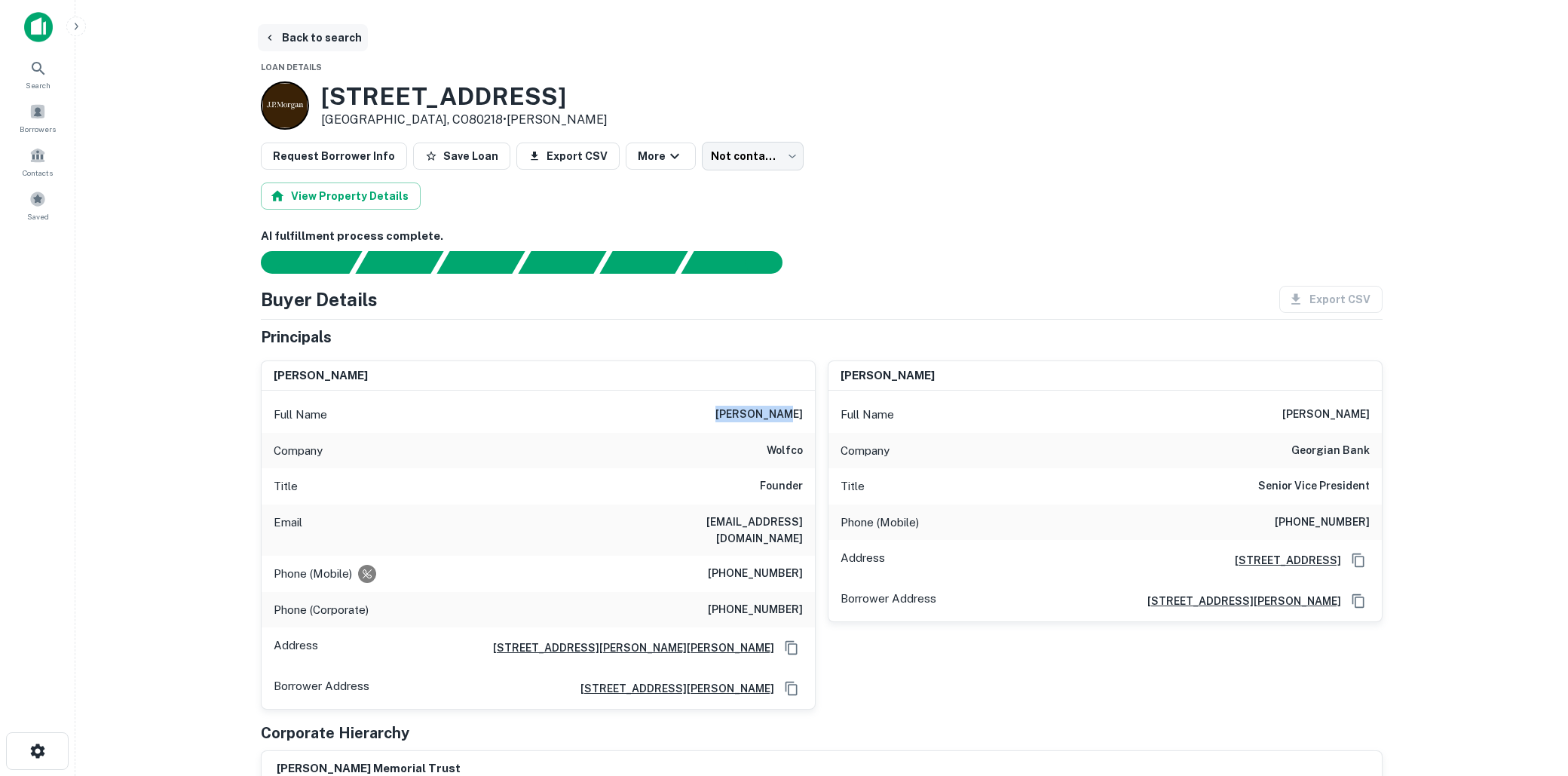
click at [336, 43] on button "Back to search" at bounding box center [313, 37] width 110 height 27
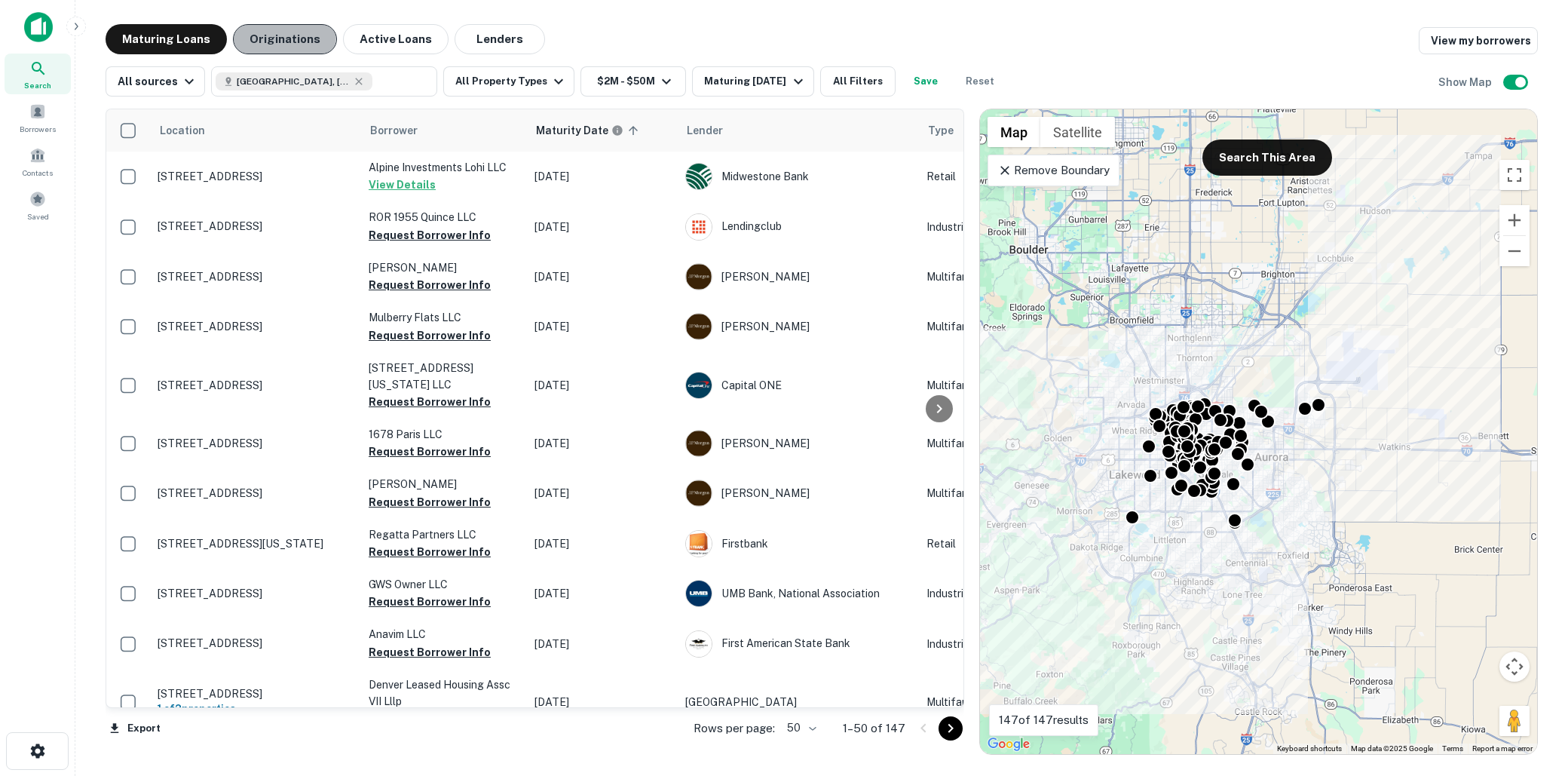
click at [261, 33] on button "Originations" at bounding box center [285, 39] width 104 height 30
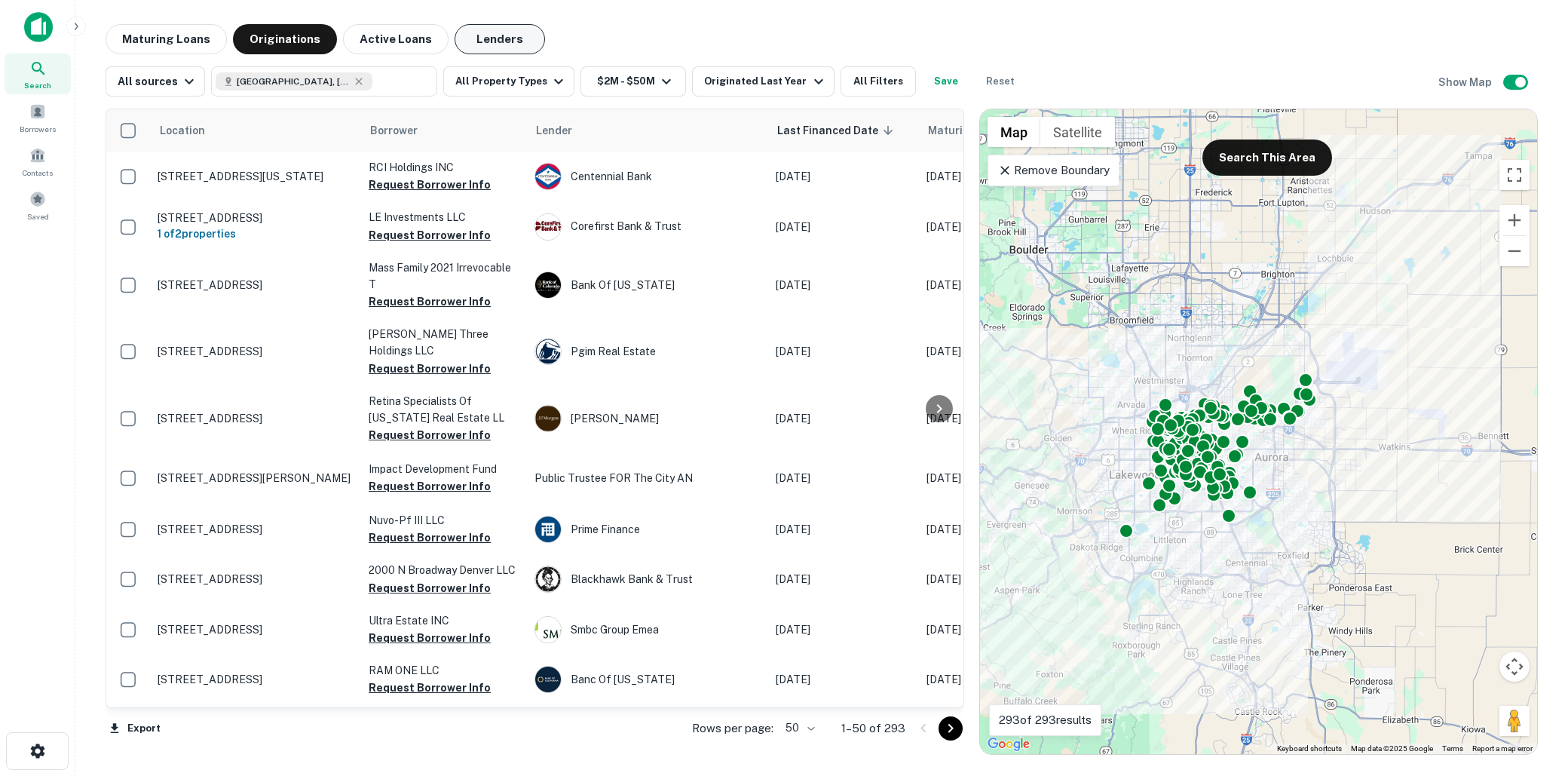
click at [494, 42] on button "Lenders" at bounding box center [499, 39] width 91 height 30
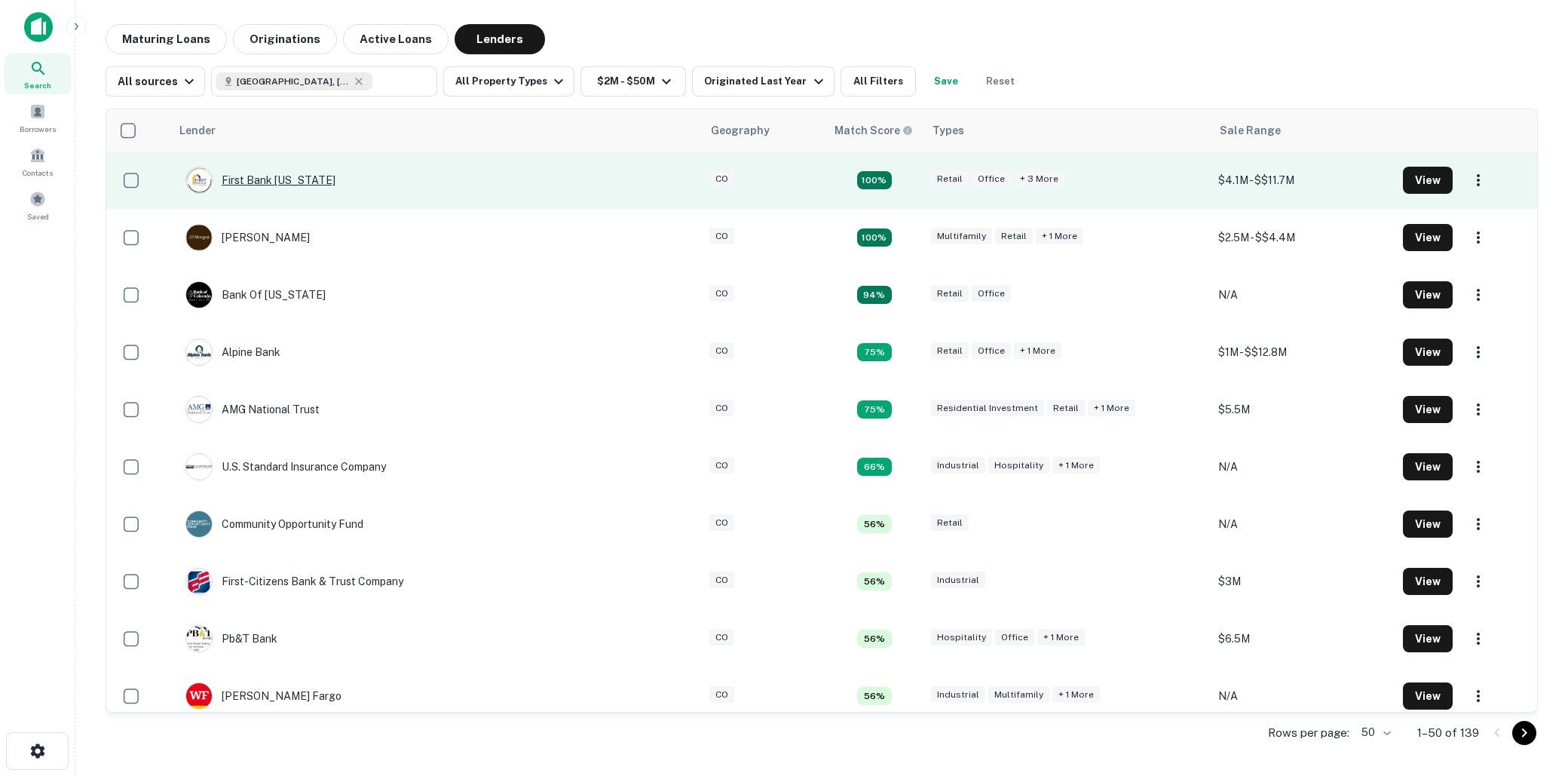
click at [285, 179] on div "First Bank Iowa" at bounding box center [261, 180] width 150 height 27
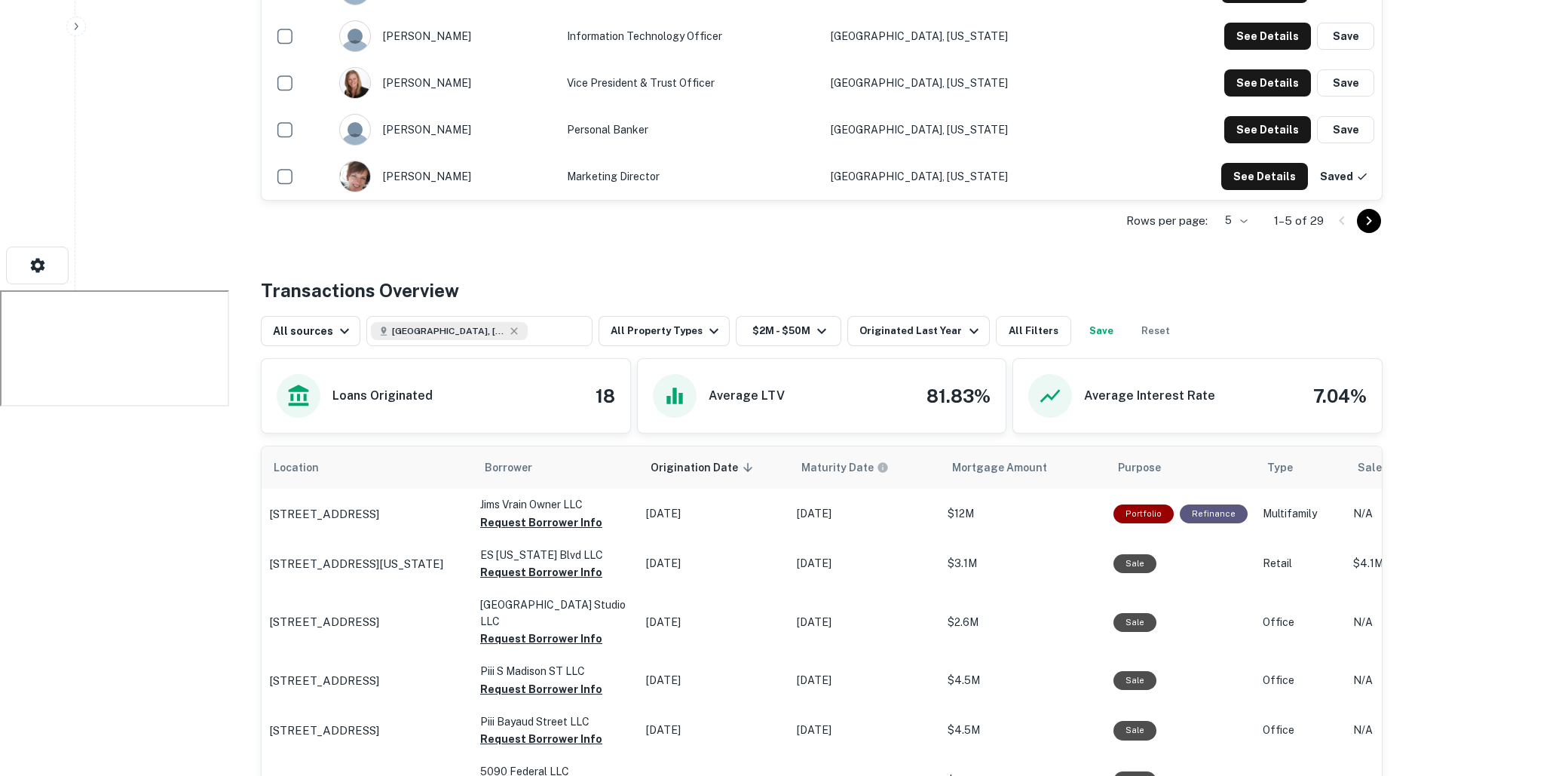
scroll to position [493, 0]
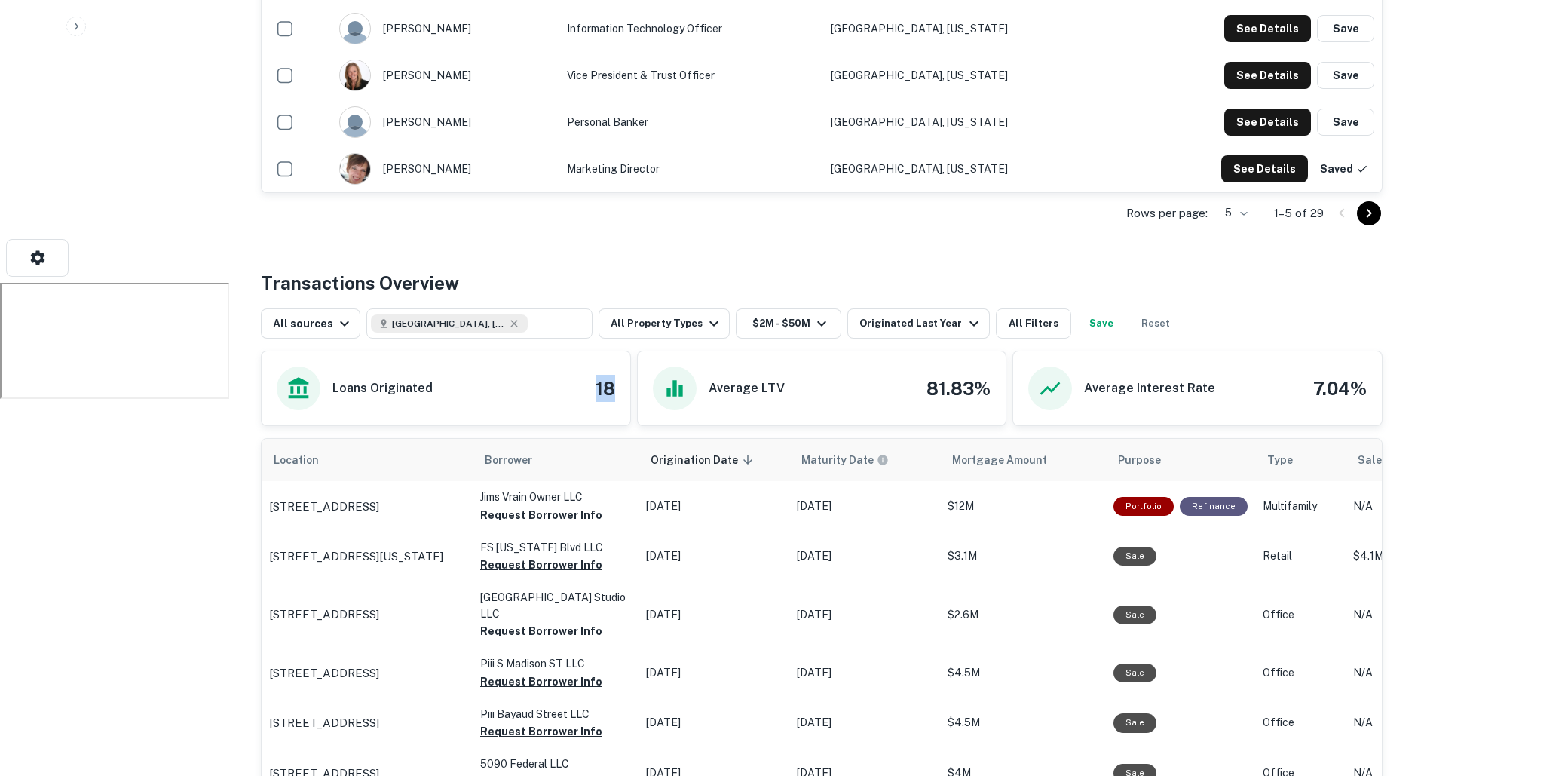
drag, startPoint x: 595, startPoint y: 386, endPoint x: 620, endPoint y: 386, distance: 25.0
click at [620, 386] on div "Loans Originated 18" at bounding box center [446, 388] width 369 height 74
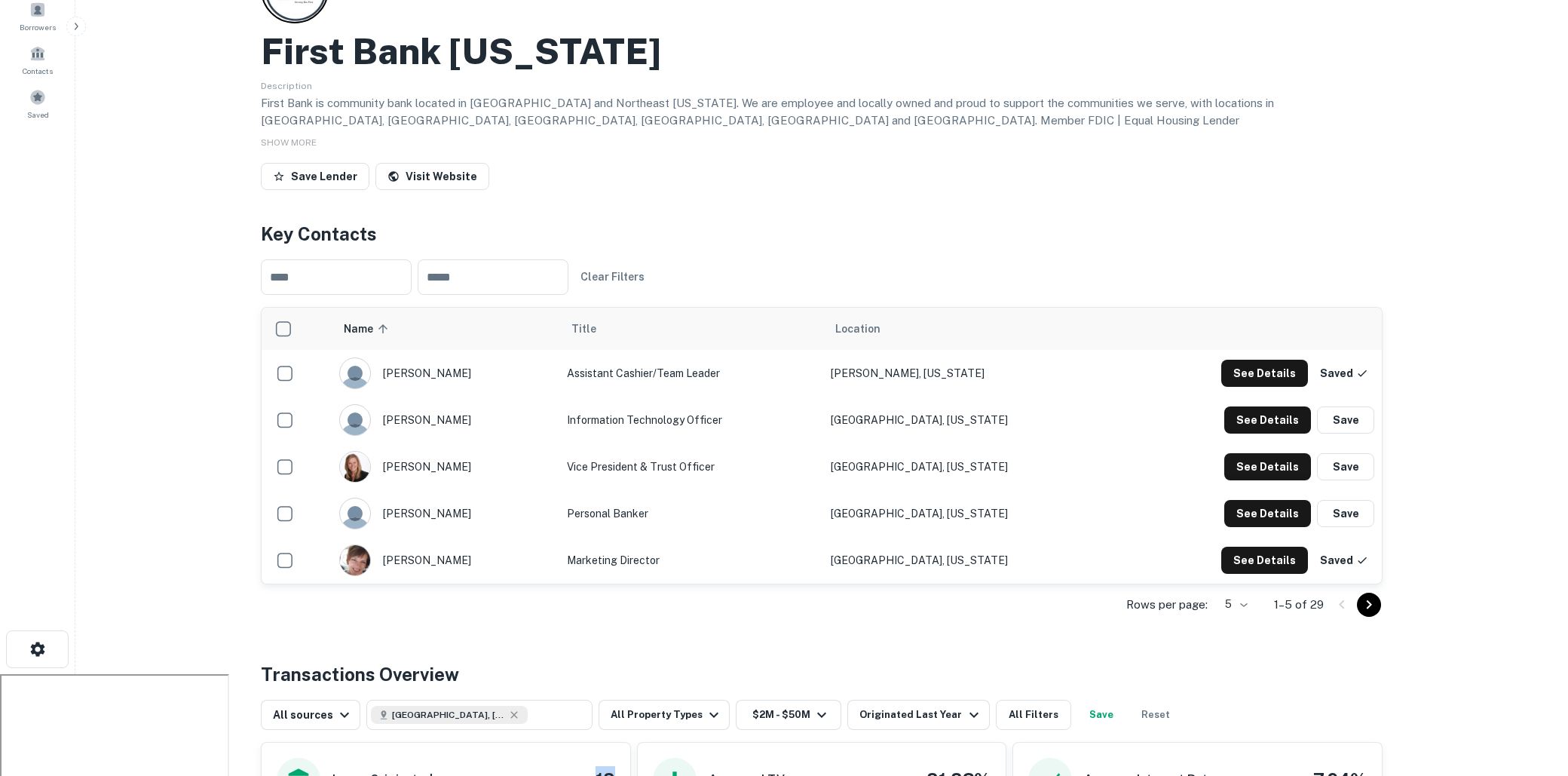
scroll to position [0, 0]
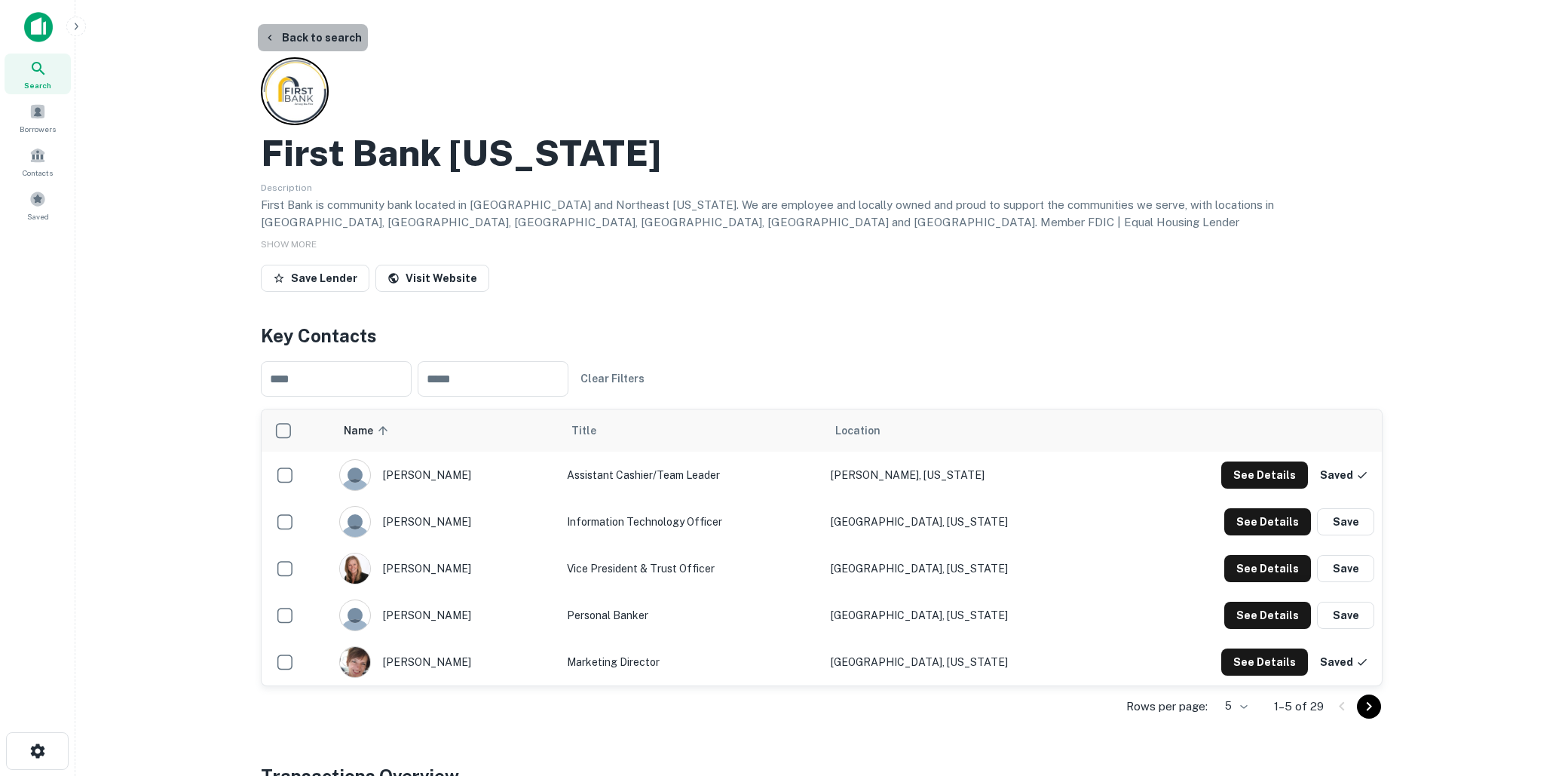
click at [318, 46] on button "Back to search" at bounding box center [313, 37] width 110 height 27
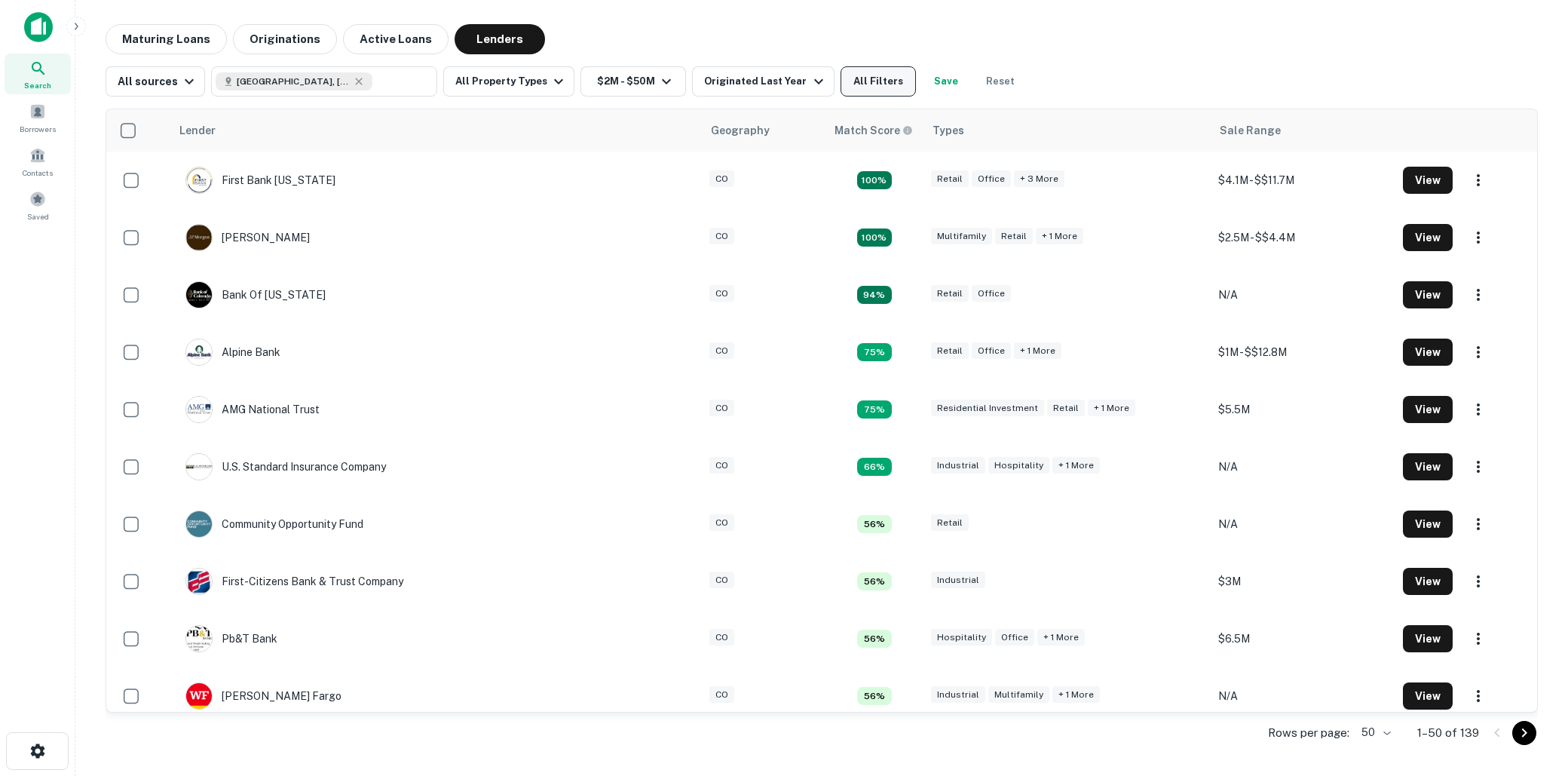
click at [862, 92] on button "All Filters" at bounding box center [878, 81] width 76 height 30
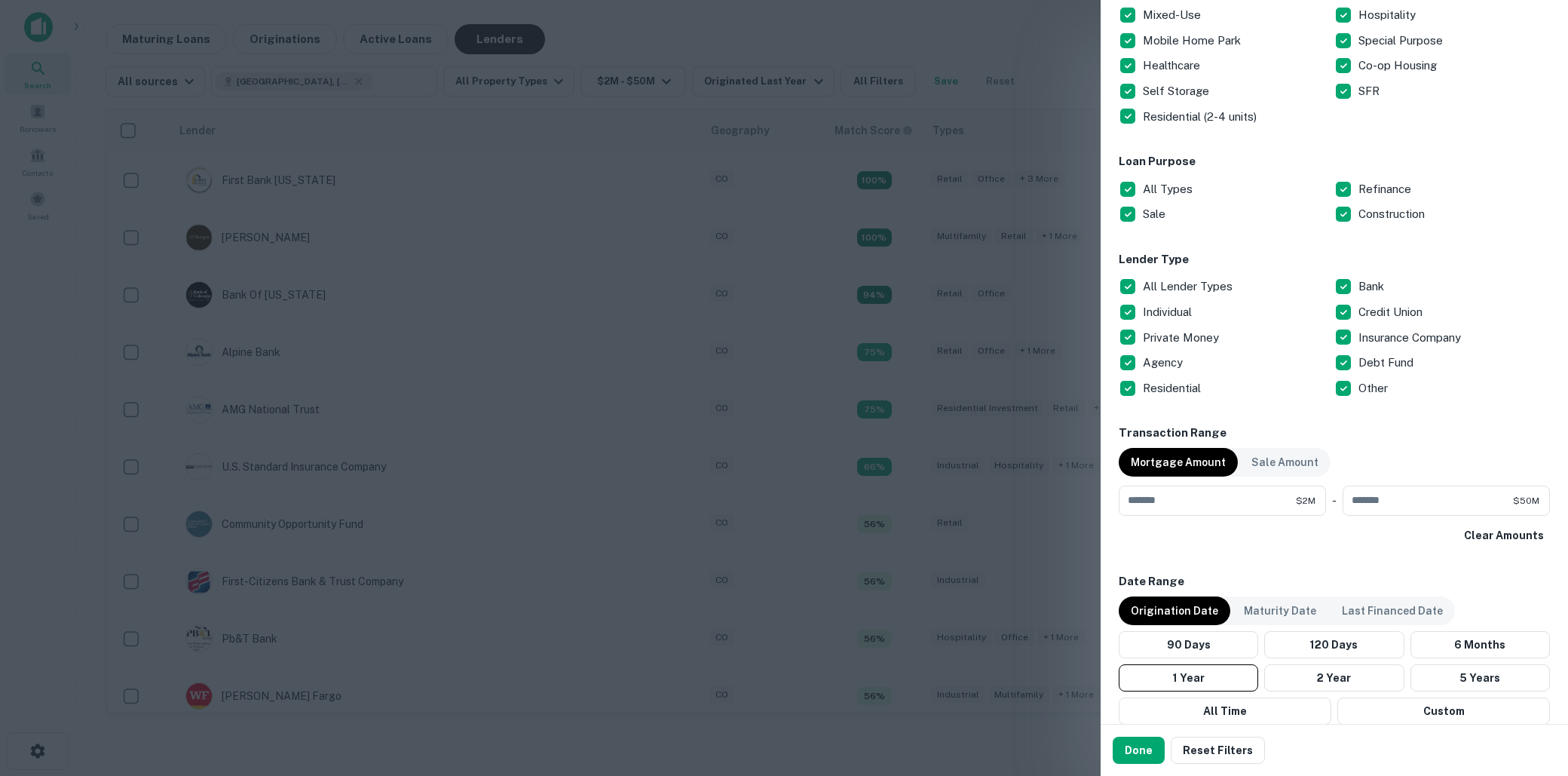
scroll to position [374, 0]
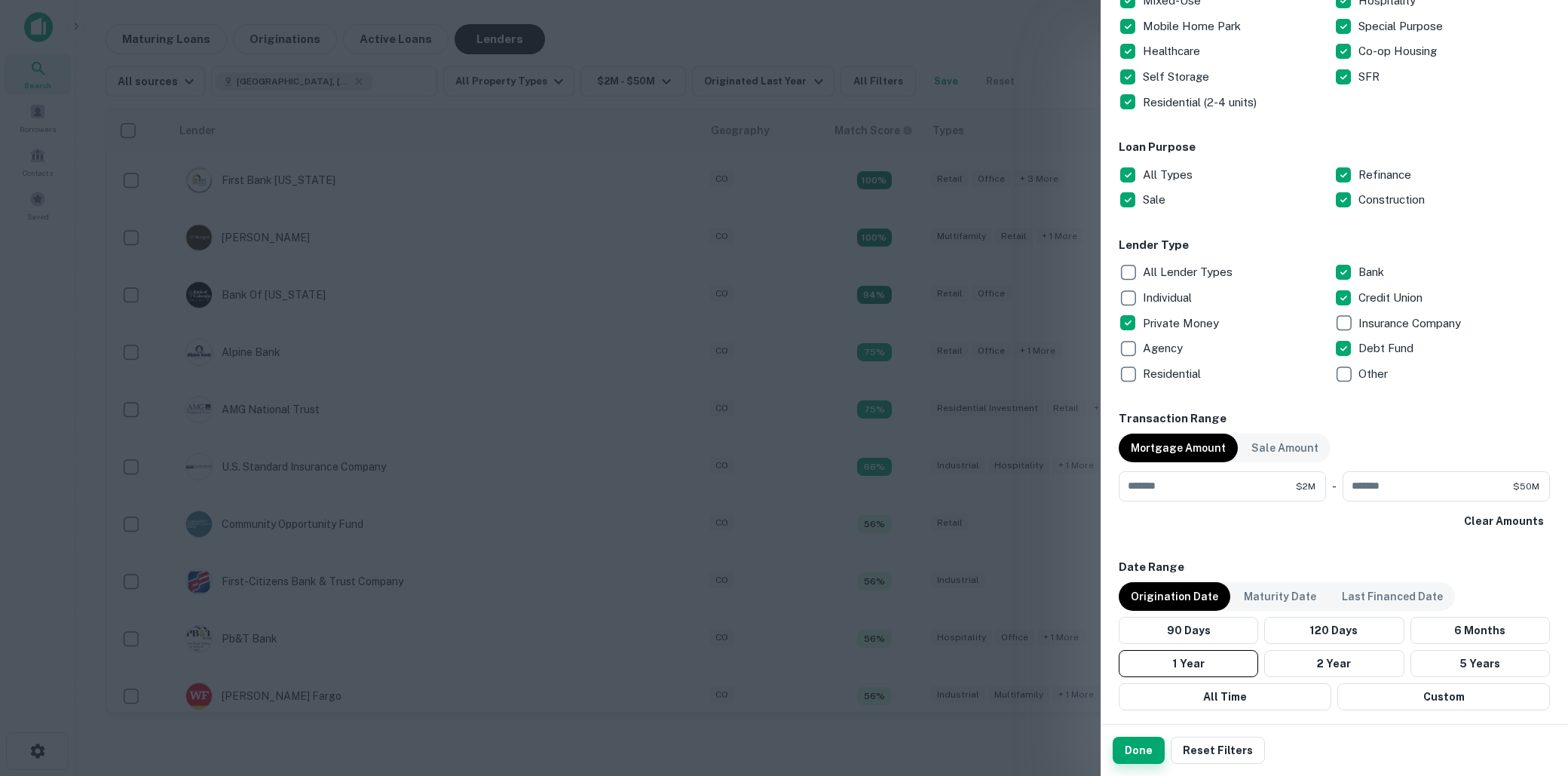
click at [1142, 740] on button "Done" at bounding box center [1138, 750] width 52 height 27
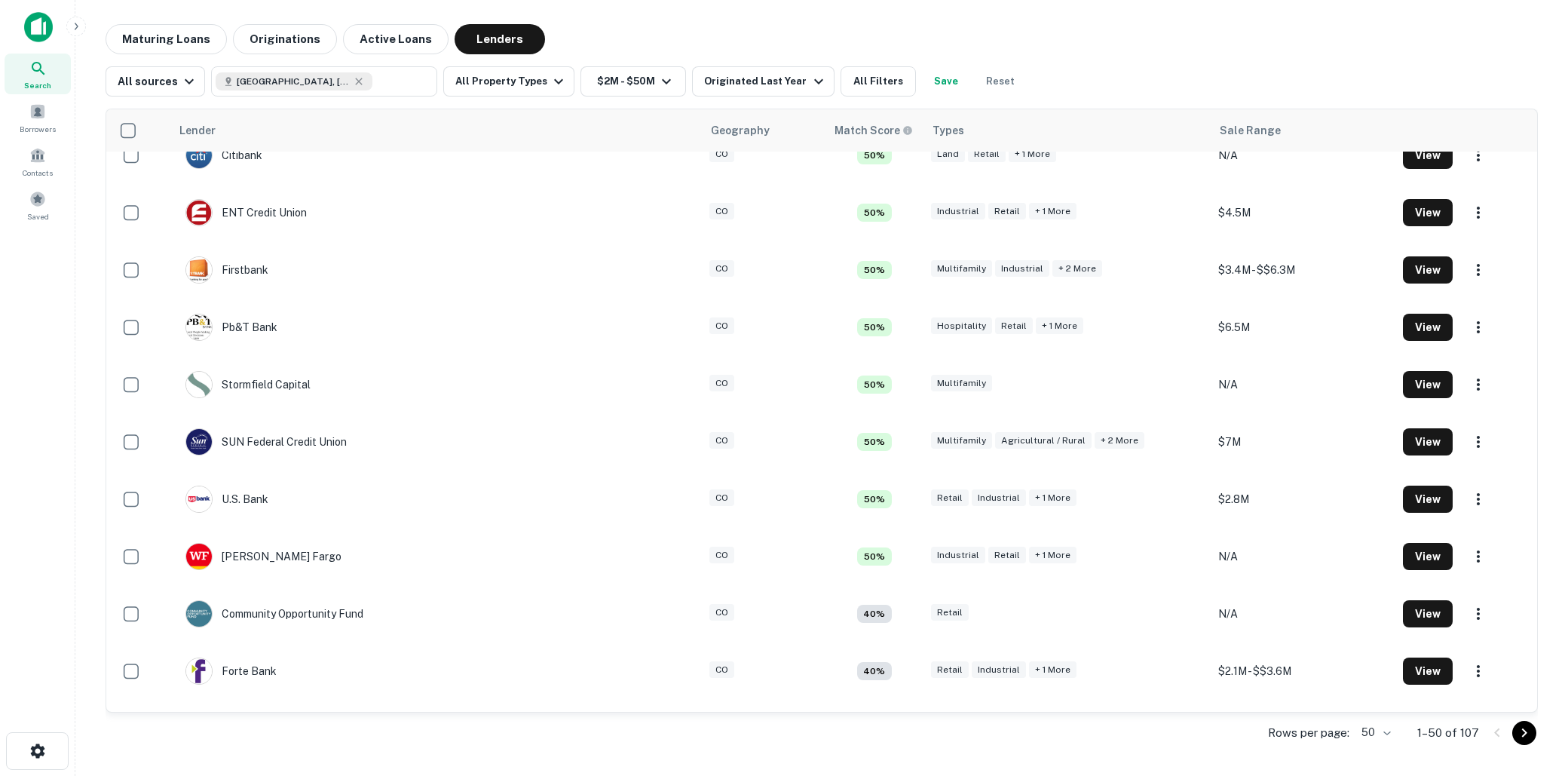
scroll to position [455, 0]
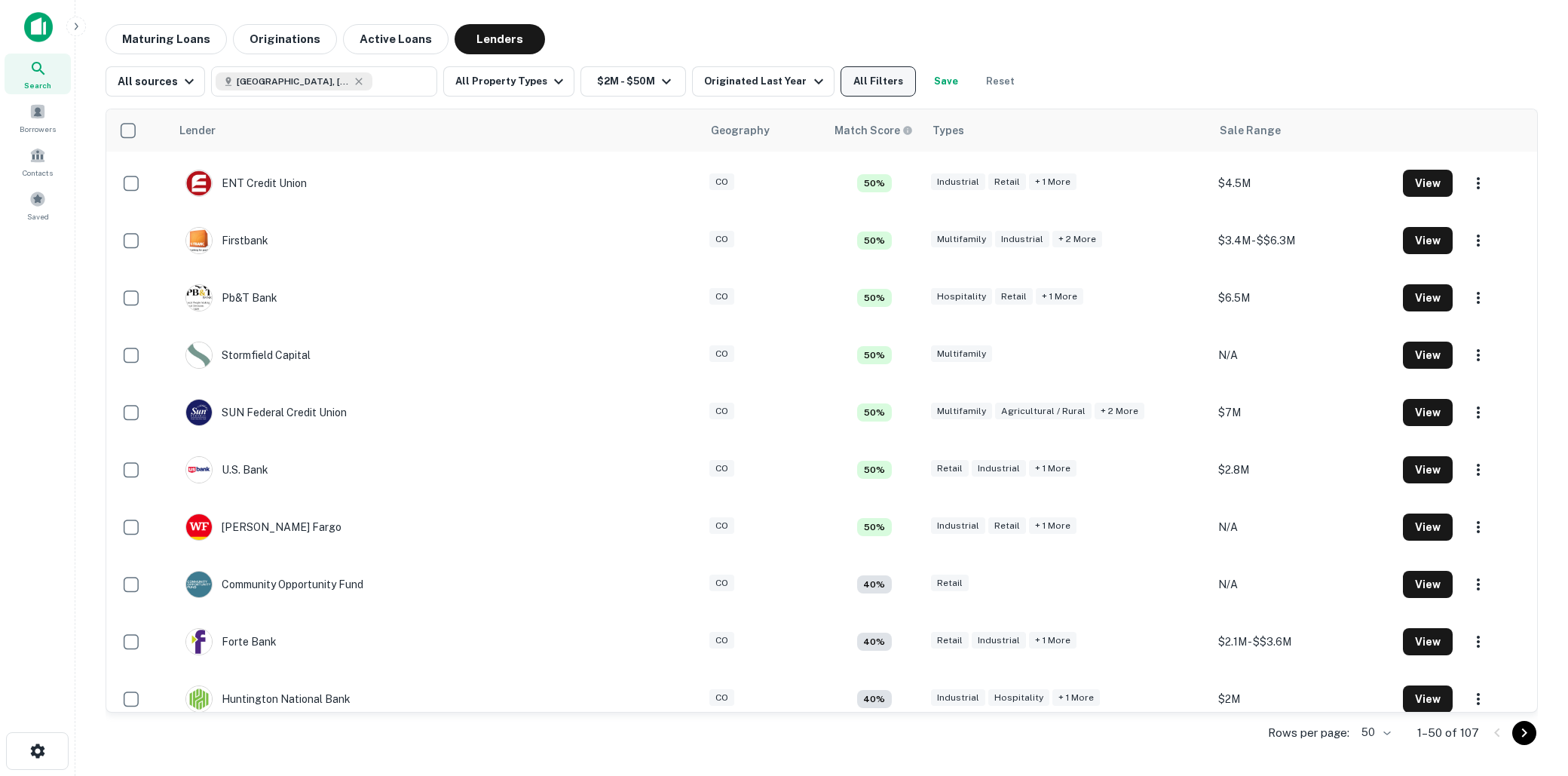
click at [852, 73] on button "All Filters" at bounding box center [878, 81] width 76 height 30
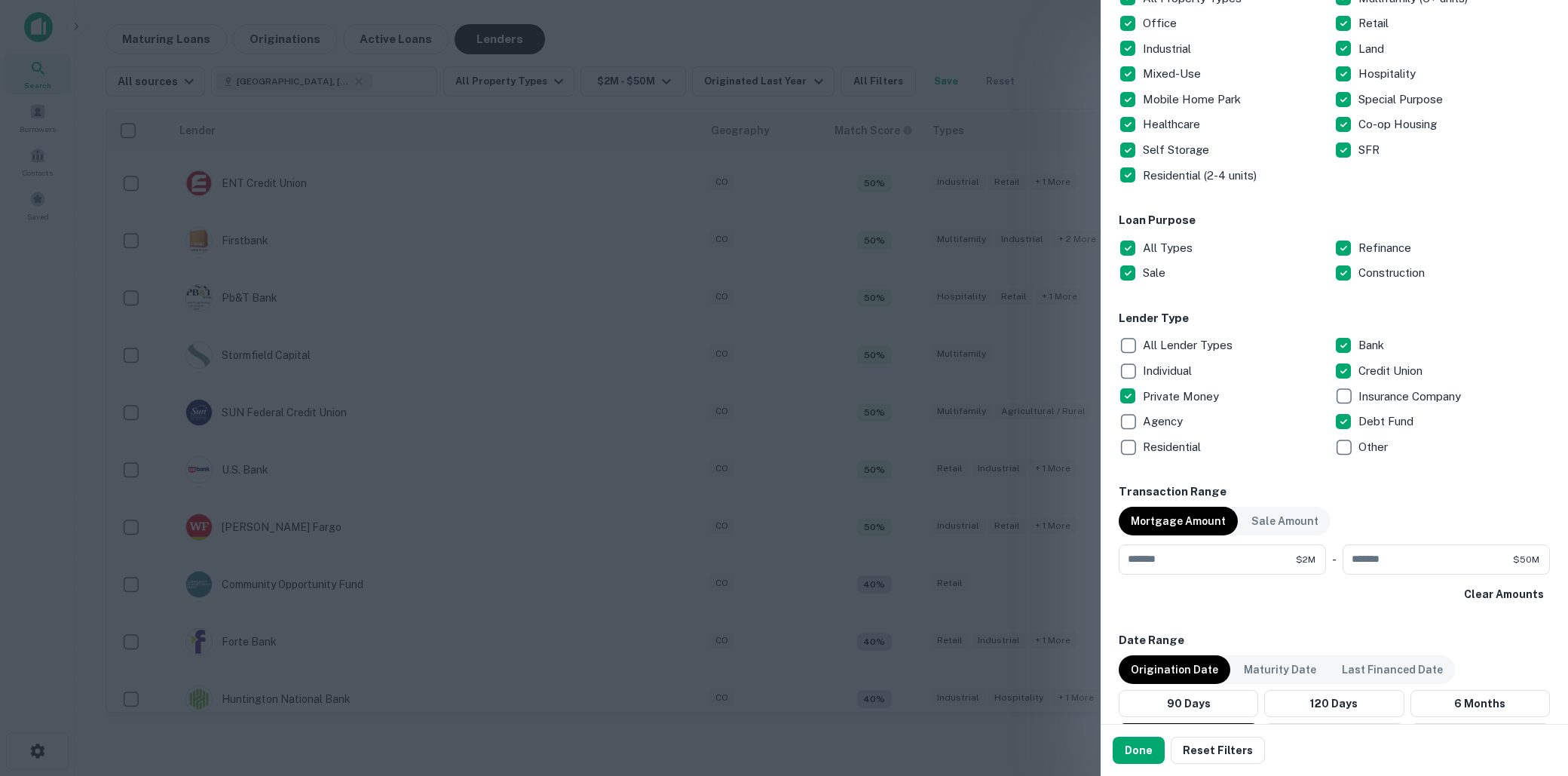
scroll to position [336, 0]
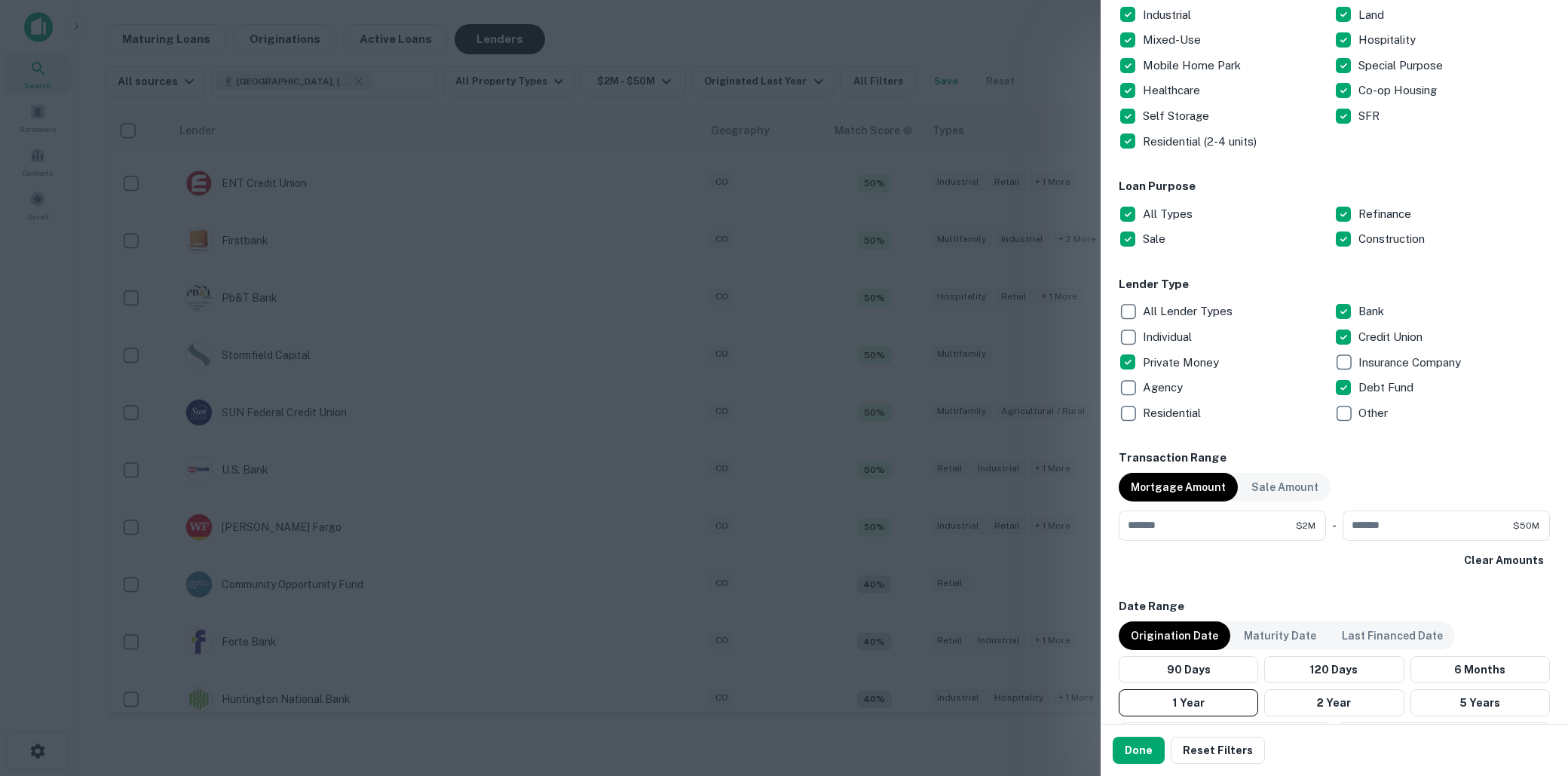
click at [1149, 314] on p "All Lender Types" at bounding box center [1189, 311] width 92 height 18
click at [1135, 739] on button "Done" at bounding box center [1138, 750] width 52 height 27
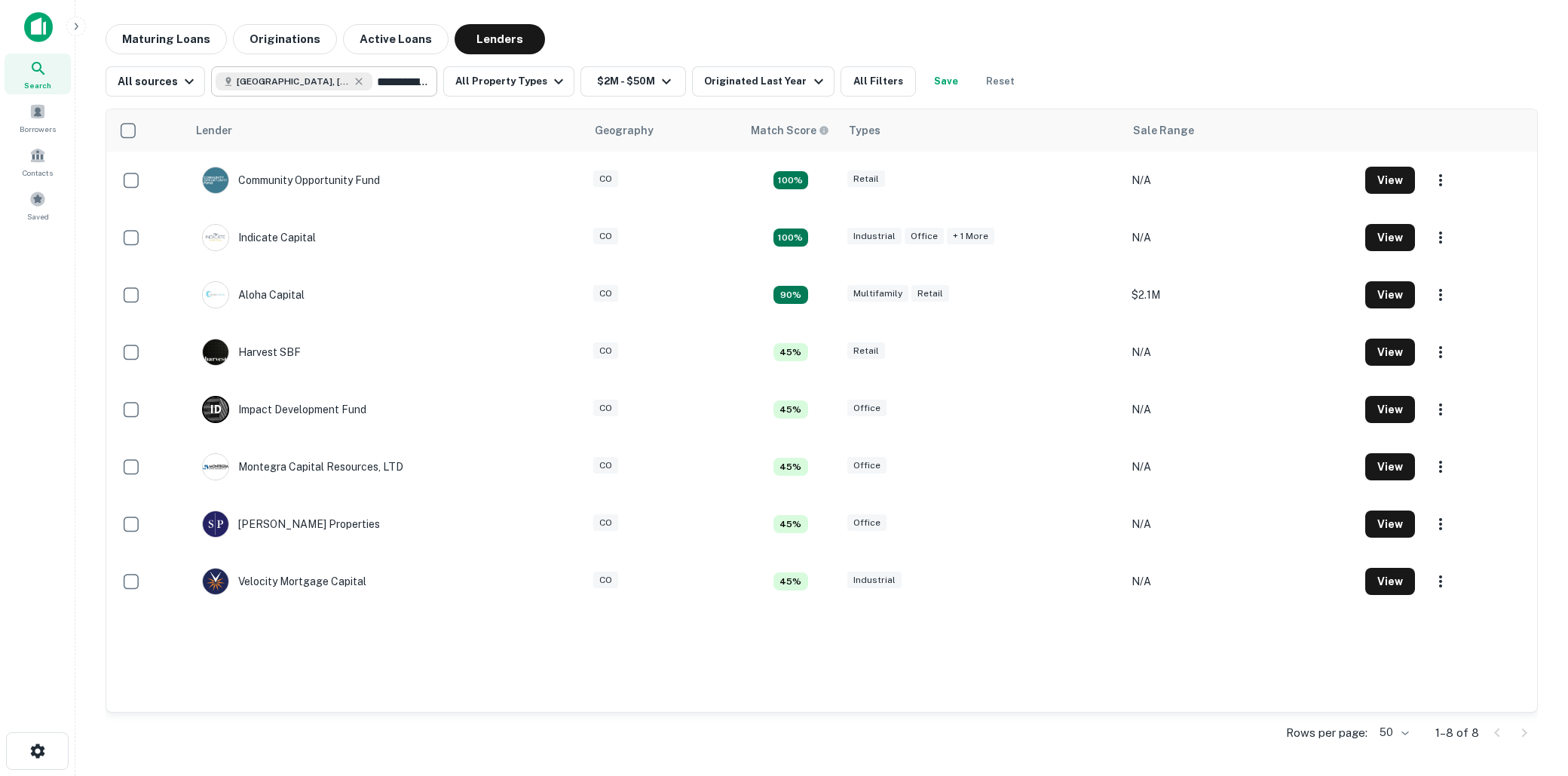
click at [385, 83] on input "**********" at bounding box center [402, 81] width 58 height 21
click at [385, 83] on input "**********" at bounding box center [312, 81] width 192 height 21
type input "*****"
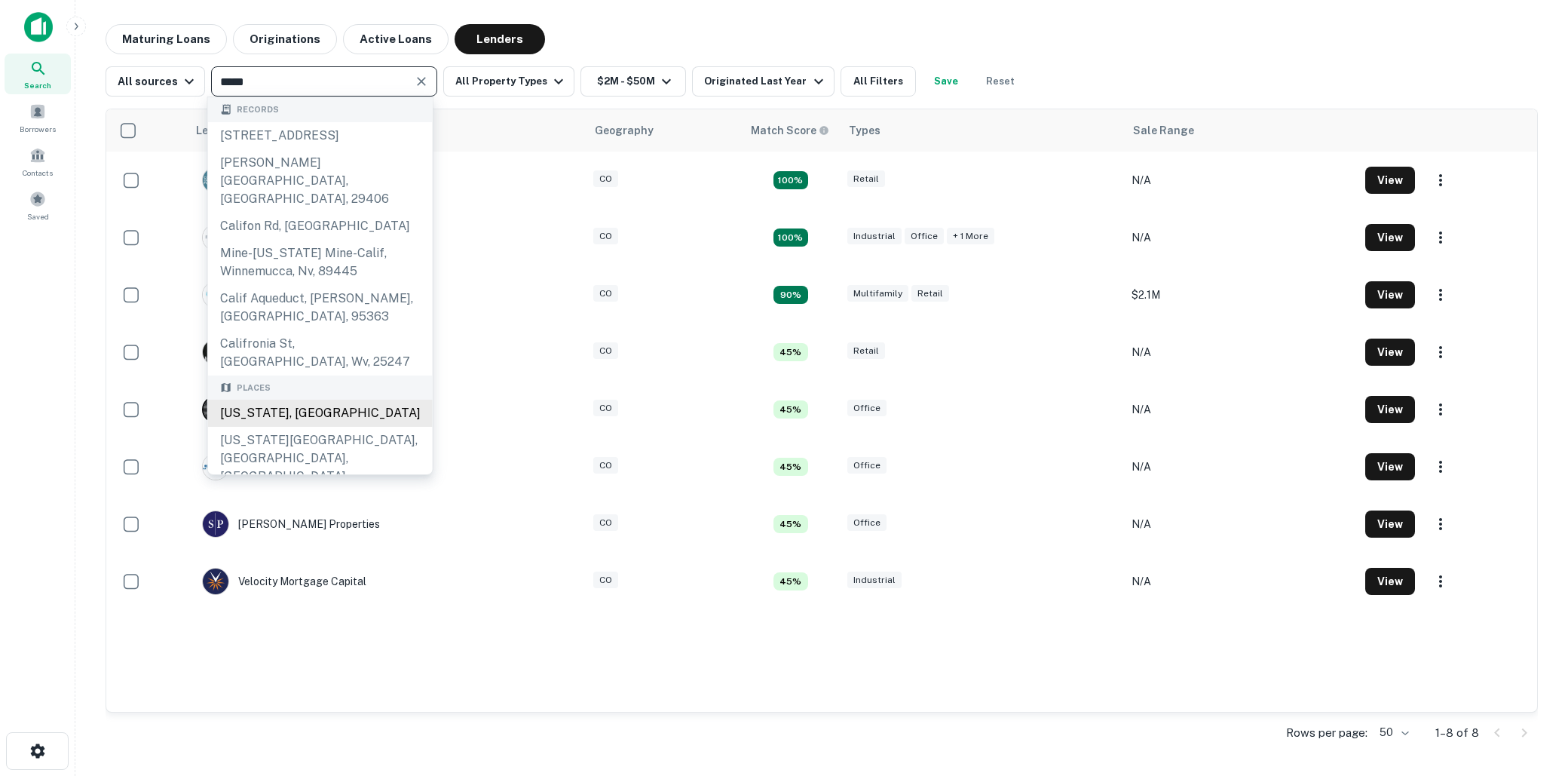
click at [332, 400] on div "California, USA" at bounding box center [320, 413] width 225 height 27
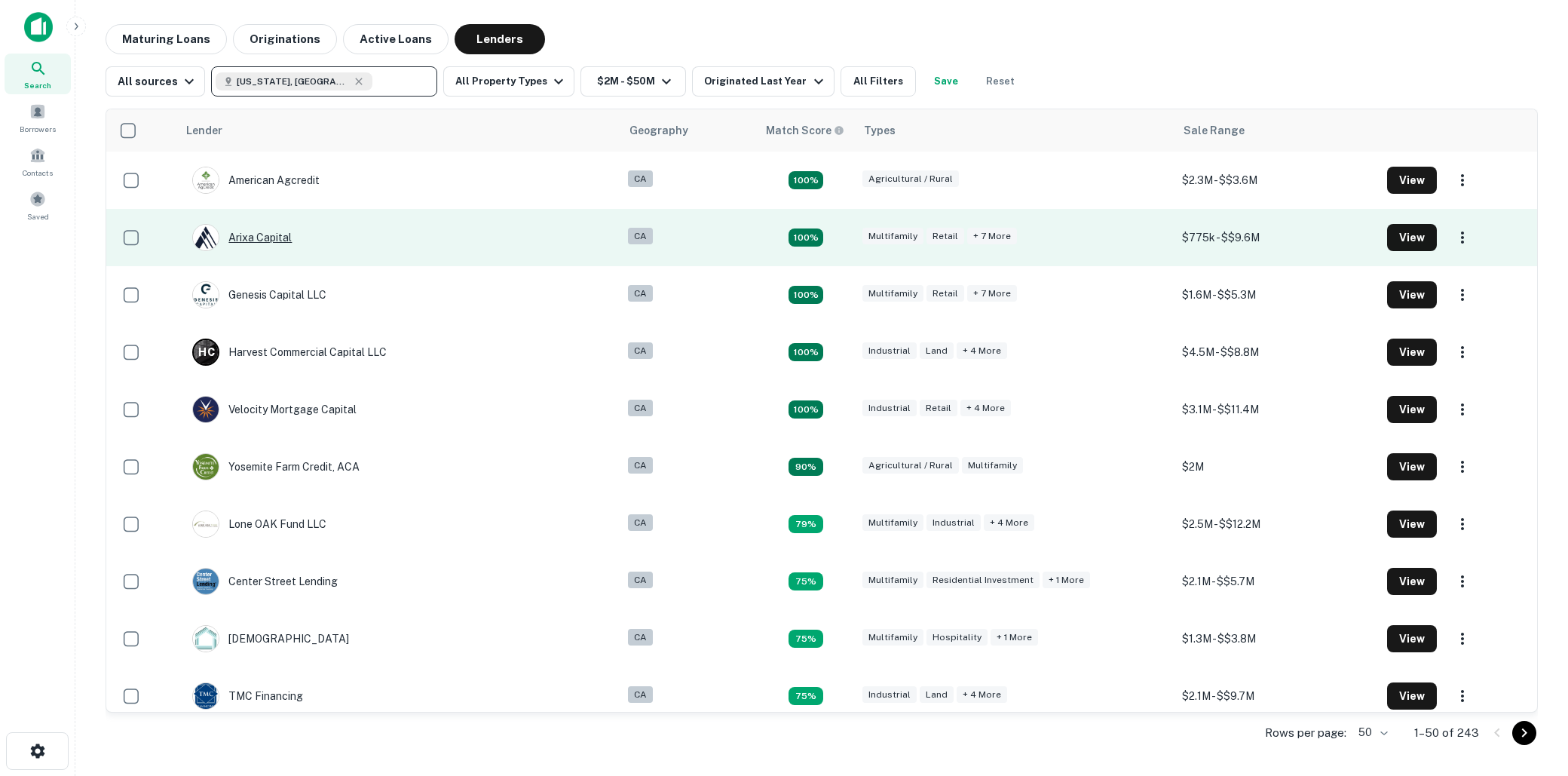
click at [271, 235] on div "Arixa Capital" at bounding box center [241, 237] width 100 height 27
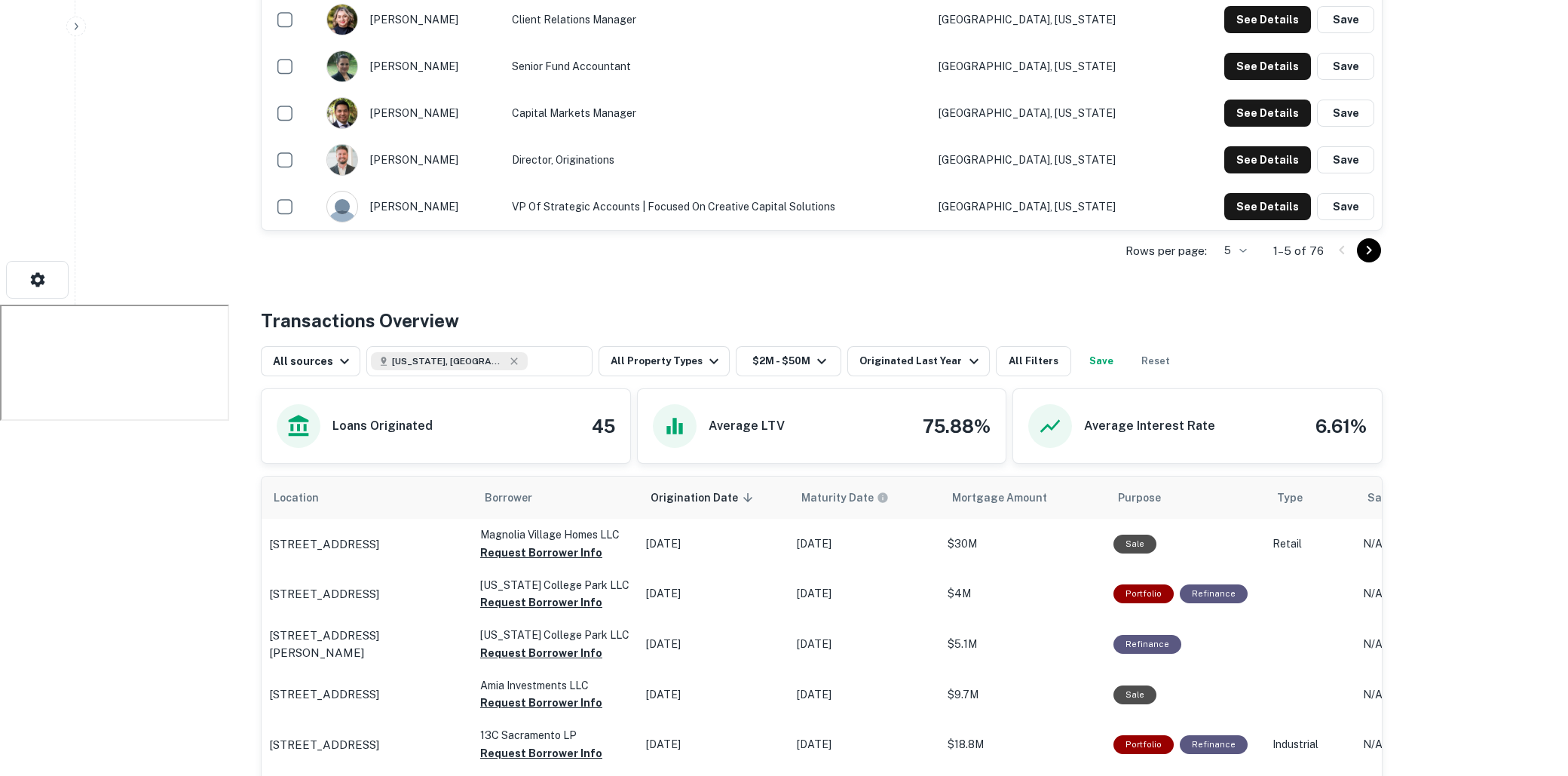
scroll to position [472, 0]
drag, startPoint x: 582, startPoint y: 420, endPoint x: 622, endPoint y: 419, distance: 40.0
click at [622, 419] on div "Loans Originated 45" at bounding box center [446, 425] width 369 height 74
click at [965, 364] on icon "button" at bounding box center [974, 360] width 18 height 18
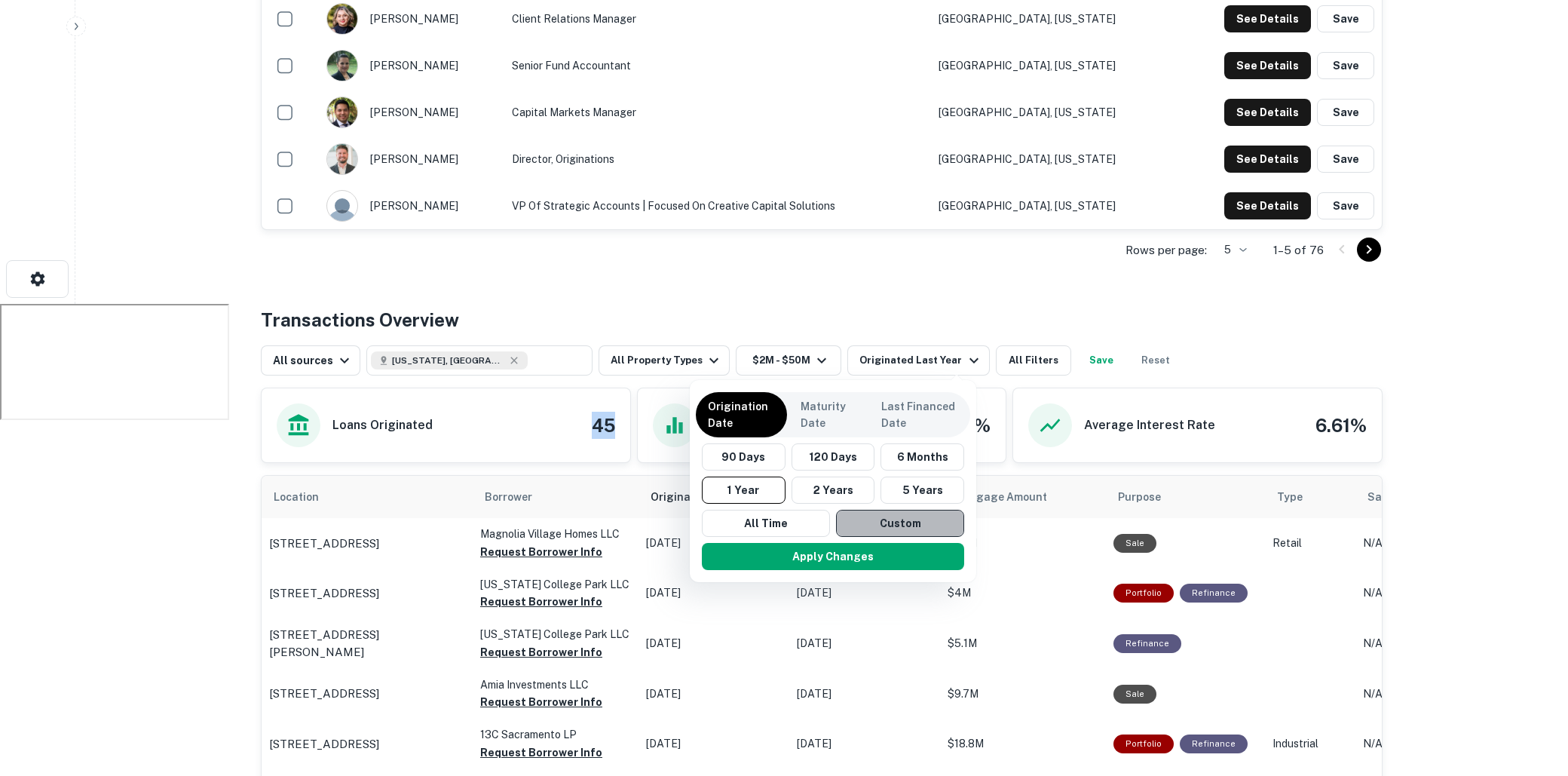
click at [876, 518] on button "Custom" at bounding box center [900, 523] width 129 height 27
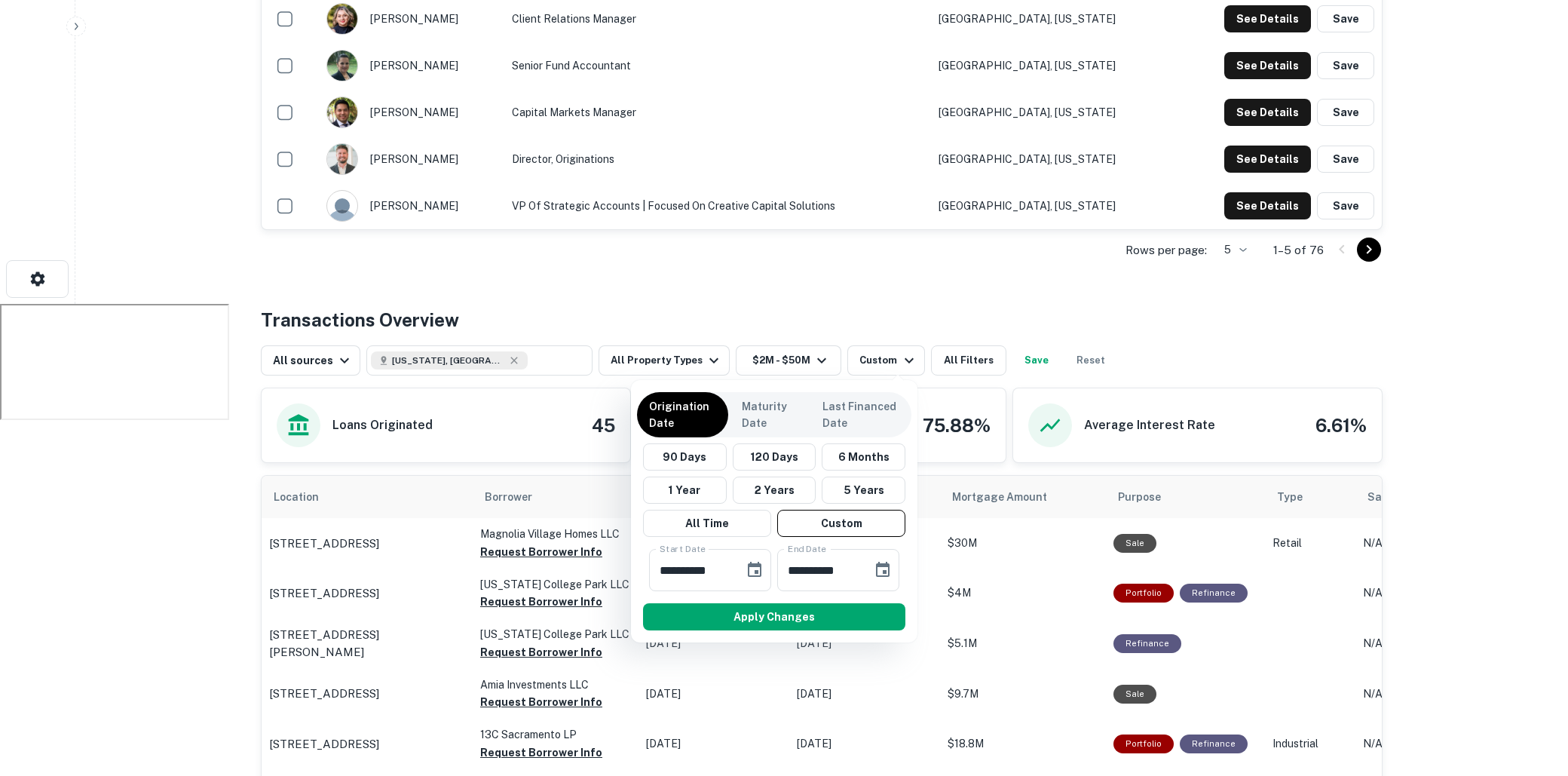
click at [228, 496] on div at bounding box center [784, 388] width 1568 height 776
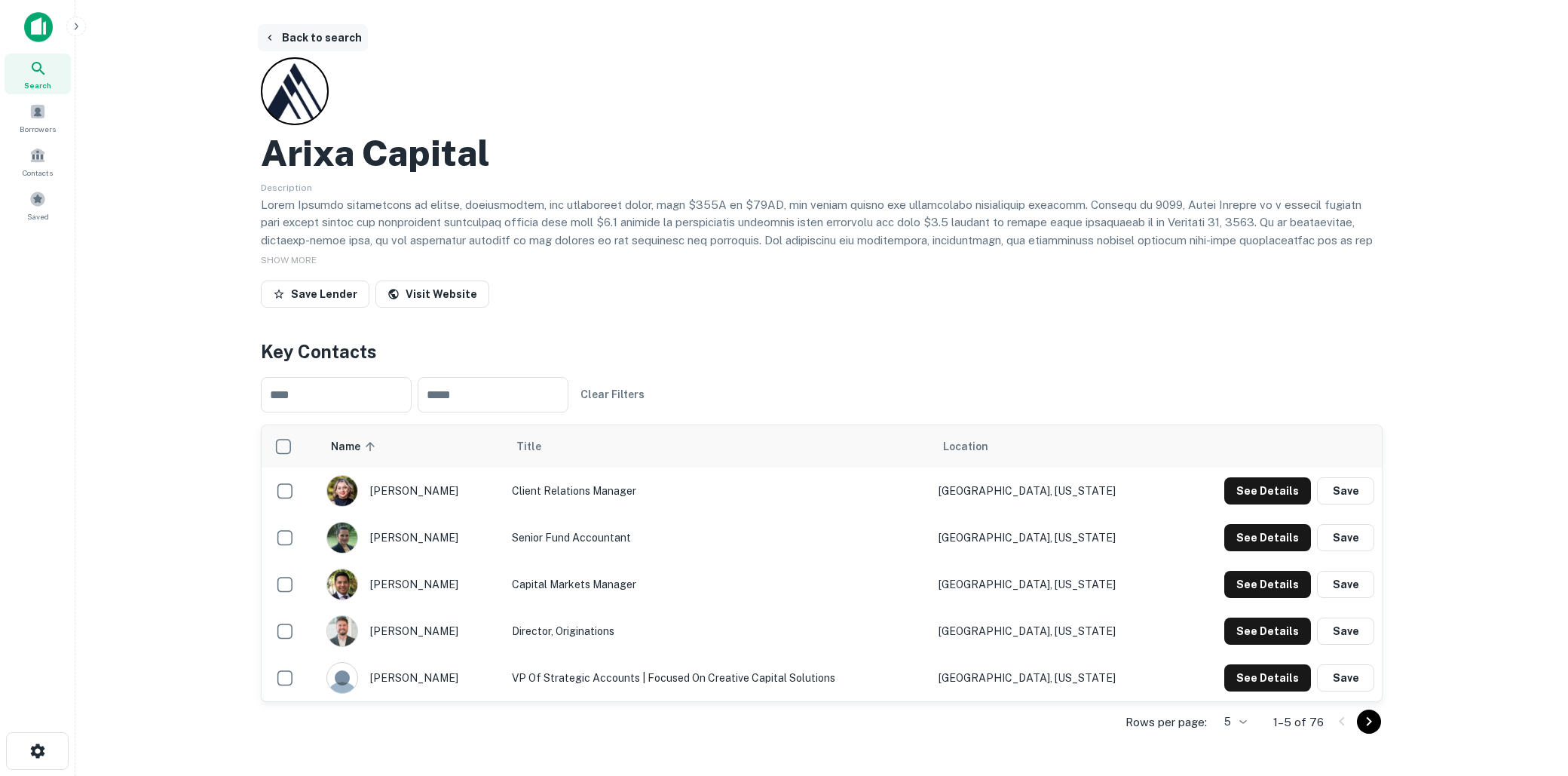
click at [315, 32] on button "Back to search" at bounding box center [313, 37] width 110 height 27
click at [308, 42] on button "Back to search" at bounding box center [313, 37] width 110 height 27
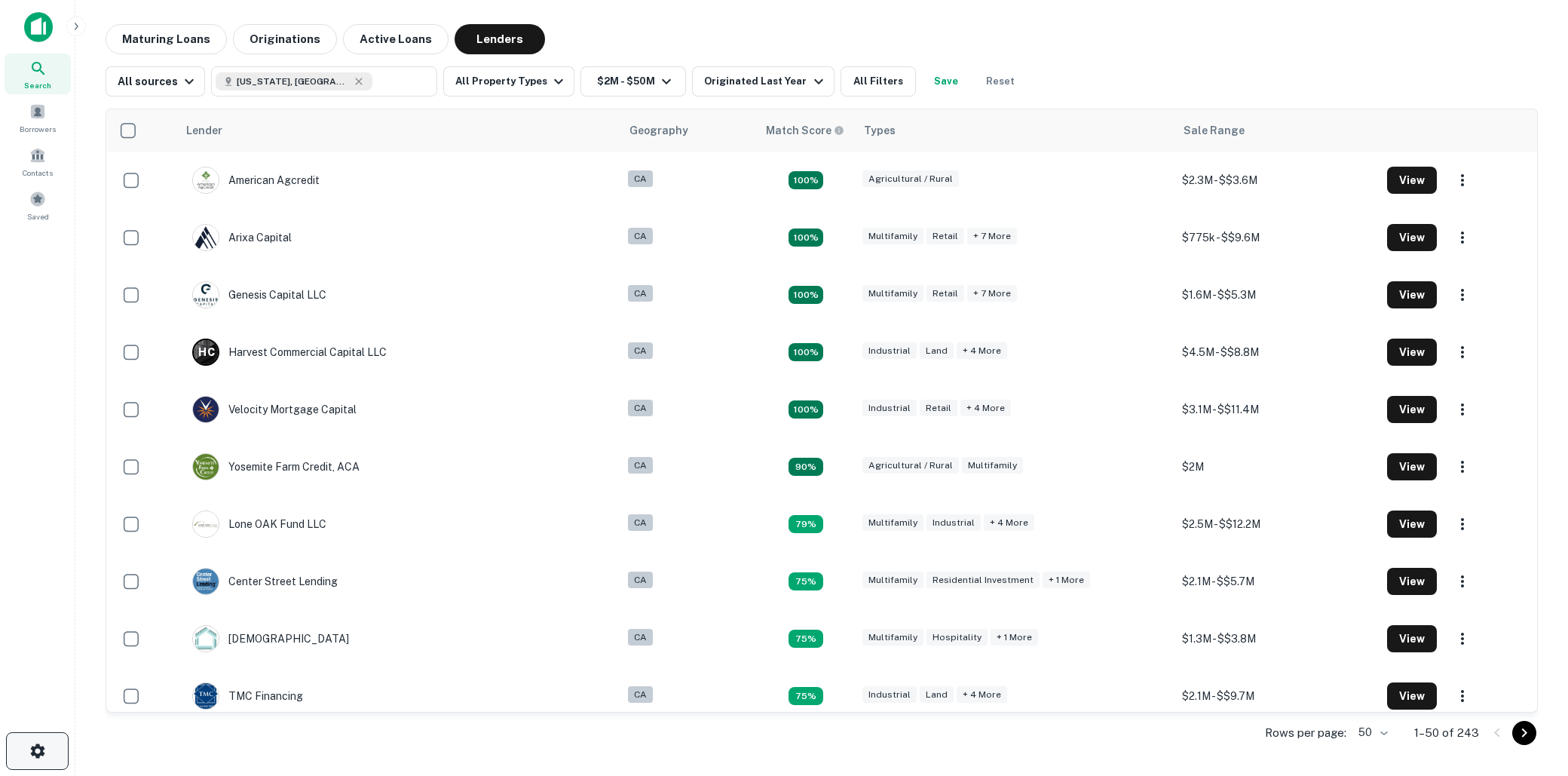
click at [36, 751] on icon "button" at bounding box center [38, 750] width 18 height 18
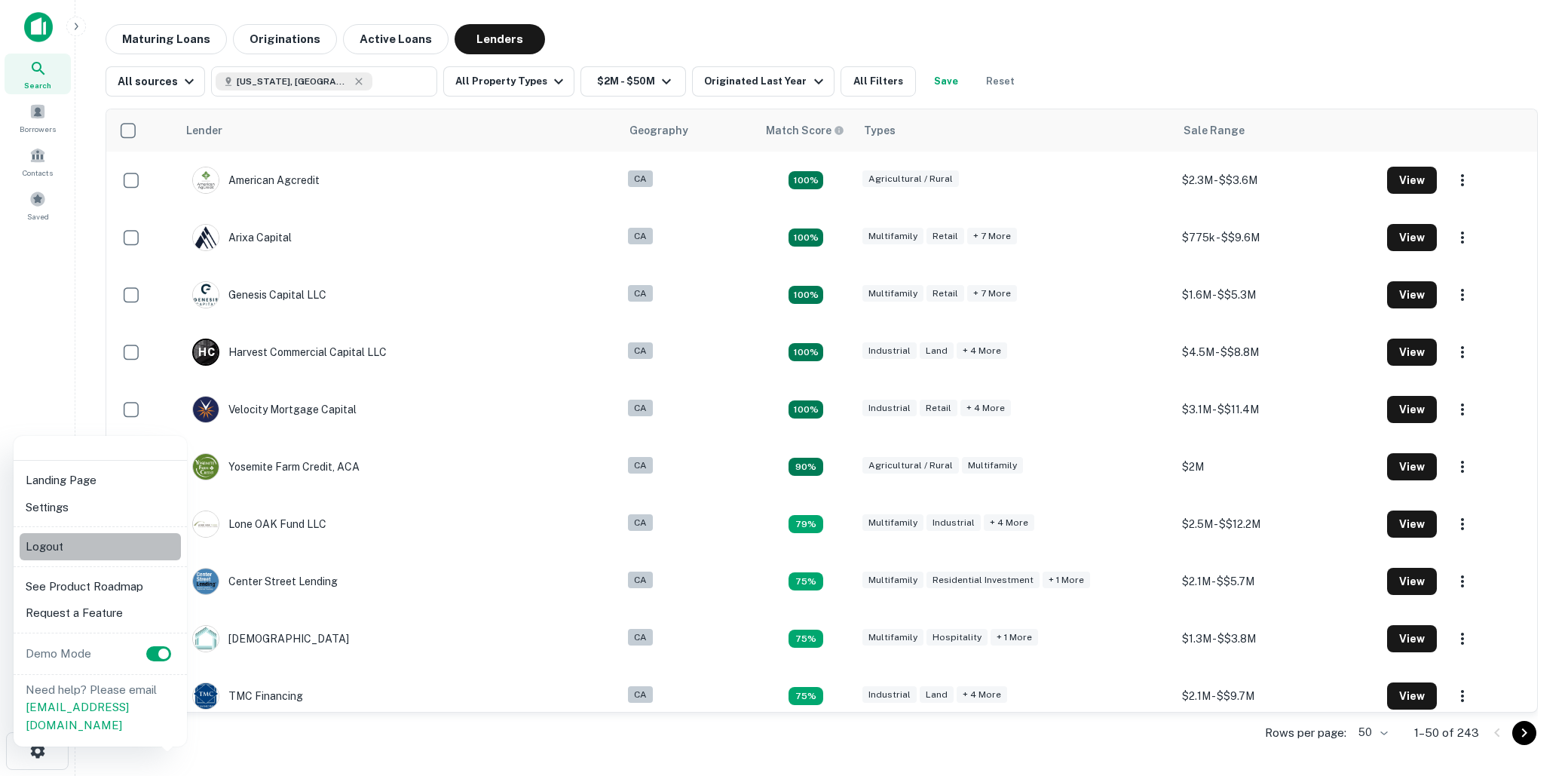
click at [103, 552] on li "Logout" at bounding box center [100, 546] width 161 height 27
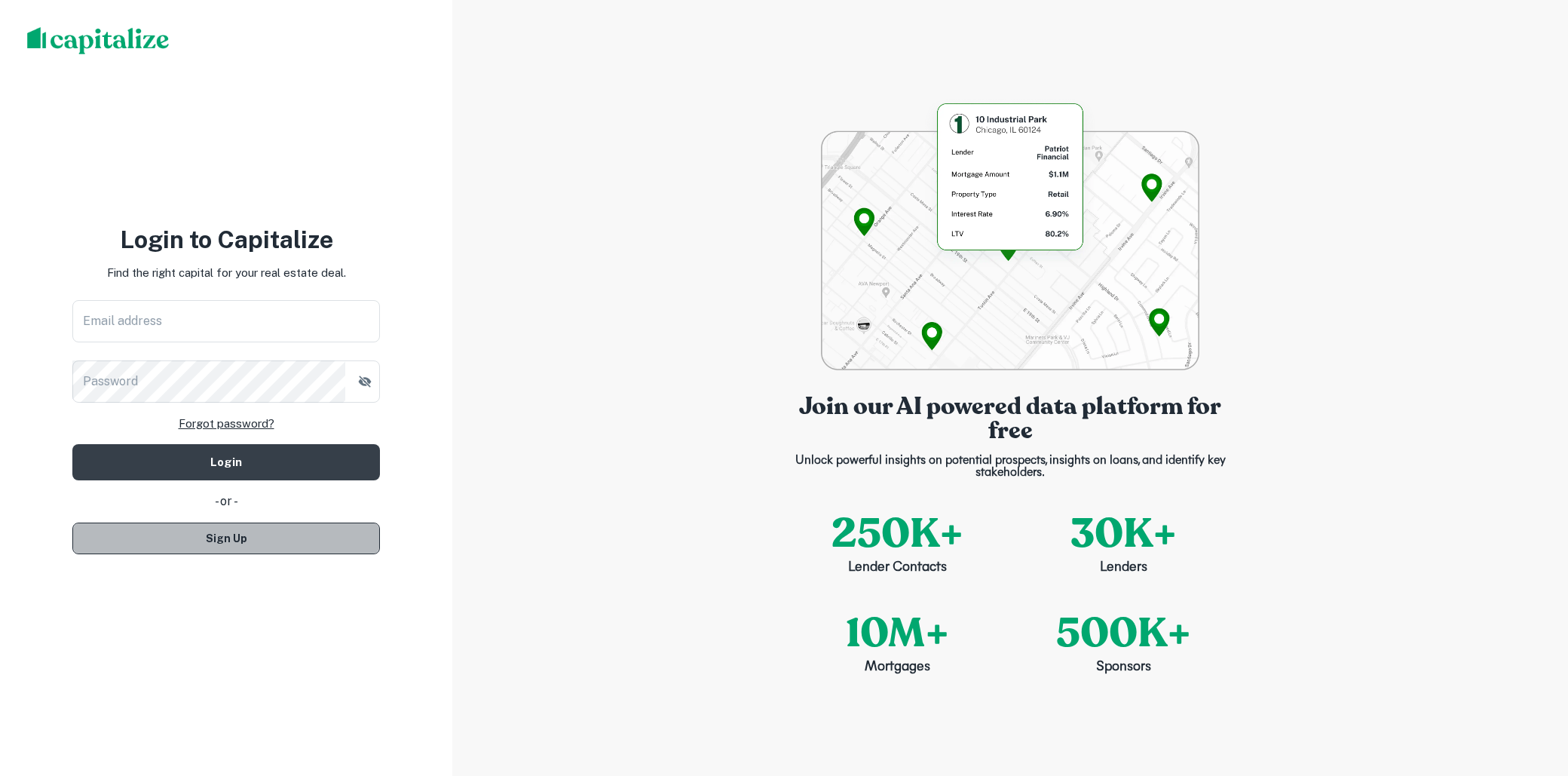
click at [204, 535] on button "Sign Up" at bounding box center [226, 538] width 307 height 32
select select "**"
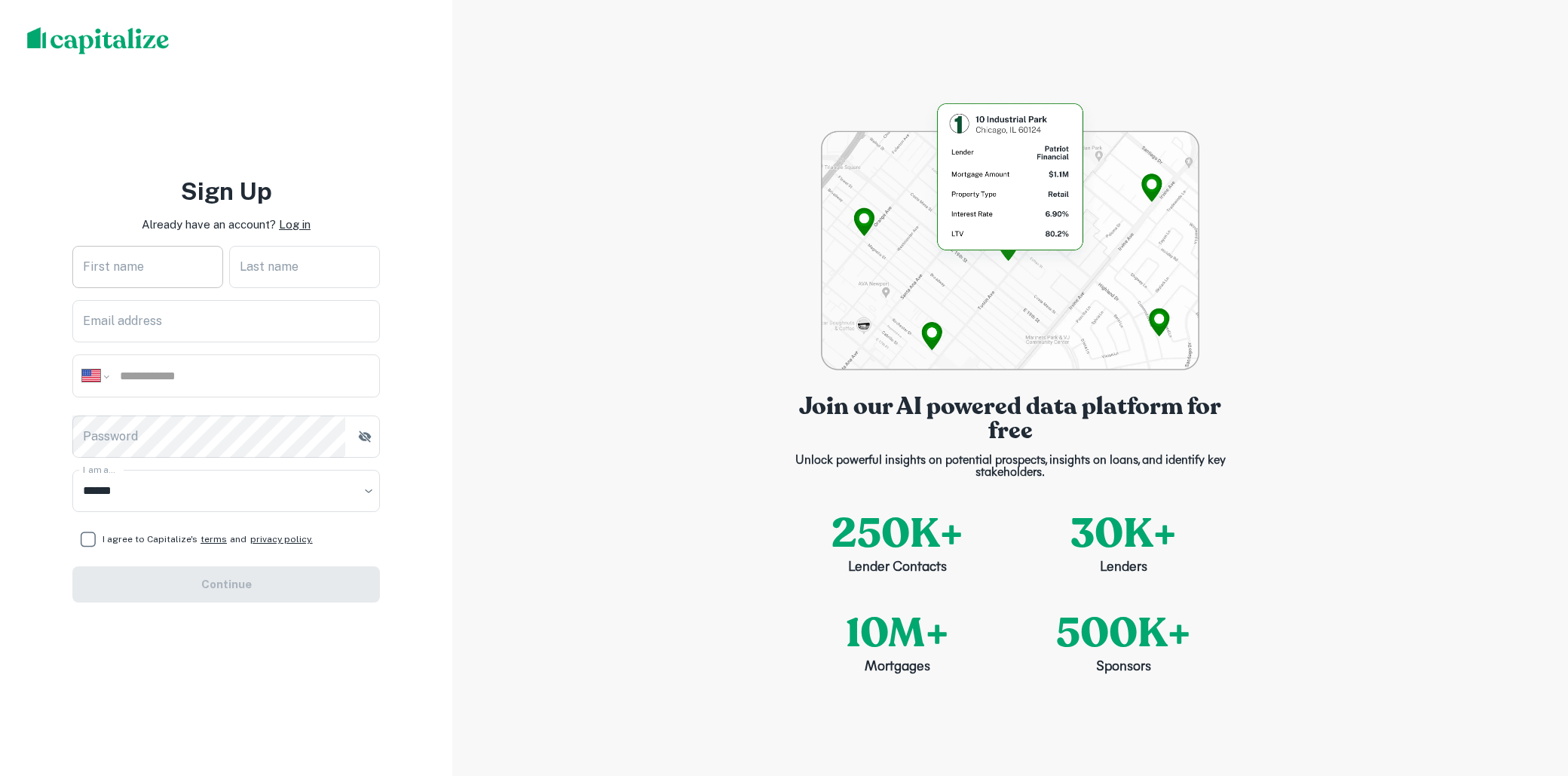
click at [196, 260] on input "First name" at bounding box center [147, 267] width 151 height 42
click at [301, 223] on p "Log in" at bounding box center [295, 225] width 32 height 18
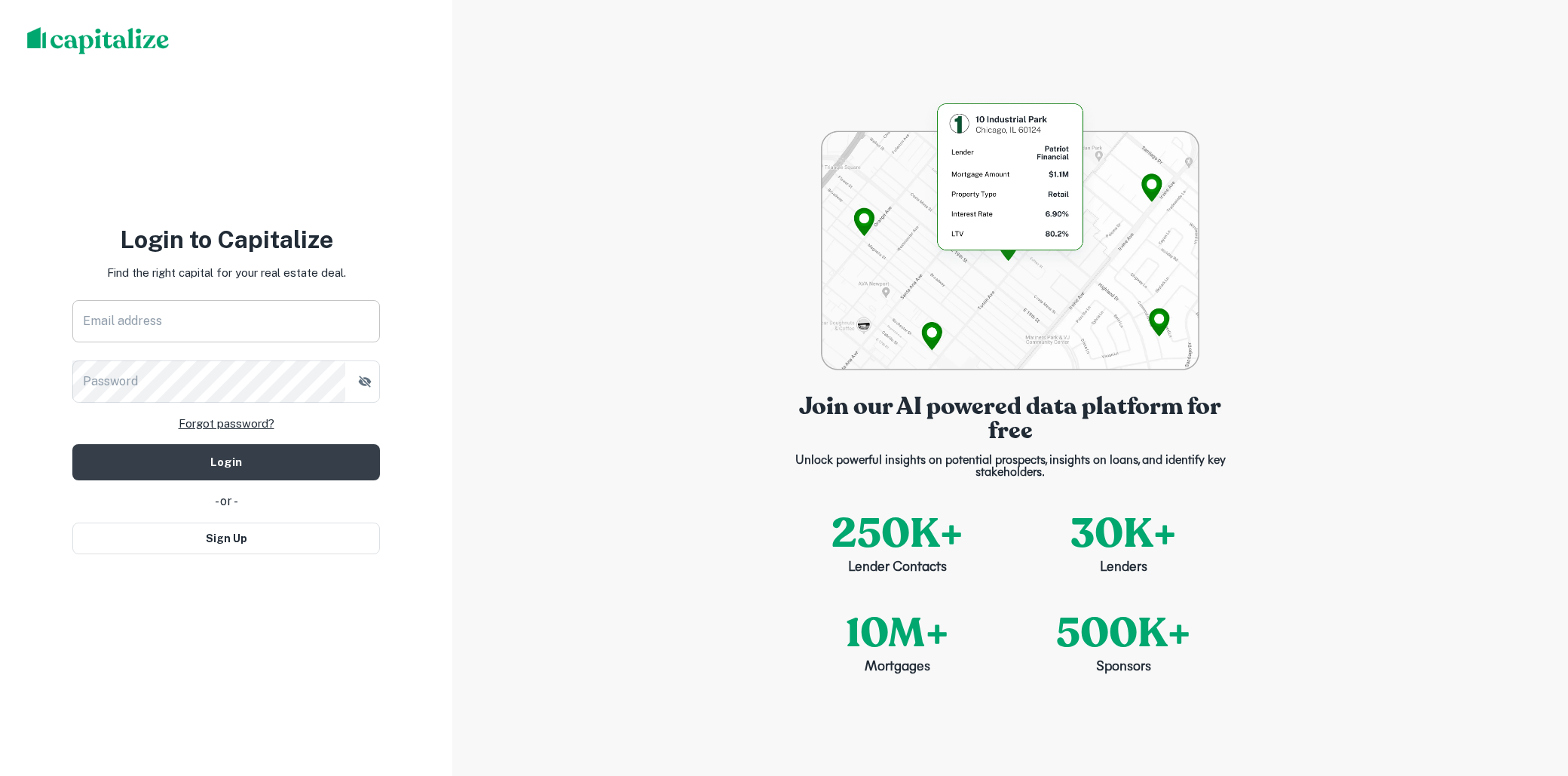
click at [278, 330] on input "Email address" at bounding box center [226, 321] width 307 height 42
type input "**********"
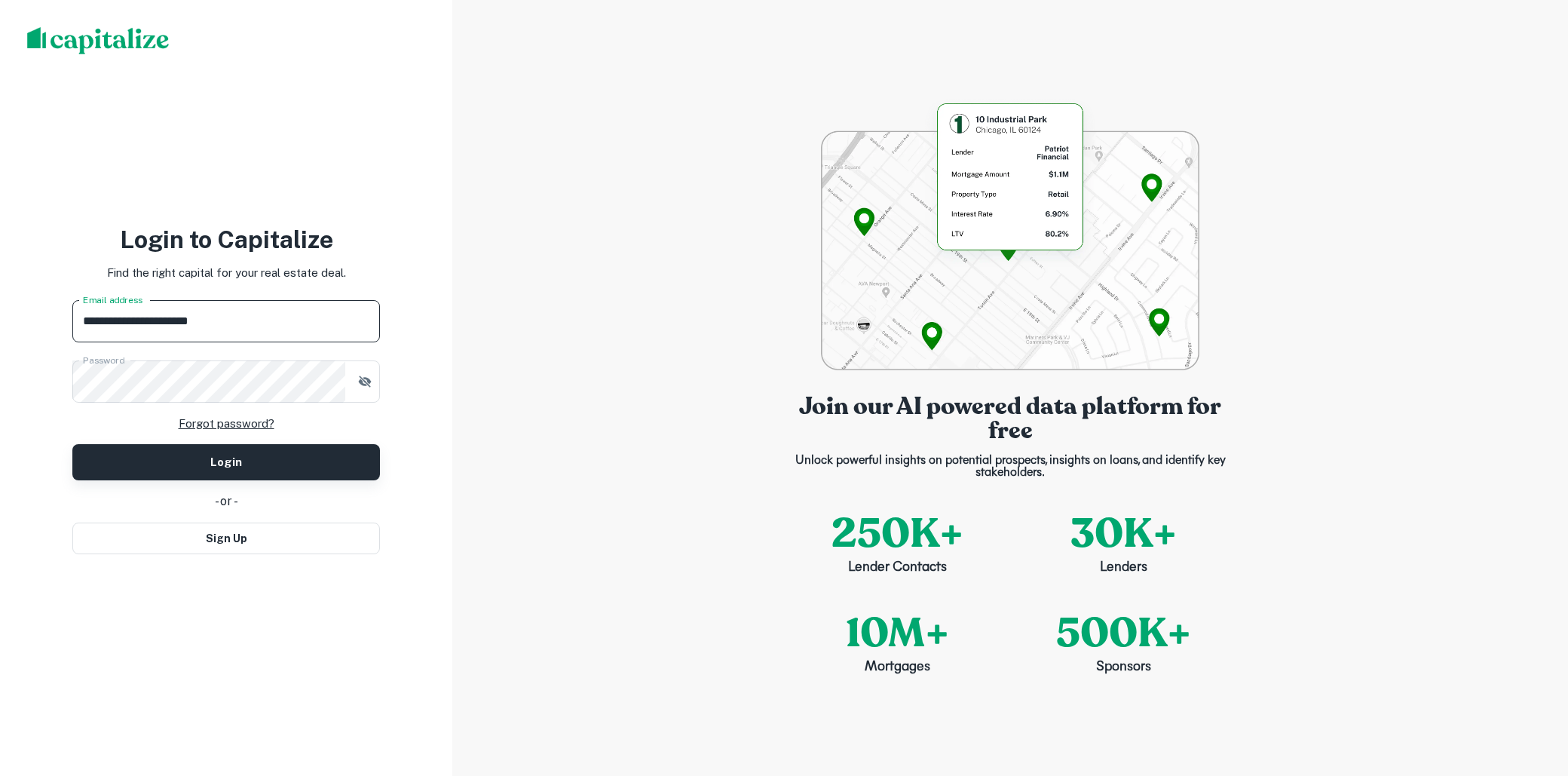
click at [370, 452] on button "Login" at bounding box center [226, 462] width 307 height 36
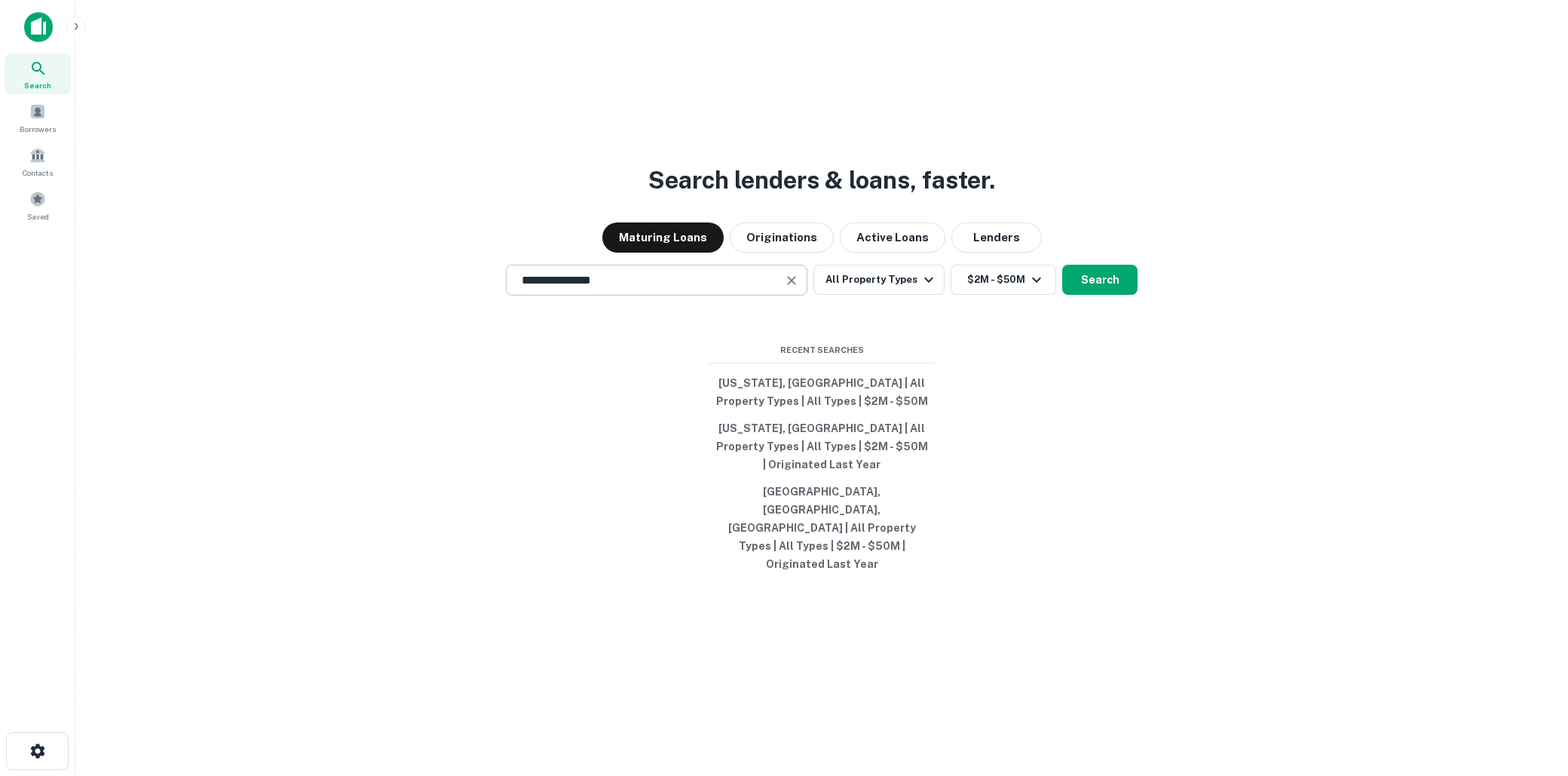
click at [742, 289] on input "**********" at bounding box center [645, 280] width 265 height 18
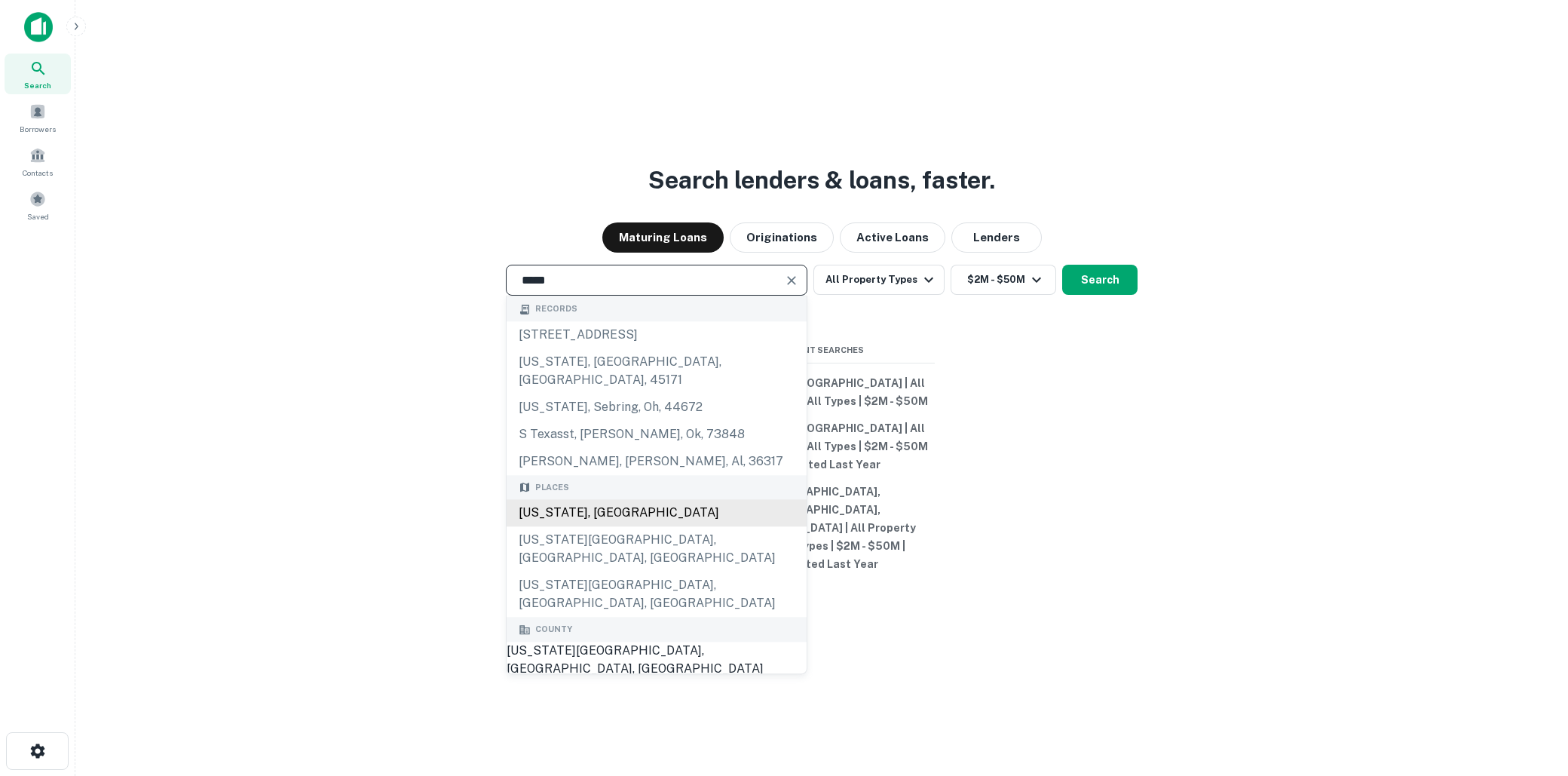
click at [676, 525] on div "Texas, USA" at bounding box center [656, 514] width 300 height 27
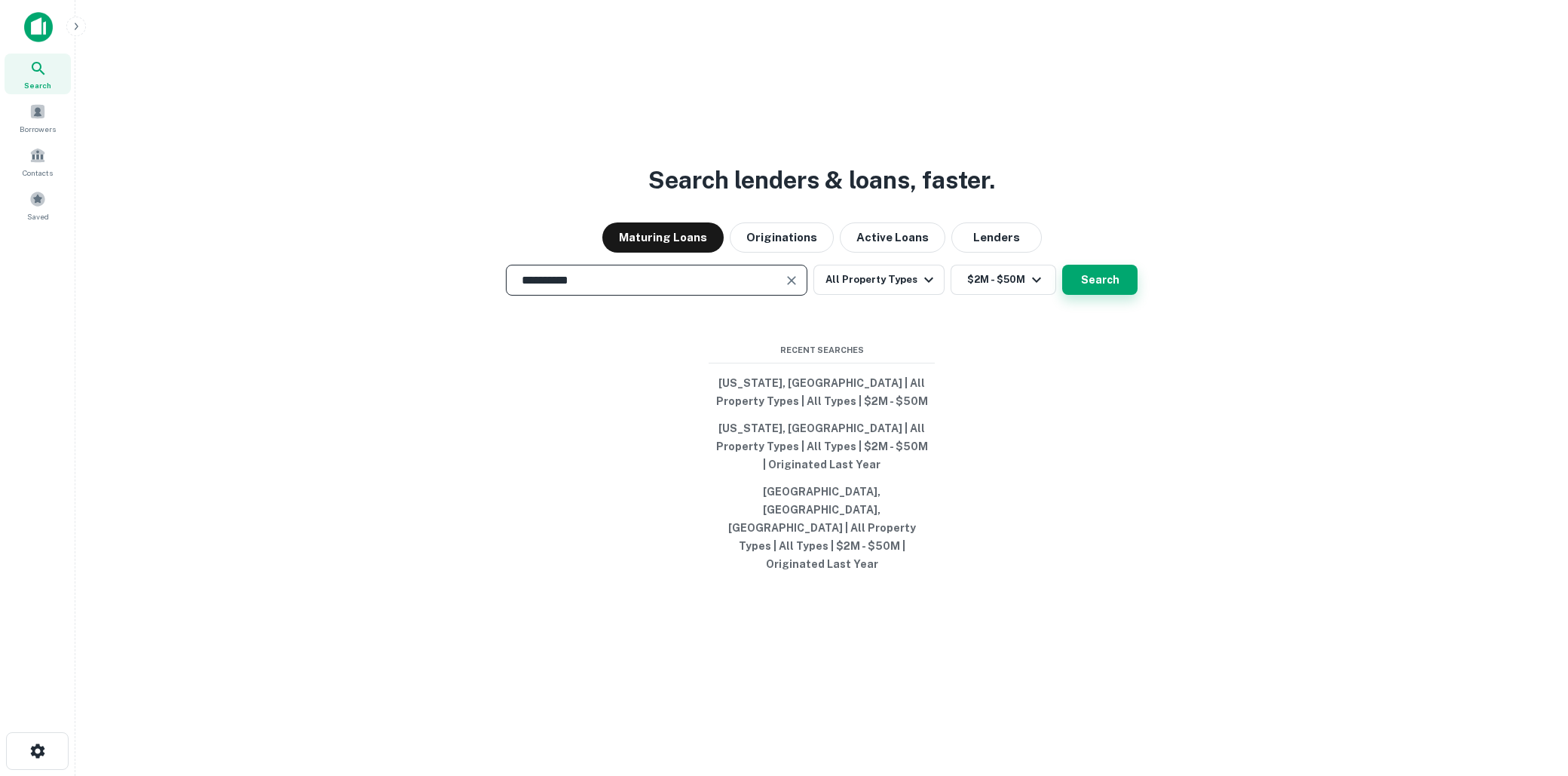
type input "**********"
click at [1098, 295] on button "Search" at bounding box center [1100, 279] width 76 height 30
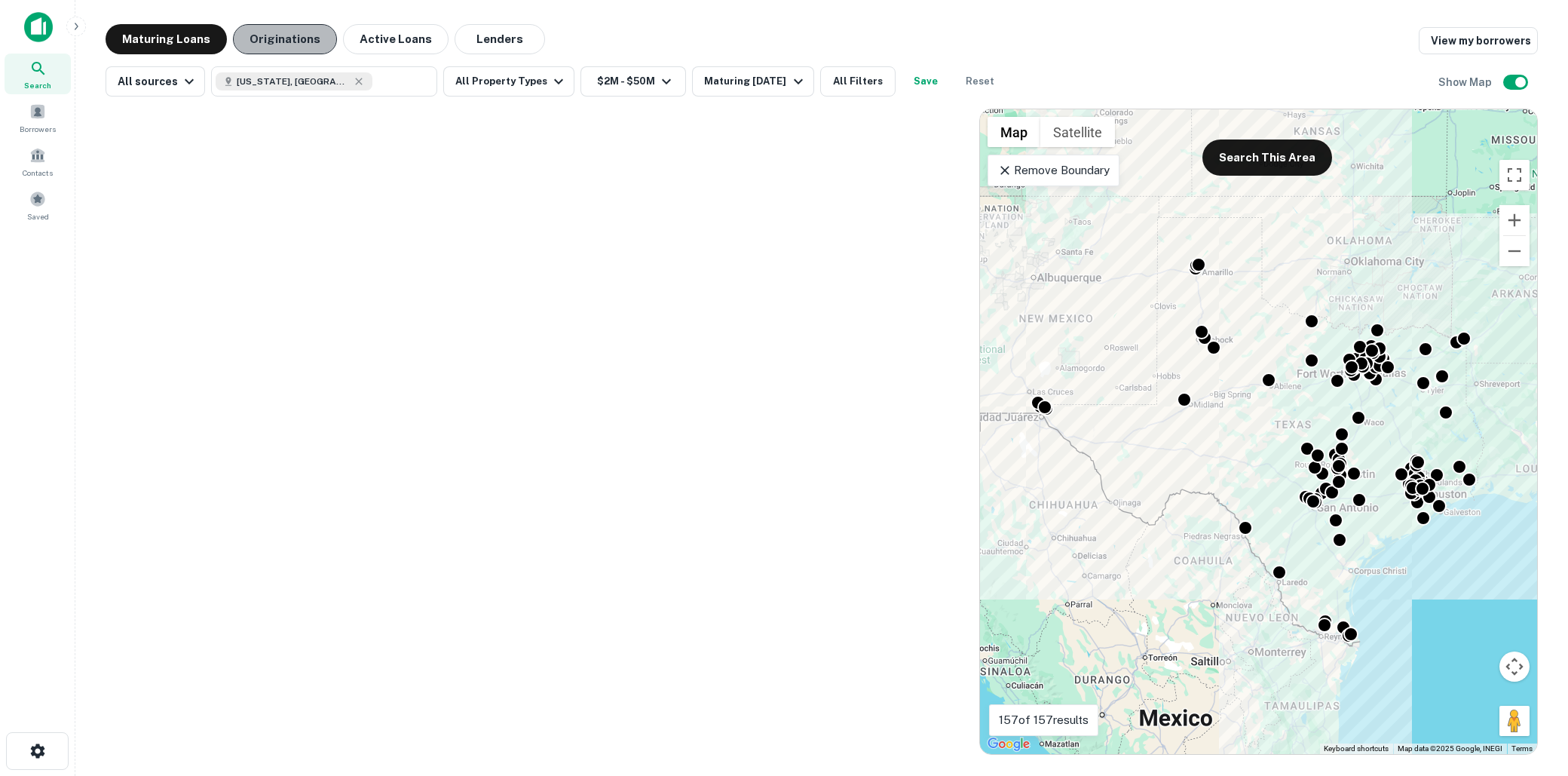
click at [283, 39] on button "Originations" at bounding box center [285, 39] width 104 height 30
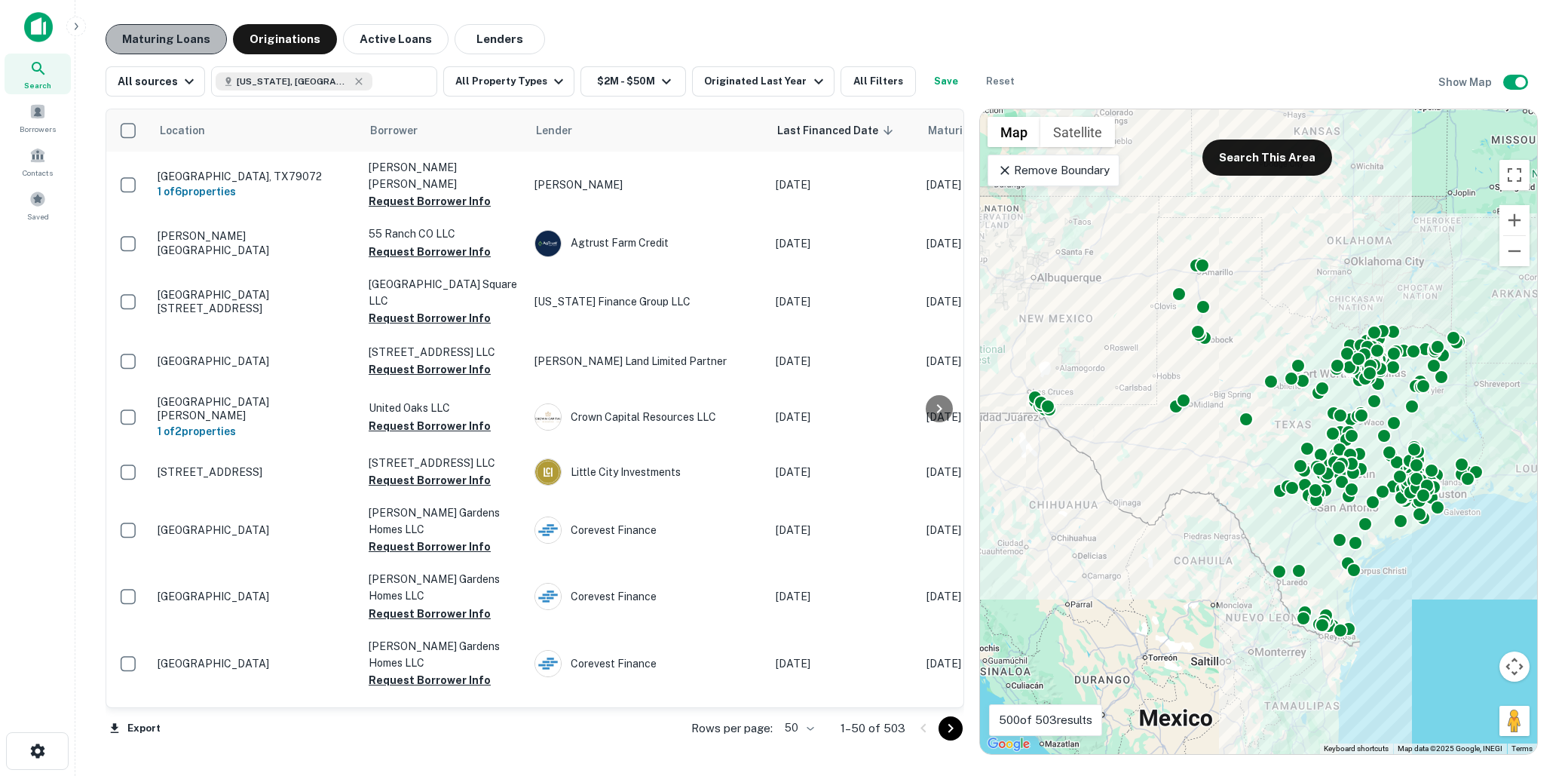
click at [181, 40] on button "Maturing Loans" at bounding box center [166, 39] width 122 height 30
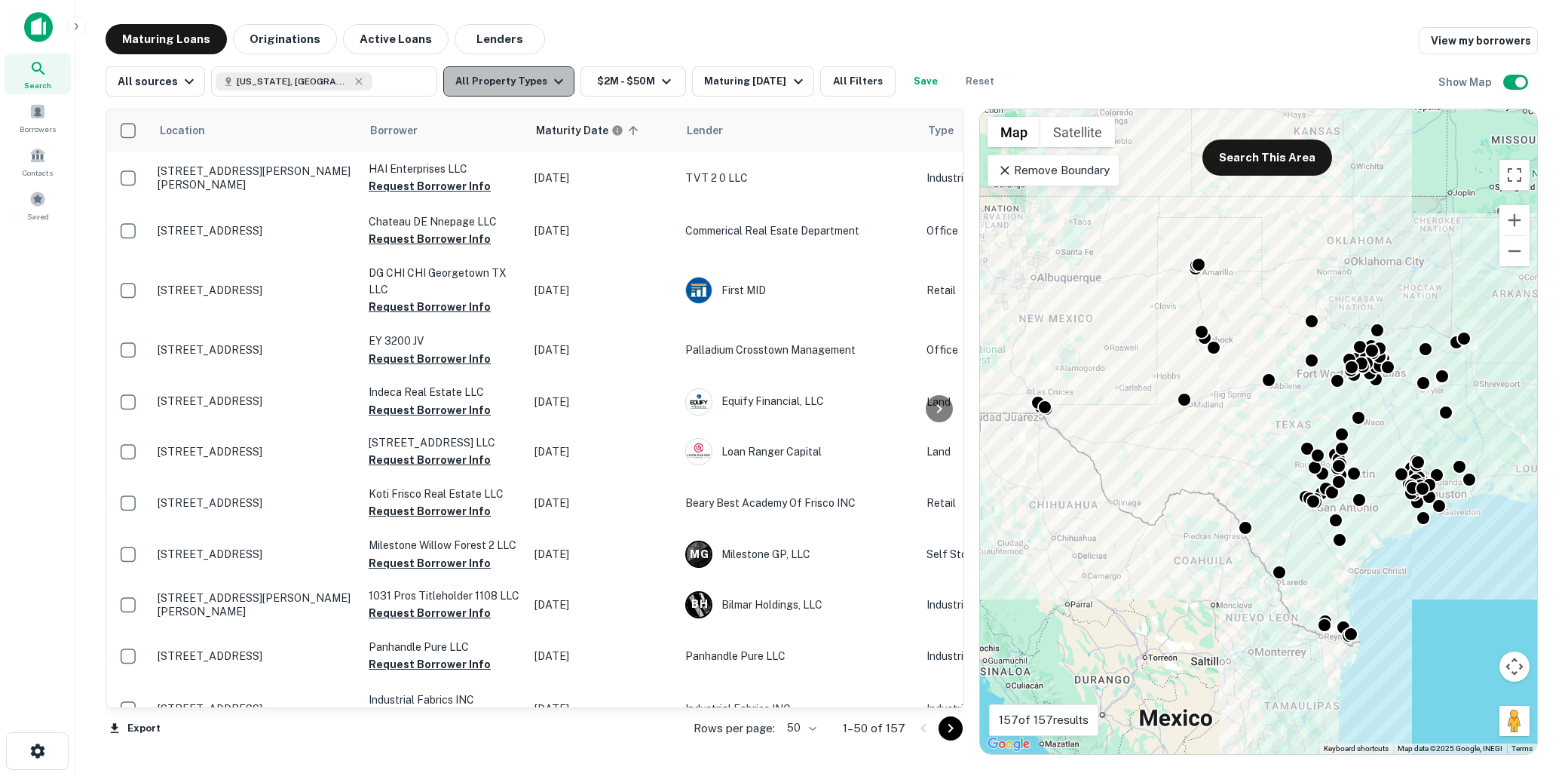
click at [551, 83] on icon "button" at bounding box center [558, 81] width 18 height 18
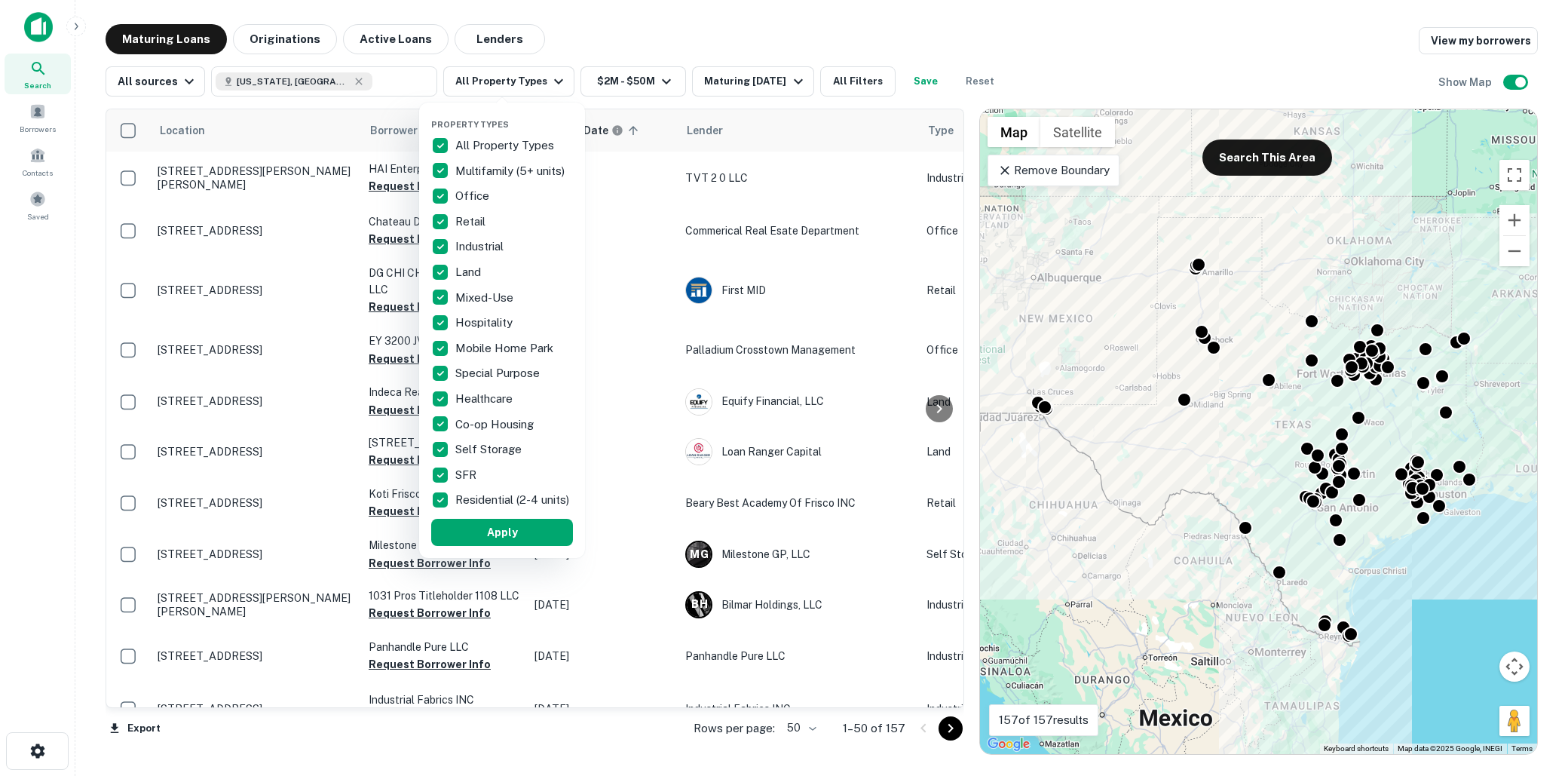
click at [462, 139] on p "All Property Types" at bounding box center [507, 145] width 102 height 18
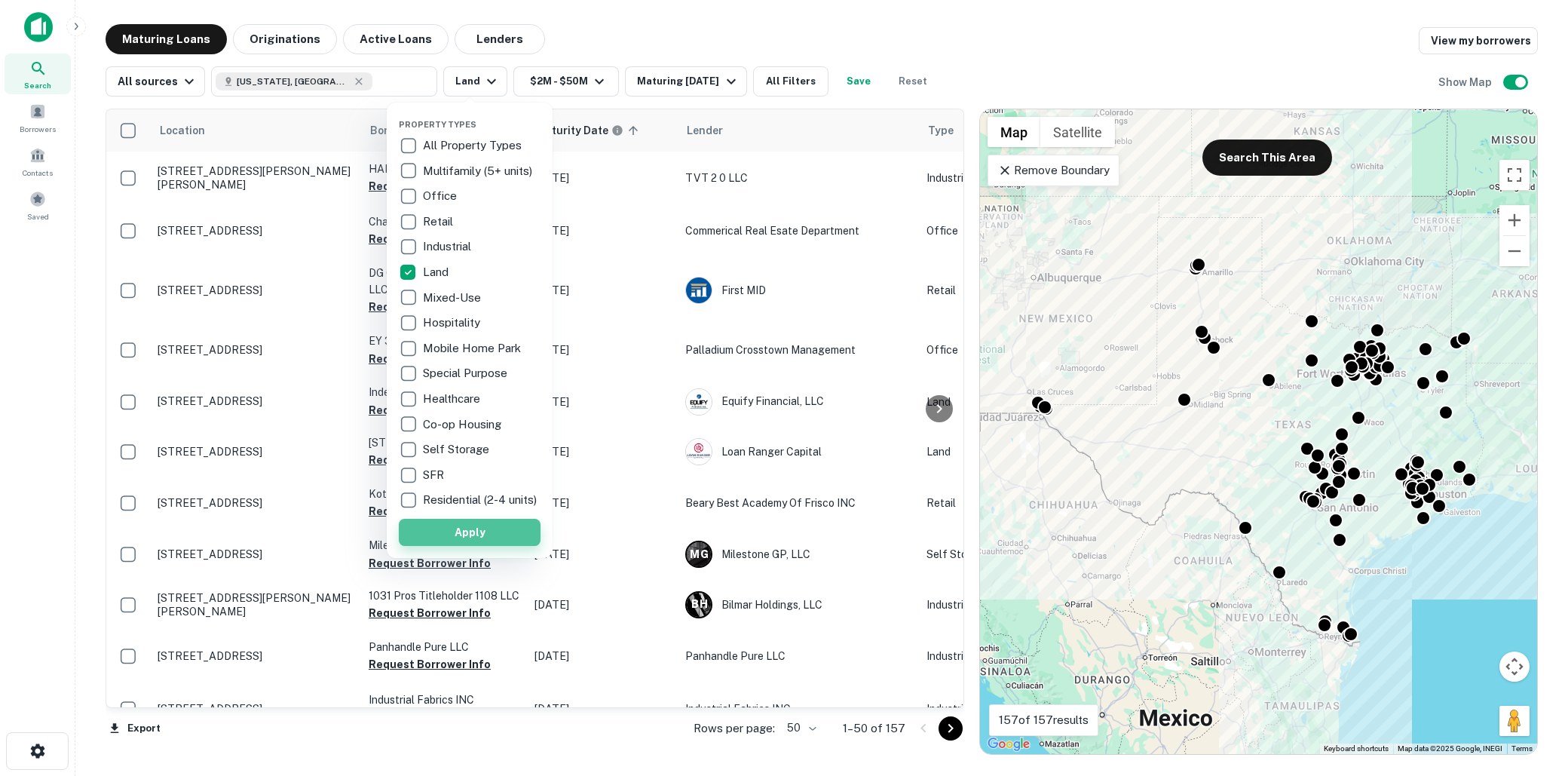
click at [467, 533] on button "Apply" at bounding box center [470, 532] width 142 height 27
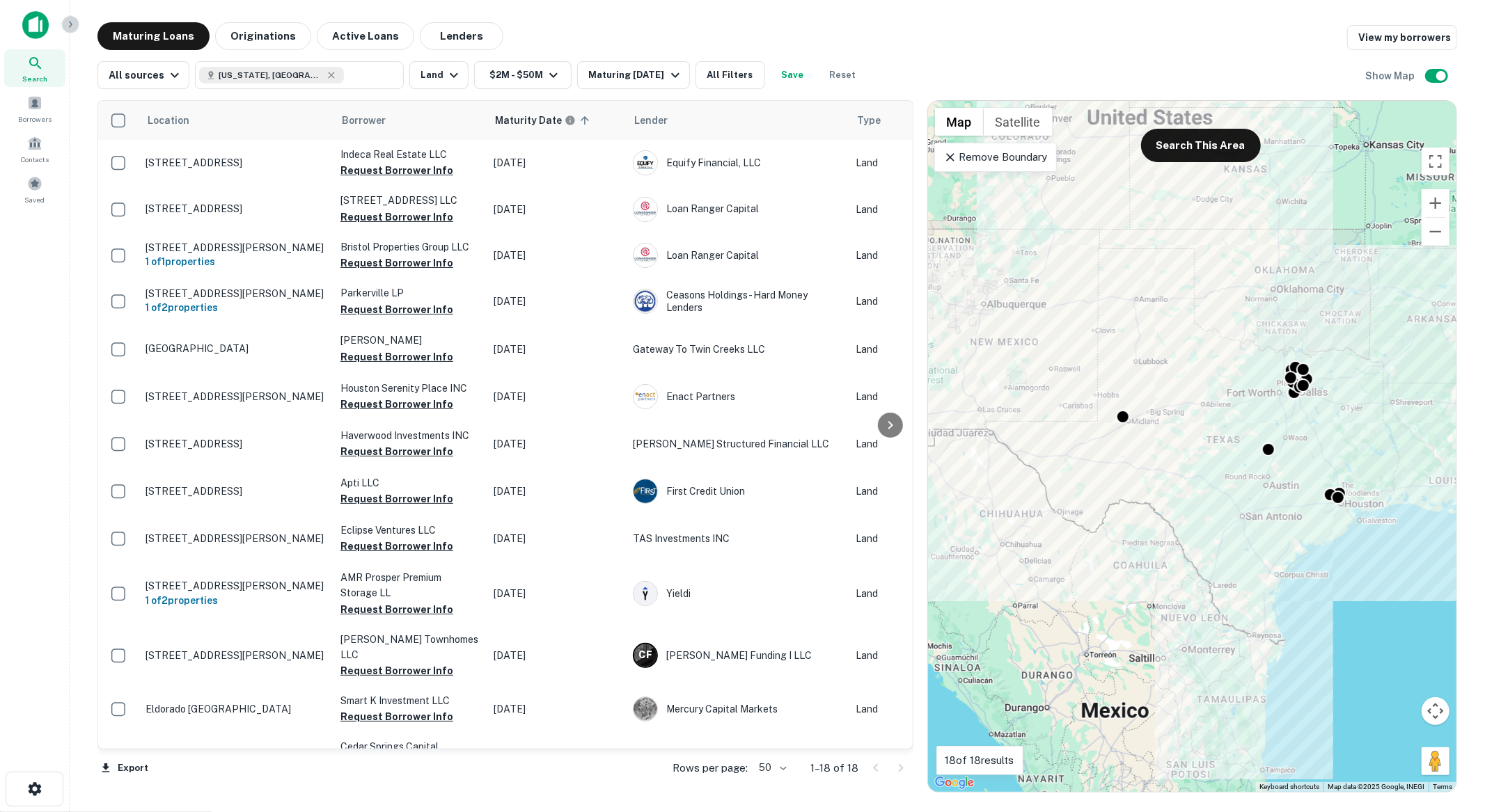
click at [74, 28] on icon "button" at bounding box center [71, 24] width 11 height 11
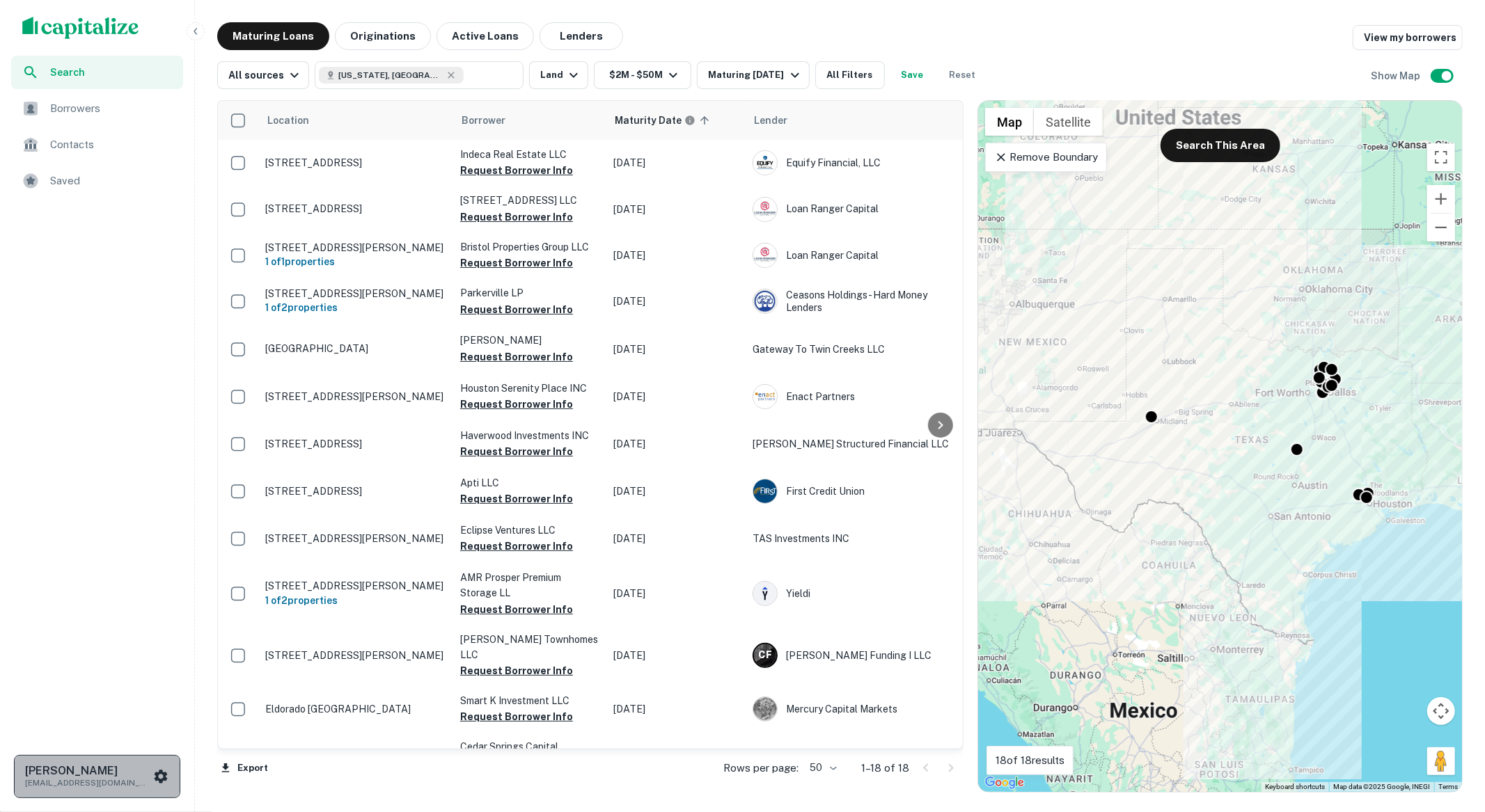
click at [146, 764] on h6 "[PERSON_NAME]" at bounding box center [88, 771] width 125 height 11
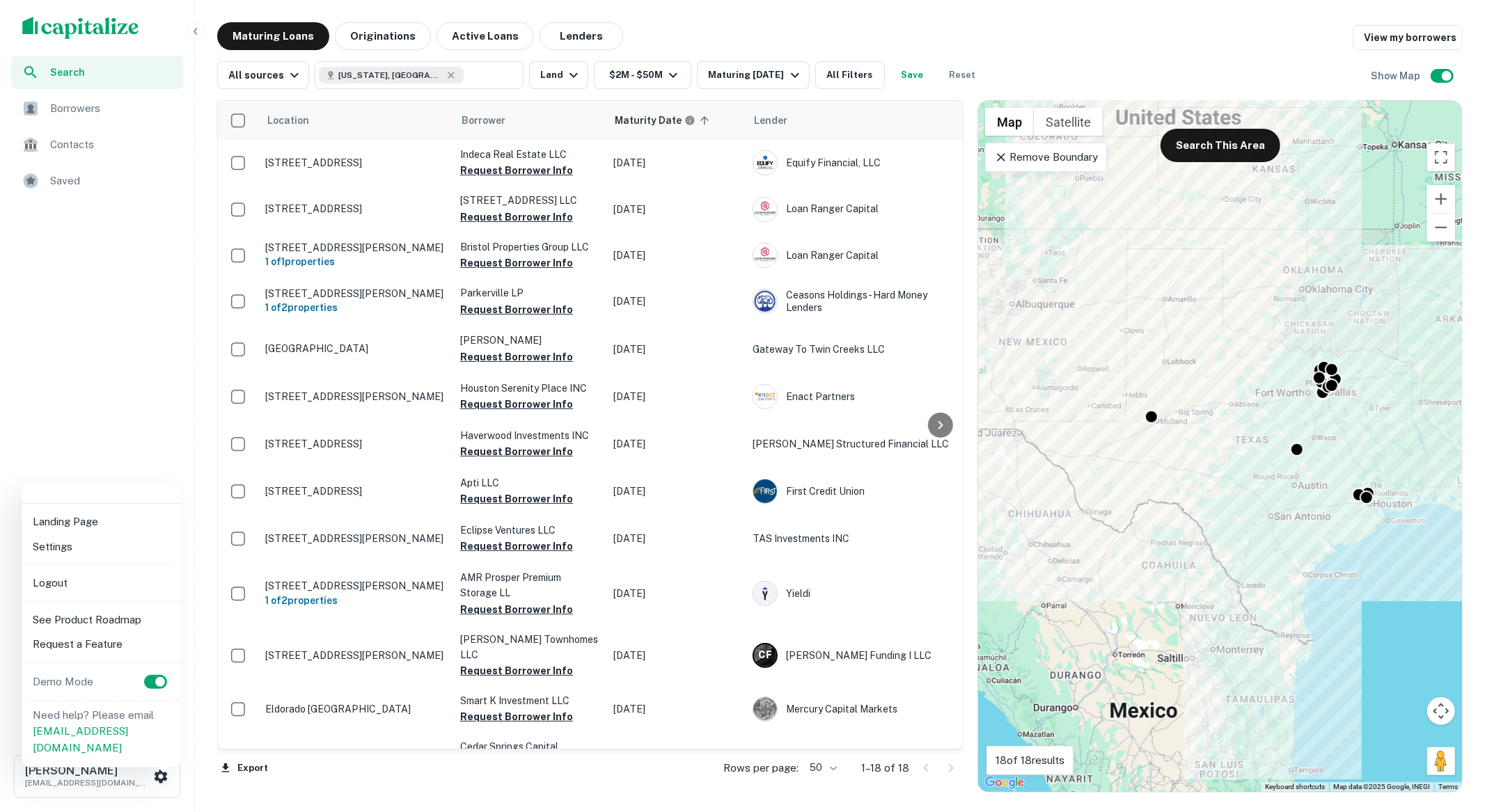
click at [84, 581] on li "Logout" at bounding box center [101, 583] width 149 height 25
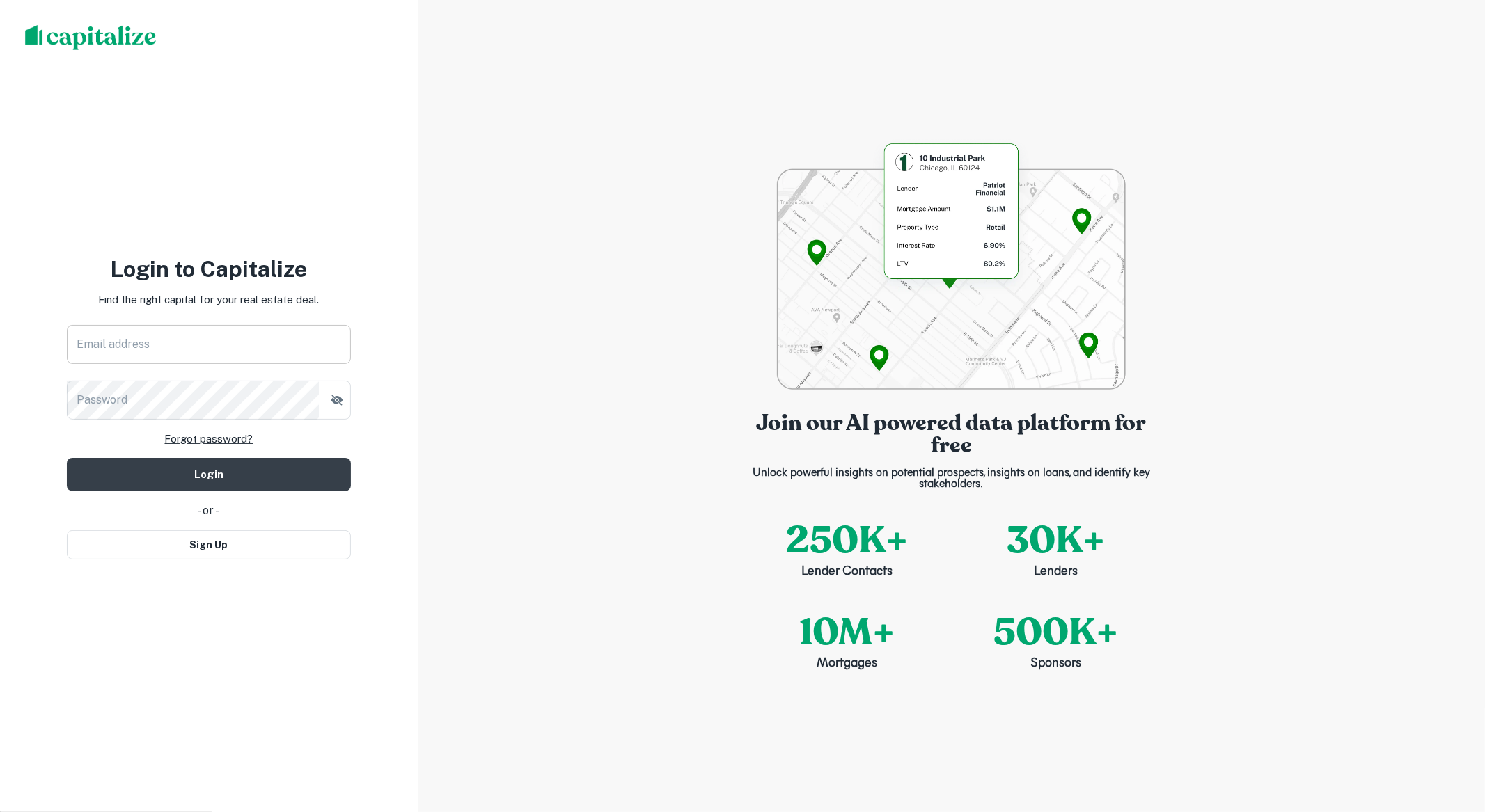
click at [220, 346] on input "Email address" at bounding box center [208, 345] width 284 height 39
type input "**********"
click at [333, 448] on form "**********" at bounding box center [208, 408] width 284 height 167
click at [333, 463] on button "Login" at bounding box center [208, 474] width 284 height 33
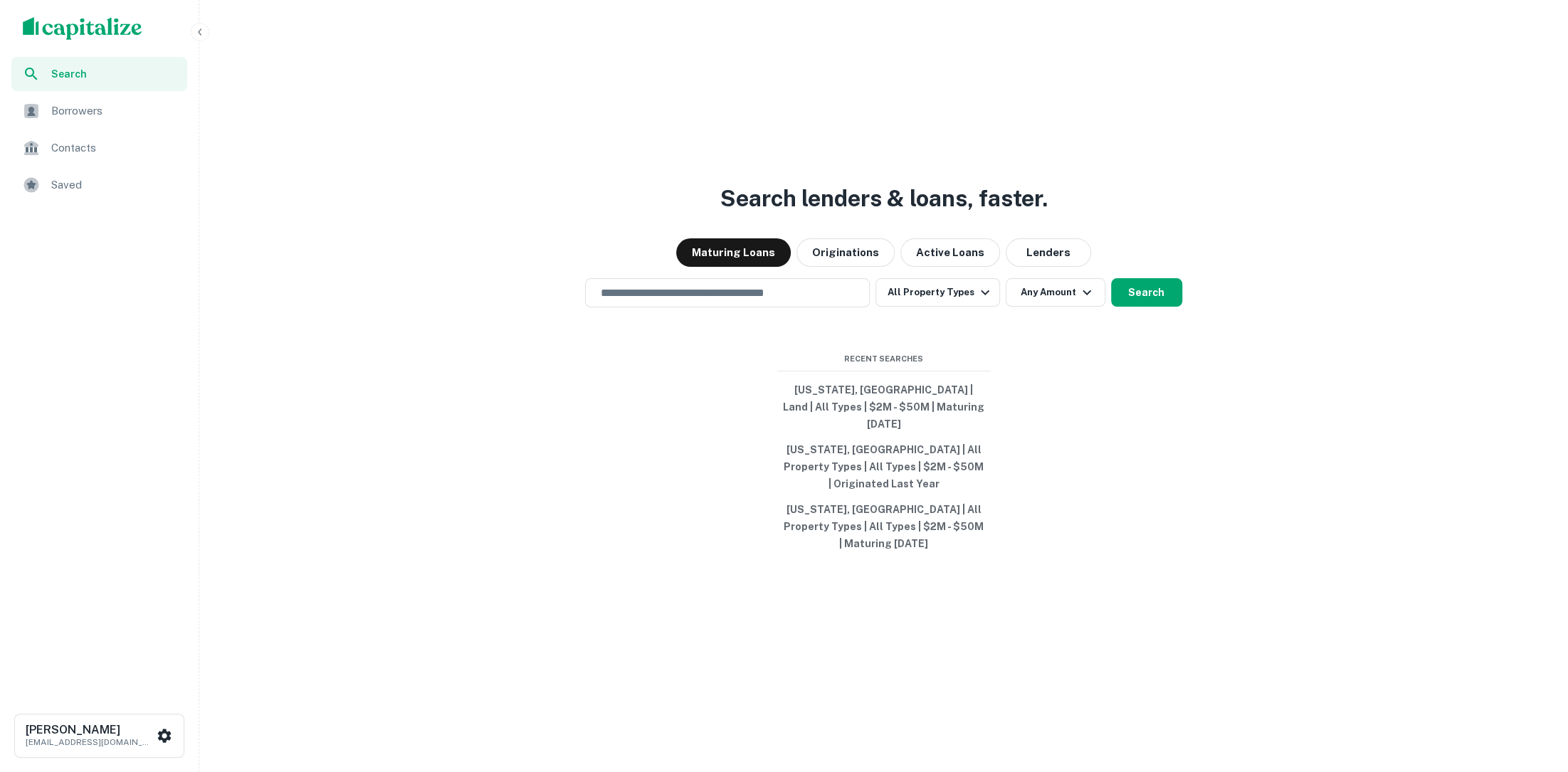
click at [200, 28] on icon "button" at bounding box center [200, 32] width 3 height 7
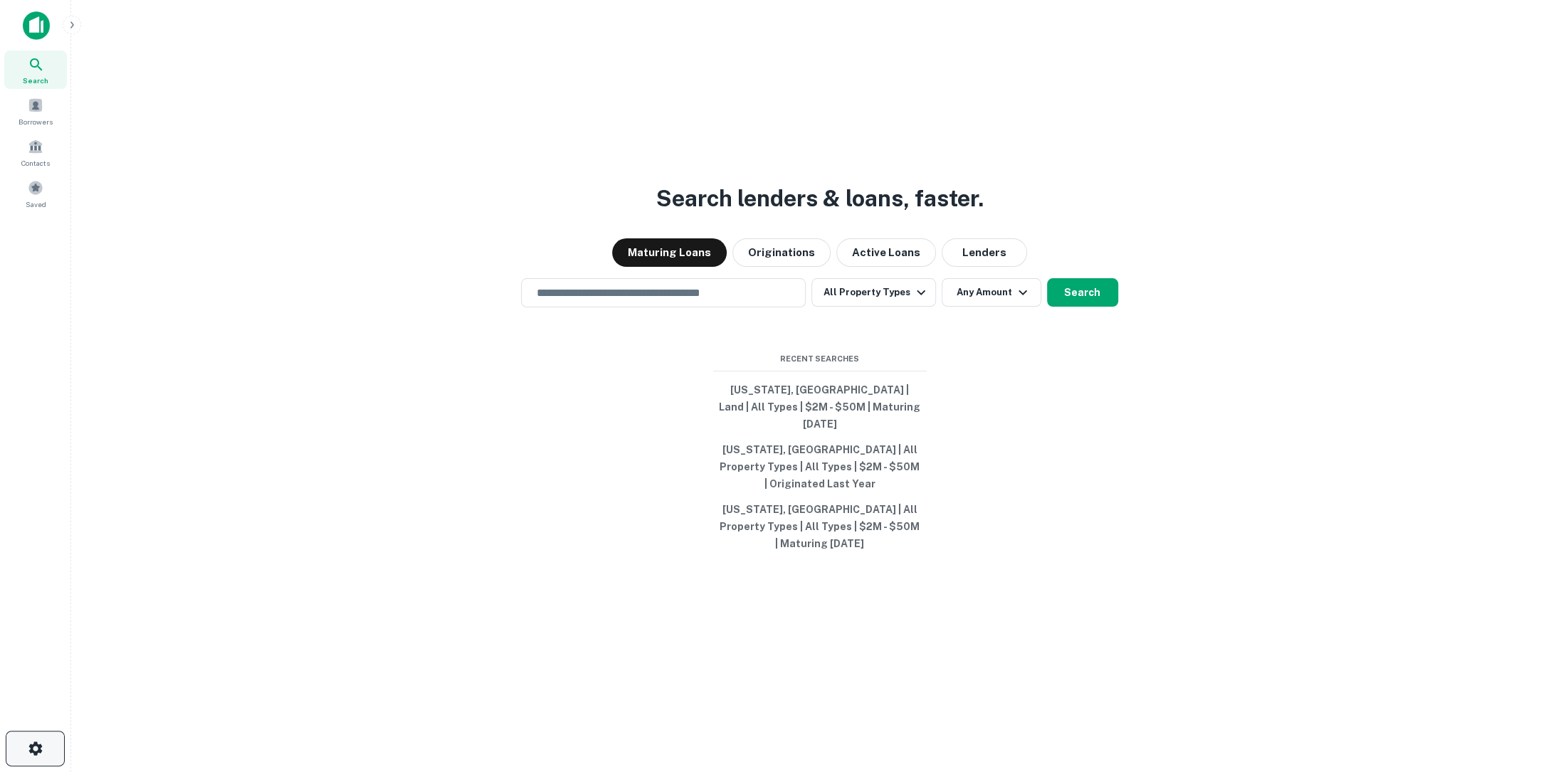
click at [24, 743] on button "button" at bounding box center [35, 748] width 59 height 36
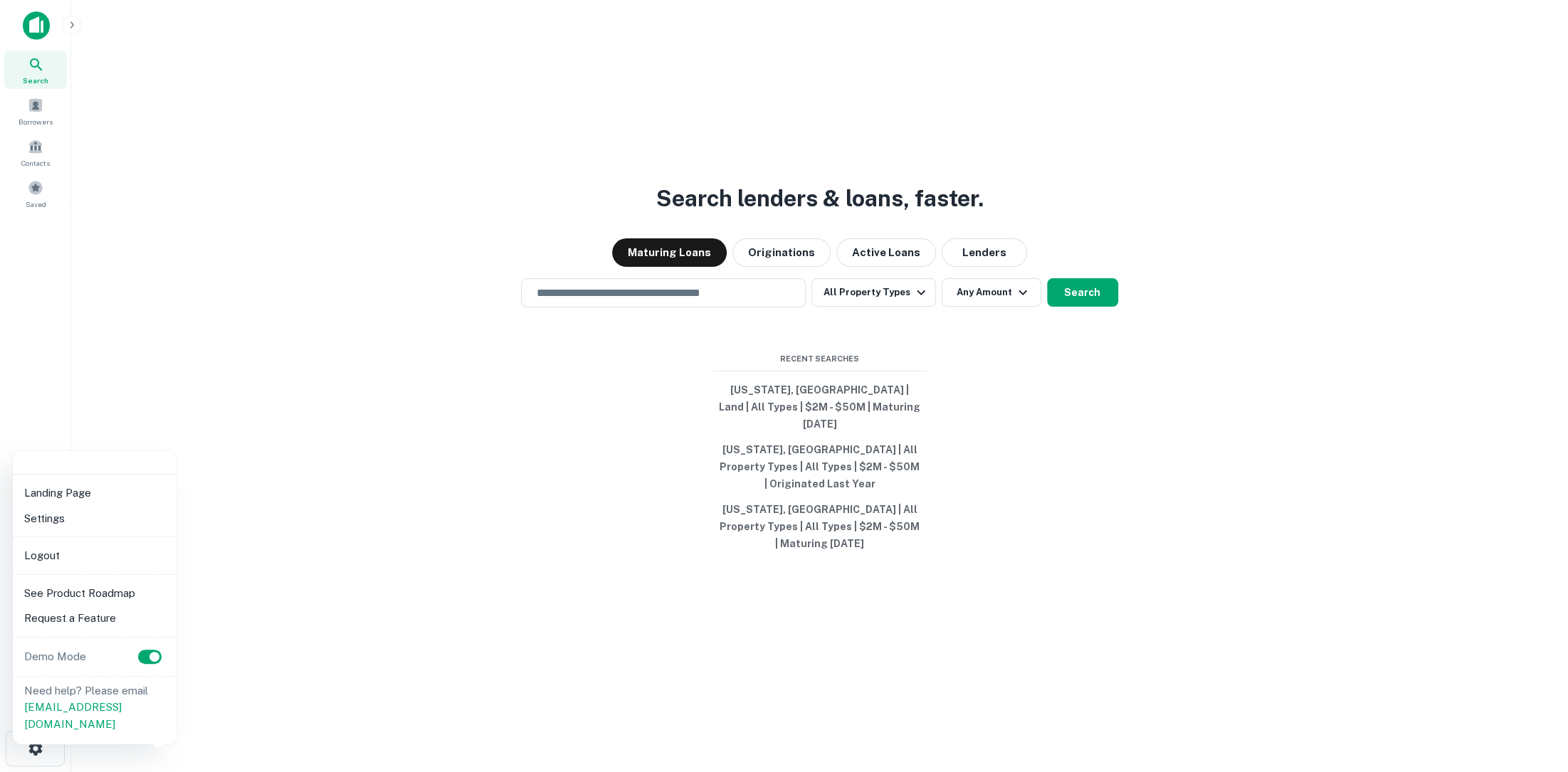
click at [64, 547] on li "Logout" at bounding box center [94, 555] width 152 height 26
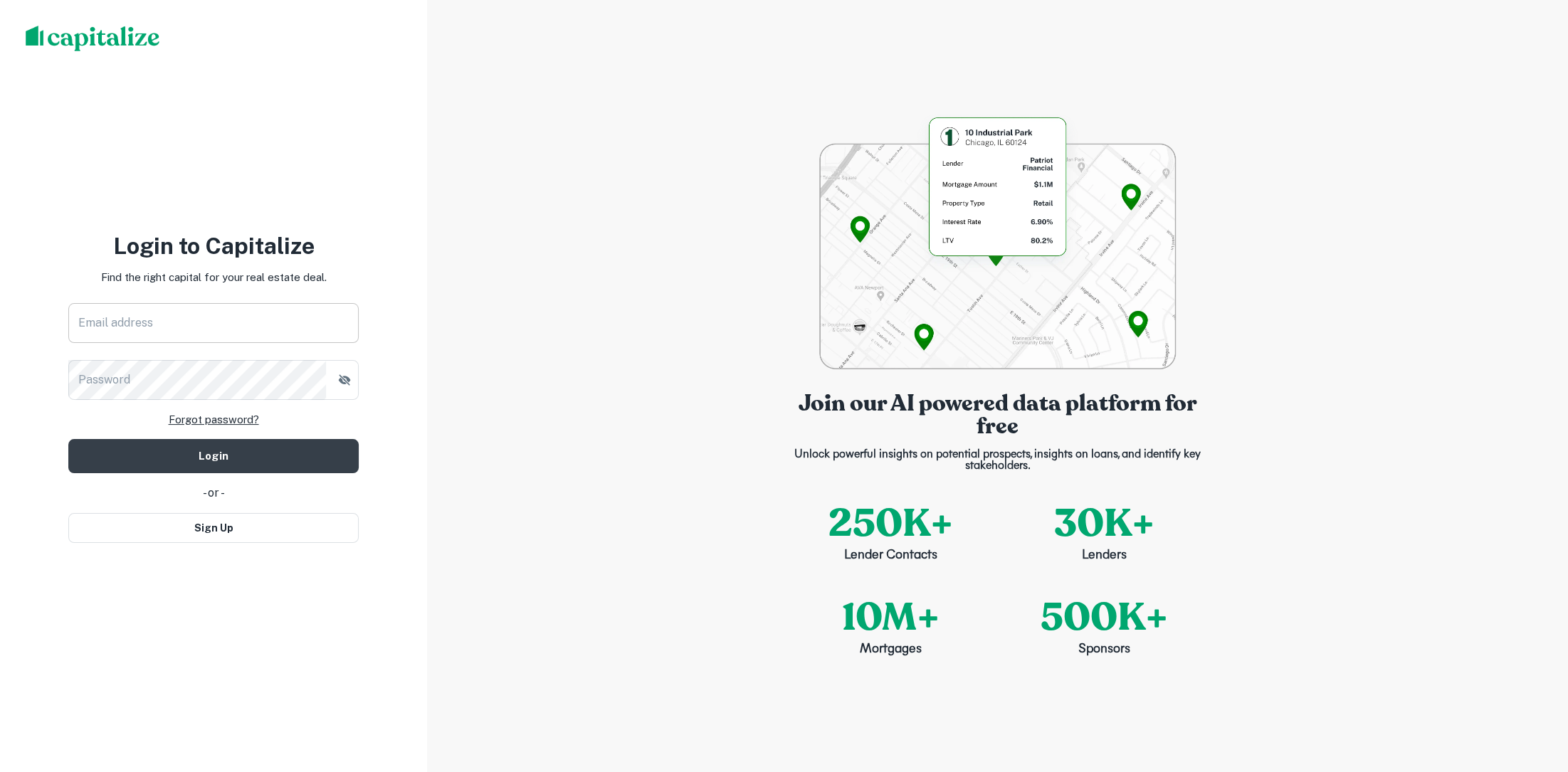
click at [247, 333] on input "Email address" at bounding box center [213, 323] width 290 height 40
type input "**********"
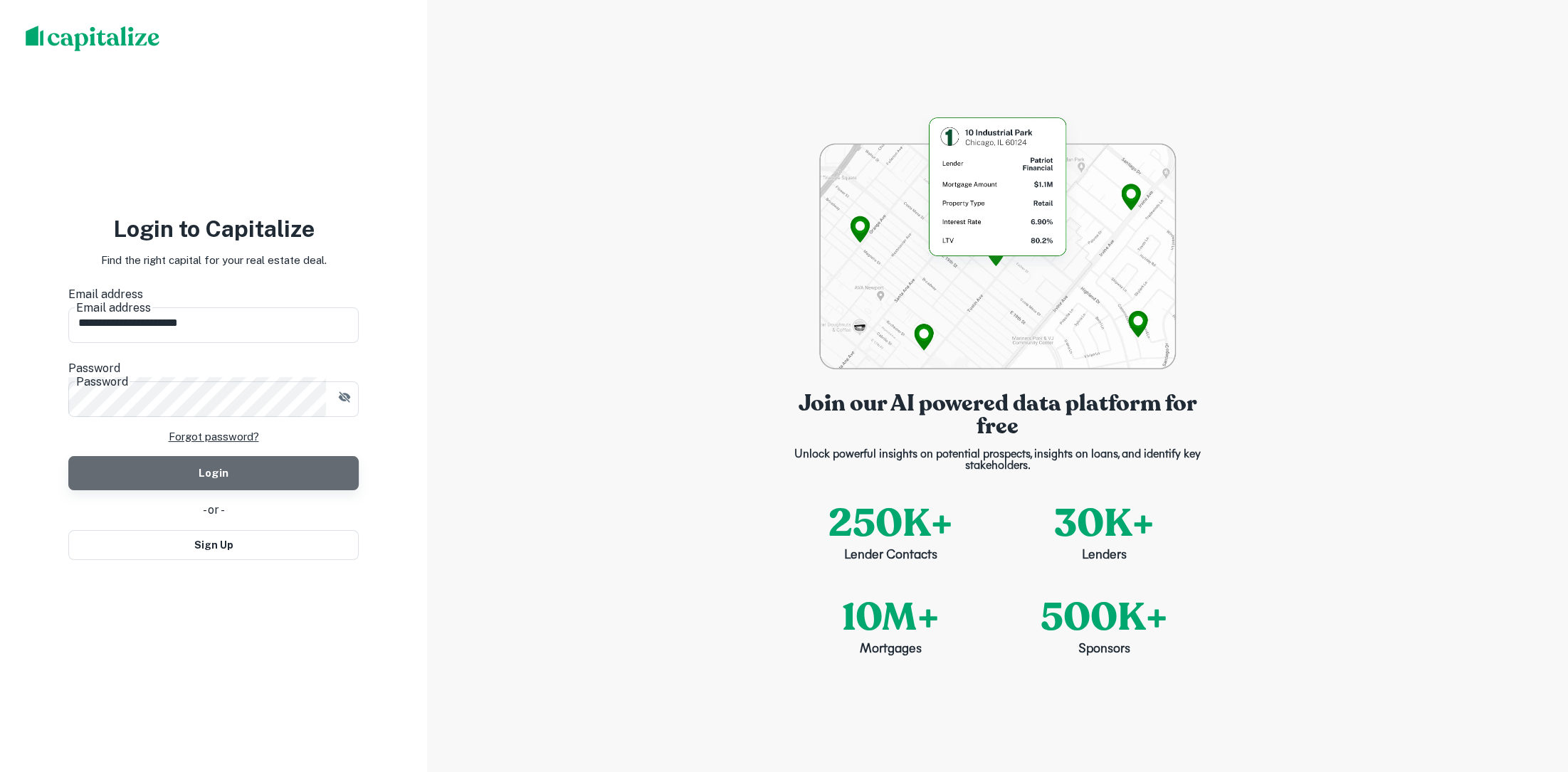
click at [240, 456] on button "Login" at bounding box center [213, 473] width 290 height 34
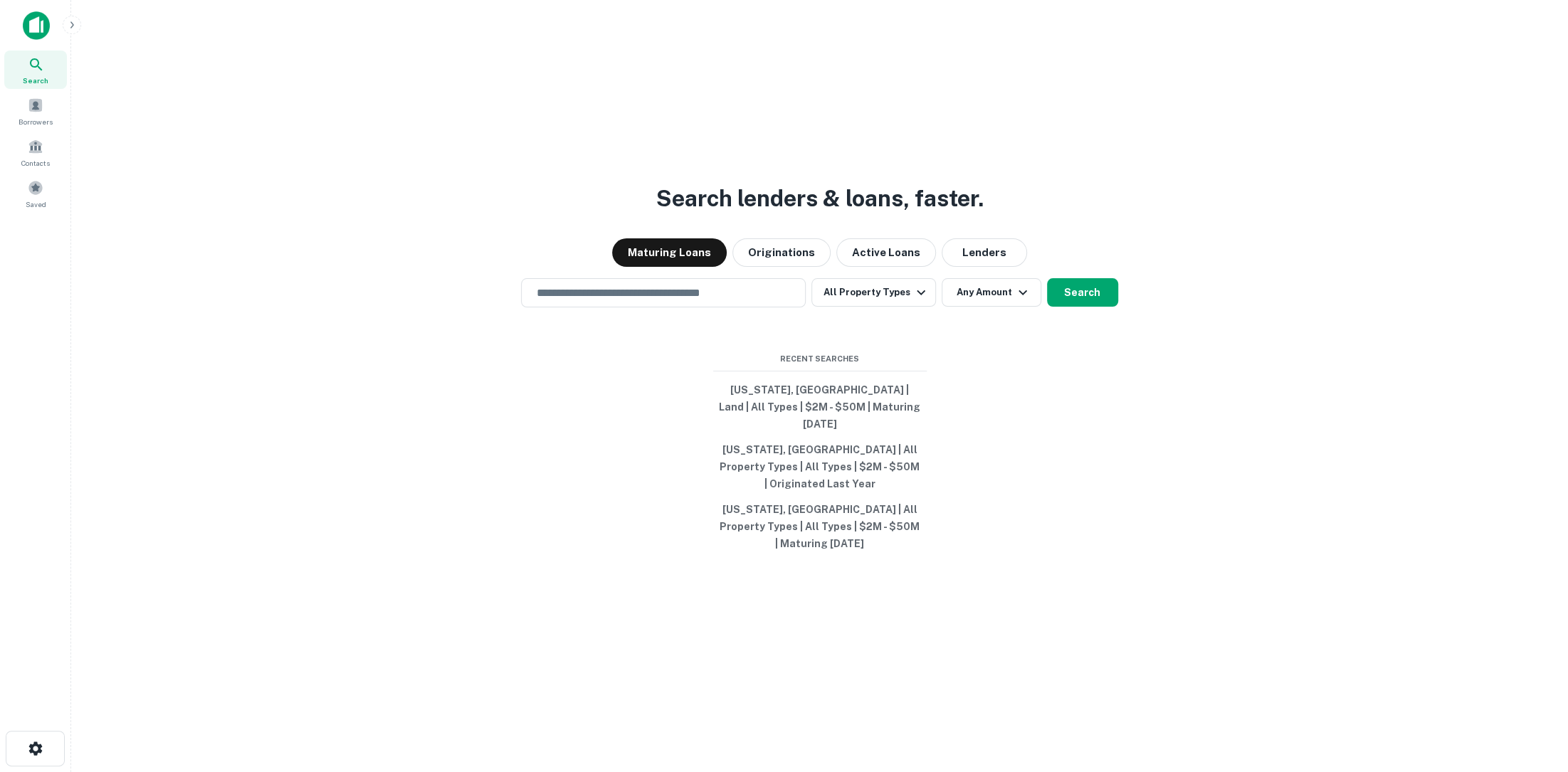
click at [71, 27] on icon "button" at bounding box center [72, 25] width 12 height 12
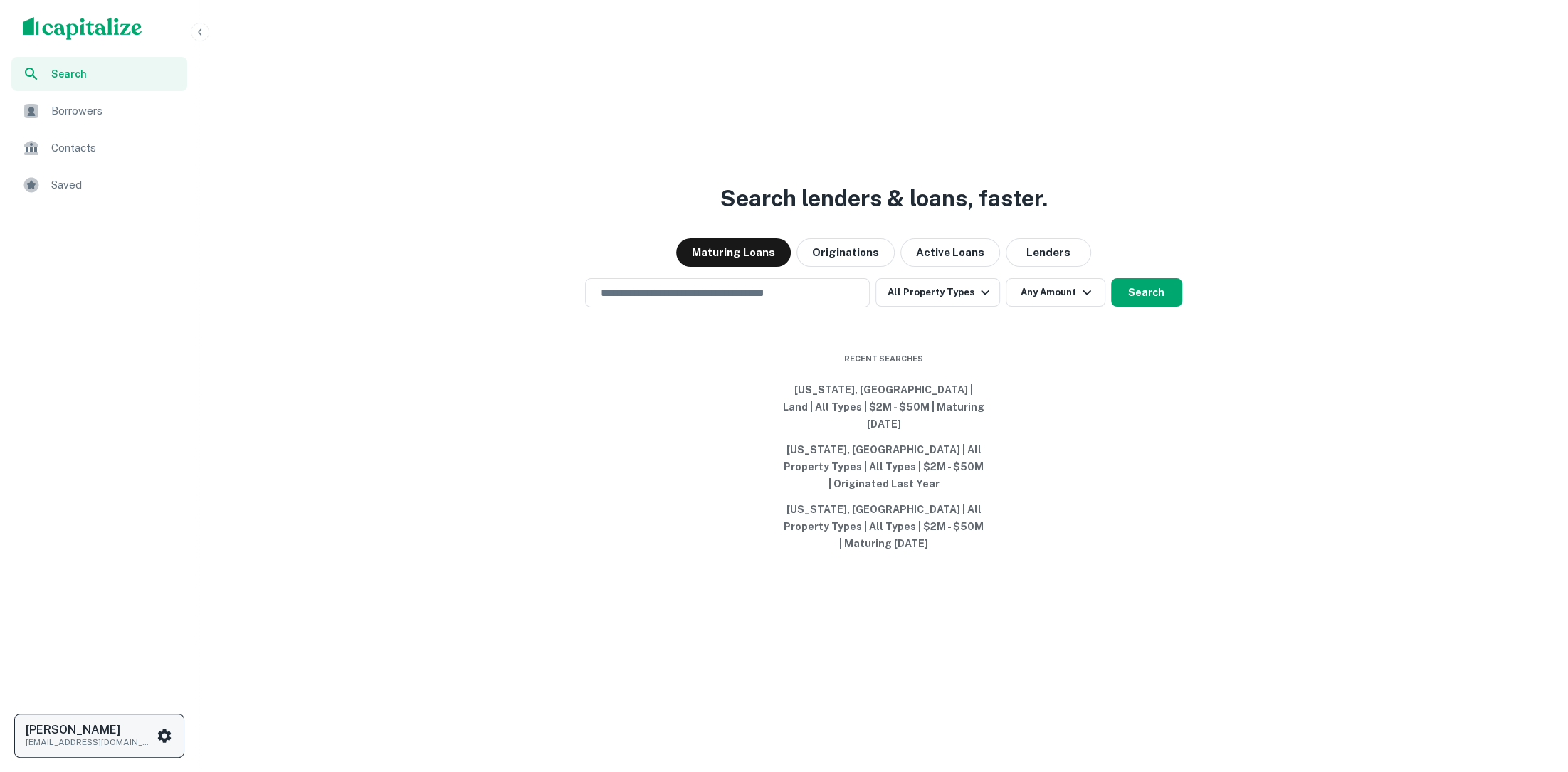
click at [164, 735] on icon "scrollable content" at bounding box center [164, 735] width 17 height 17
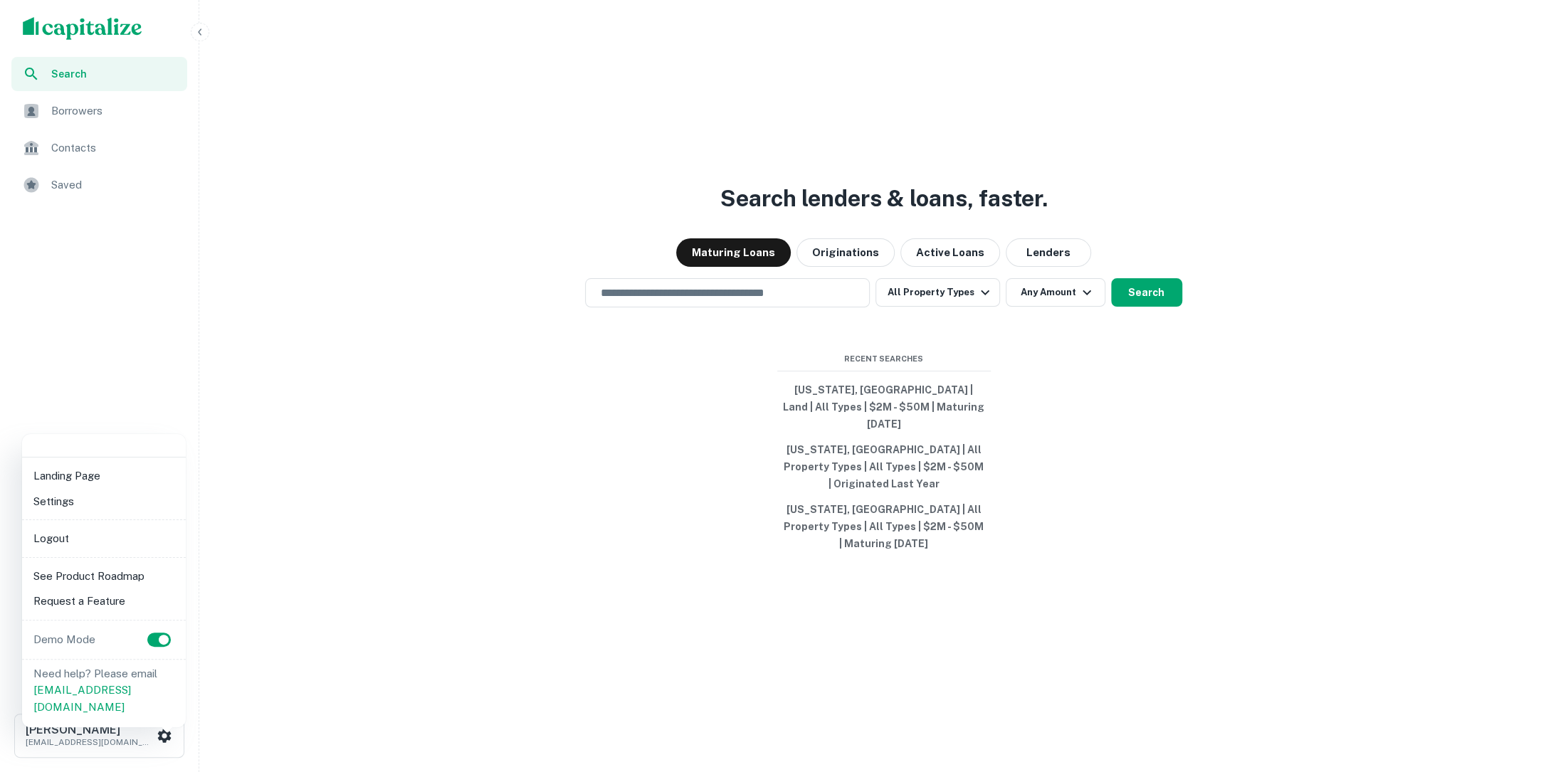
click at [101, 536] on li "Logout" at bounding box center [103, 538] width 152 height 26
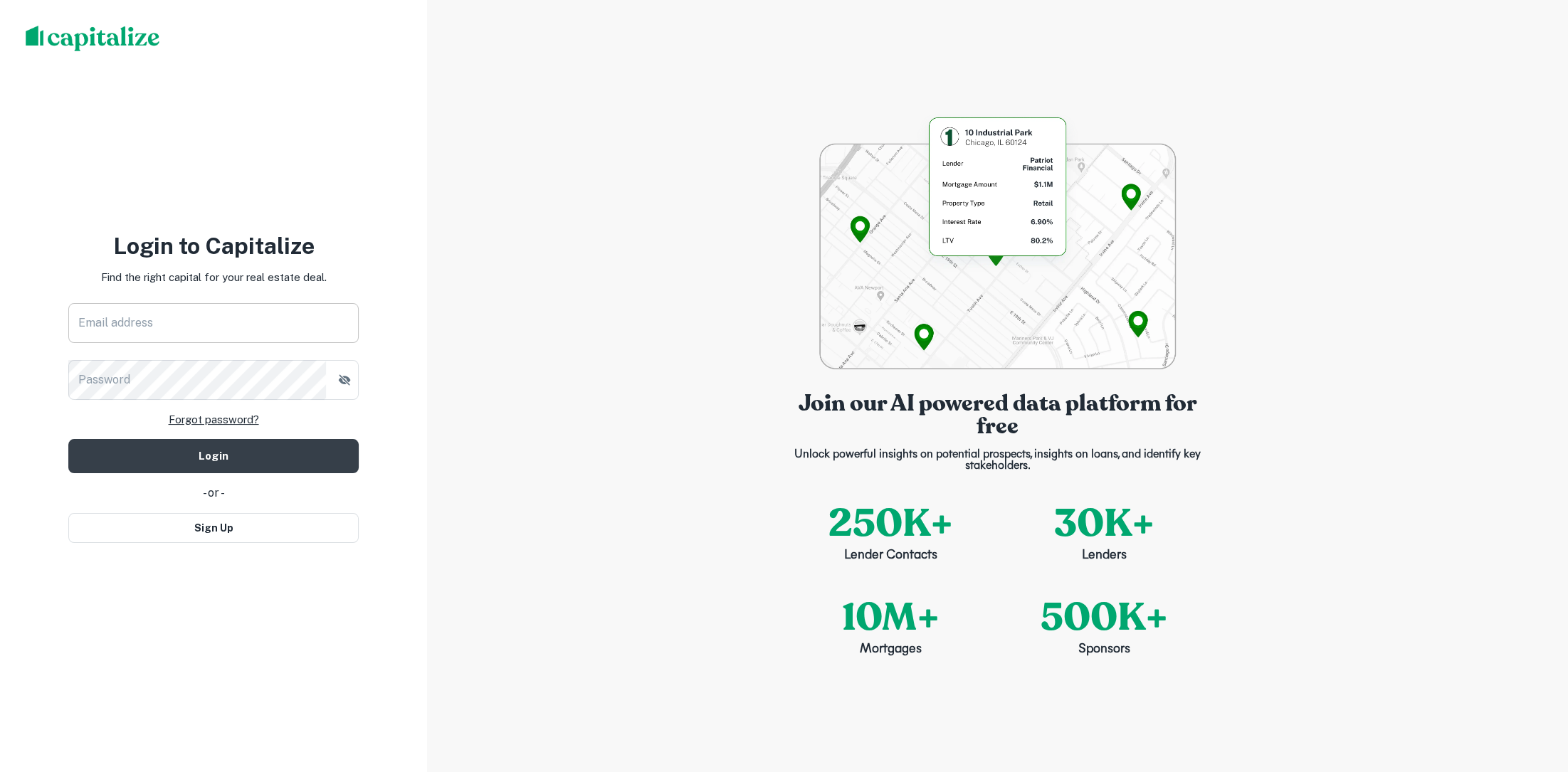
click at [280, 308] on input "Email address" at bounding box center [213, 323] width 290 height 40
type input "**********"
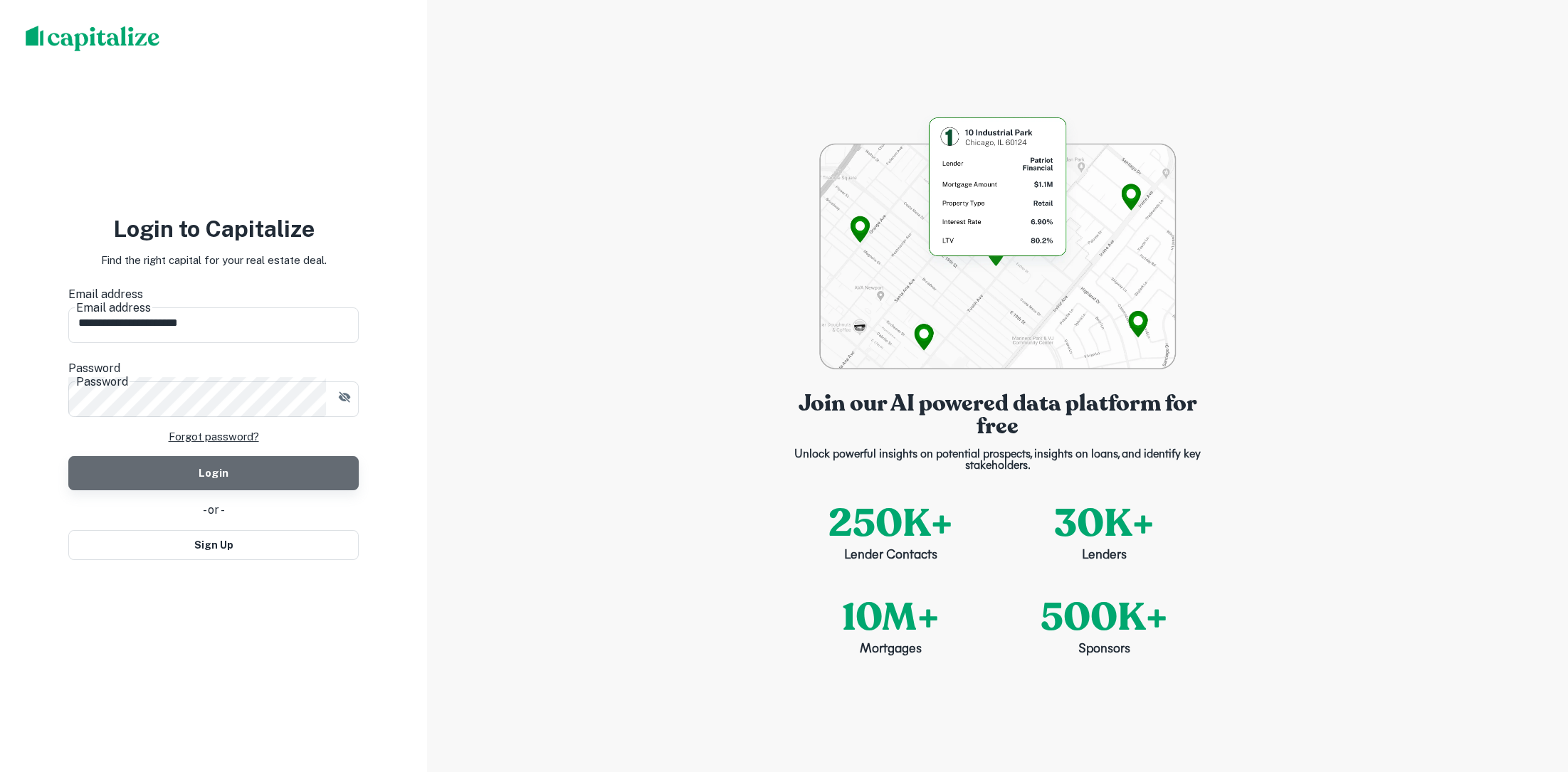
click at [277, 456] on button "Login" at bounding box center [213, 473] width 290 height 34
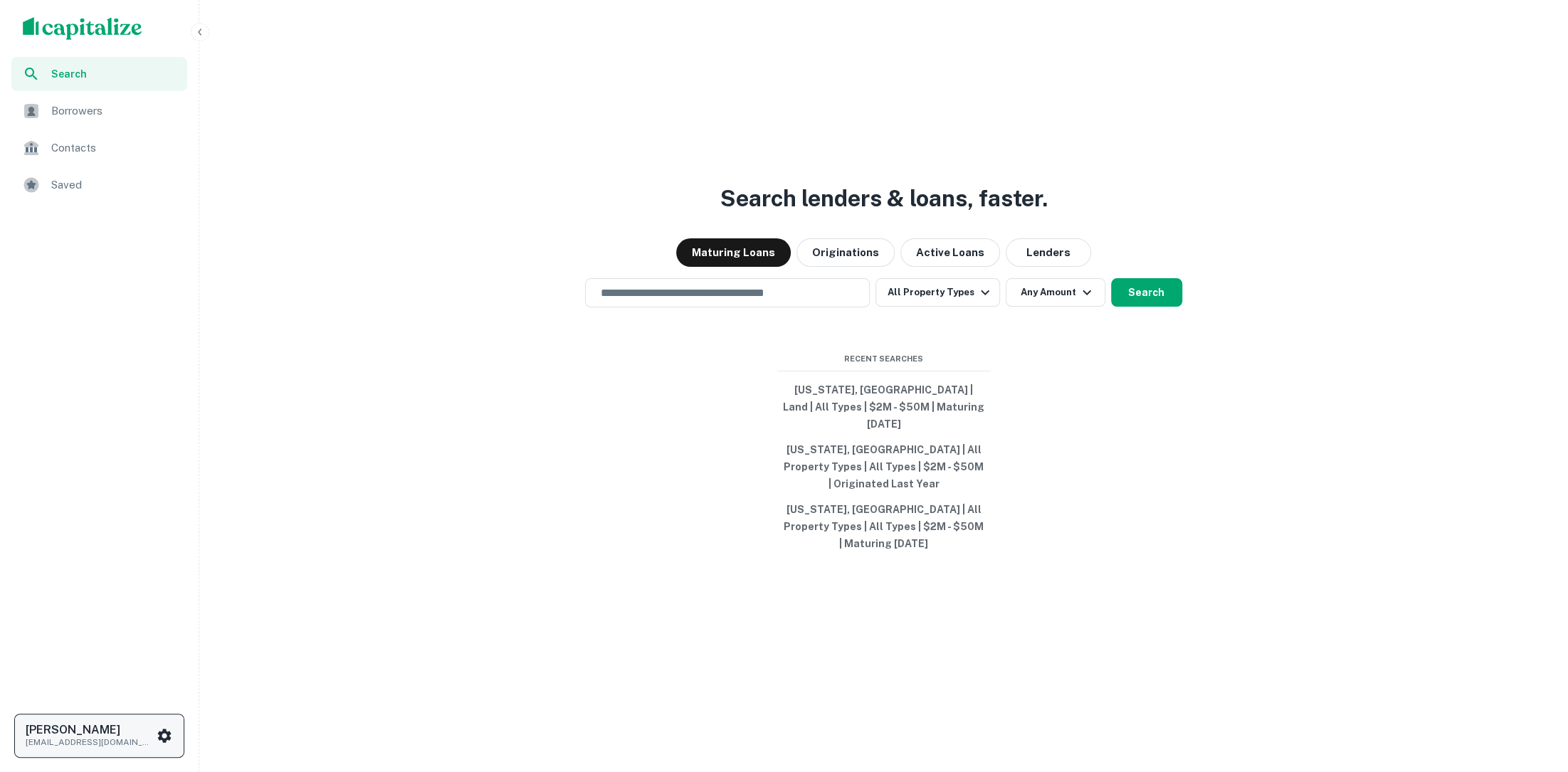
click at [142, 737] on p "[EMAIL_ADDRESS][DOMAIN_NAME]" at bounding box center [90, 741] width 128 height 12
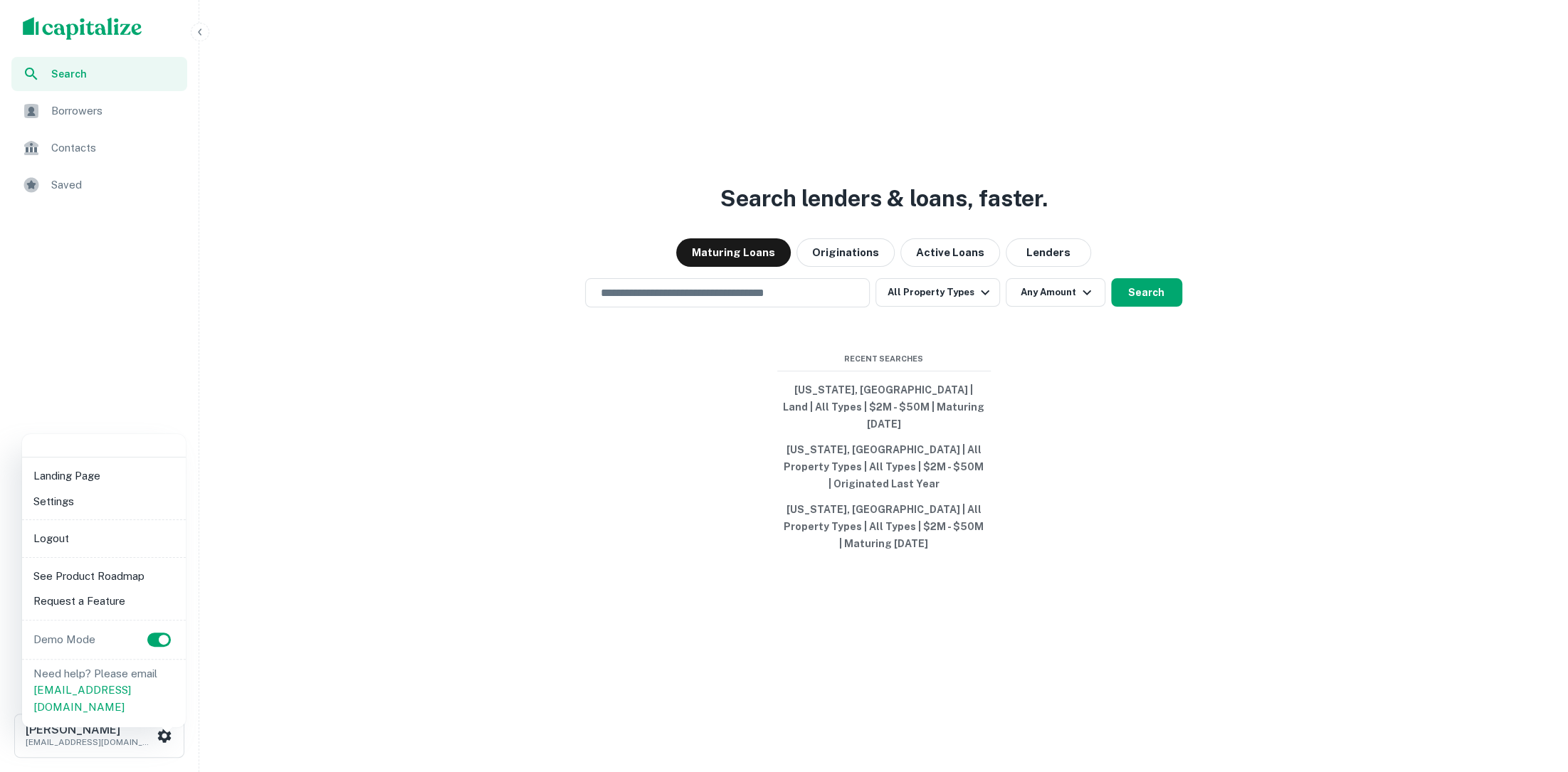
click at [109, 543] on li "Logout" at bounding box center [103, 538] width 152 height 26
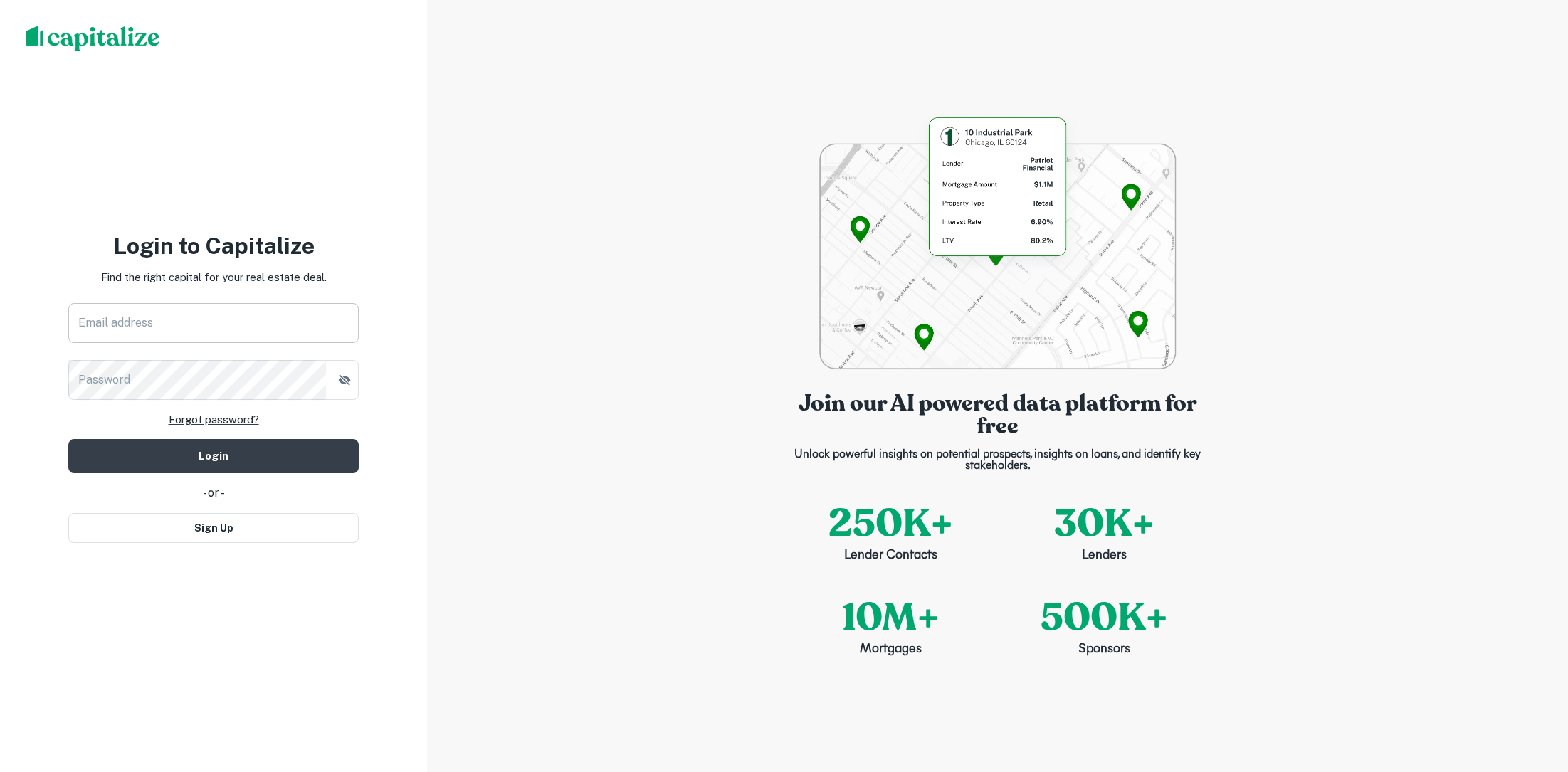
click at [294, 304] on input "Email address" at bounding box center [213, 323] width 290 height 40
type input "**********"
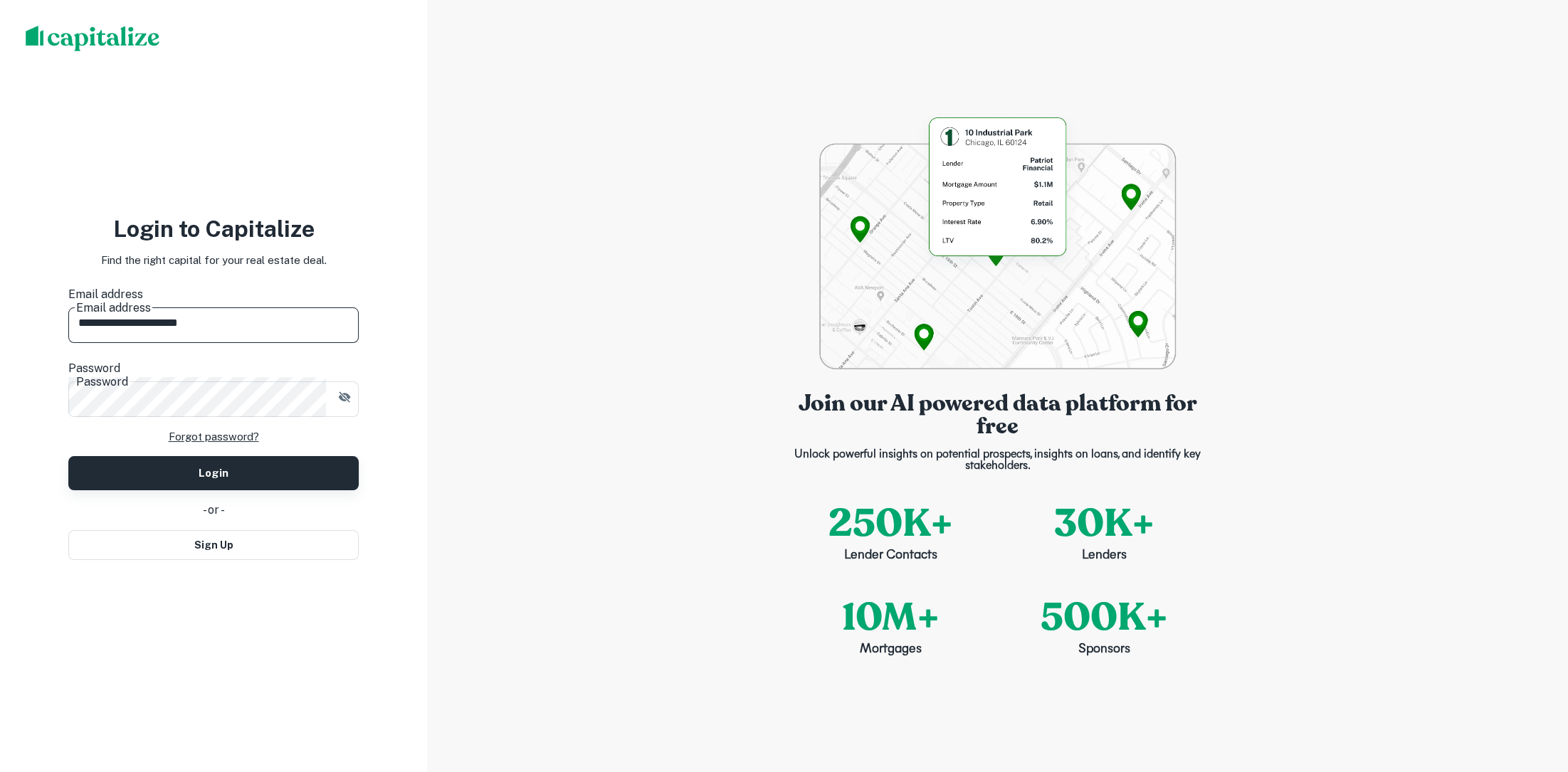
click at [317, 456] on button "Login" at bounding box center [213, 473] width 290 height 34
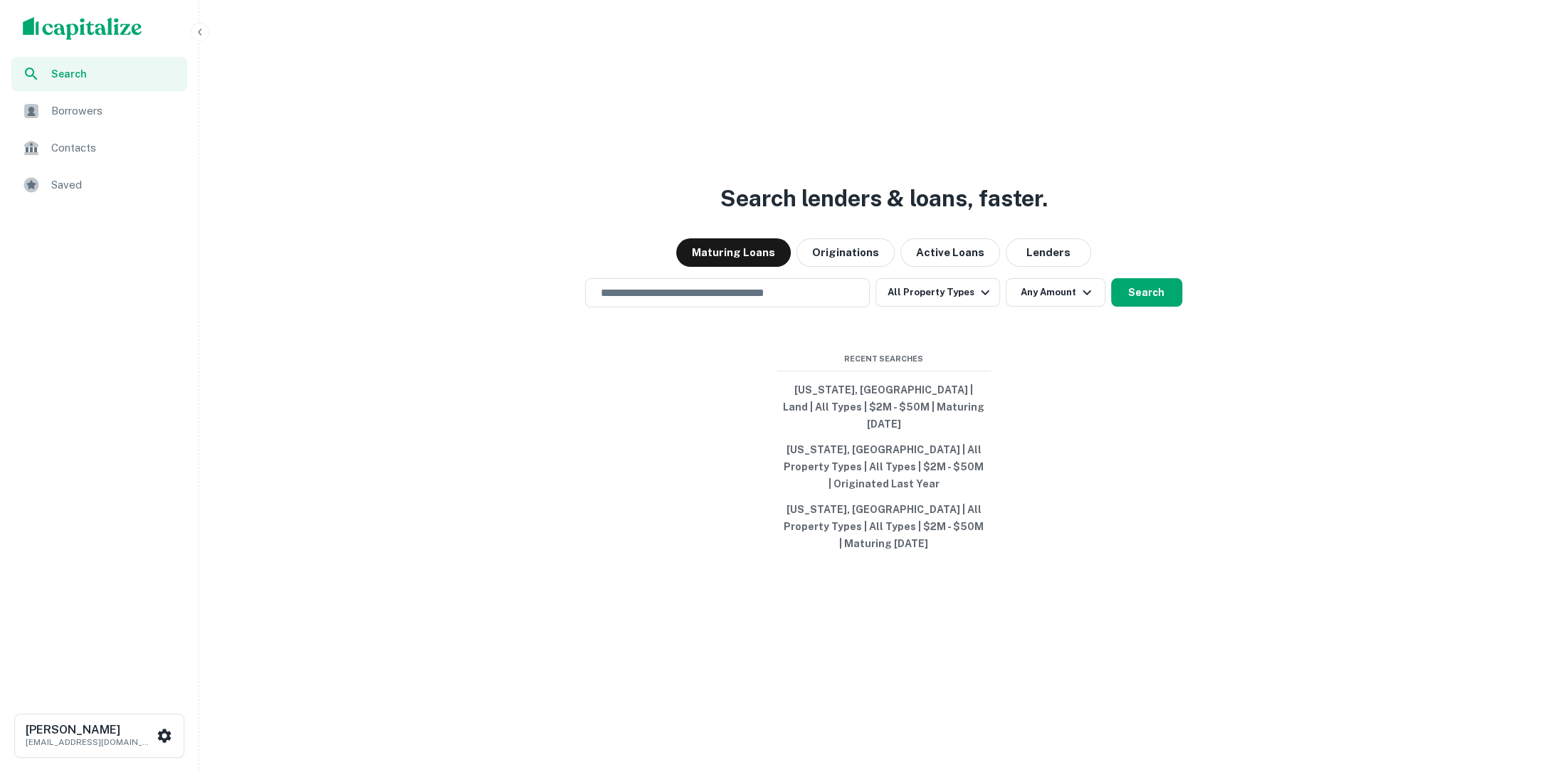
click at [203, 32] on icon "button" at bounding box center [200, 32] width 12 height 12
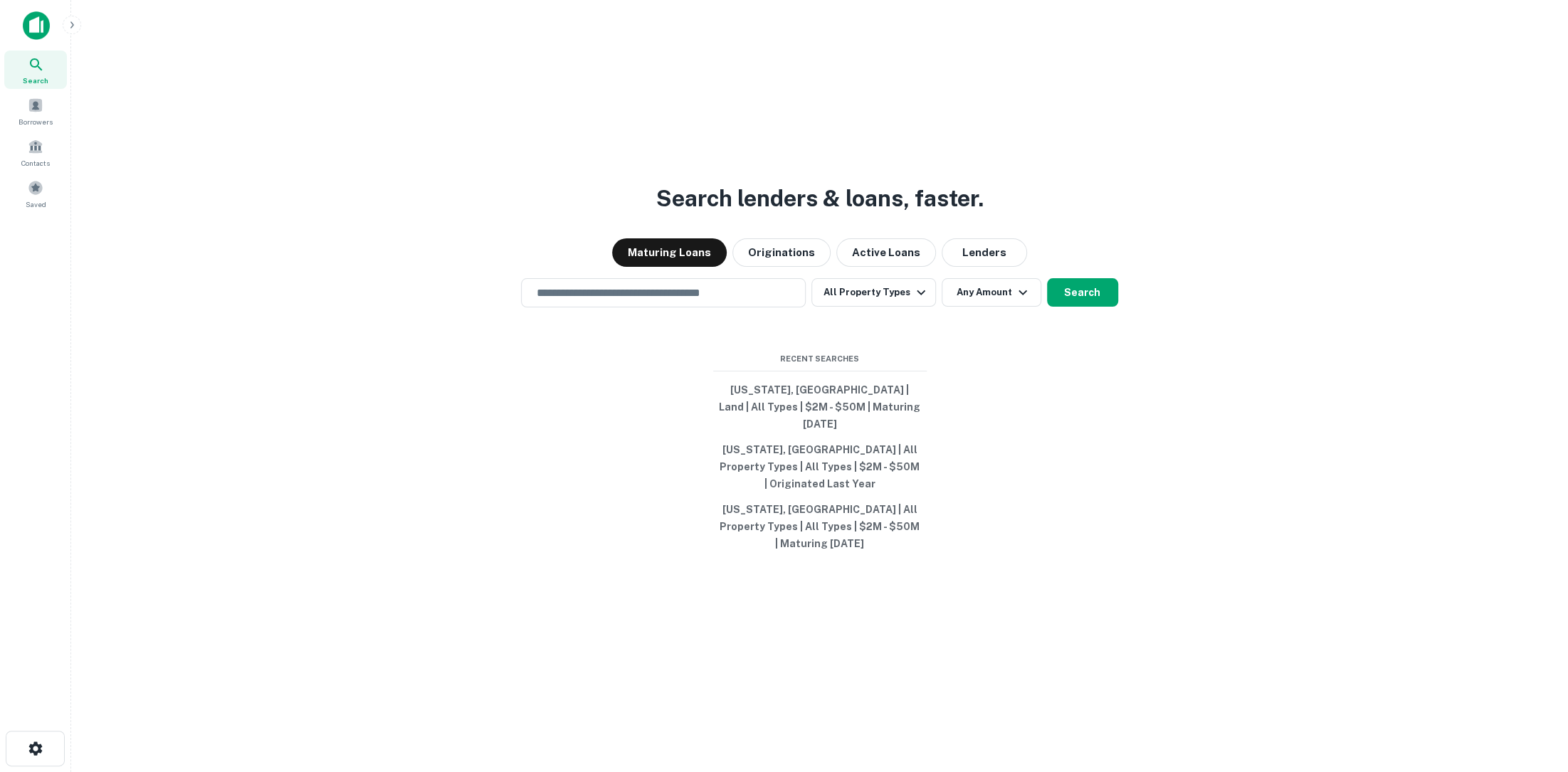
click at [203, 32] on div "Search lenders & loans, faster. Maturing Loans Originations Active Loans Lender…" at bounding box center [819, 408] width 1474 height 772
click at [76, 23] on icon "button" at bounding box center [72, 25] width 12 height 12
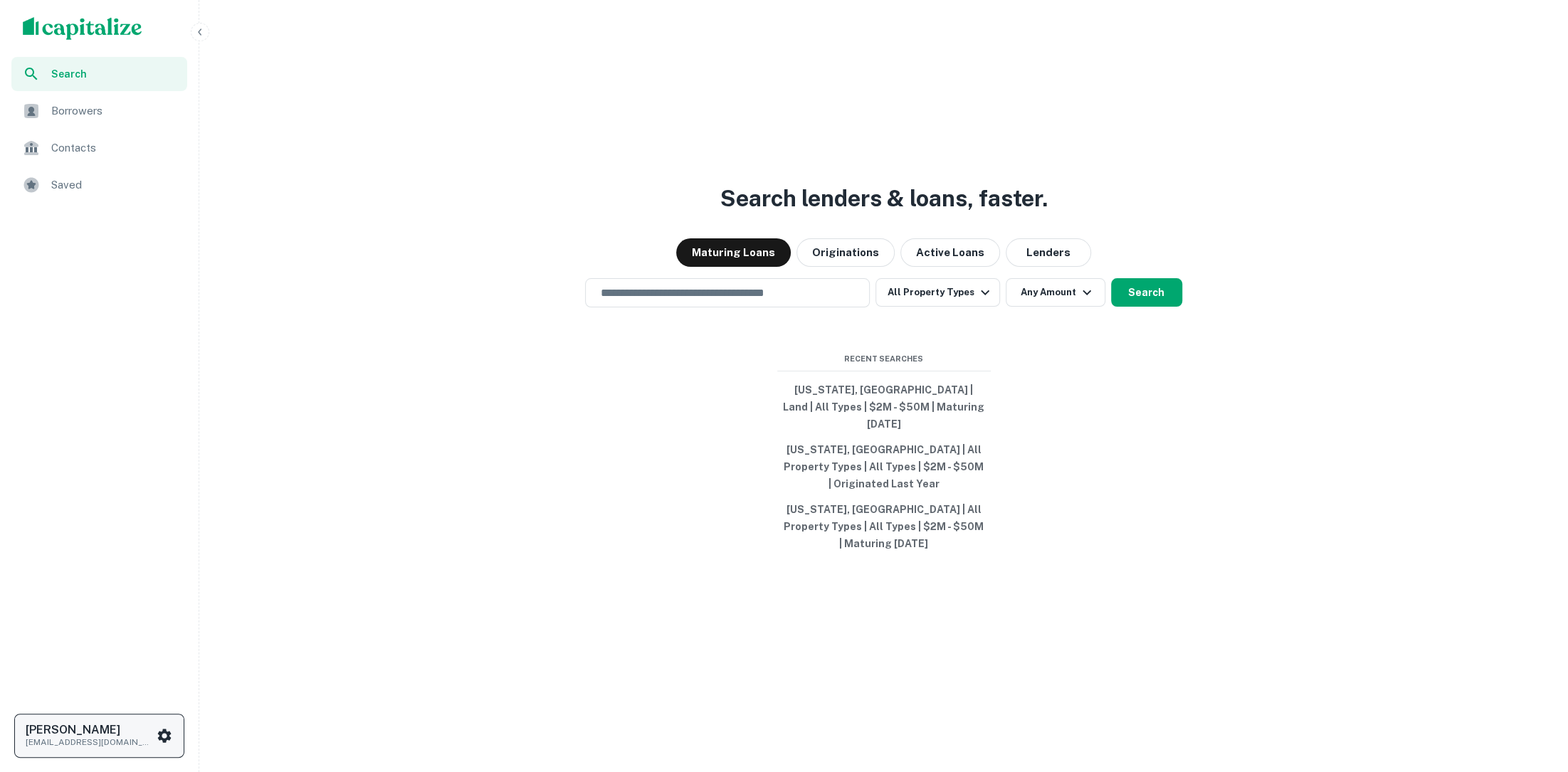
click at [169, 727] on icon "scrollable content" at bounding box center [164, 735] width 17 height 17
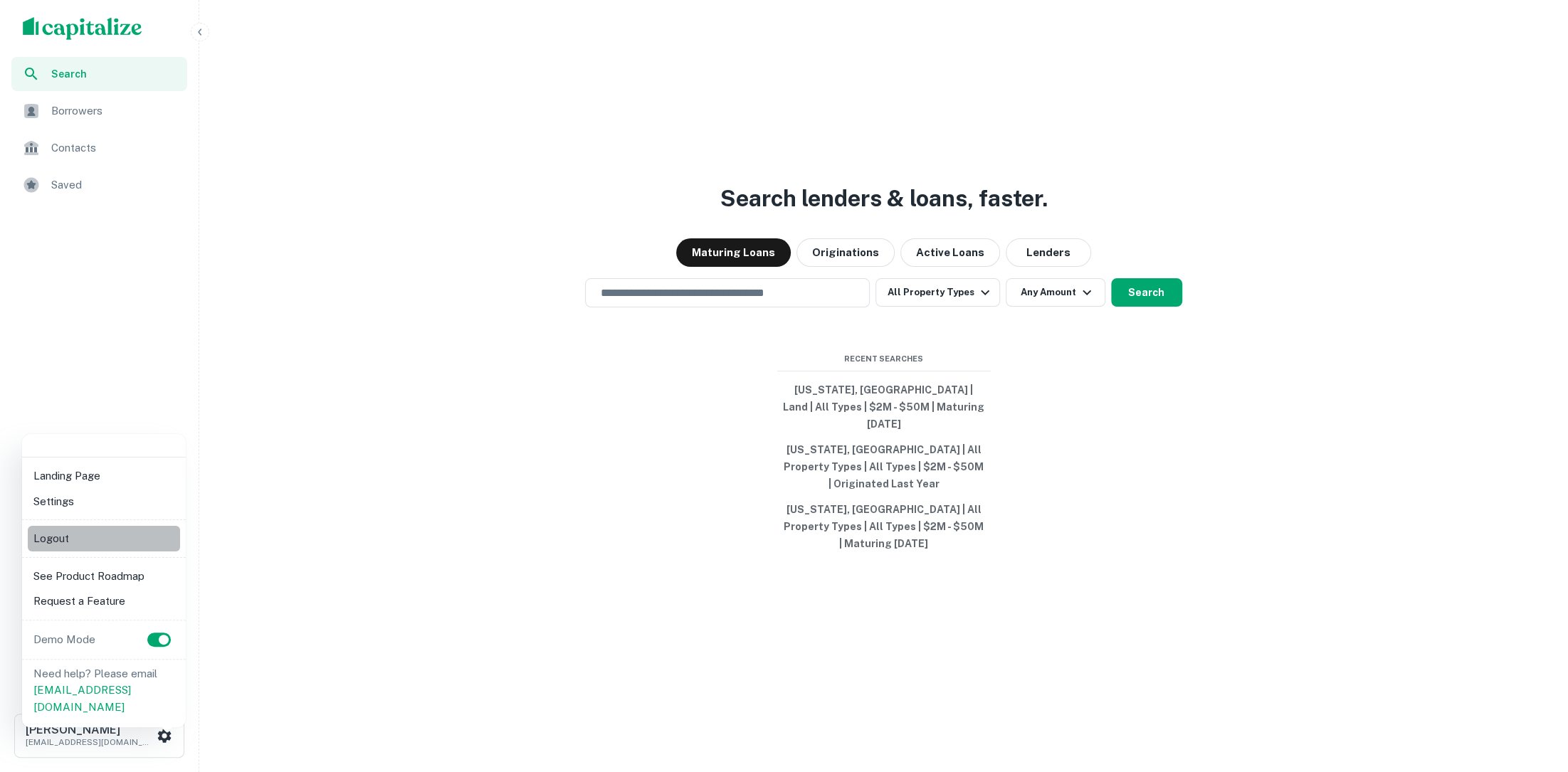
click at [105, 546] on li "Logout" at bounding box center [103, 538] width 152 height 26
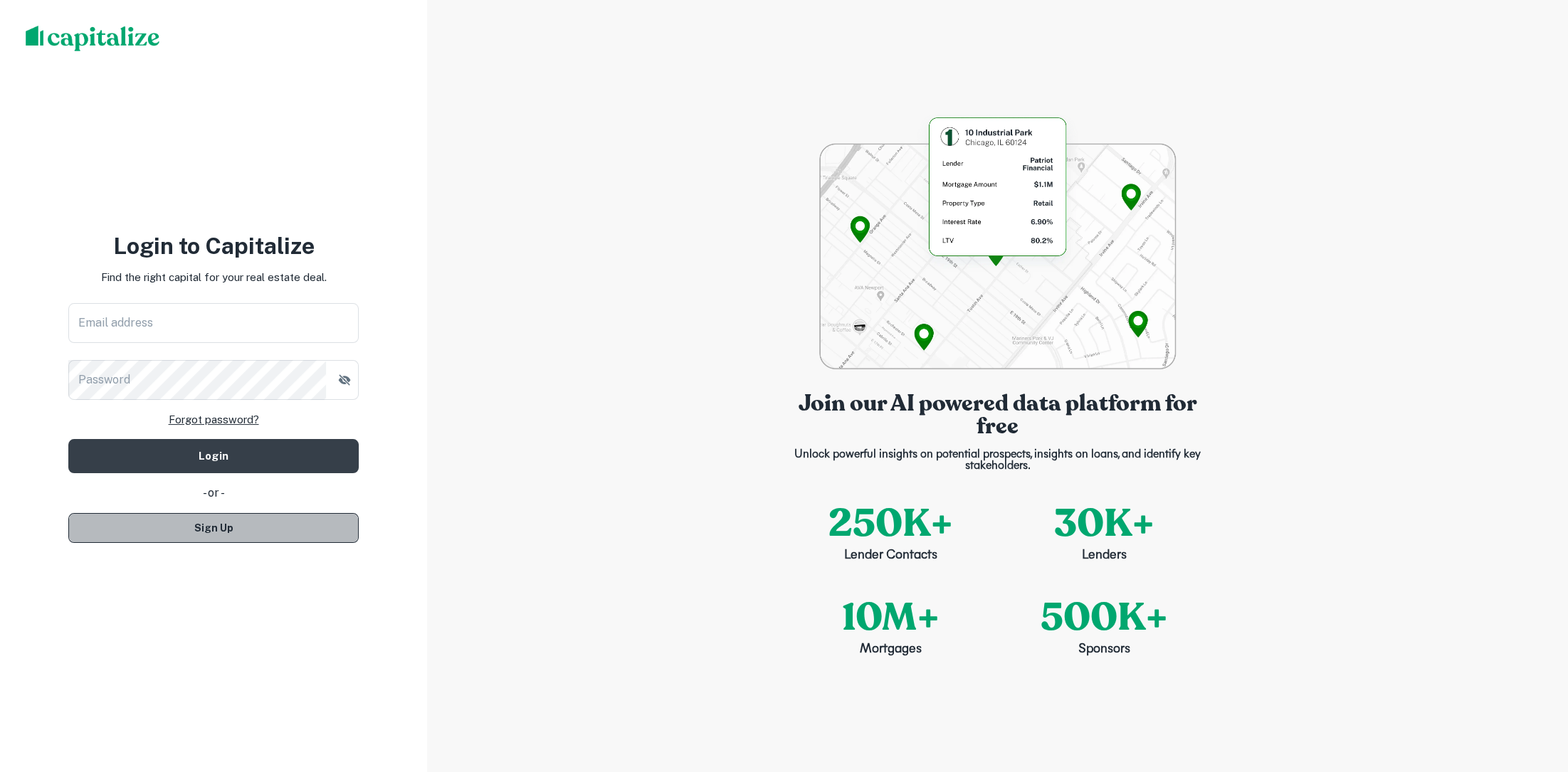
click at [273, 542] on button "Sign Up" at bounding box center [213, 528] width 290 height 30
select select "**"
